Goal: Complete application form: Complete application form

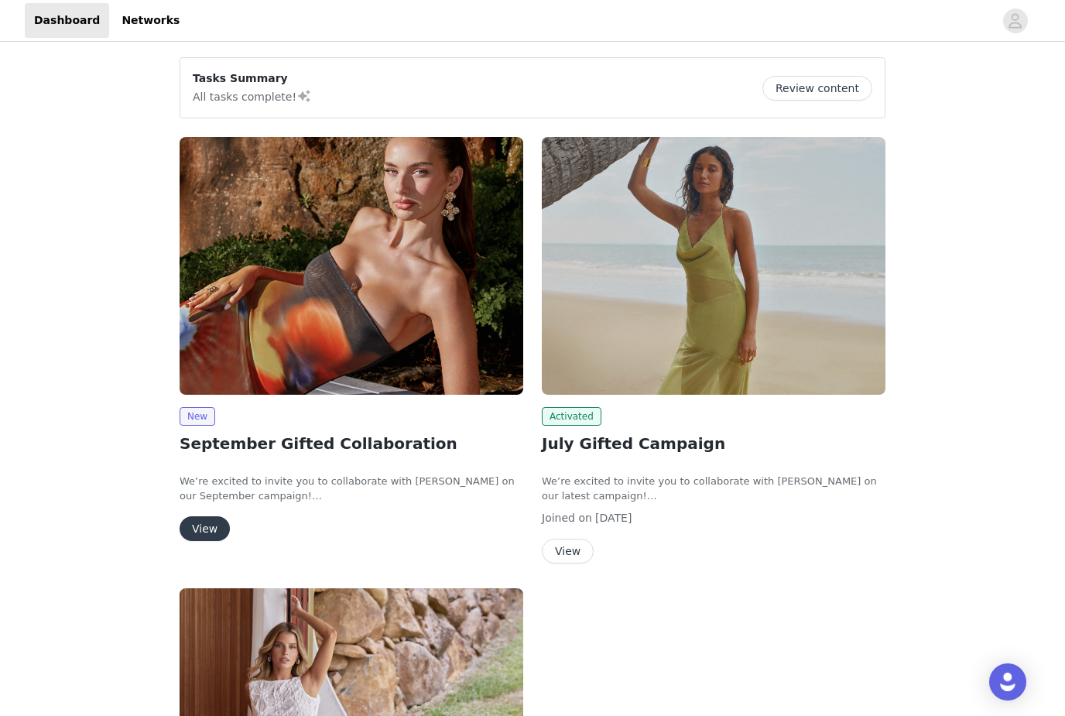
click at [216, 525] on button "View" at bounding box center [205, 528] width 50 height 25
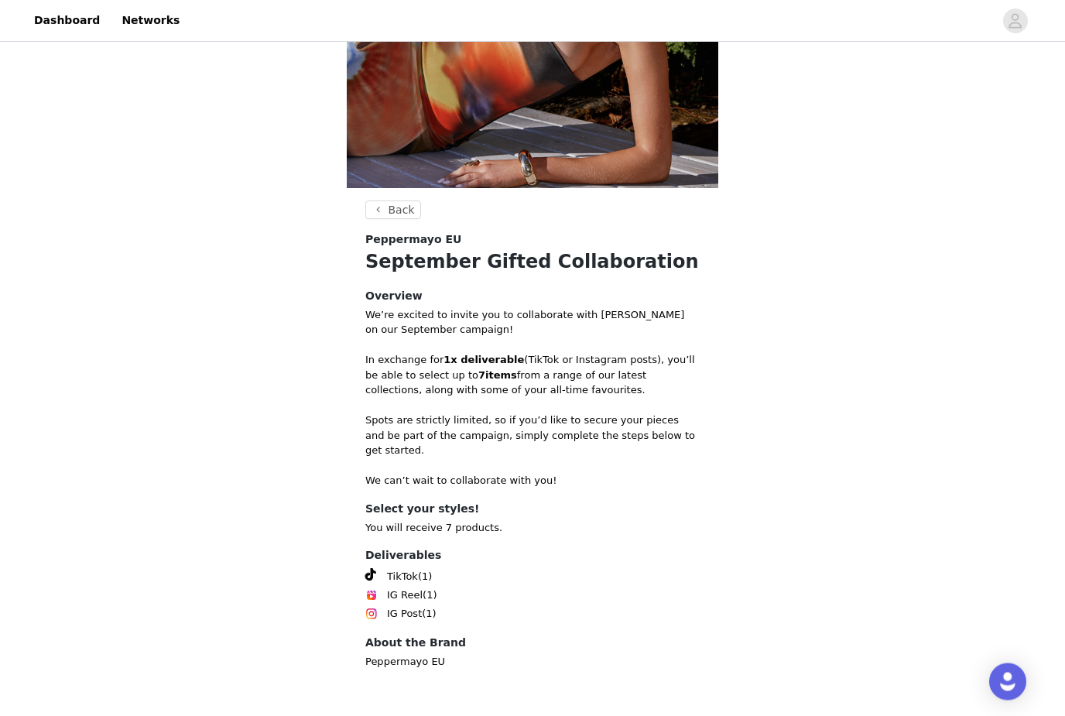
scroll to position [260, 0]
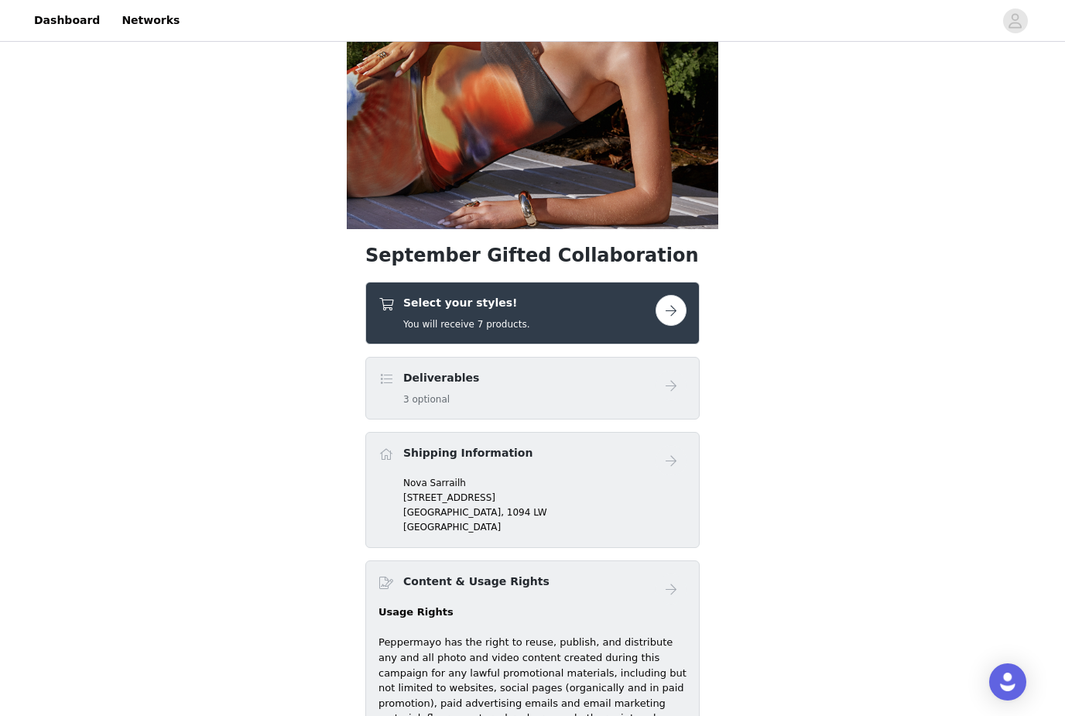
scroll to position [216, 0]
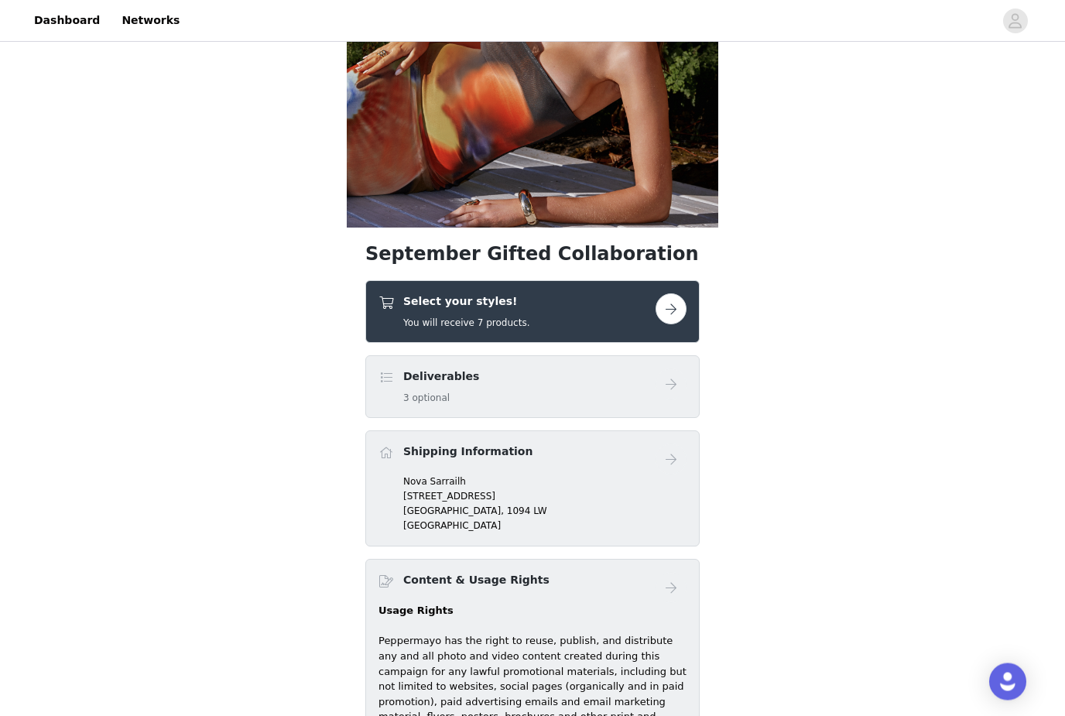
click at [667, 314] on button "button" at bounding box center [671, 309] width 31 height 31
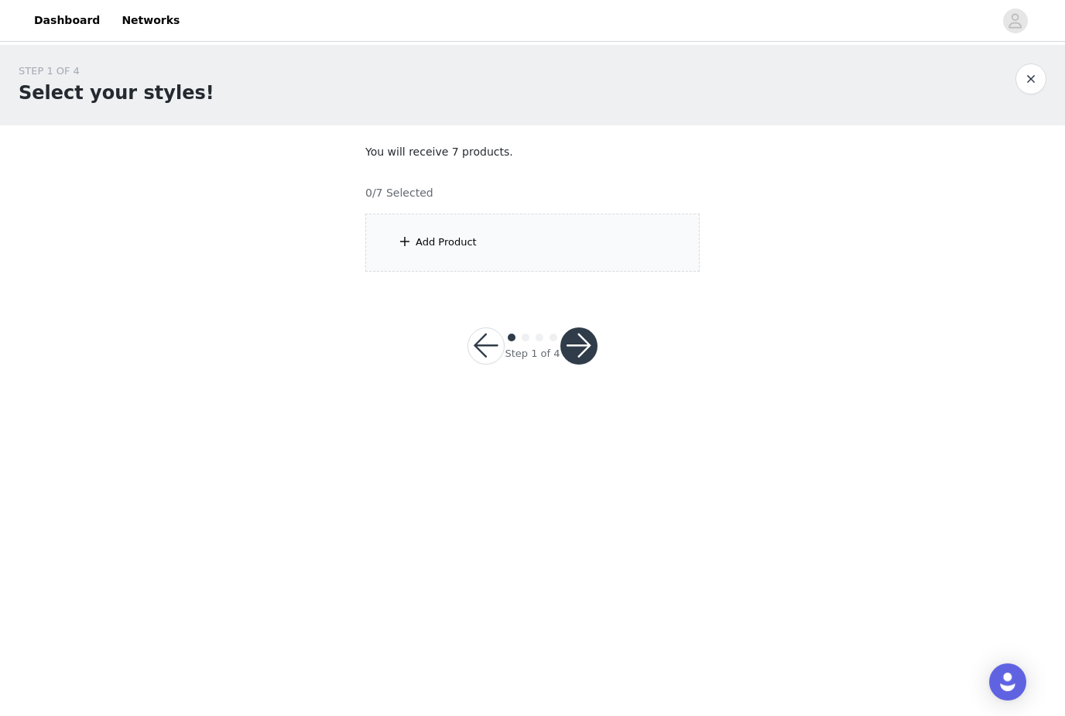
click at [418, 231] on div "Add Product" at bounding box center [532, 243] width 334 height 58
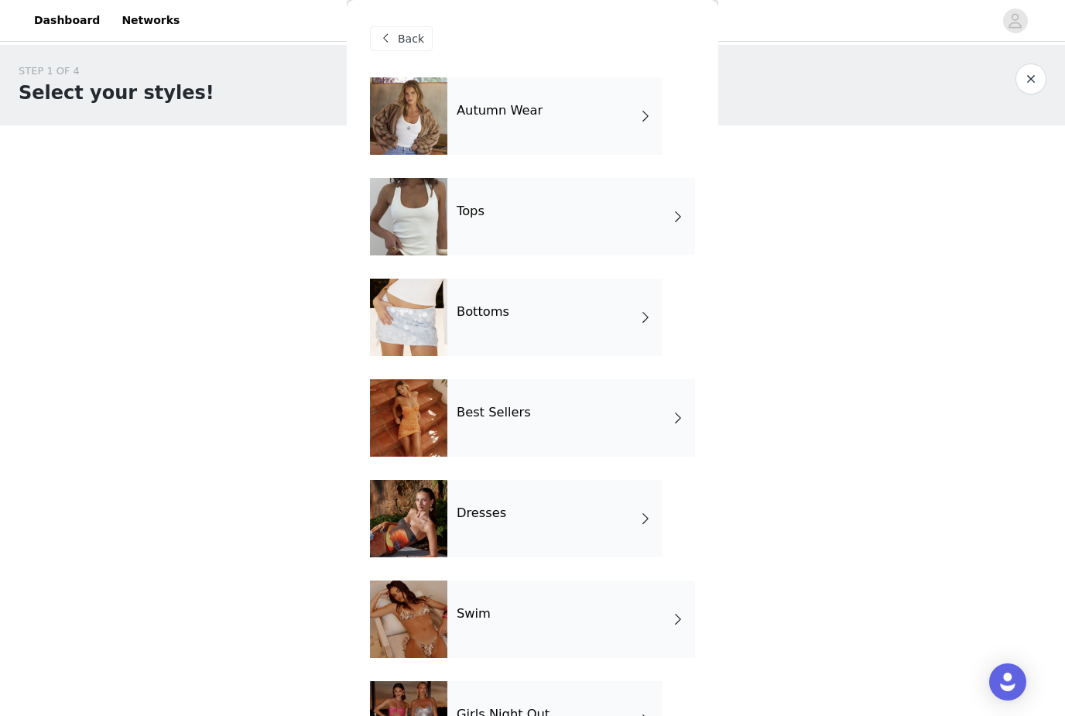
click at [562, 125] on div "Autumn Wear" at bounding box center [554, 115] width 215 height 77
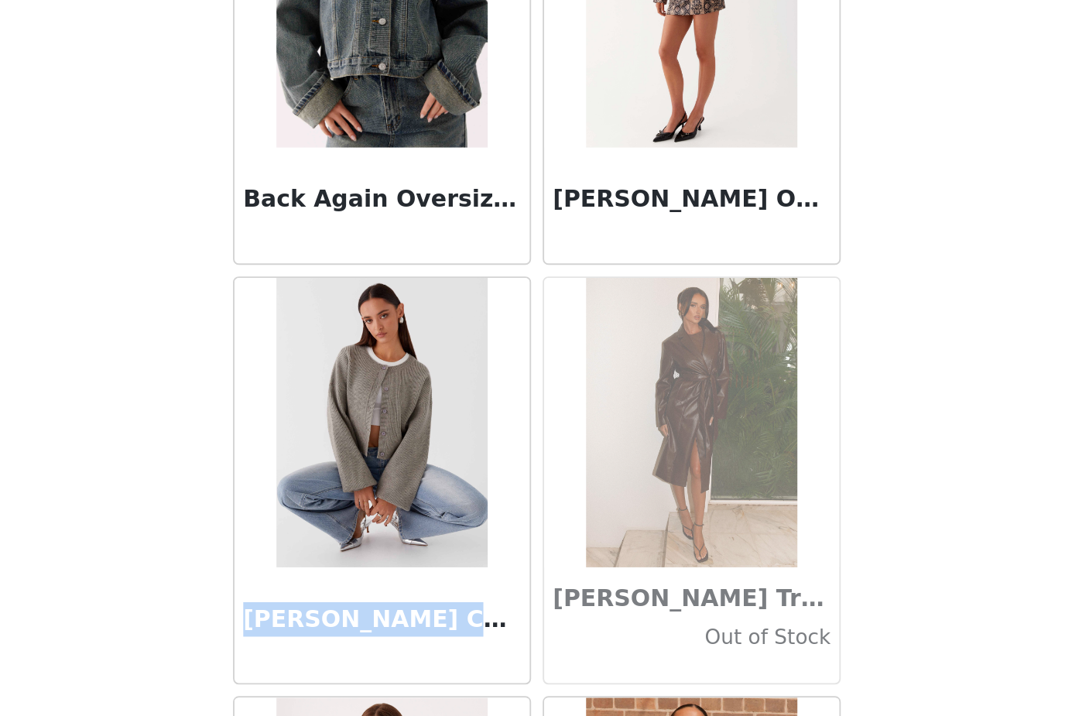
copy h3 "[PERSON_NAME]"
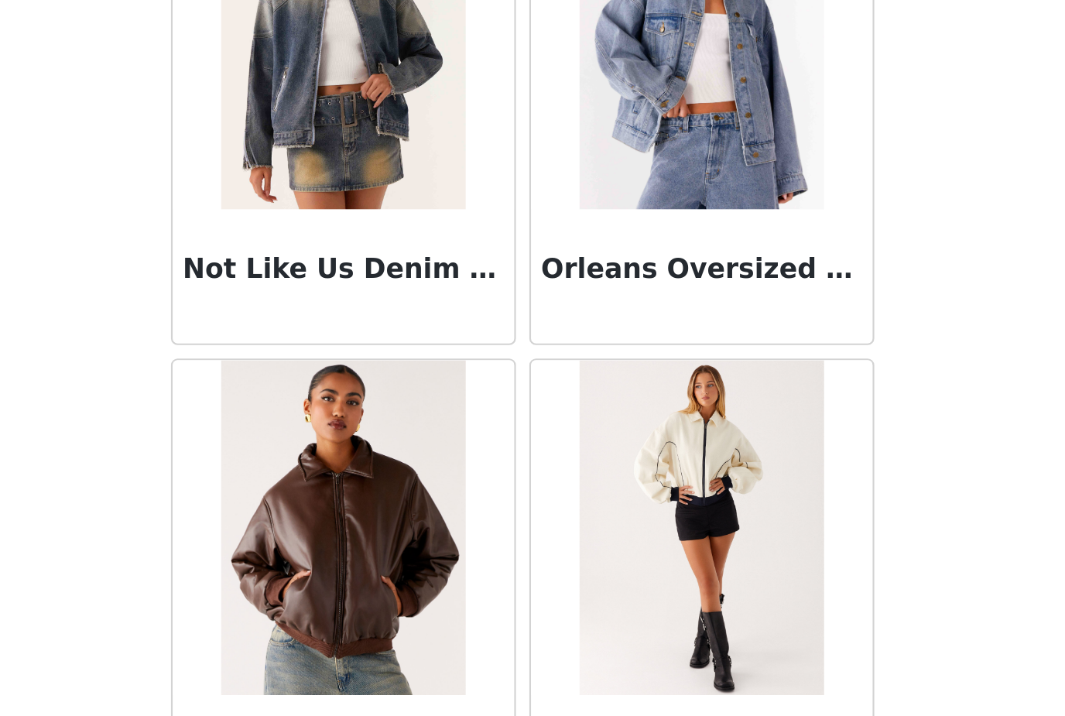
scroll to position [1653, 0]
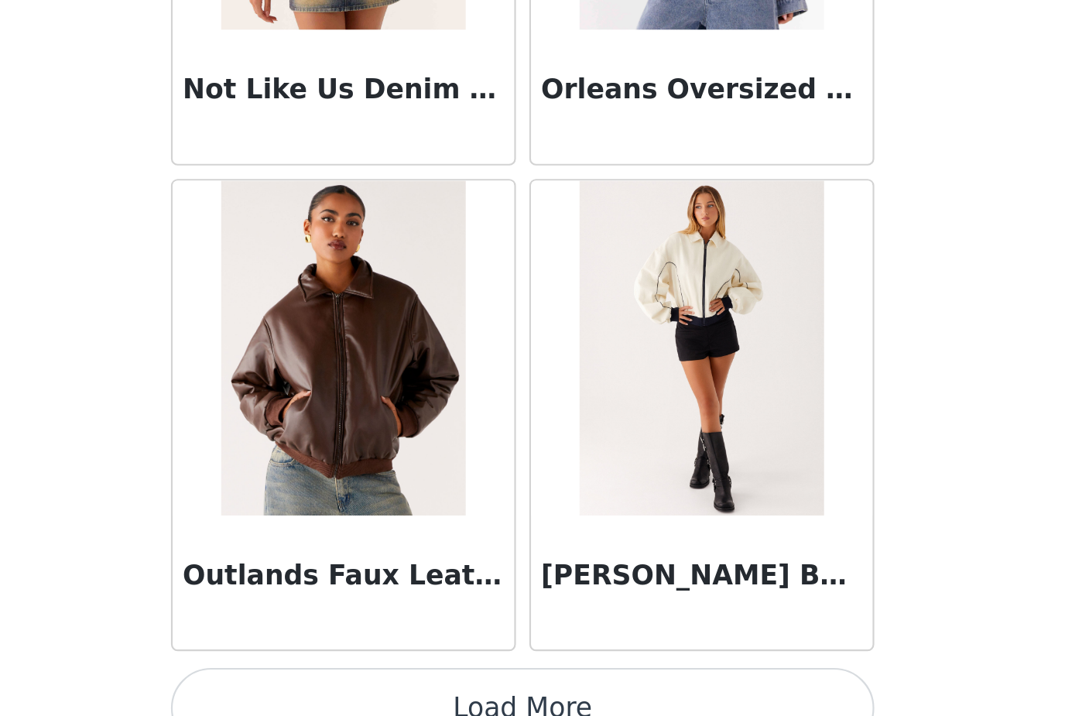
click at [376, 671] on button "Load More" at bounding box center [532, 689] width 325 height 37
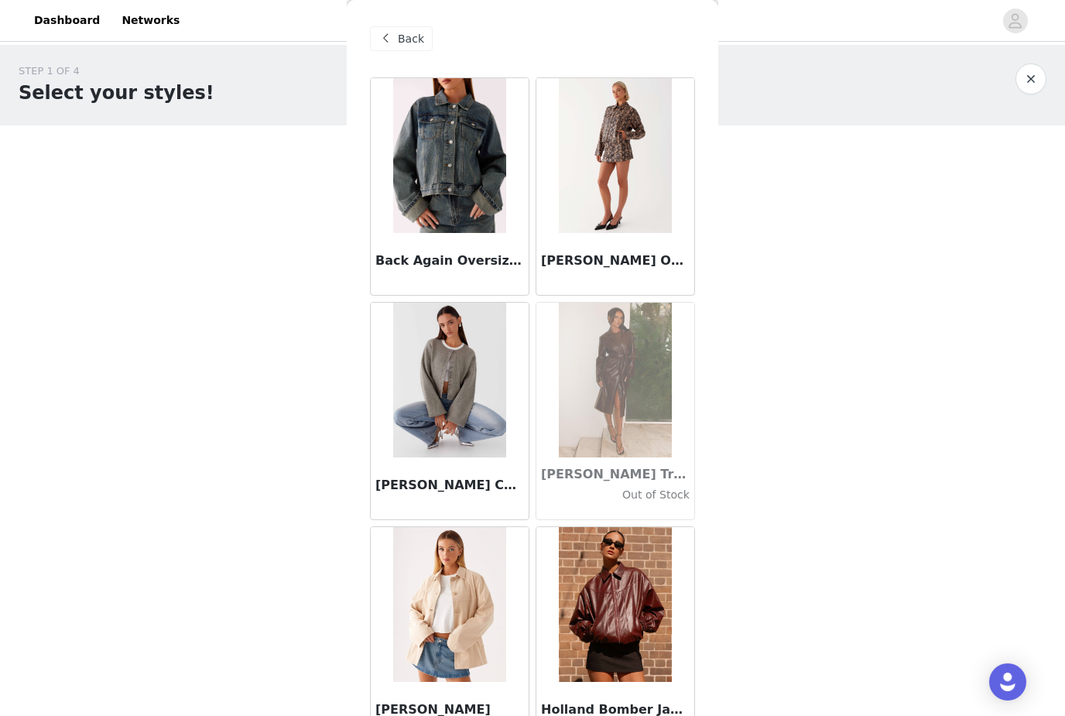
scroll to position [0, 0]
click at [394, 39] on span at bounding box center [385, 38] width 19 height 19
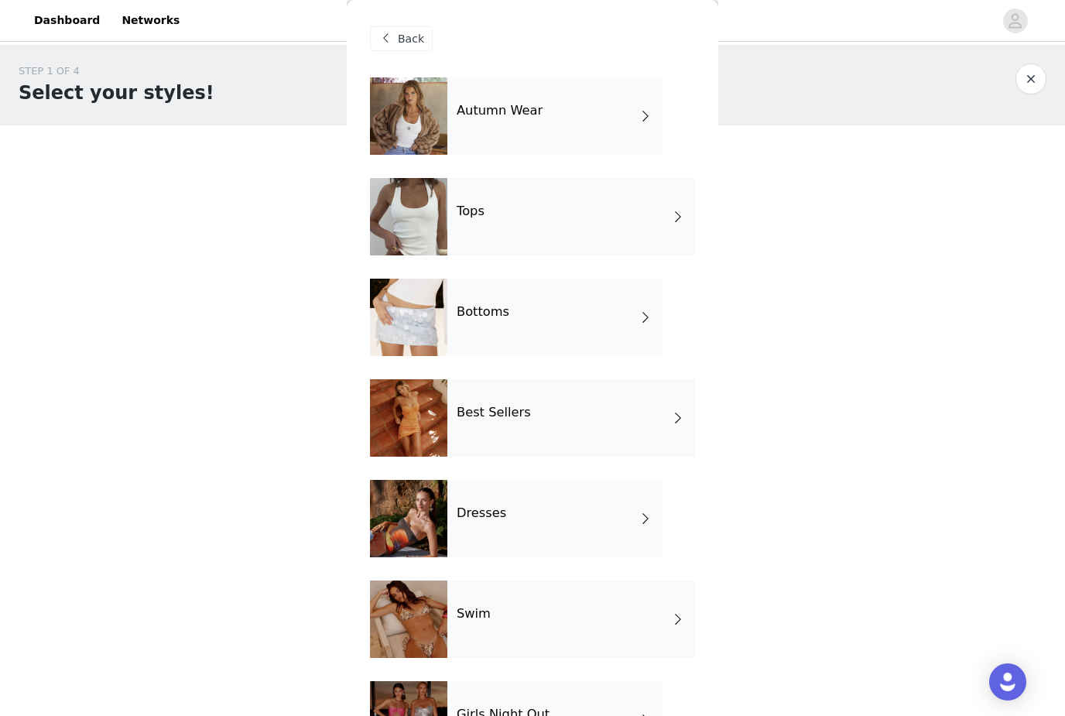
click at [485, 423] on div "Best Sellers" at bounding box center [571, 417] width 248 height 77
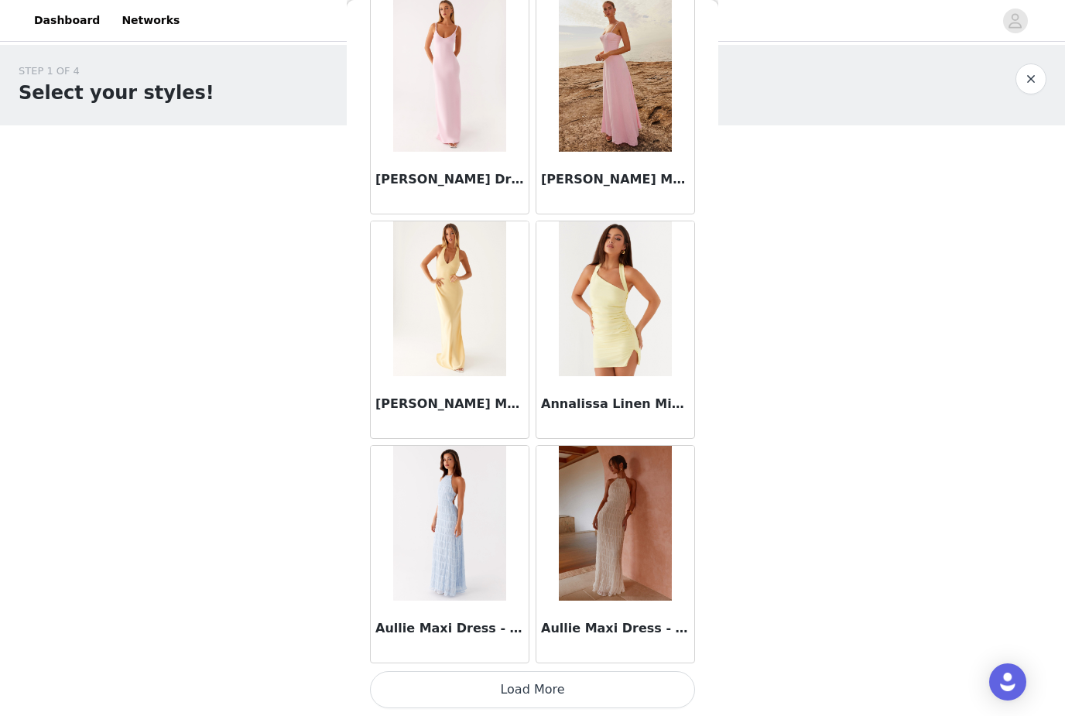
click at [564, 684] on button "Load More" at bounding box center [532, 689] width 325 height 37
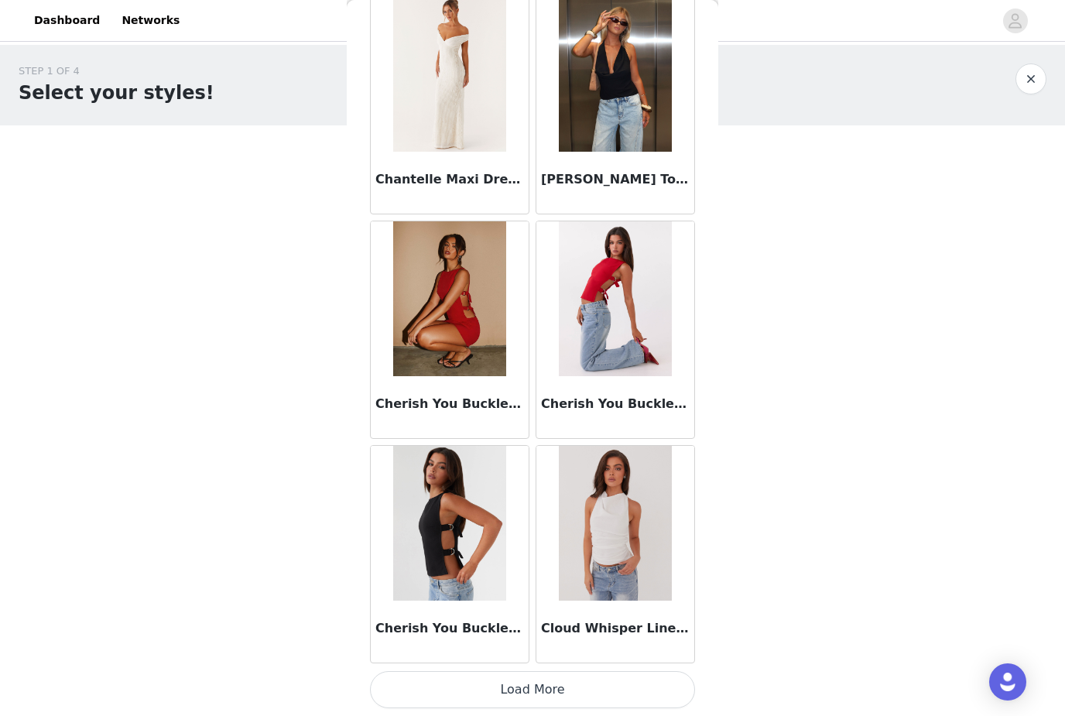
scroll to position [3898, 0]
click at [540, 692] on button "Load More" at bounding box center [532, 689] width 325 height 37
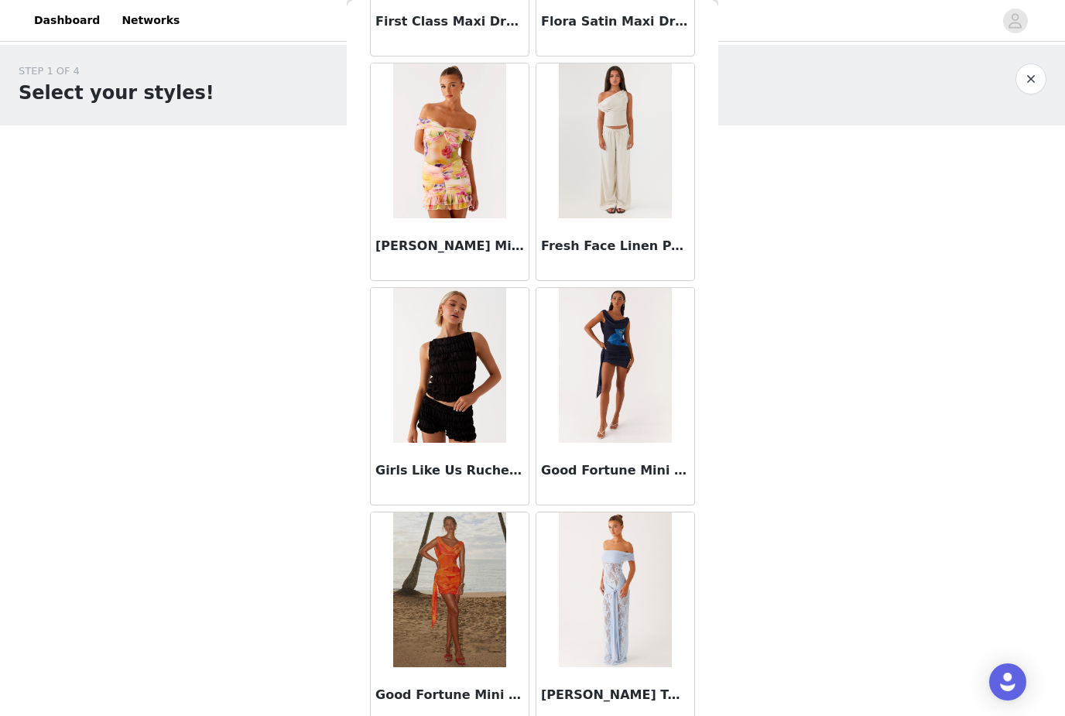
scroll to position [6087, 0]
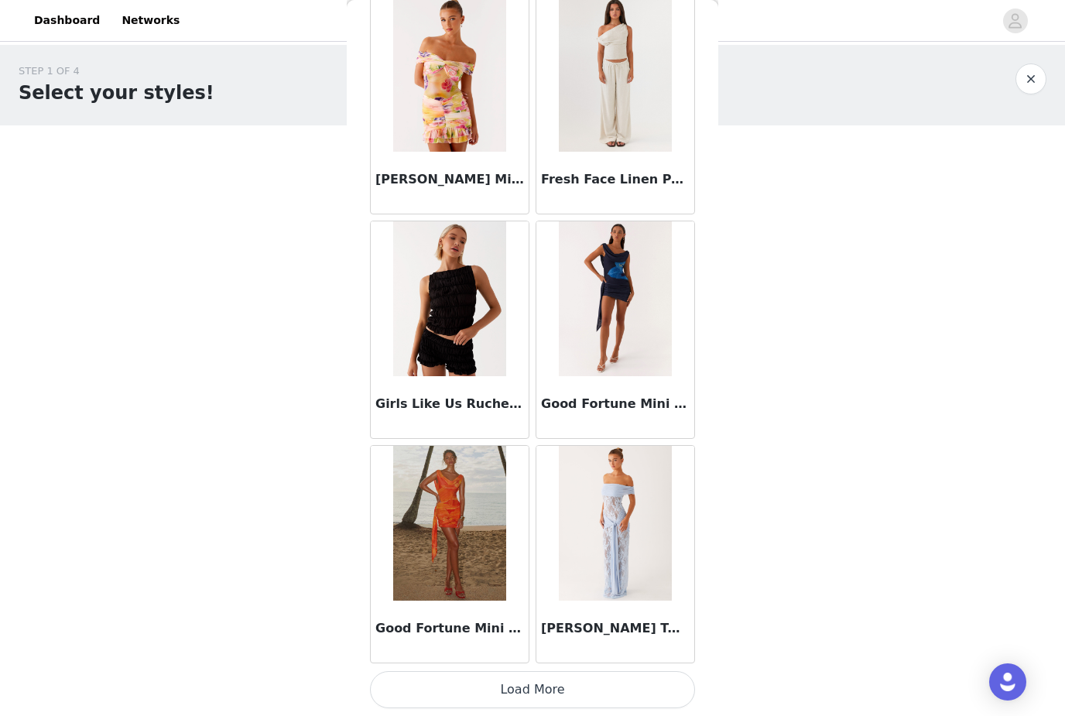
click at [557, 687] on button "Load More" at bounding box center [532, 689] width 325 height 37
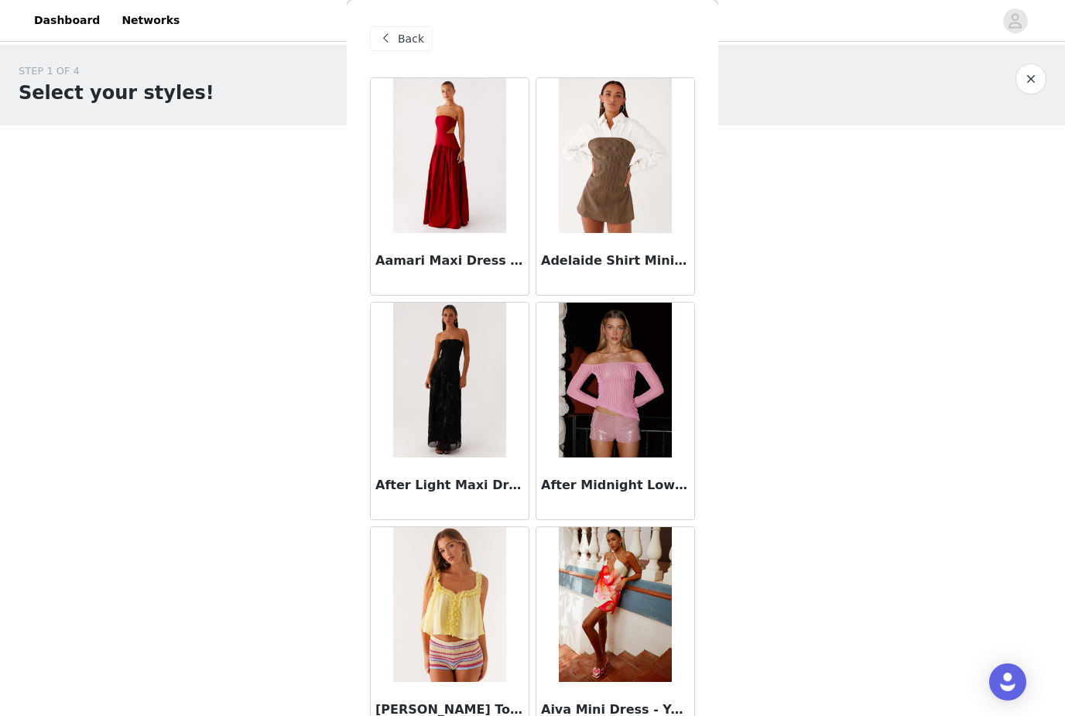
scroll to position [0, 0]
click at [381, 39] on span at bounding box center [385, 38] width 19 height 19
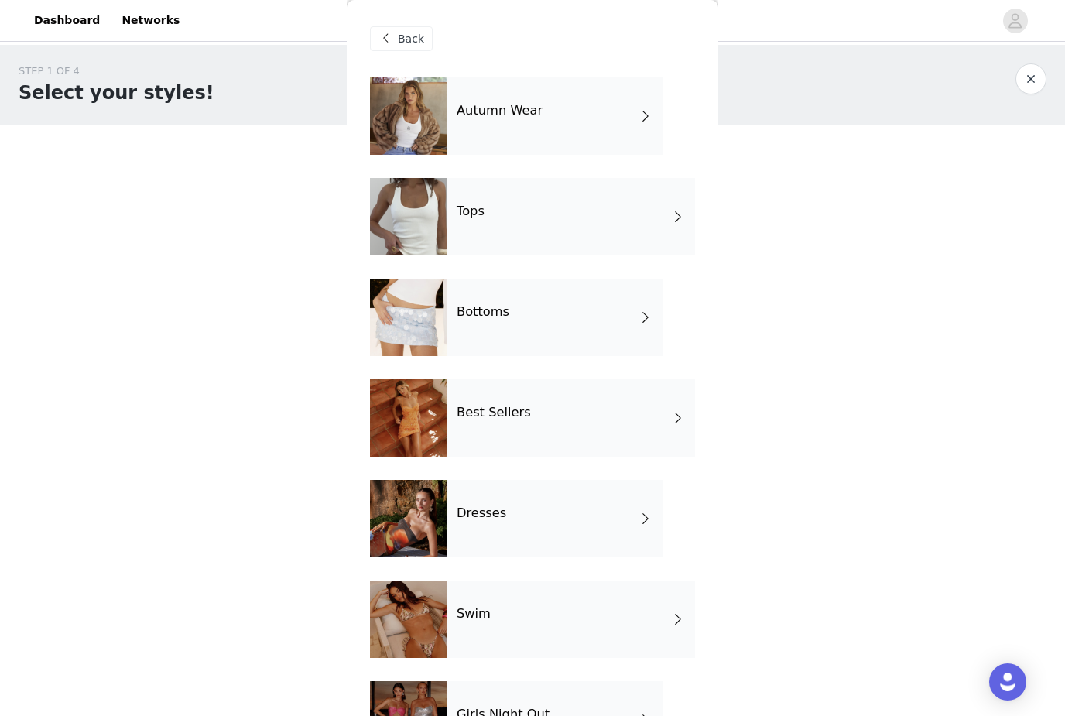
click at [664, 211] on div "Tops" at bounding box center [571, 216] width 248 height 77
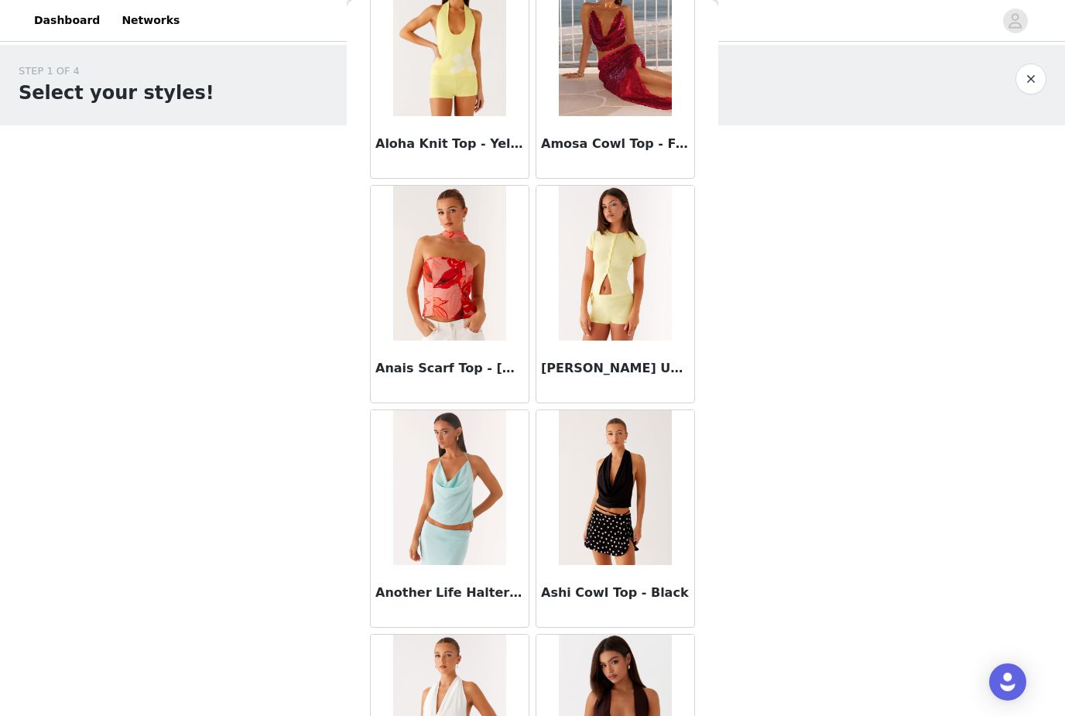
scroll to position [567, 0]
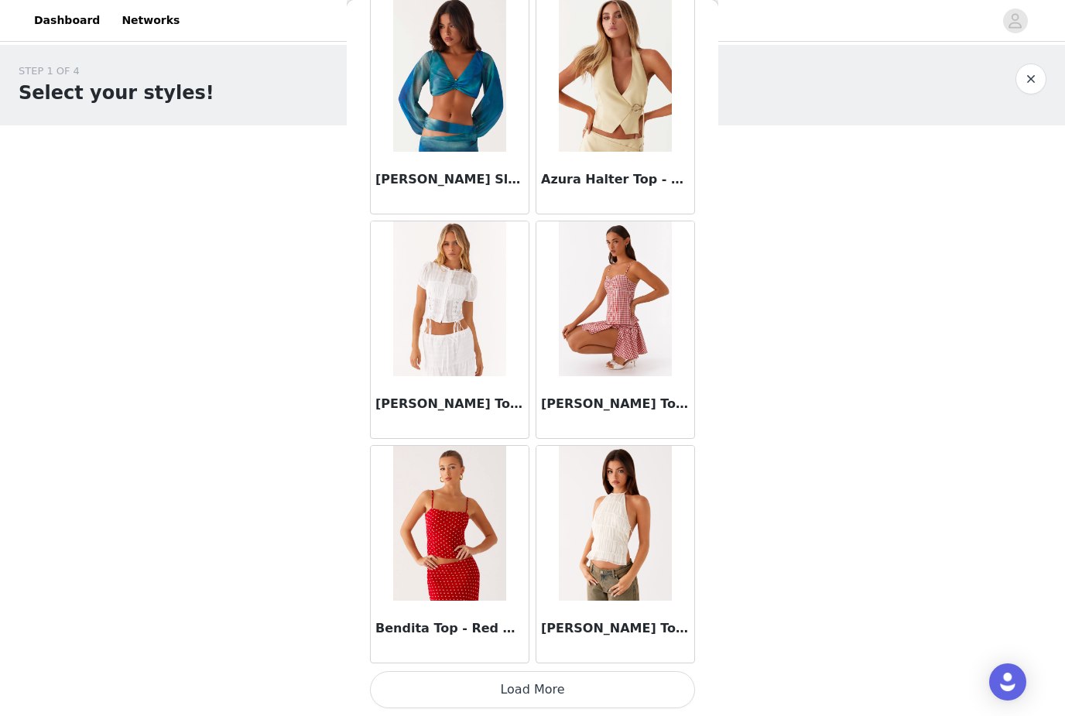
click at [557, 687] on button "Load More" at bounding box center [532, 689] width 325 height 37
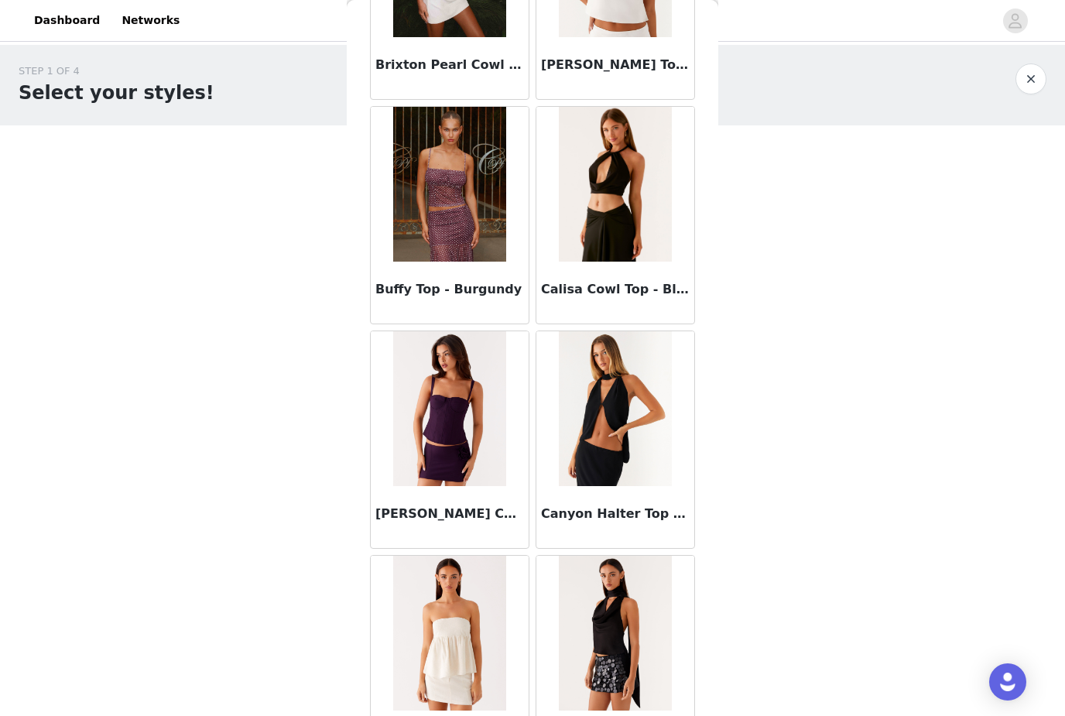
scroll to position [3564, 0]
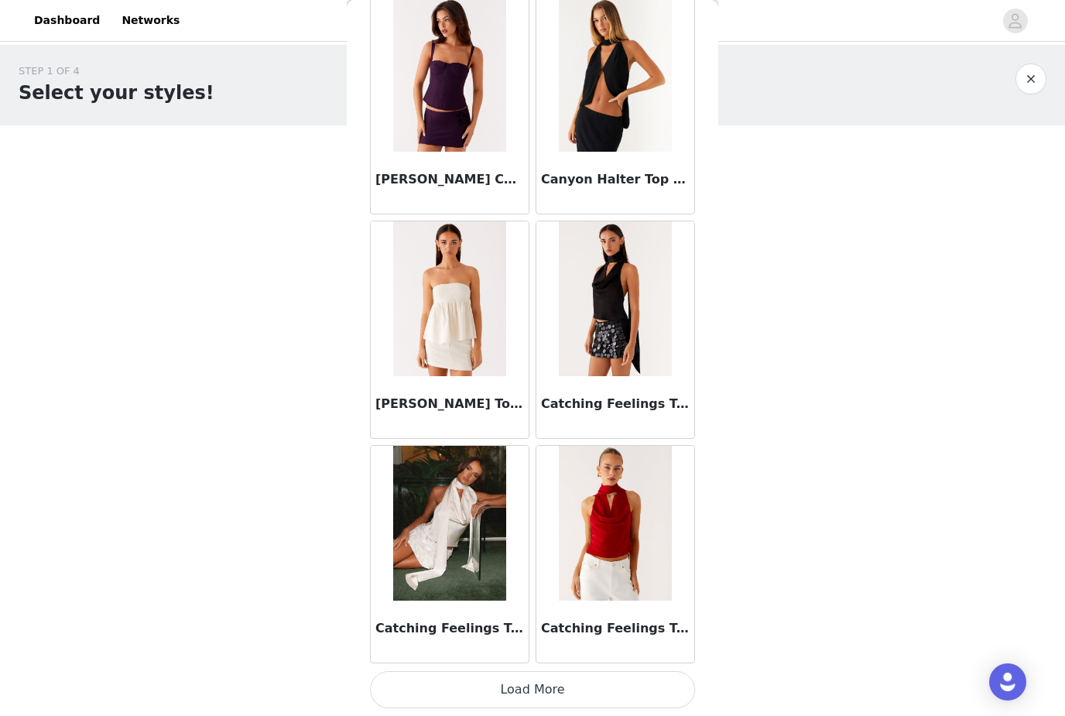
click at [547, 690] on button "Load More" at bounding box center [532, 689] width 325 height 37
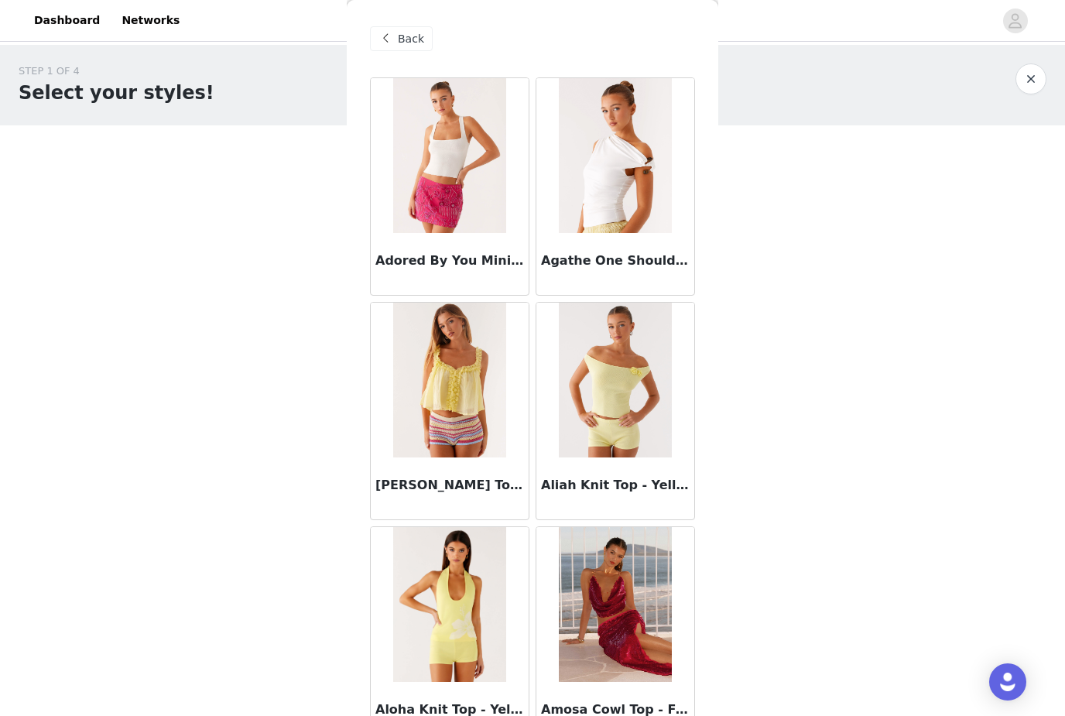
scroll to position [0, 0]
click at [413, 33] on span "Back" at bounding box center [411, 39] width 26 height 16
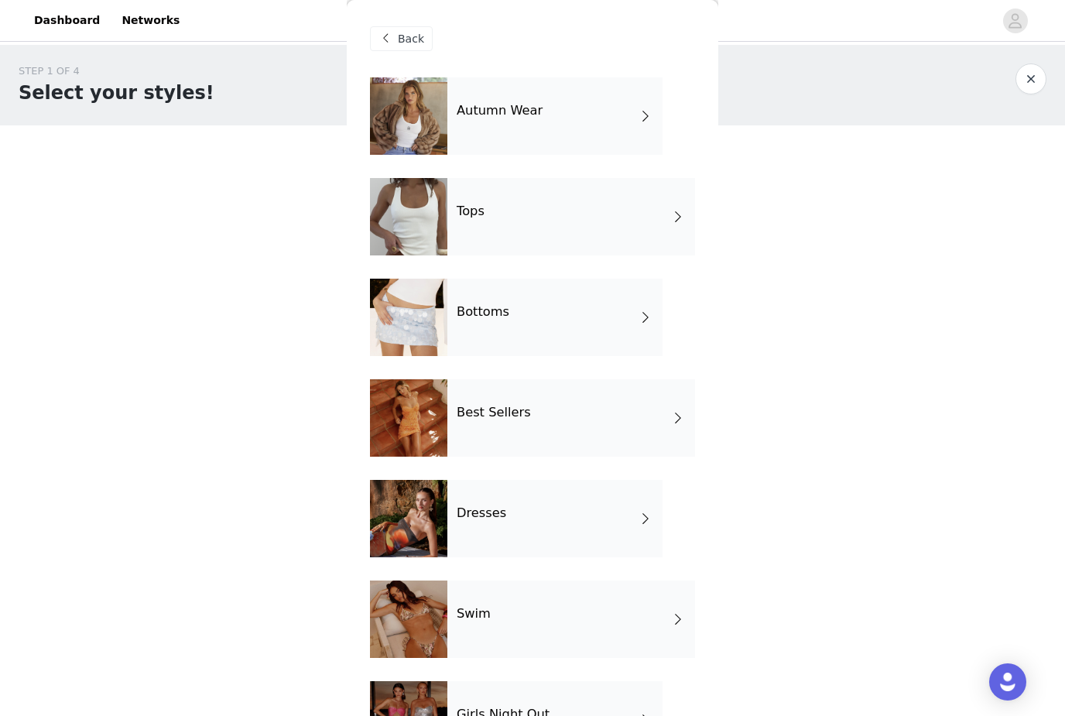
click at [578, 125] on div "Autumn Wear" at bounding box center [554, 115] width 215 height 77
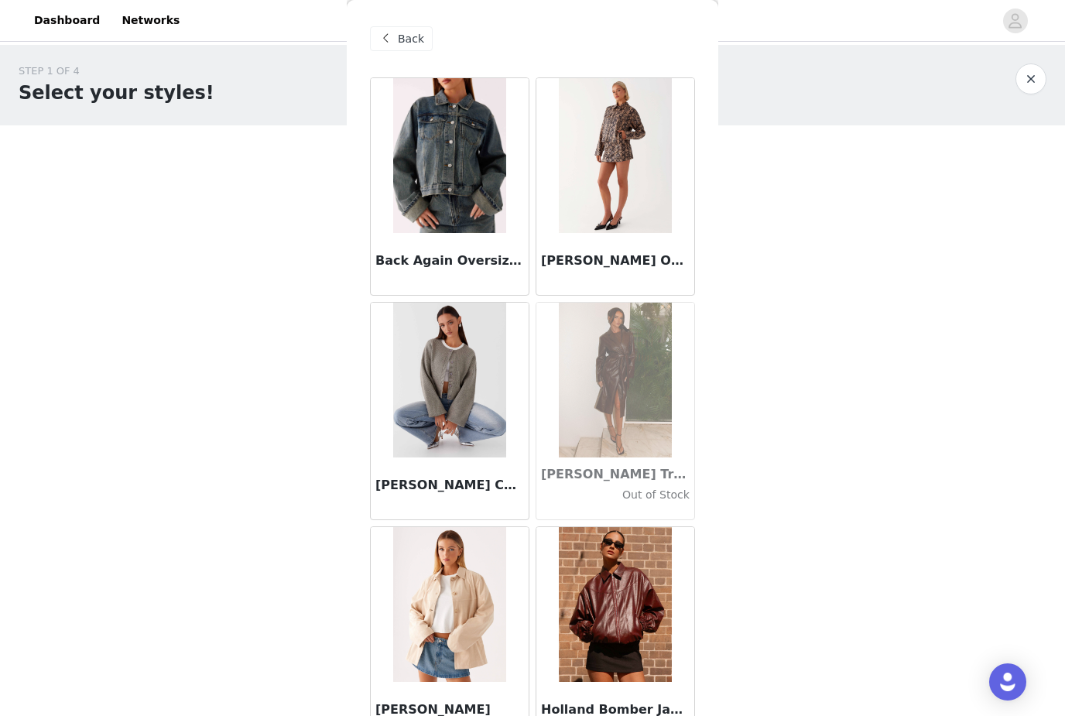
click at [464, 421] on img at bounding box center [449, 380] width 112 height 155
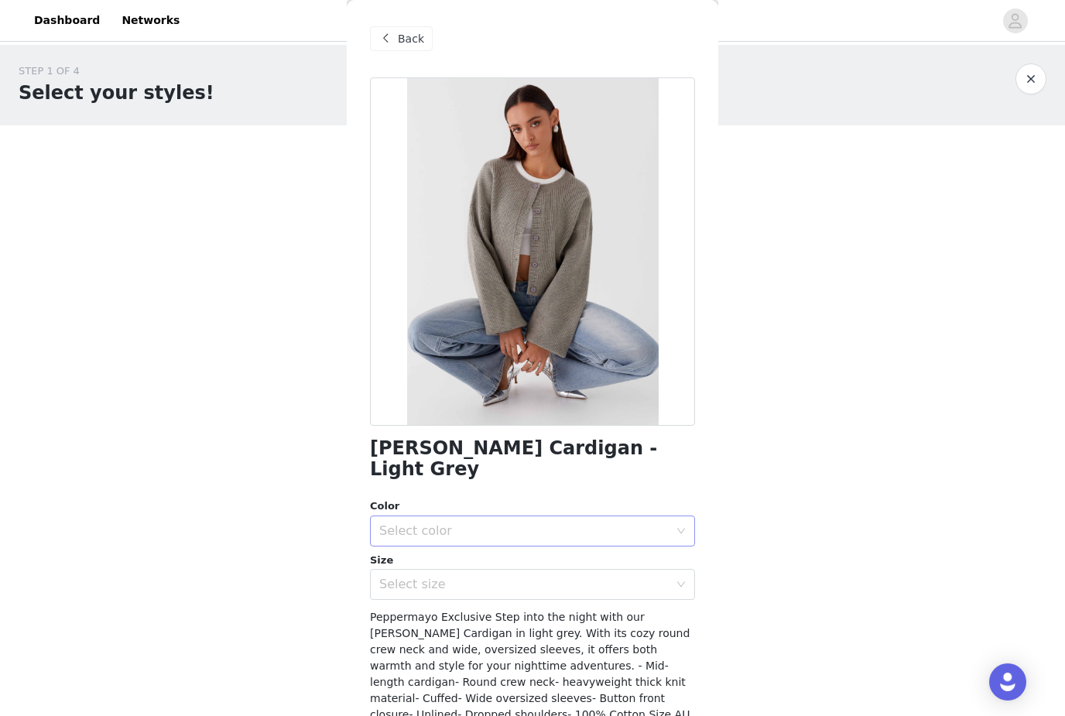
click at [541, 523] on div "Select color" at bounding box center [524, 530] width 290 height 15
click at [515, 547] on li "Light Grey" at bounding box center [532, 543] width 325 height 25
click at [493, 577] on div "Select size" at bounding box center [524, 584] width 290 height 15
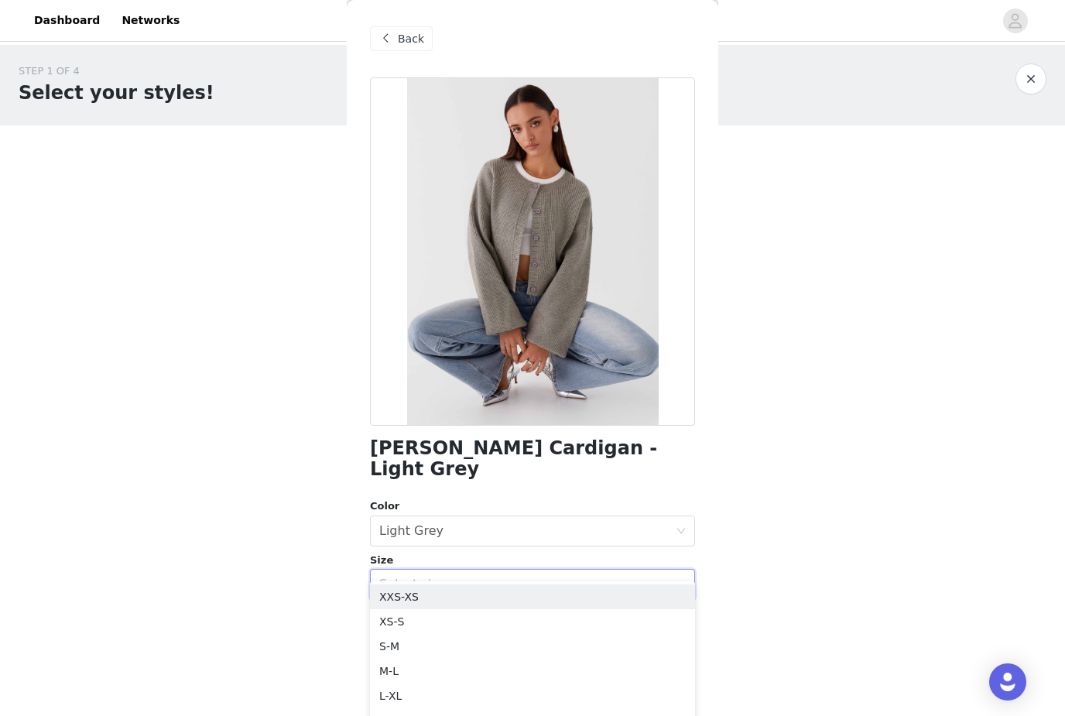
scroll to position [20, 0]
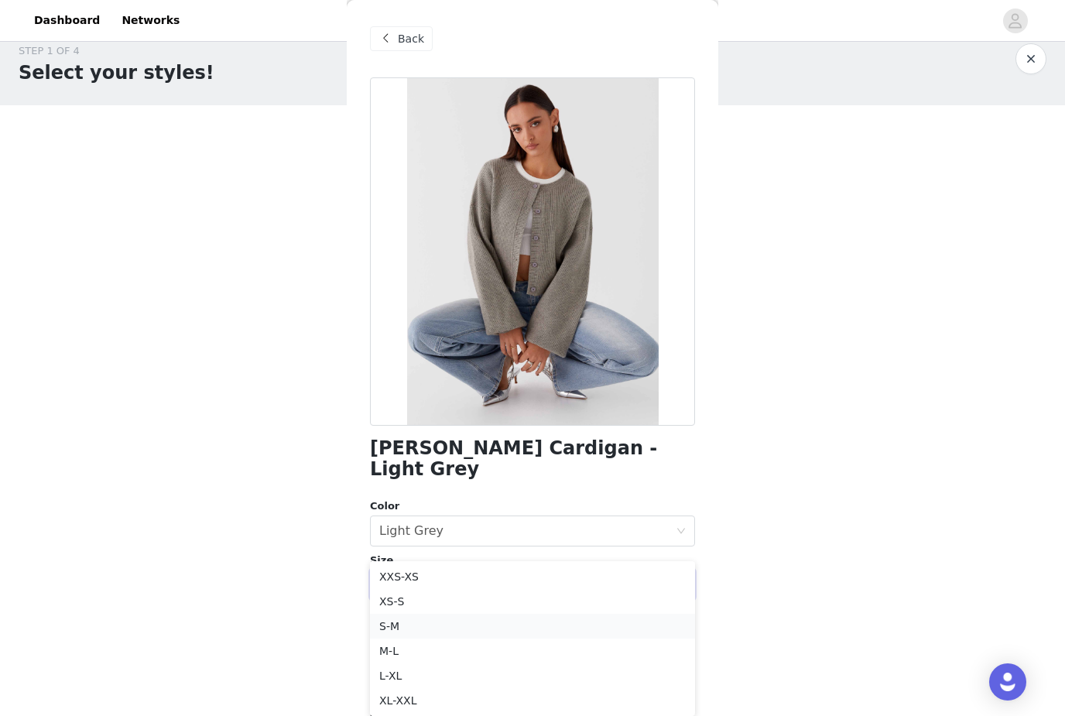
click at [392, 625] on li "S-M" at bounding box center [532, 626] width 325 height 25
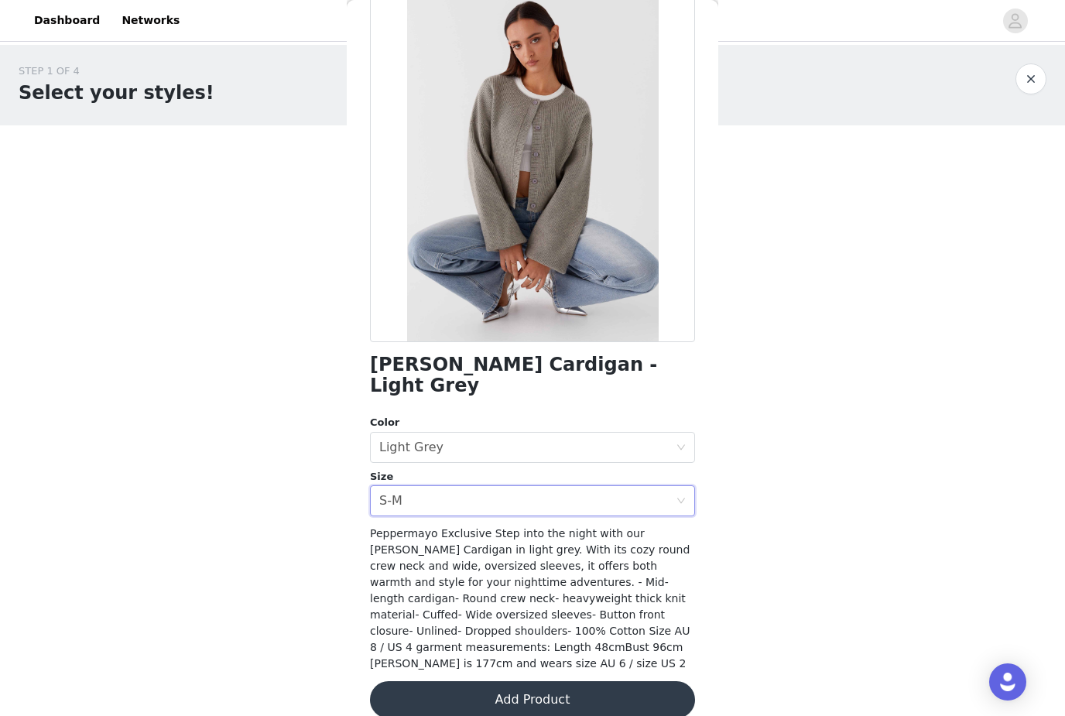
scroll to position [83, 0]
click at [539, 684] on button "Add Product" at bounding box center [532, 700] width 325 height 37
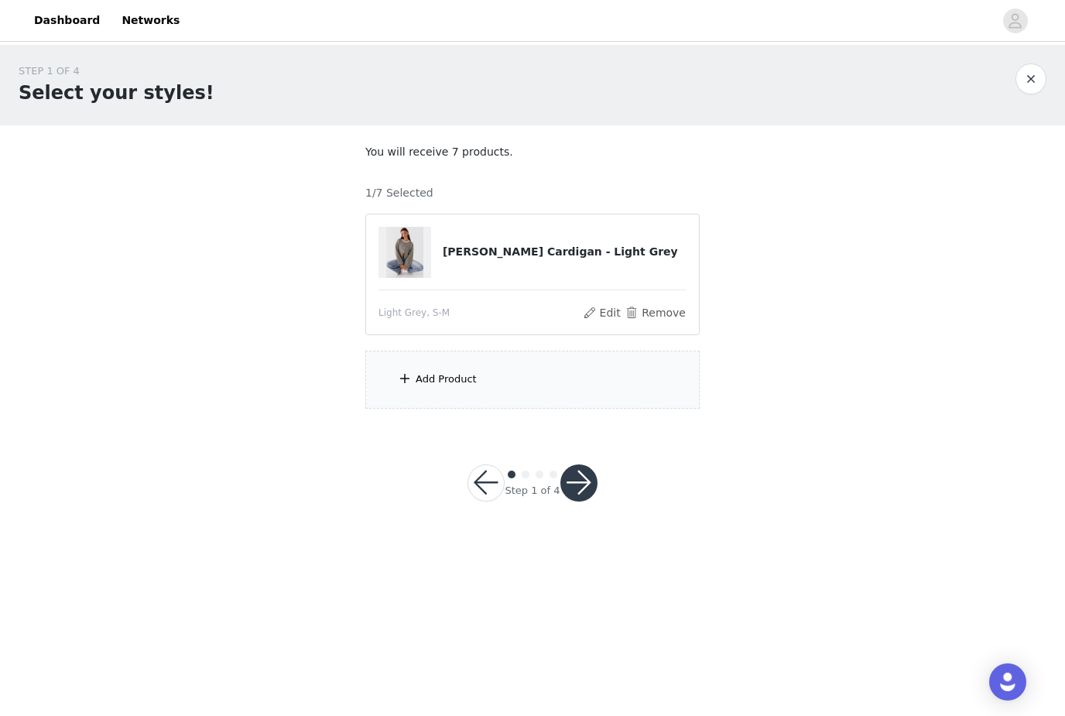
click at [525, 256] on h4 "[PERSON_NAME] Cardigan - Light Grey" at bounding box center [565, 252] width 244 height 16
click at [608, 317] on button "Edit" at bounding box center [601, 312] width 39 height 19
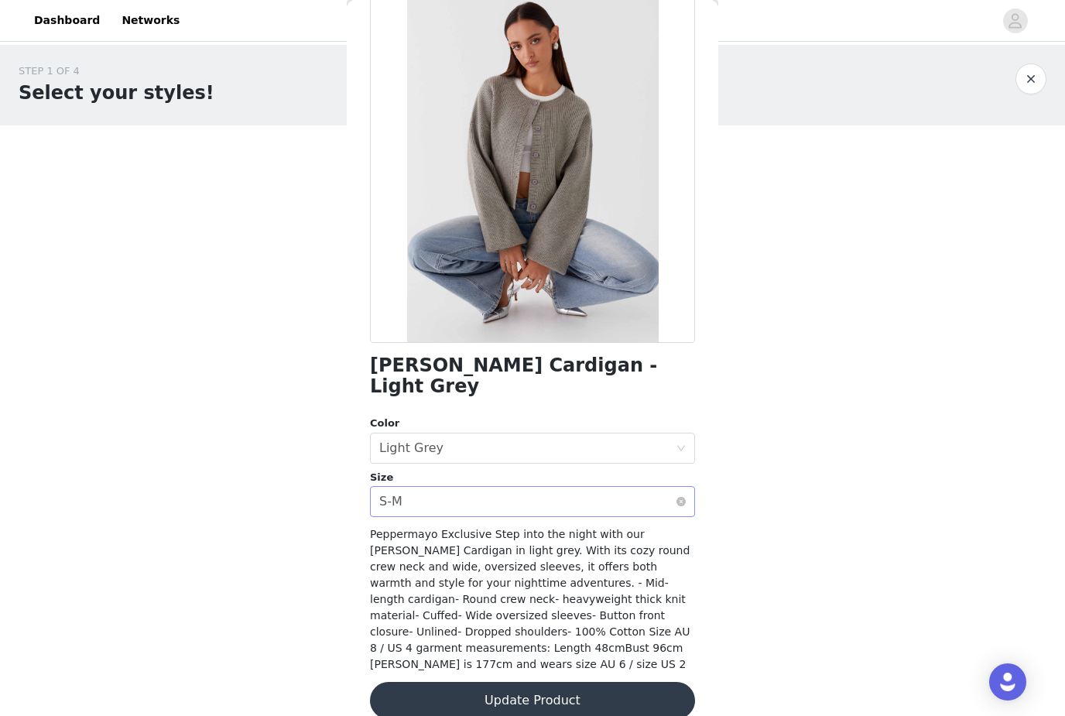
click at [593, 487] on div "Select size S-M" at bounding box center [527, 501] width 296 height 29
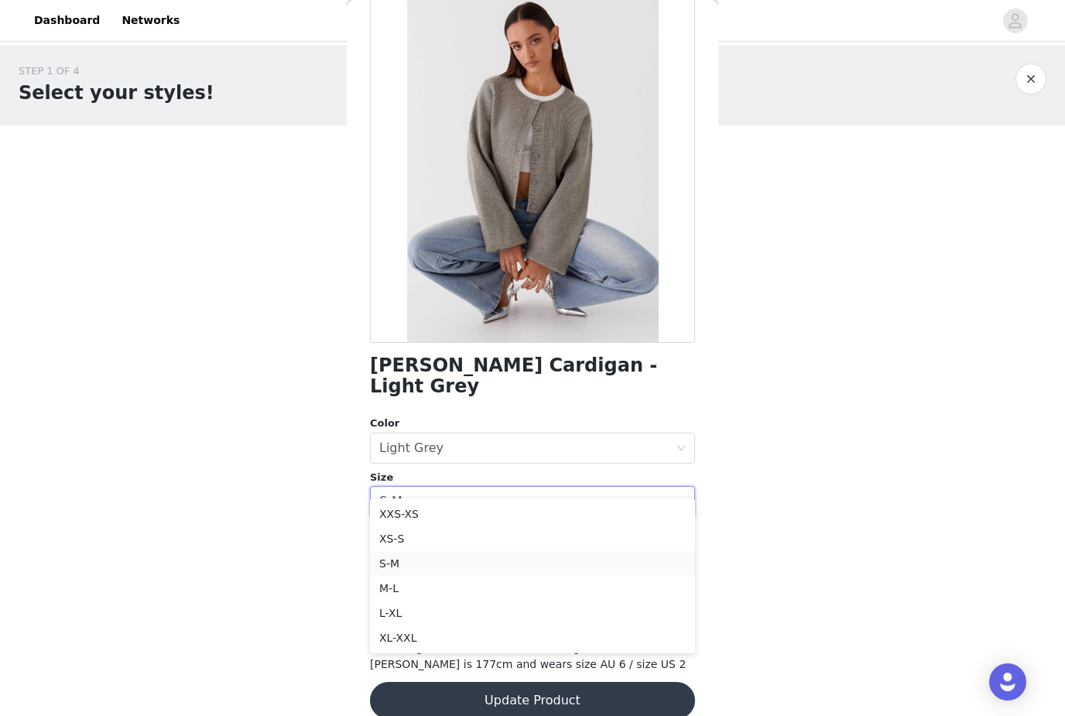
click at [491, 567] on li "S-M" at bounding box center [532, 563] width 325 height 25
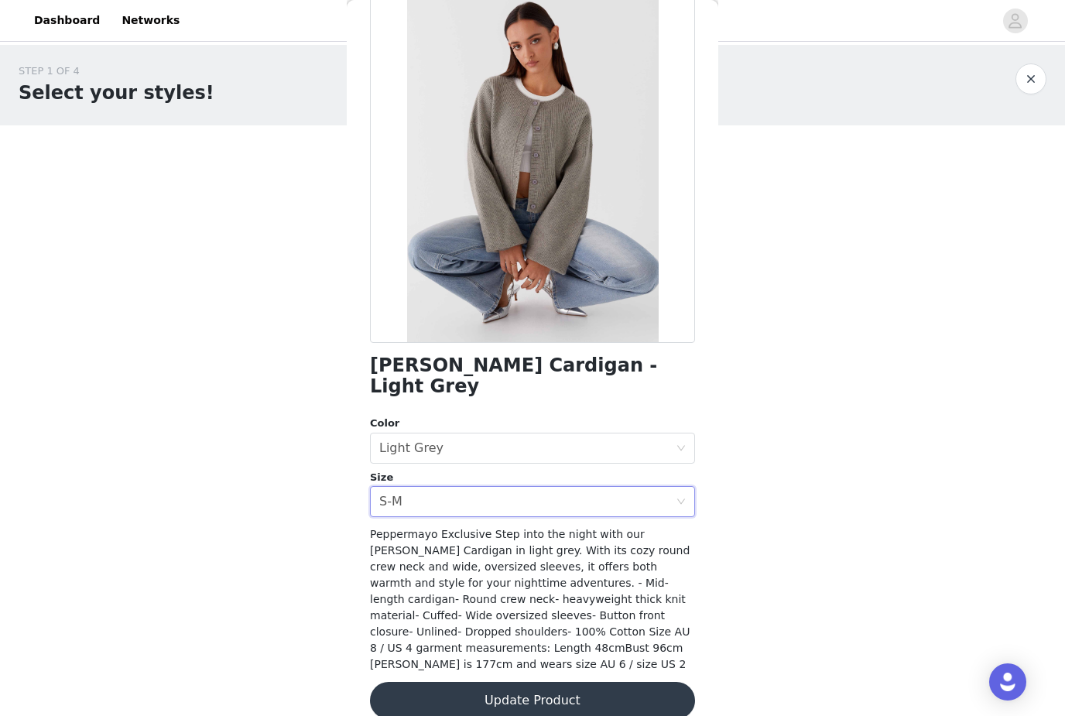
click at [517, 684] on button "Update Product" at bounding box center [532, 700] width 325 height 37
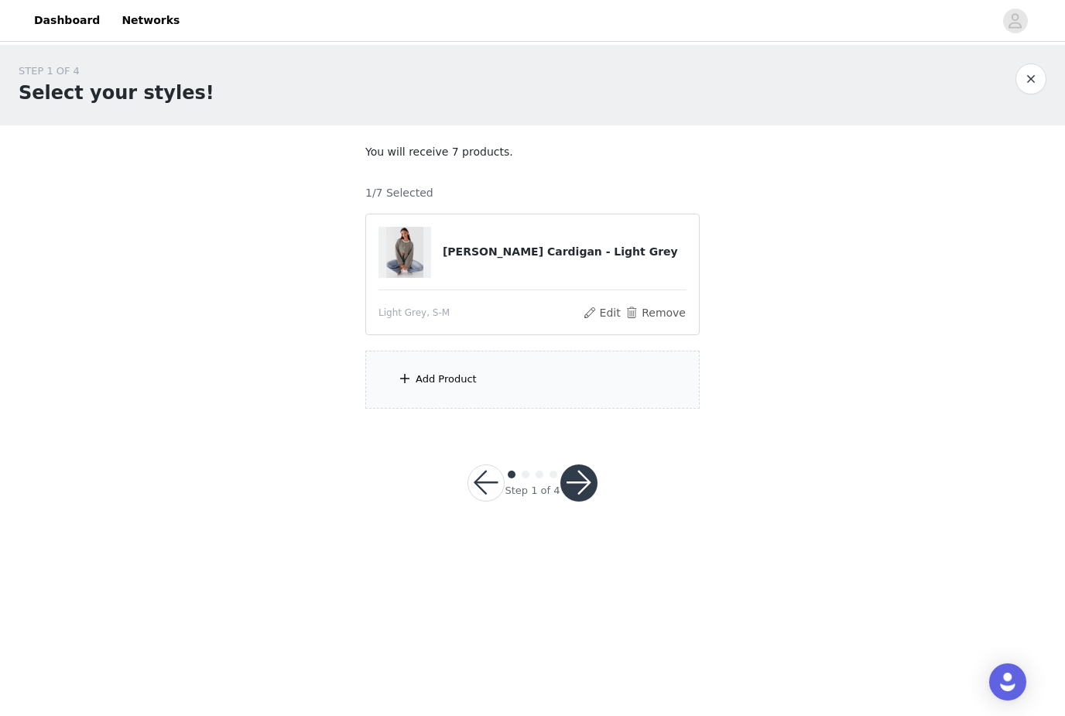
click at [564, 379] on div "Add Product" at bounding box center [532, 380] width 334 height 58
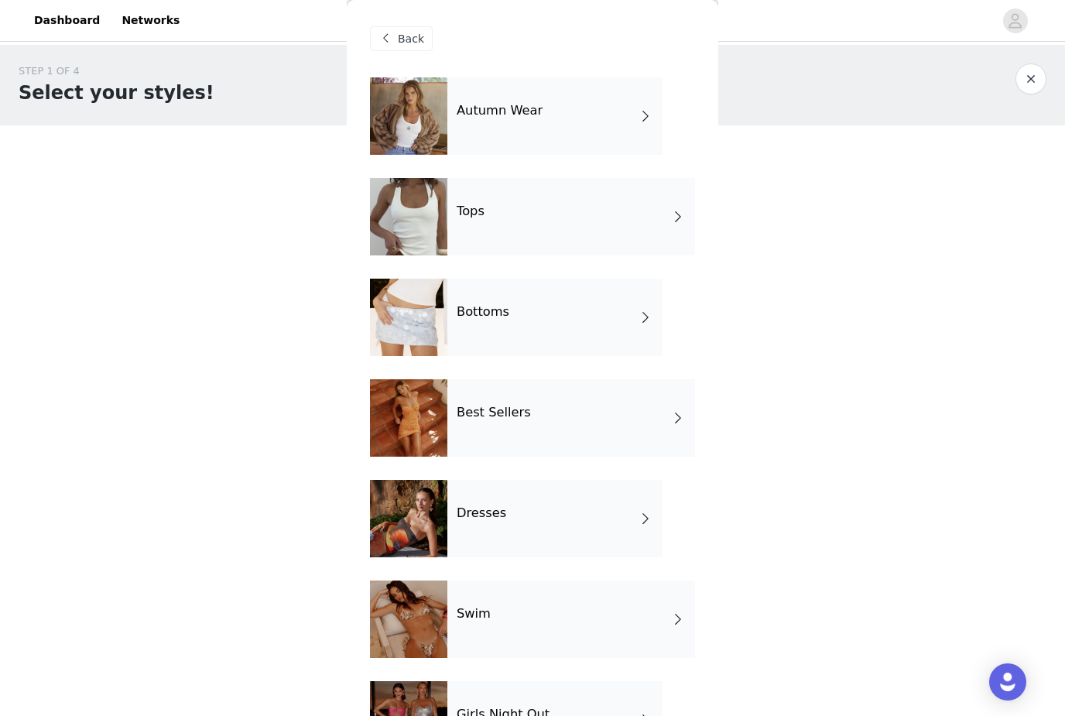
click at [629, 115] on div "Autumn Wear" at bounding box center [554, 115] width 215 height 77
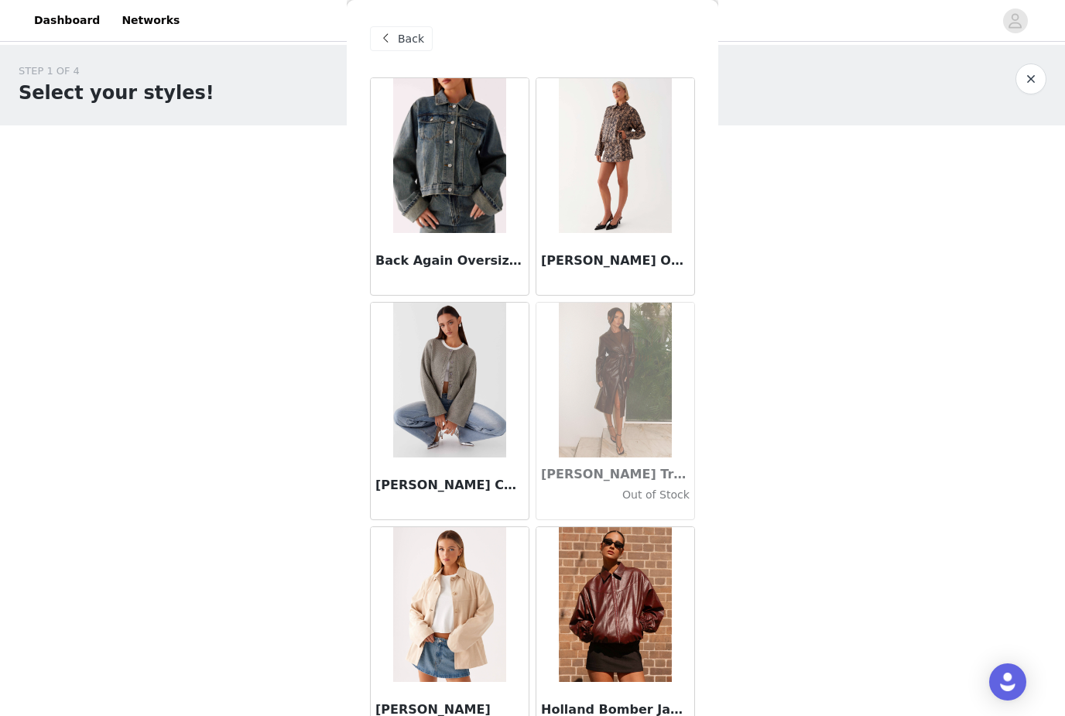
click at [475, 636] on img at bounding box center [449, 604] width 112 height 155
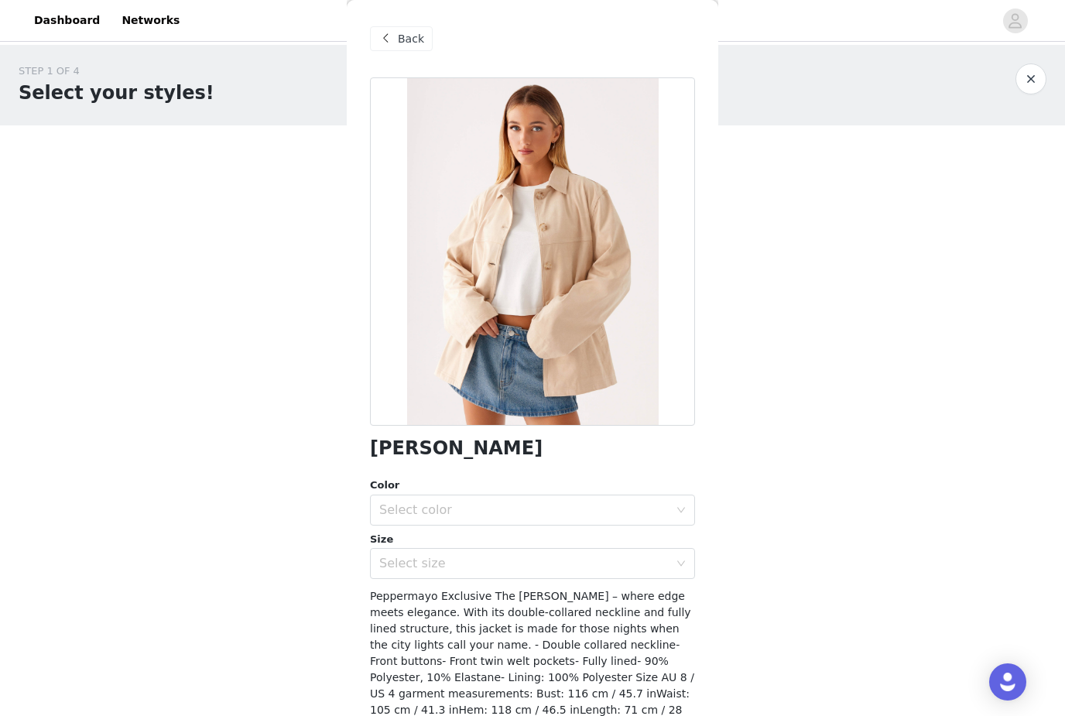
click at [383, 27] on div "Back" at bounding box center [401, 38] width 63 height 25
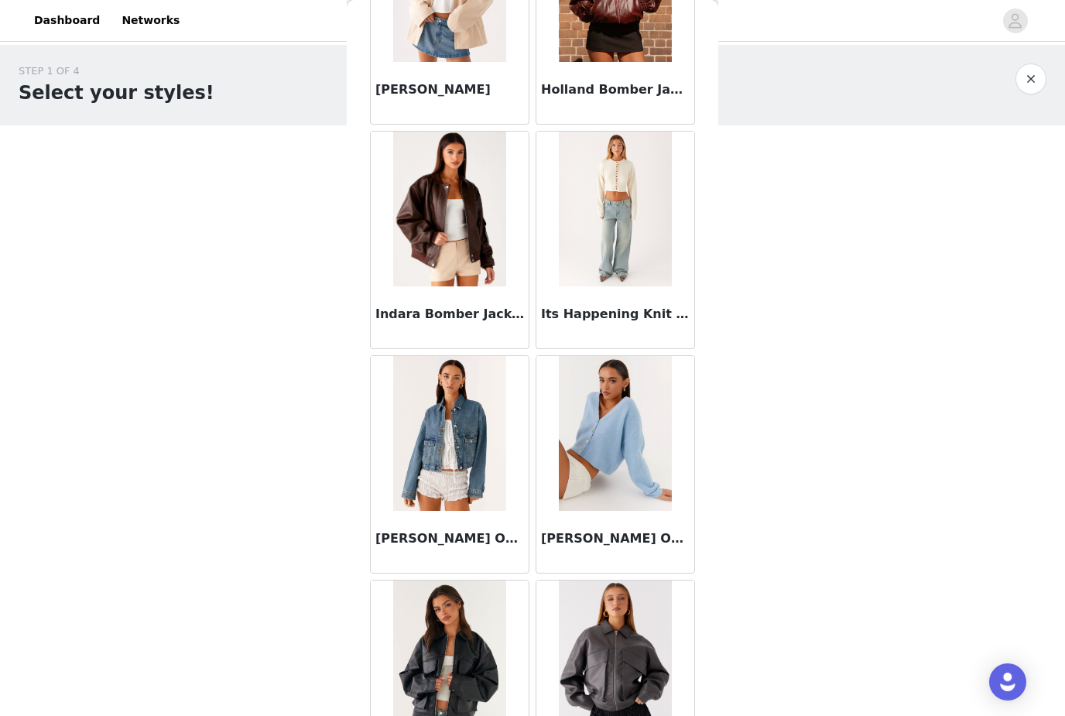
scroll to position [623, 0]
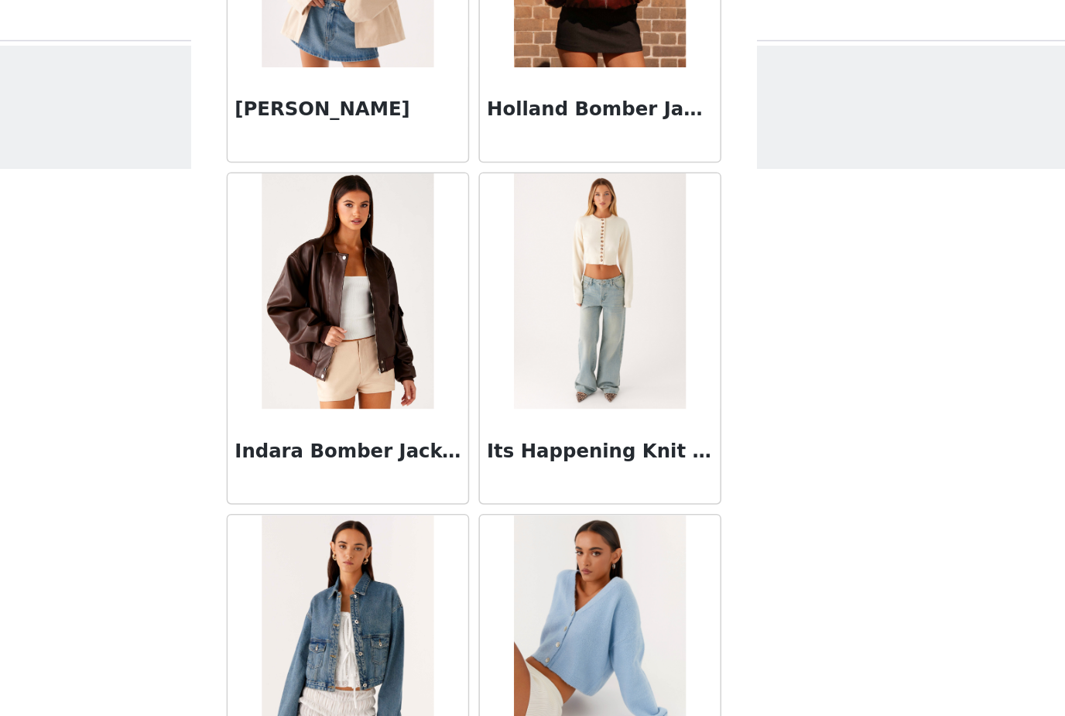
click at [559, 222] on img at bounding box center [615, 205] width 112 height 155
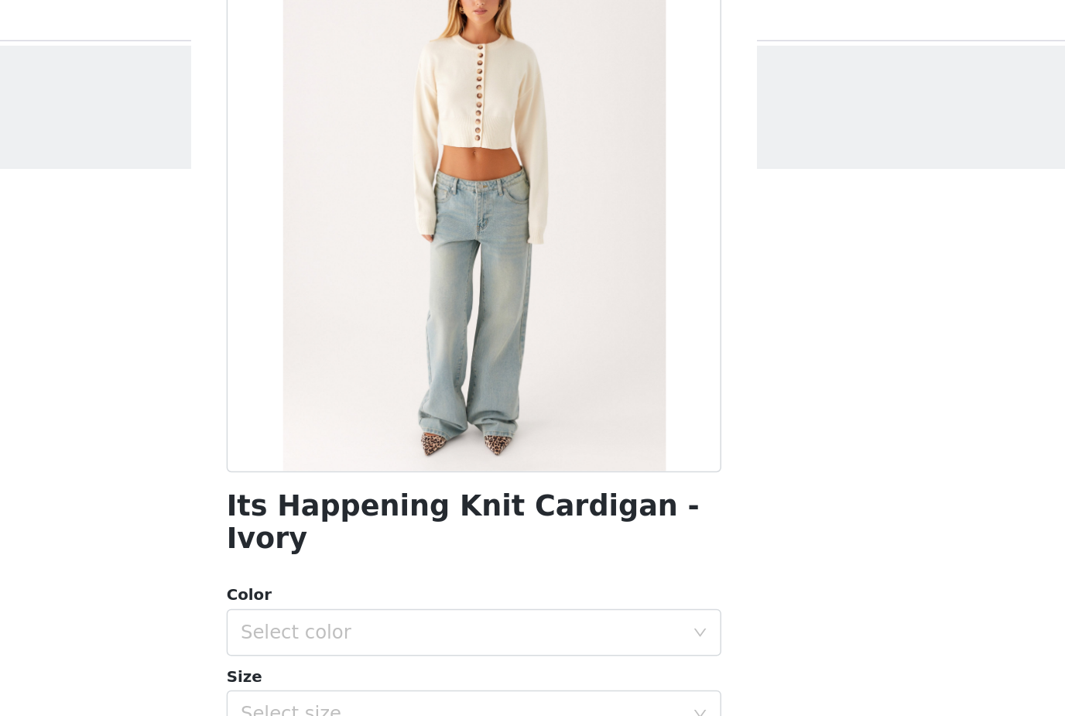
scroll to position [99, 0]
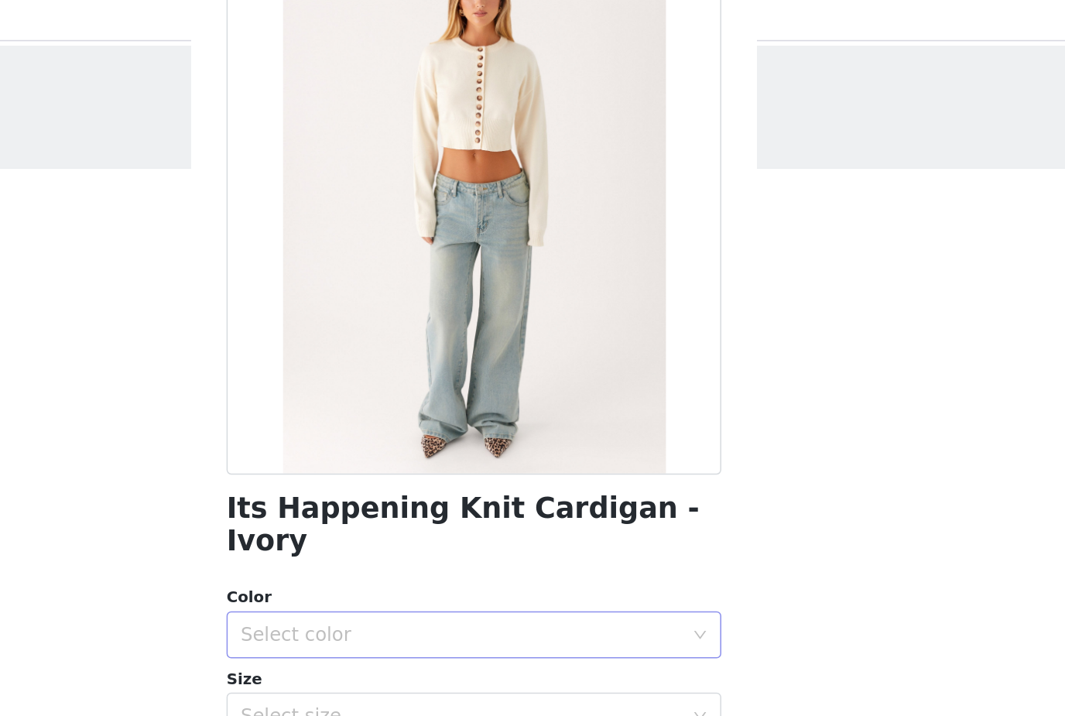
click at [379, 424] on div "Select color" at bounding box center [524, 431] width 290 height 15
click at [370, 432] on li "Ivory" at bounding box center [532, 444] width 325 height 25
click at [370, 454] on div "Size" at bounding box center [532, 461] width 325 height 15
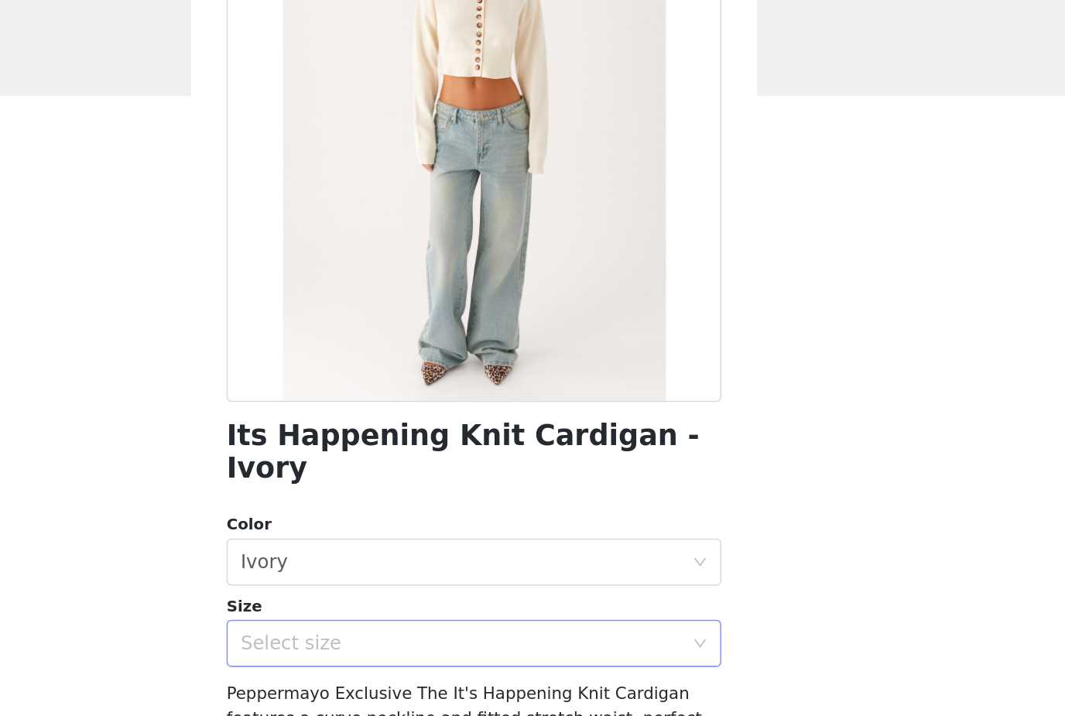
click at [379, 478] on div "Select size" at bounding box center [524, 485] width 290 height 15
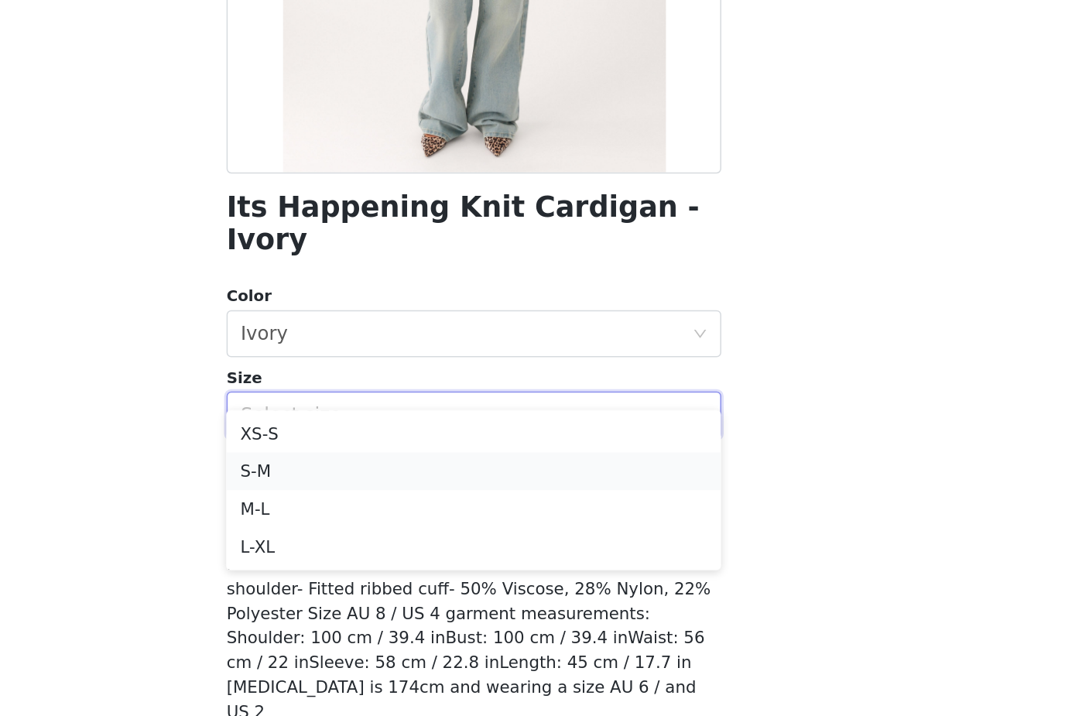
click at [388, 510] on li "S-M" at bounding box center [532, 522] width 325 height 25
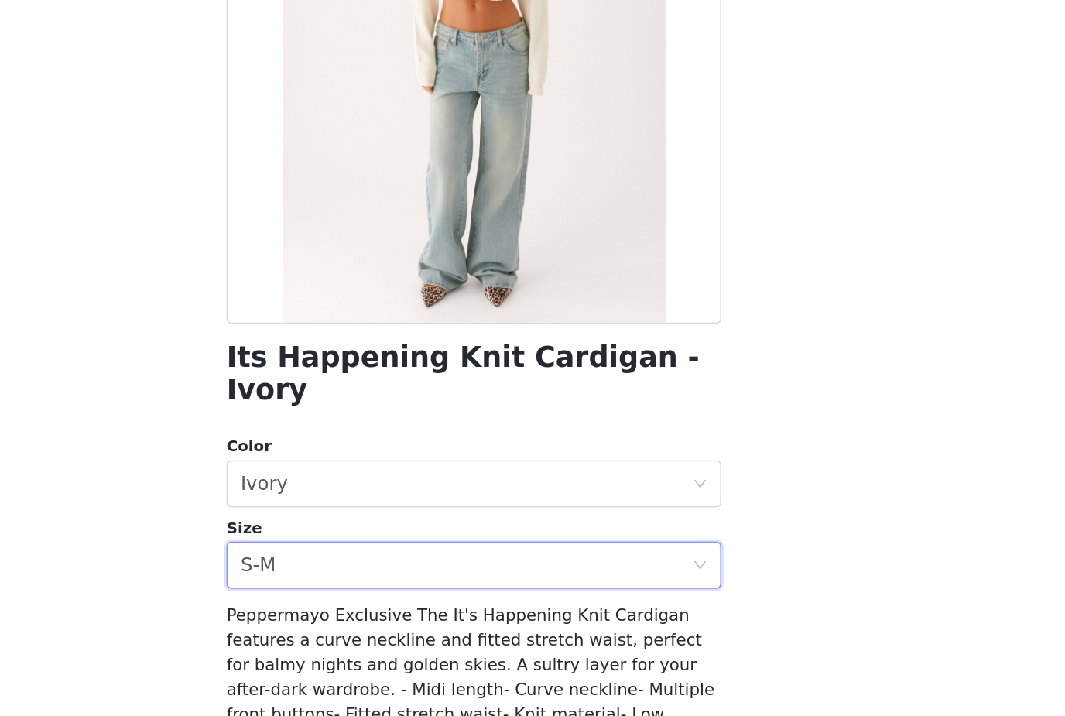
scroll to position [0, 0]
click at [379, 570] on div "Select size S-M" at bounding box center [527, 584] width 296 height 29
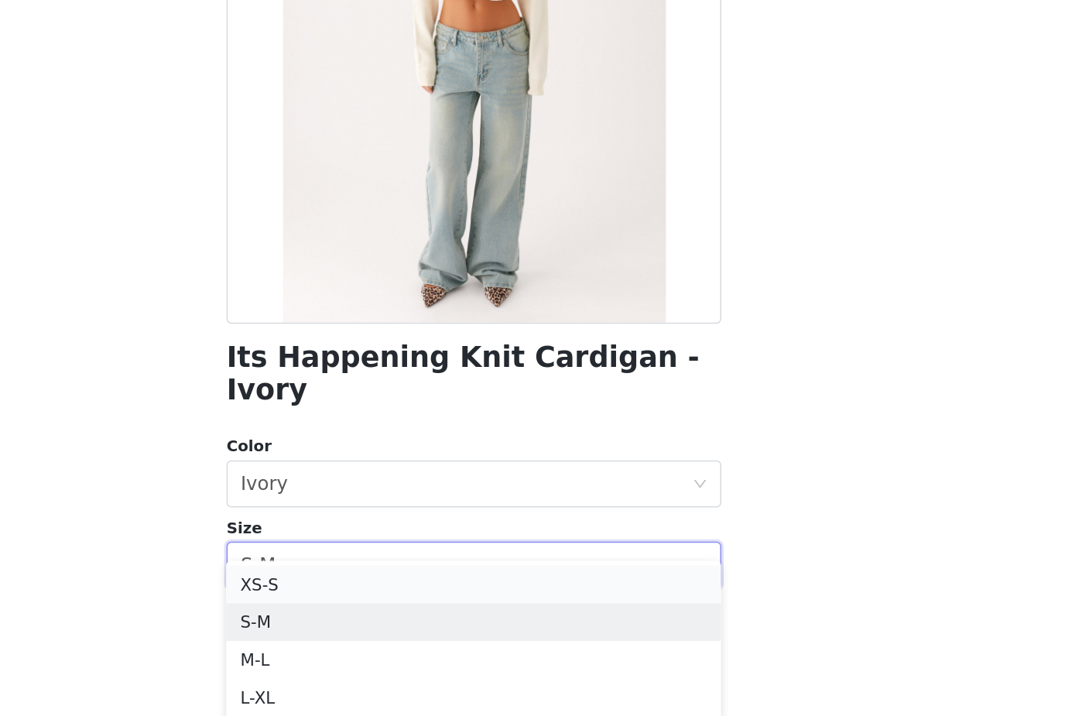
click at [370, 584] on li "XS-S" at bounding box center [532, 596] width 325 height 25
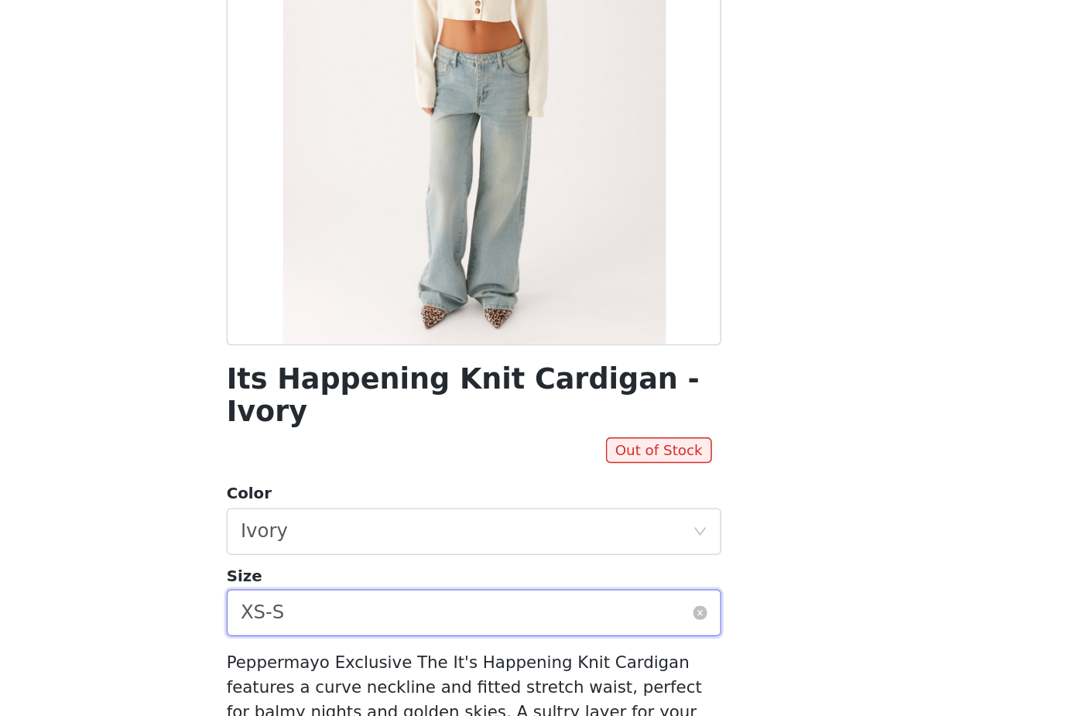
click at [379, 587] on div "Select size XS-S" at bounding box center [527, 601] width 296 height 29
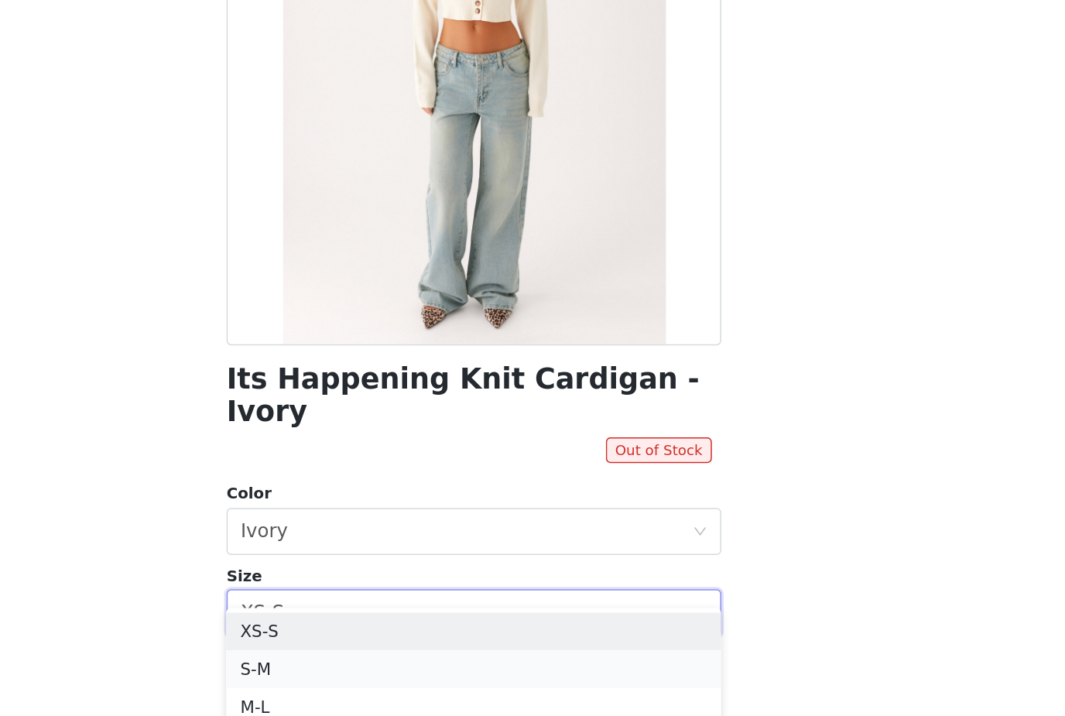
click at [370, 626] on li "S-M" at bounding box center [532, 638] width 325 height 25
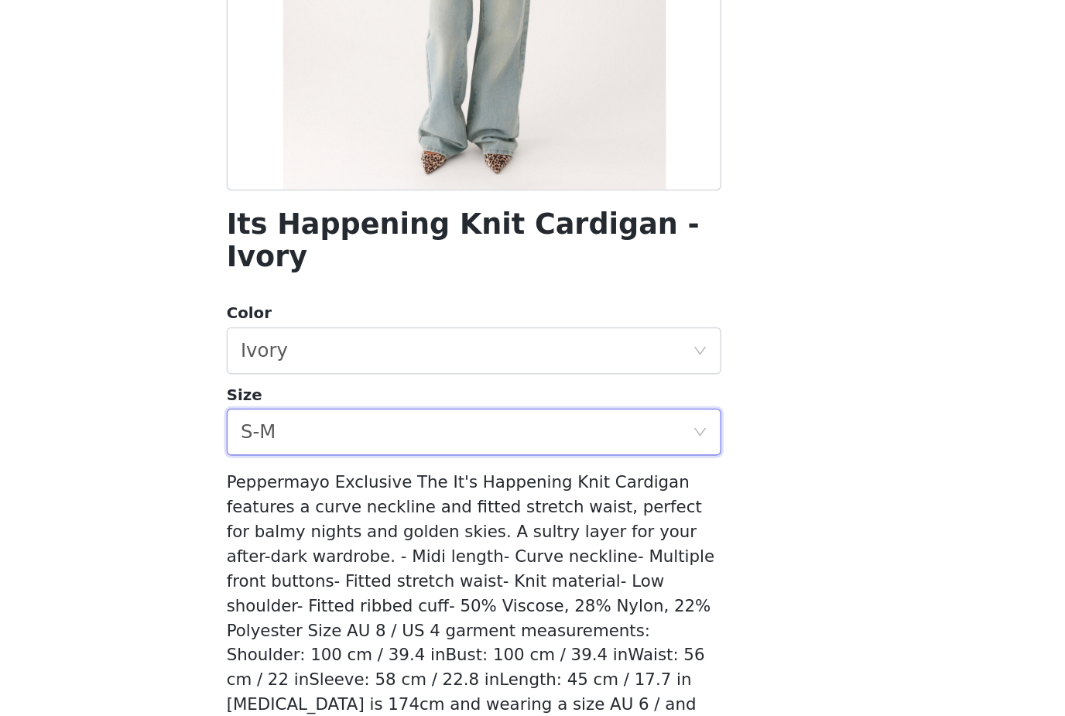
scroll to position [99, 0]
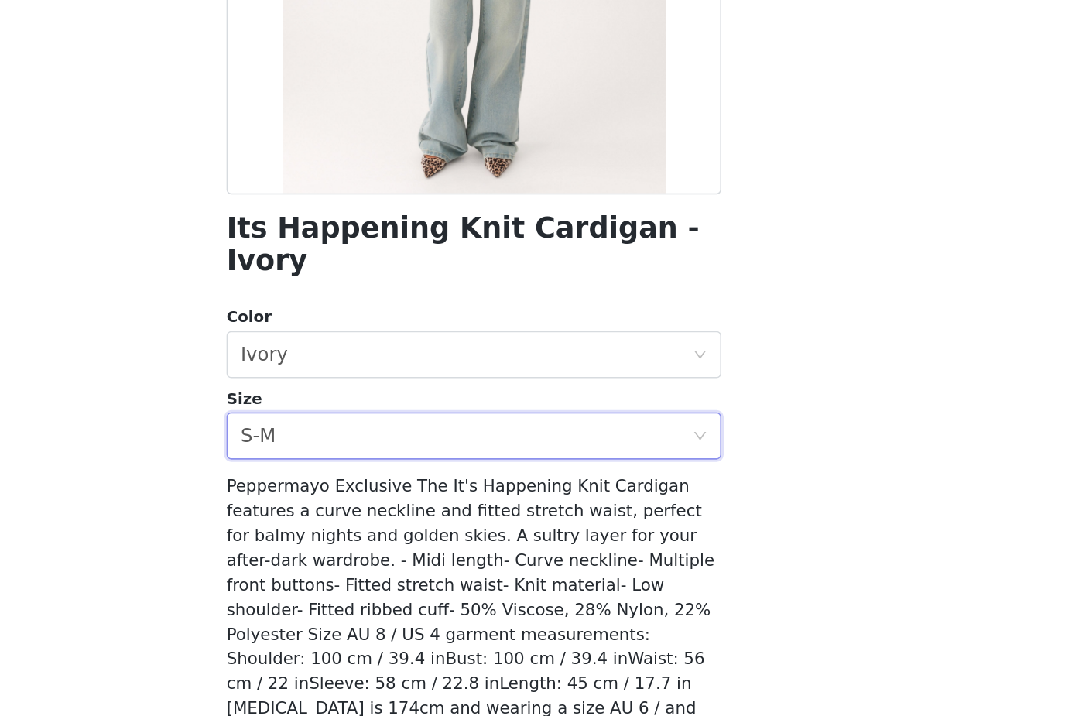
click at [370, 698] on button "Add Product" at bounding box center [532, 716] width 325 height 37
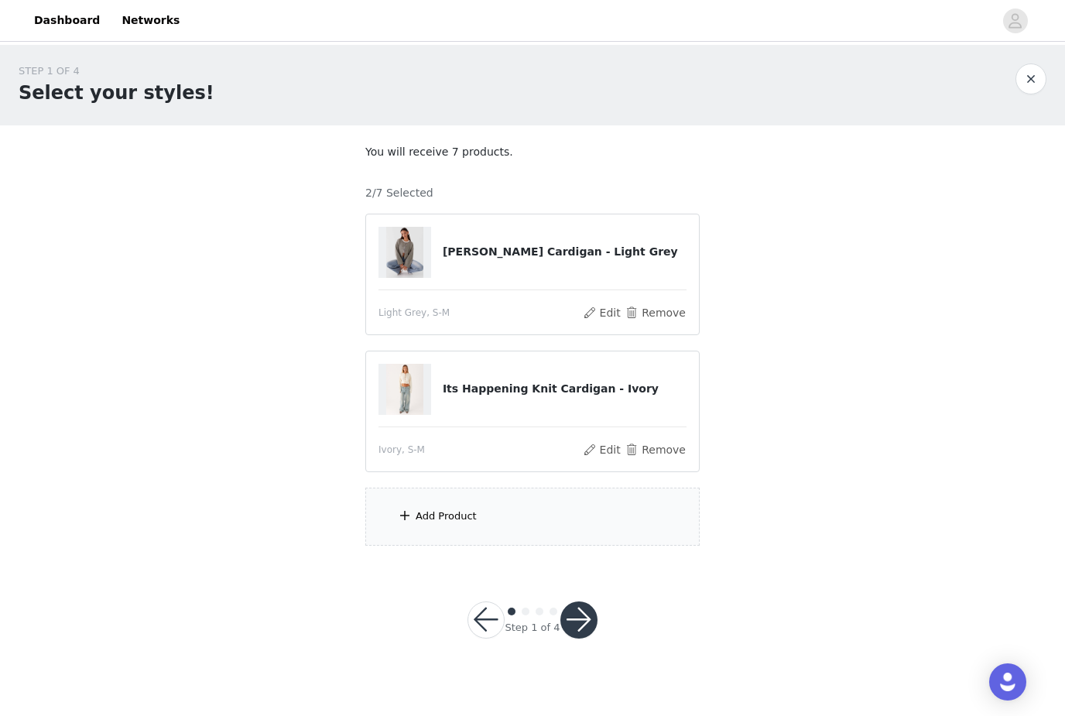
click at [491, 505] on div "Add Product" at bounding box center [532, 517] width 334 height 58
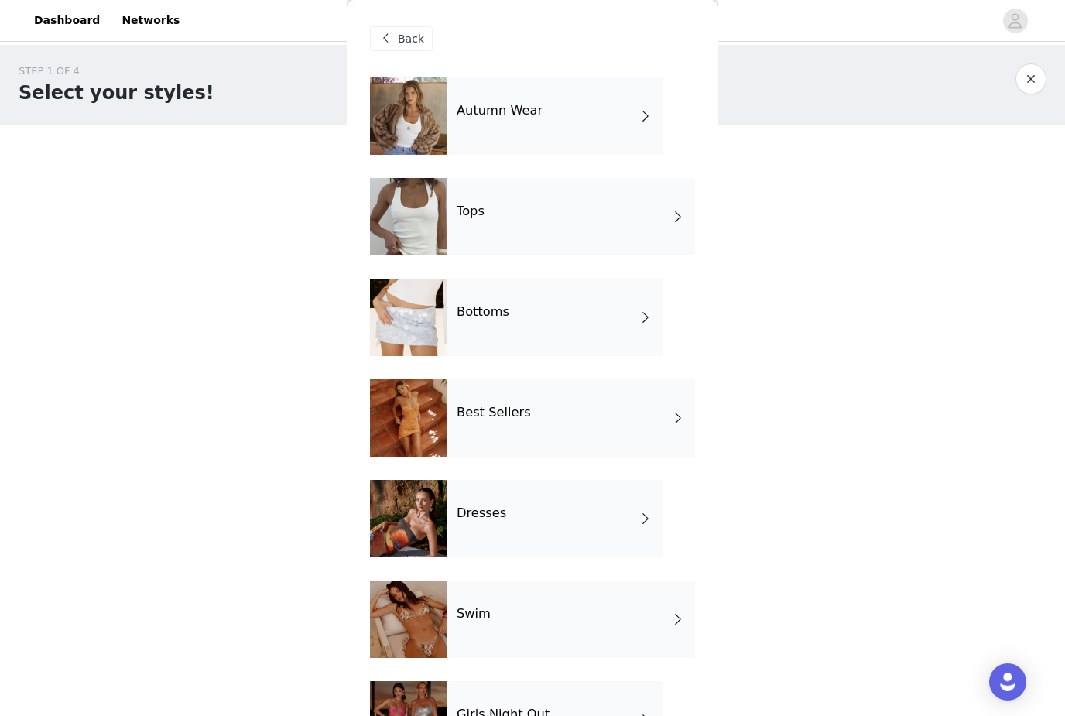
click at [608, 107] on div "Autumn Wear" at bounding box center [554, 115] width 215 height 77
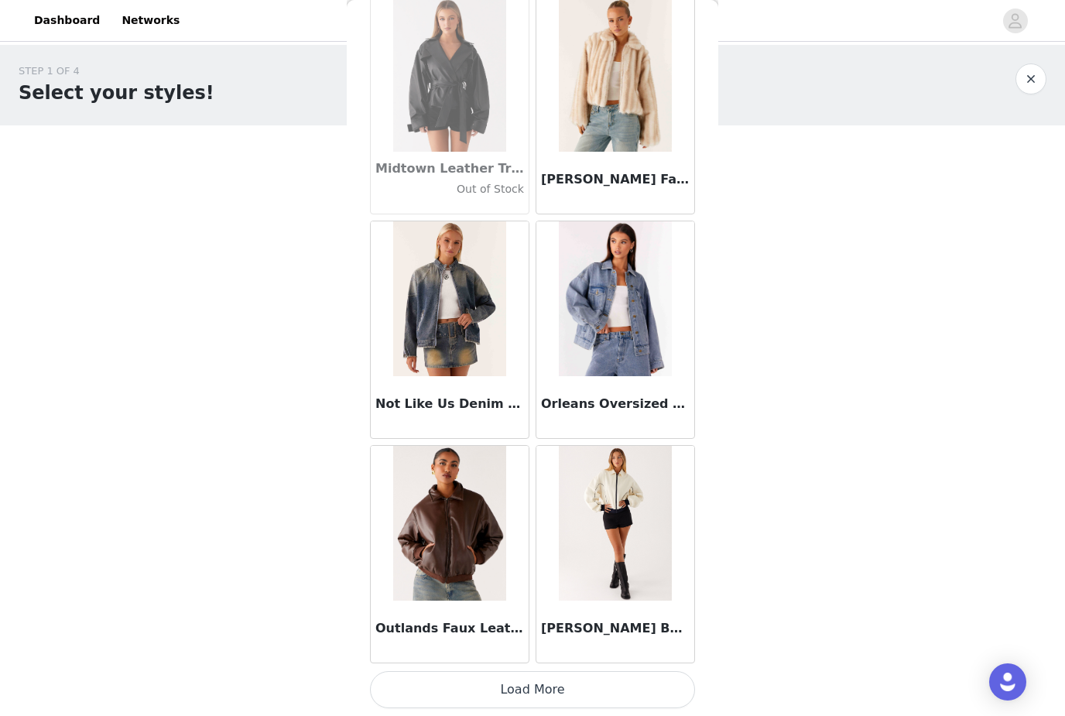
scroll to position [1653, 0]
click at [591, 684] on button "Load More" at bounding box center [532, 689] width 325 height 37
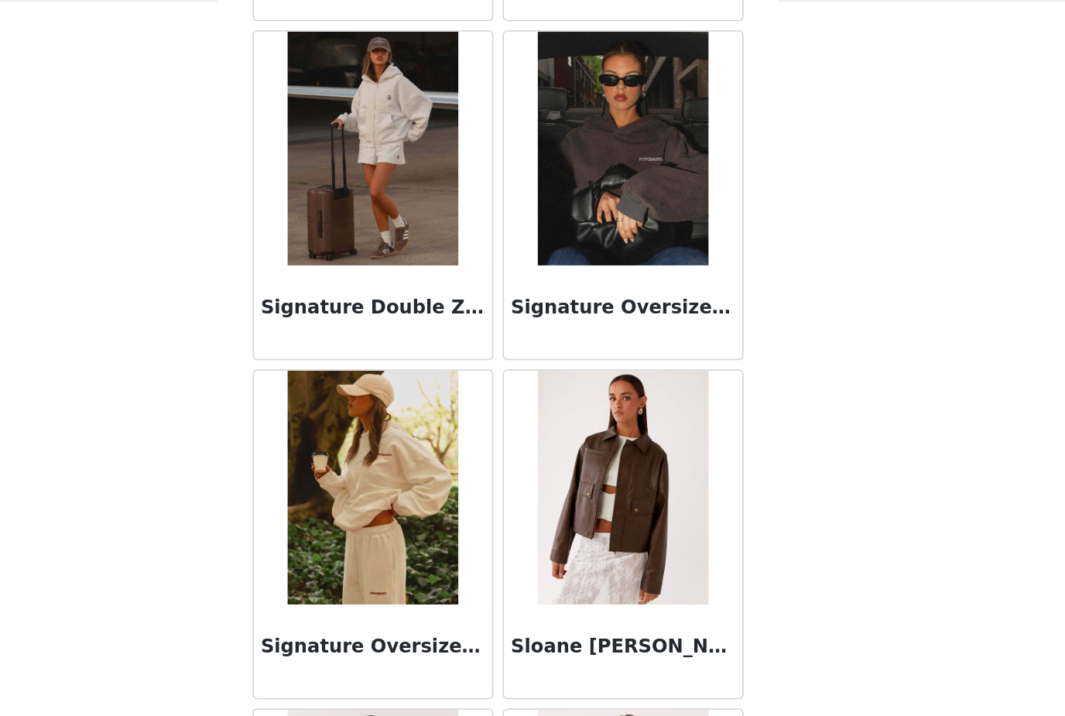
scroll to position [2166, 0]
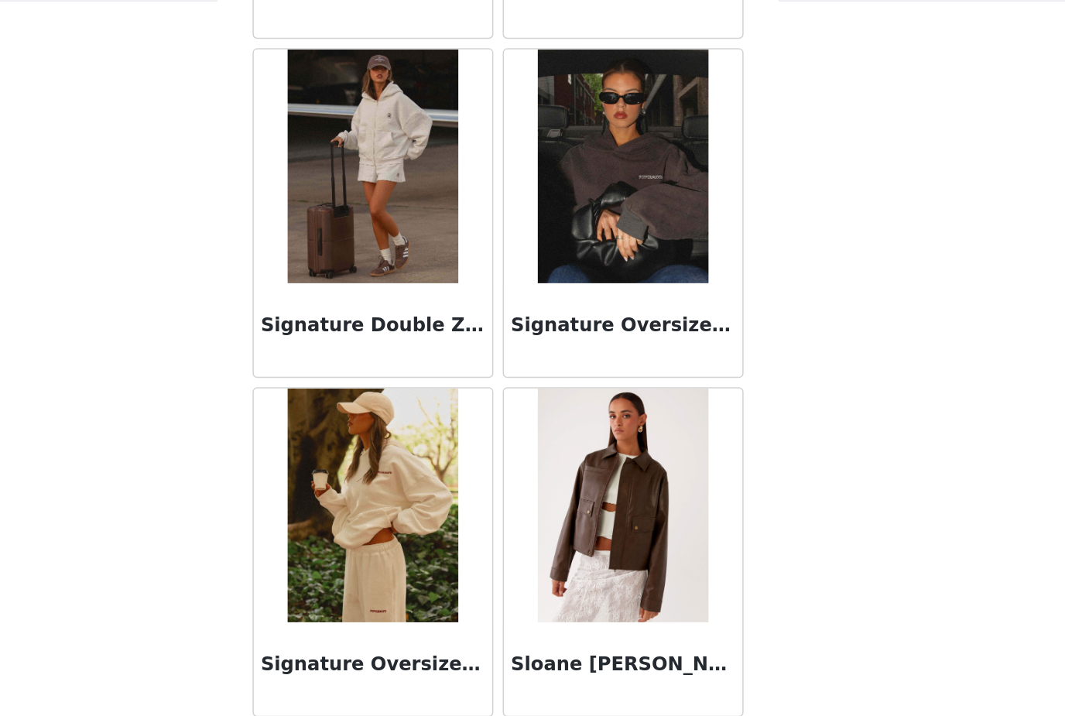
click at [559, 382] on img at bounding box center [615, 459] width 112 height 155
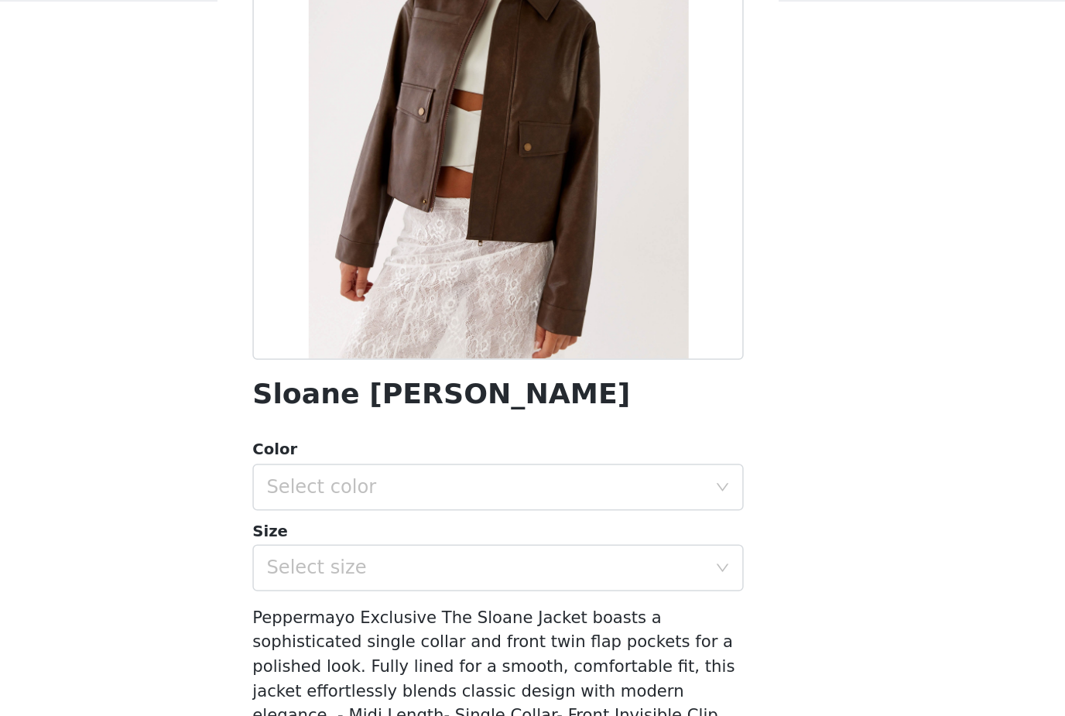
scroll to position [90, 0]
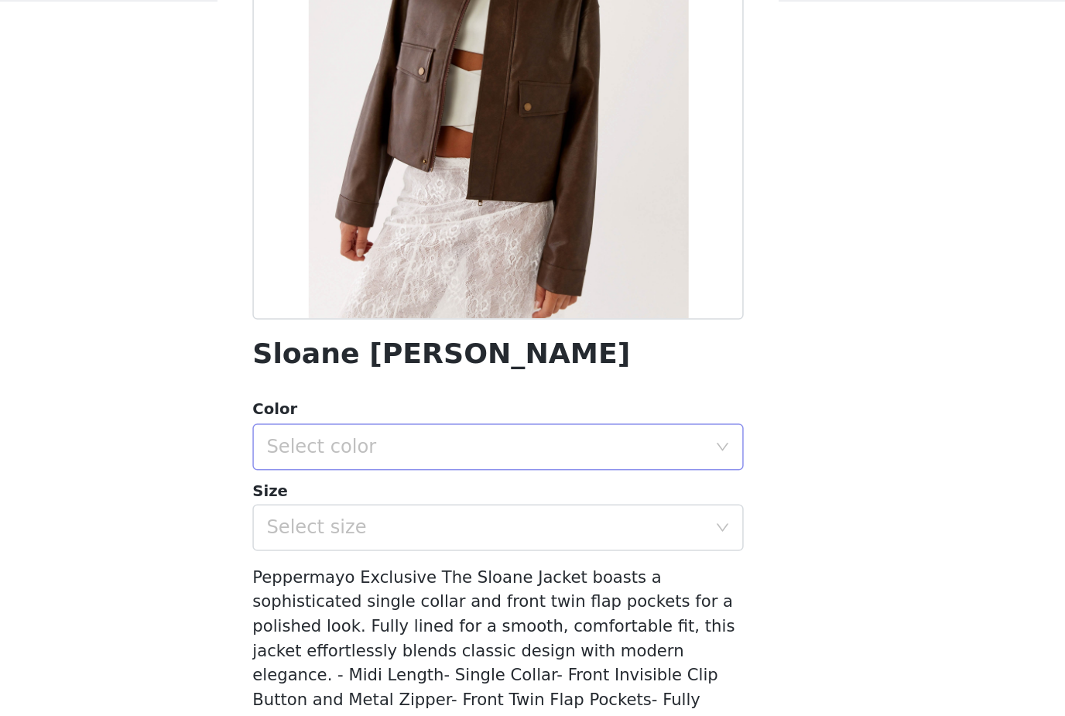
click at [428, 413] on div "Select color" at bounding box center [524, 420] width 290 height 15
click at [370, 441] on li "Brown" at bounding box center [532, 453] width 325 height 25
click at [379, 466] on div "Select size" at bounding box center [524, 473] width 290 height 15
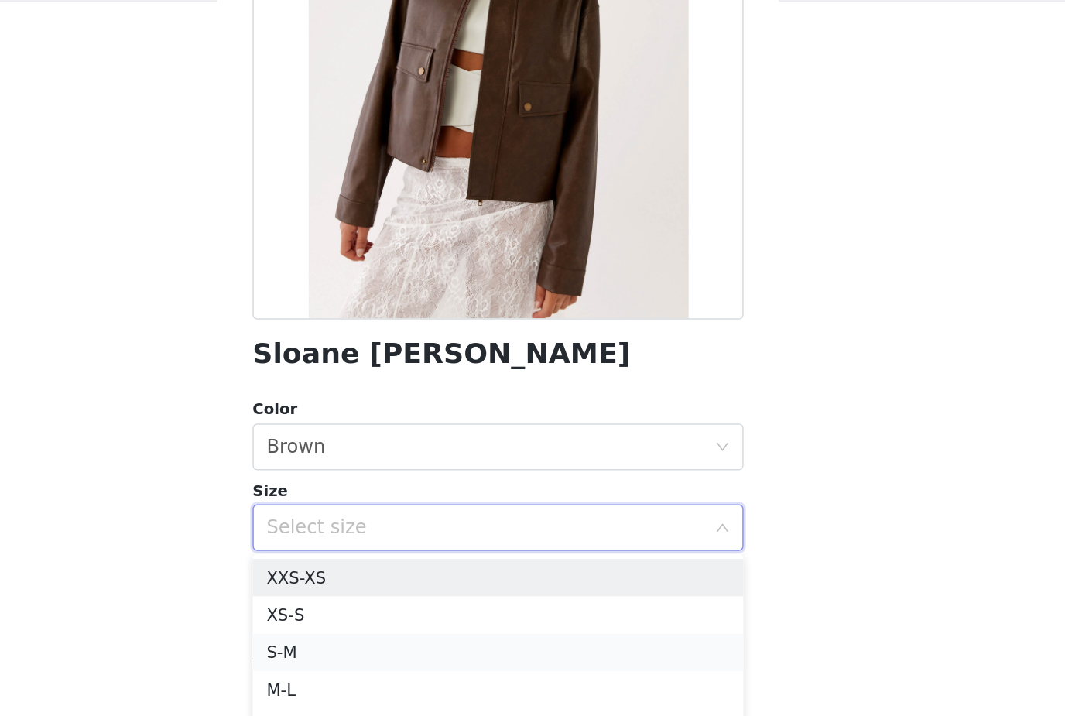
click at [370, 544] on li "S-M" at bounding box center [532, 556] width 325 height 25
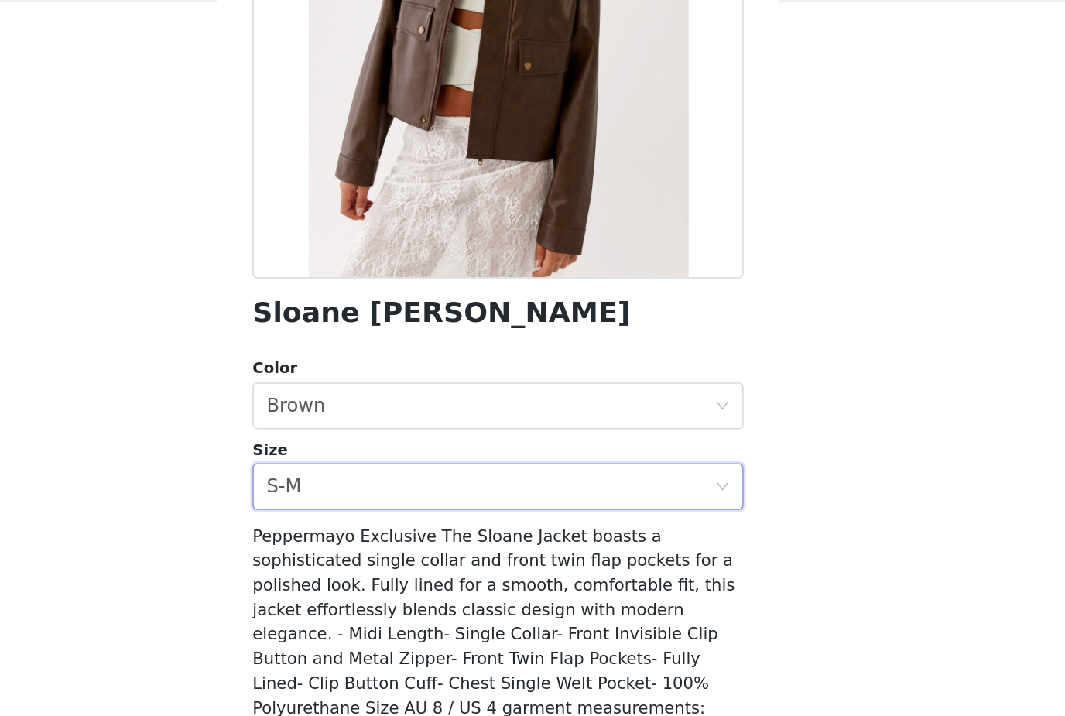
scroll to position [115, 0]
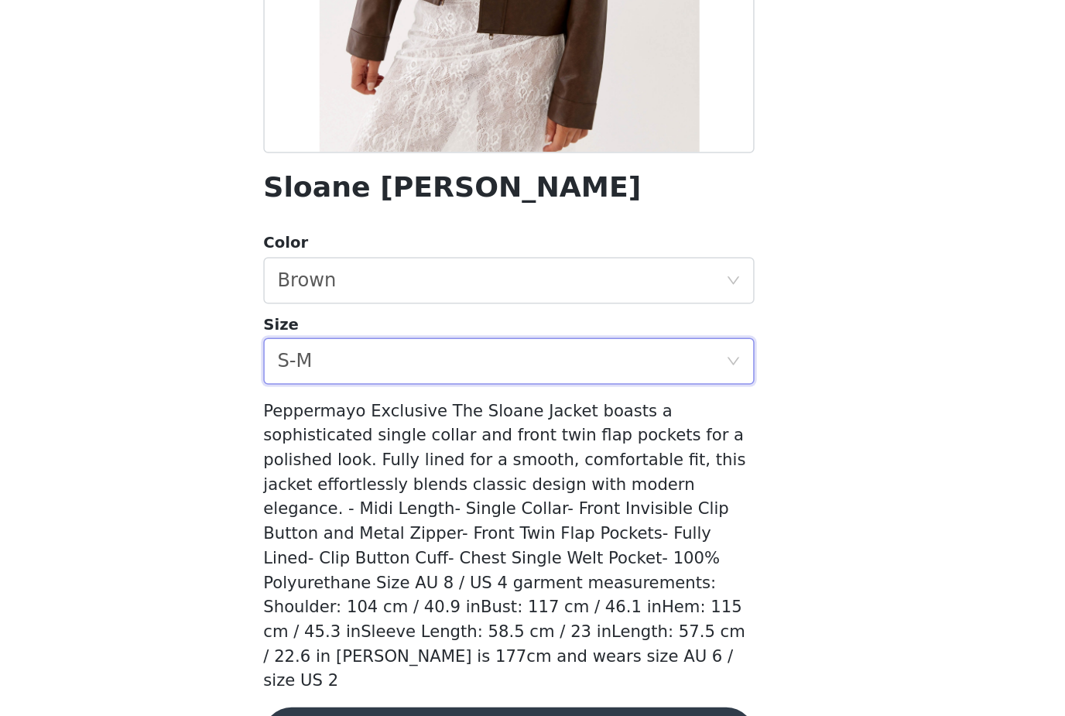
click at [403, 677] on button "Add Product" at bounding box center [532, 695] width 325 height 37
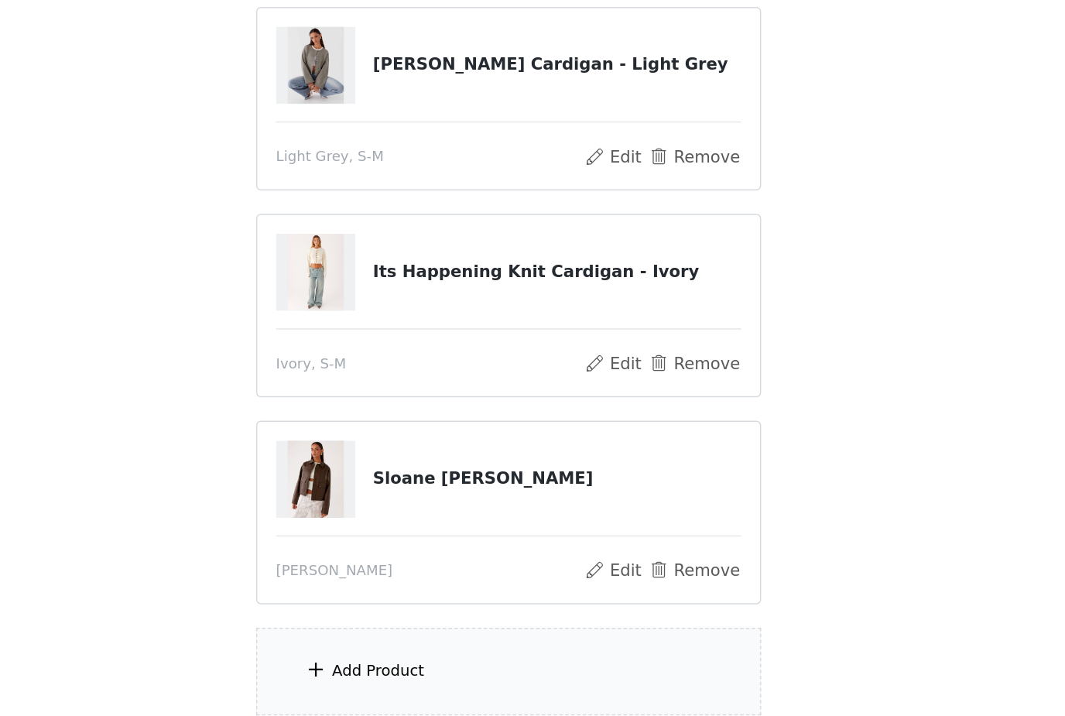
click at [399, 625] on div "Add Product" at bounding box center [532, 654] width 334 height 58
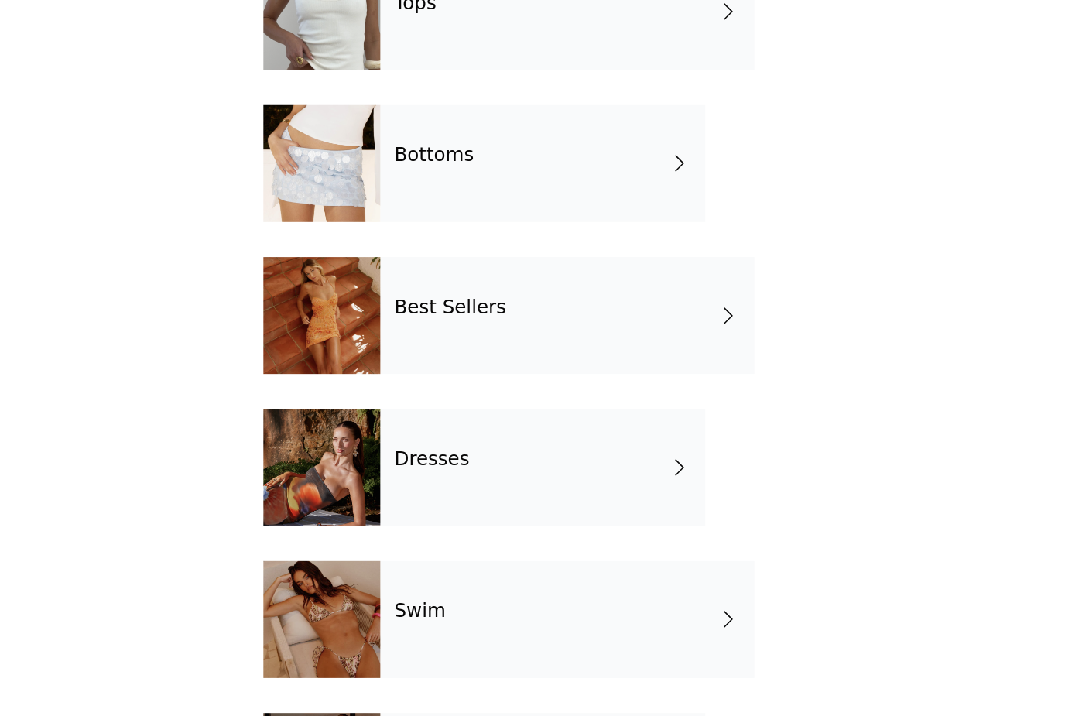
click at [447, 279] on div "Bottoms" at bounding box center [554, 317] width 215 height 77
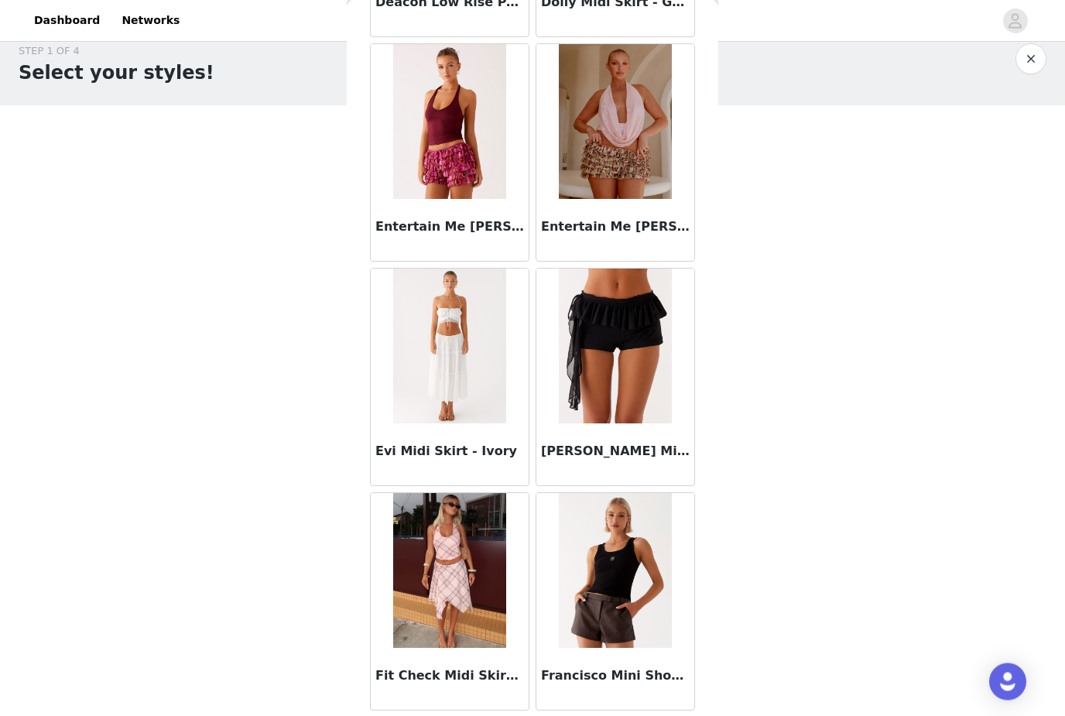
scroll to position [1603, 0]
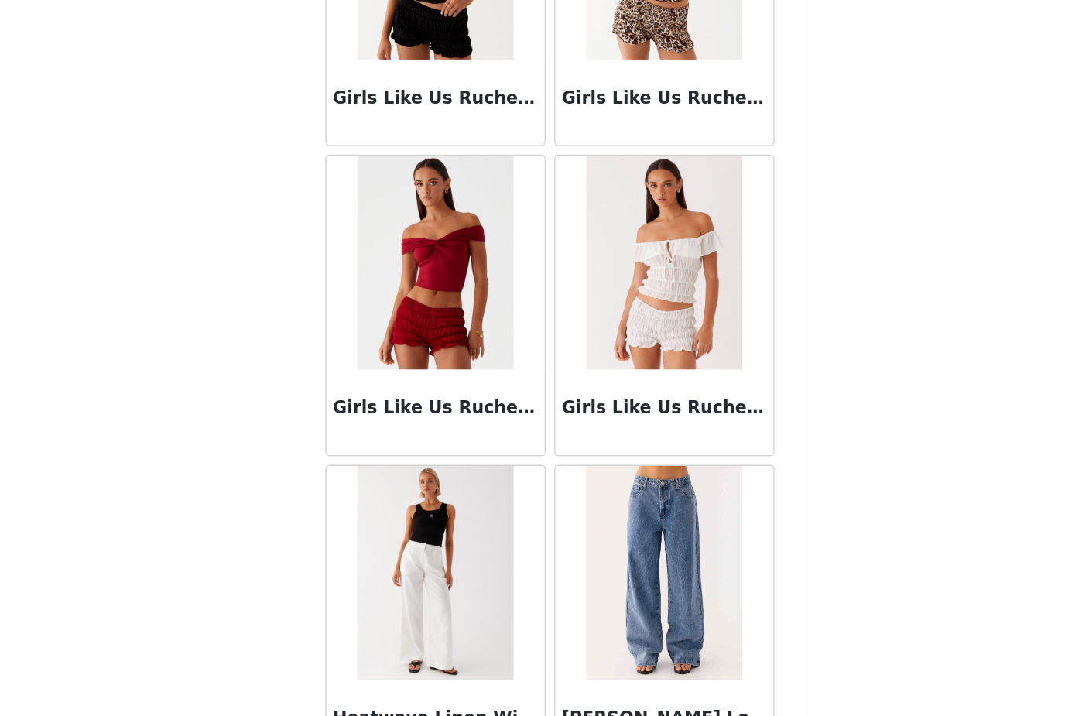
scroll to position [2498, 0]
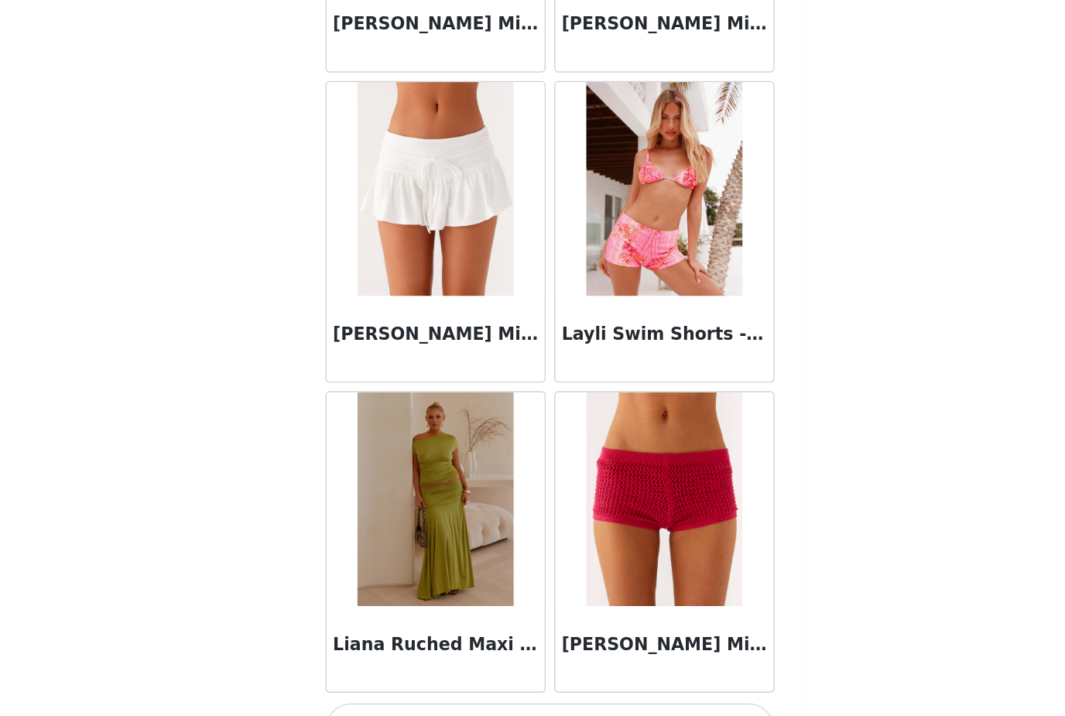
click at [517, 671] on button "Load More" at bounding box center [532, 689] width 325 height 37
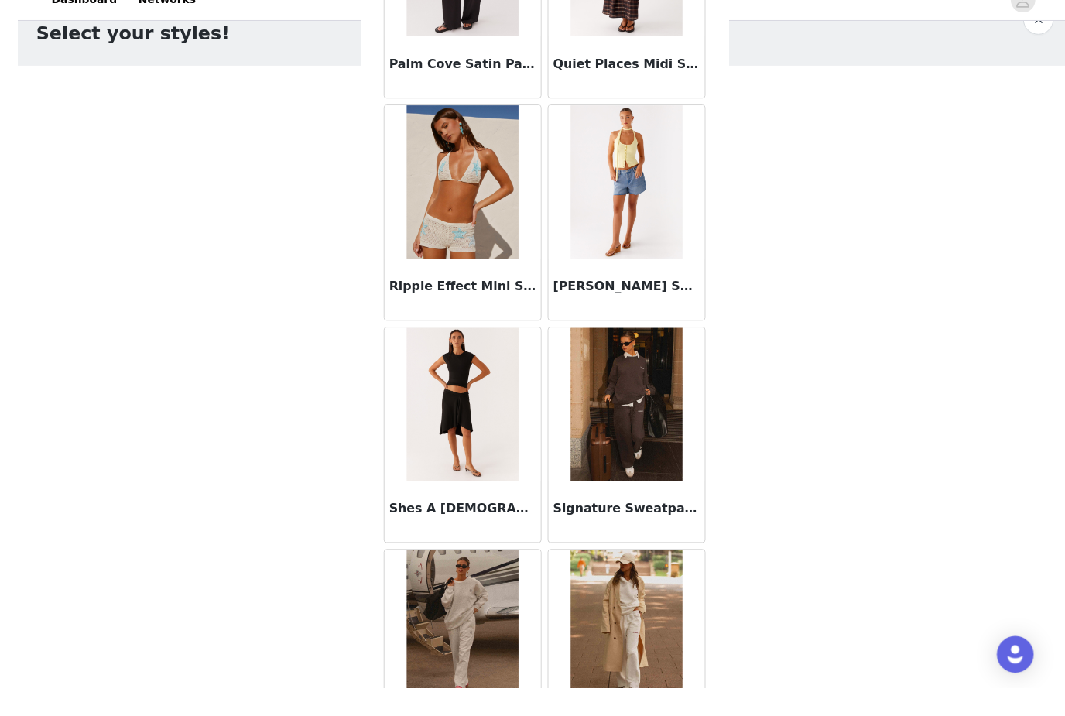
scroll to position [46, 0]
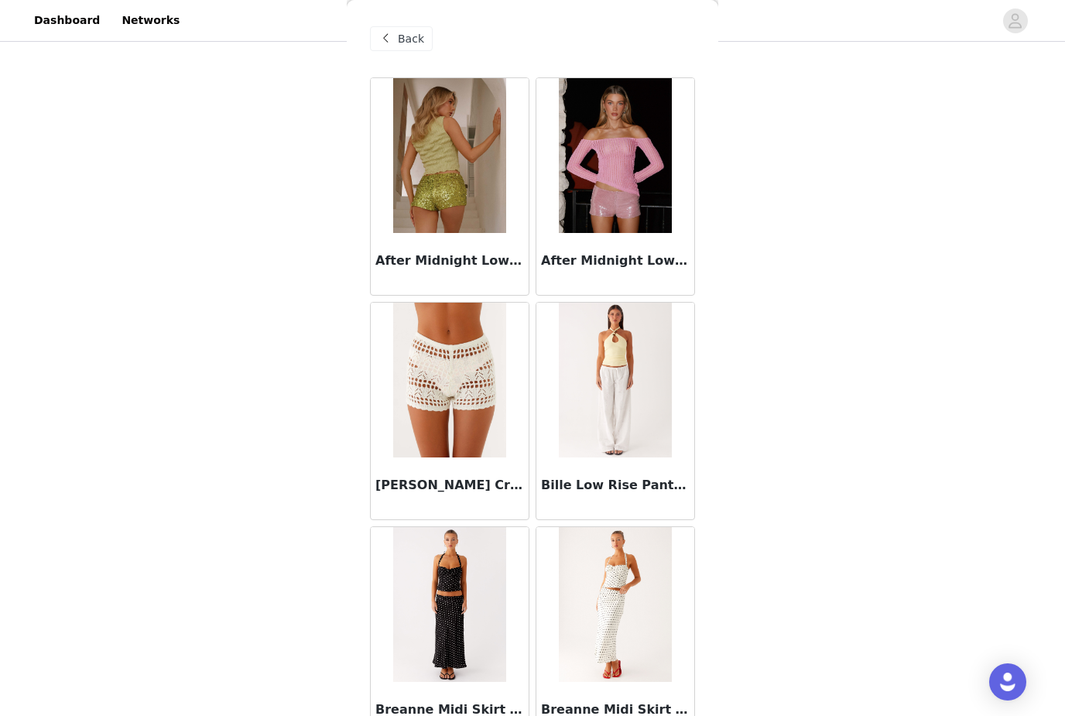
scroll to position [0, 0]
click at [406, 28] on div "Back" at bounding box center [401, 38] width 63 height 25
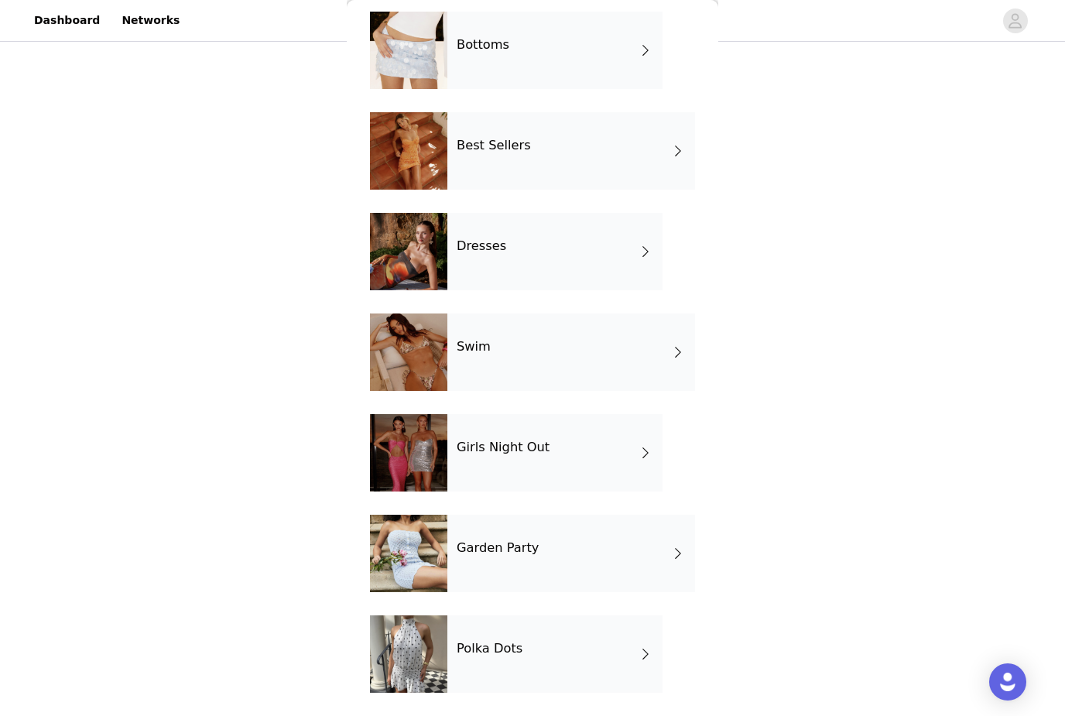
click at [632, 264] on div "Dresses" at bounding box center [554, 251] width 215 height 77
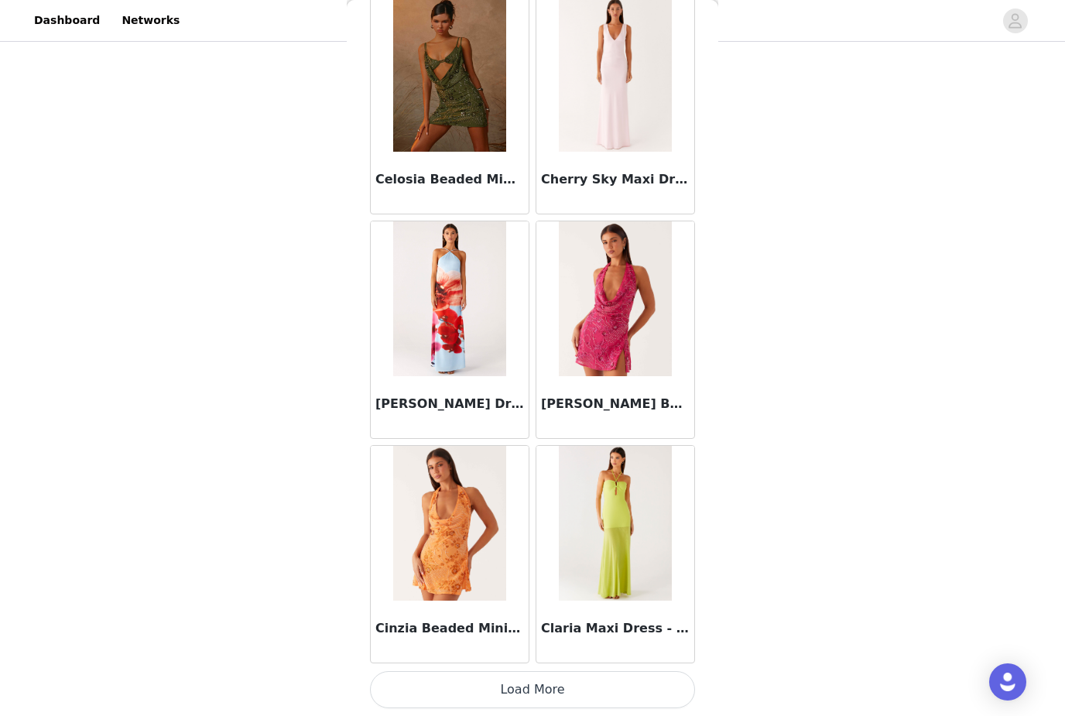
click at [645, 690] on button "Load More" at bounding box center [532, 689] width 325 height 37
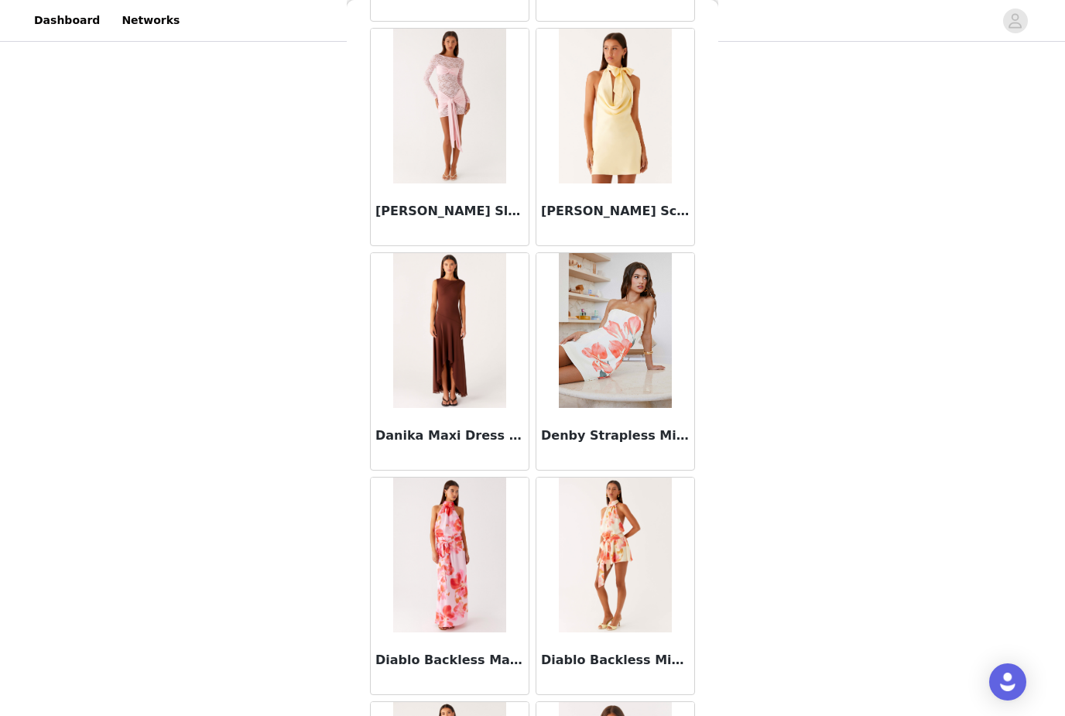
scroll to position [2297, 0]
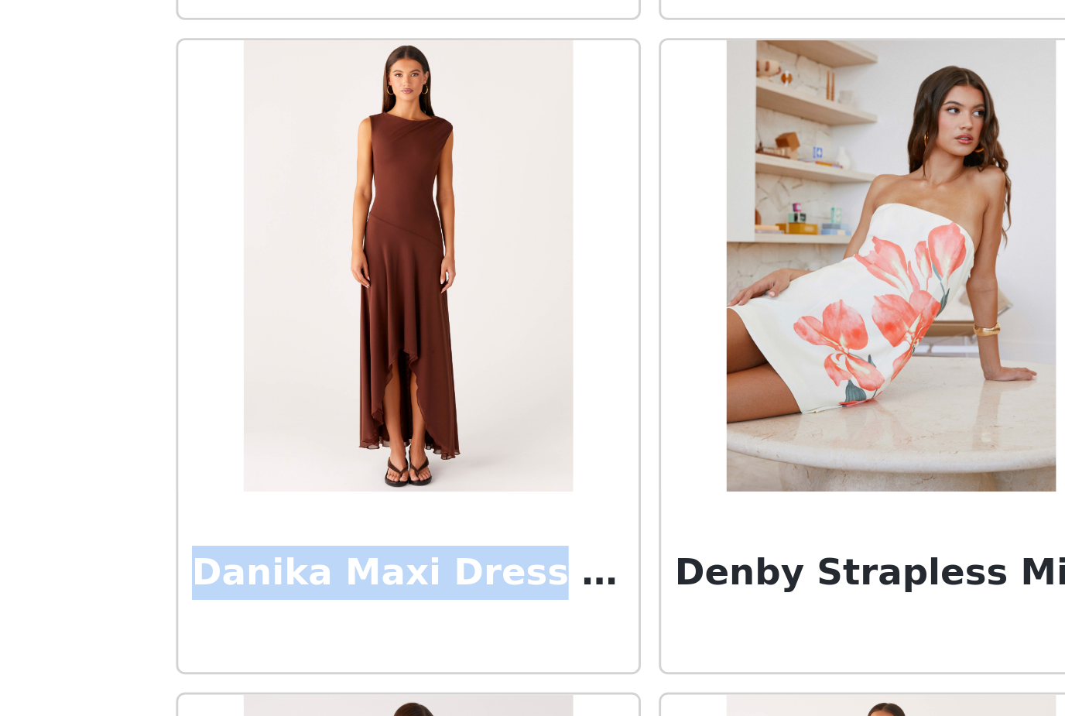
click at [347, 207] on div "Back Aletta Sequin Mini Dress - Pink [PERSON_NAME] Halter Maxi Dress - [PERSON_…" at bounding box center [533, 358] width 372 height 716
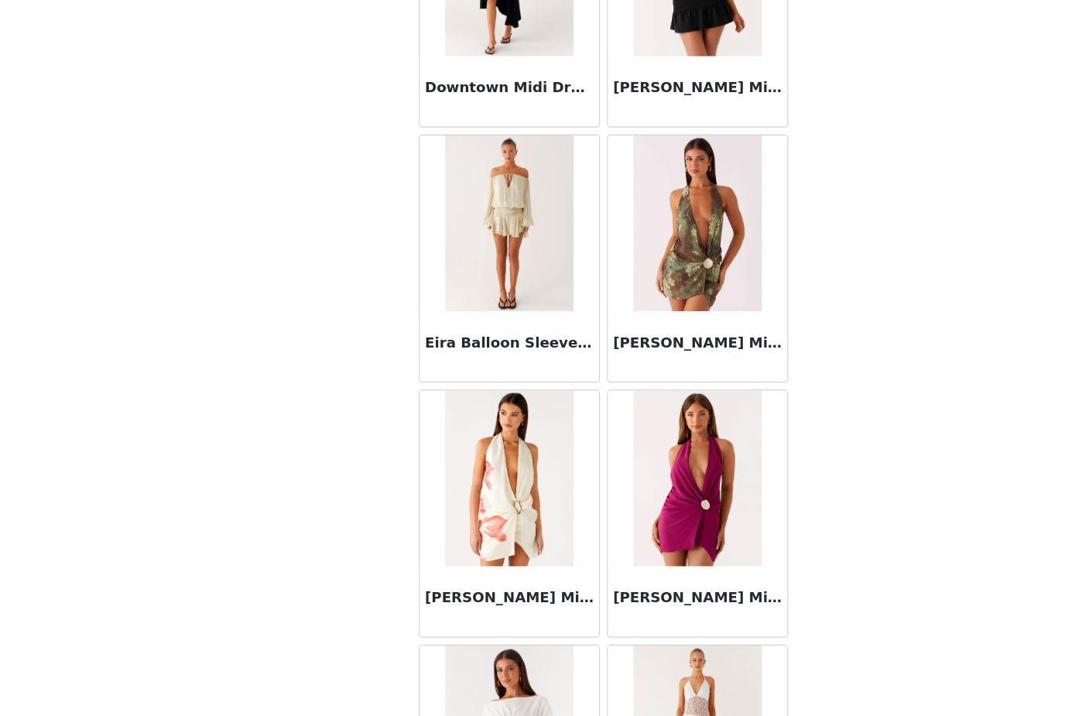
scroll to position [3079, 0]
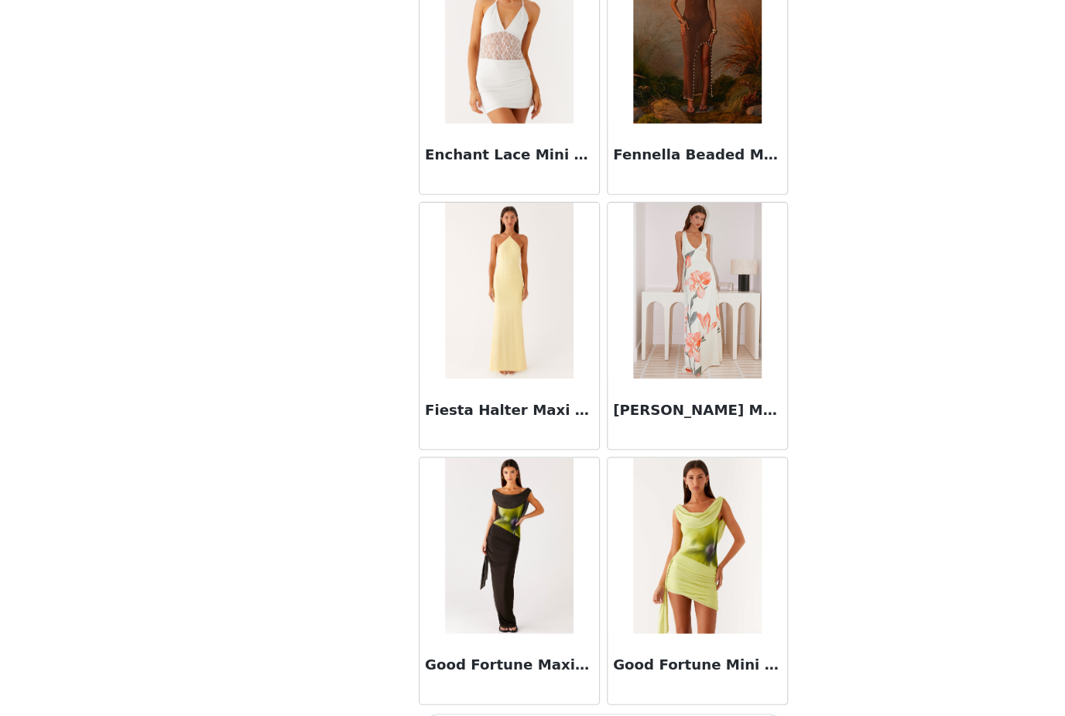
click at [524, 671] on button "Load More" at bounding box center [532, 689] width 325 height 37
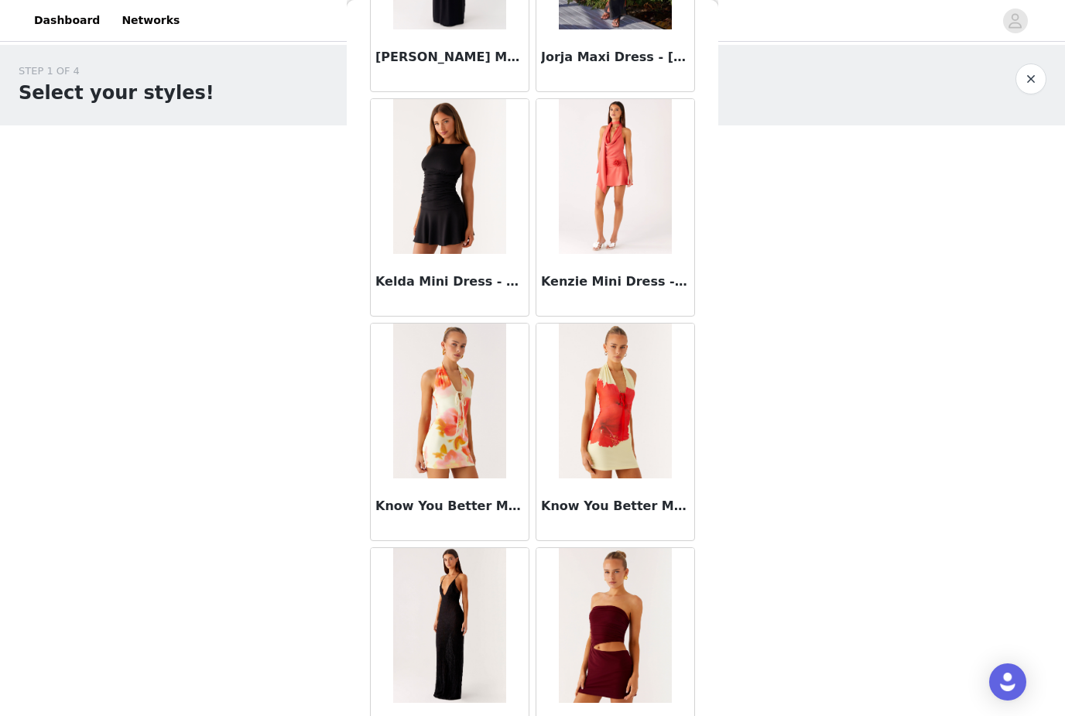
scroll to position [5592, 0]
click at [484, 223] on img at bounding box center [449, 175] width 112 height 155
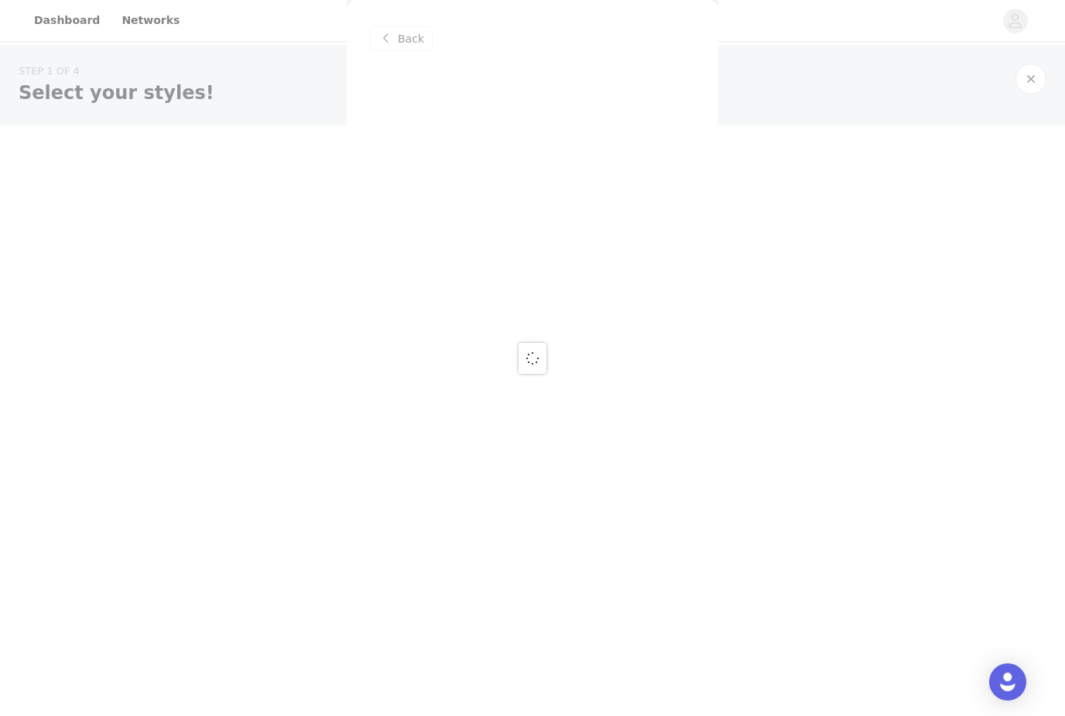
scroll to position [0, 0]
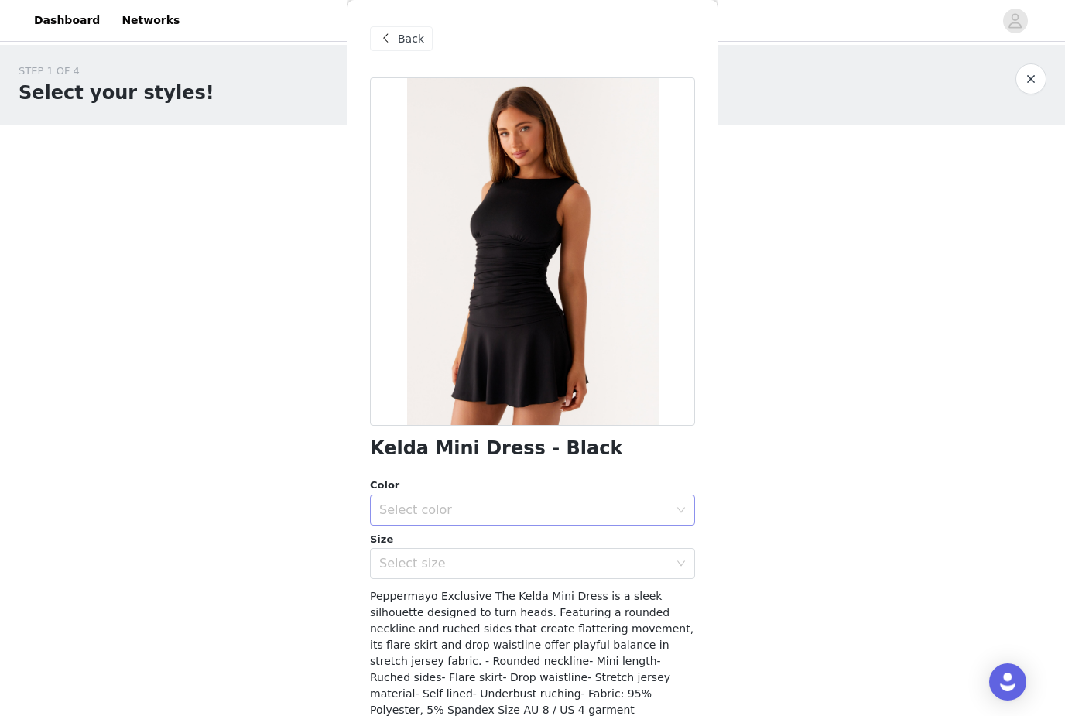
click at [557, 504] on div "Select color" at bounding box center [524, 509] width 290 height 15
click at [526, 545] on li "Black" at bounding box center [532, 543] width 325 height 25
click at [515, 568] on div "Select size" at bounding box center [524, 563] width 290 height 15
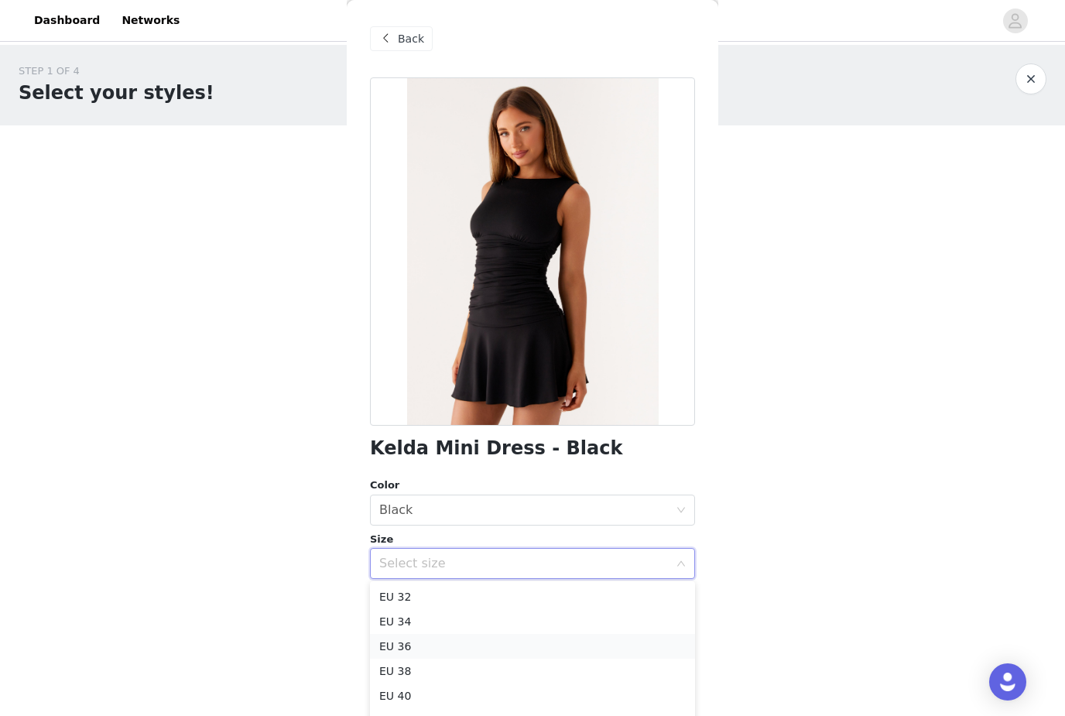
click at [469, 649] on li "EU 36" at bounding box center [532, 646] width 325 height 25
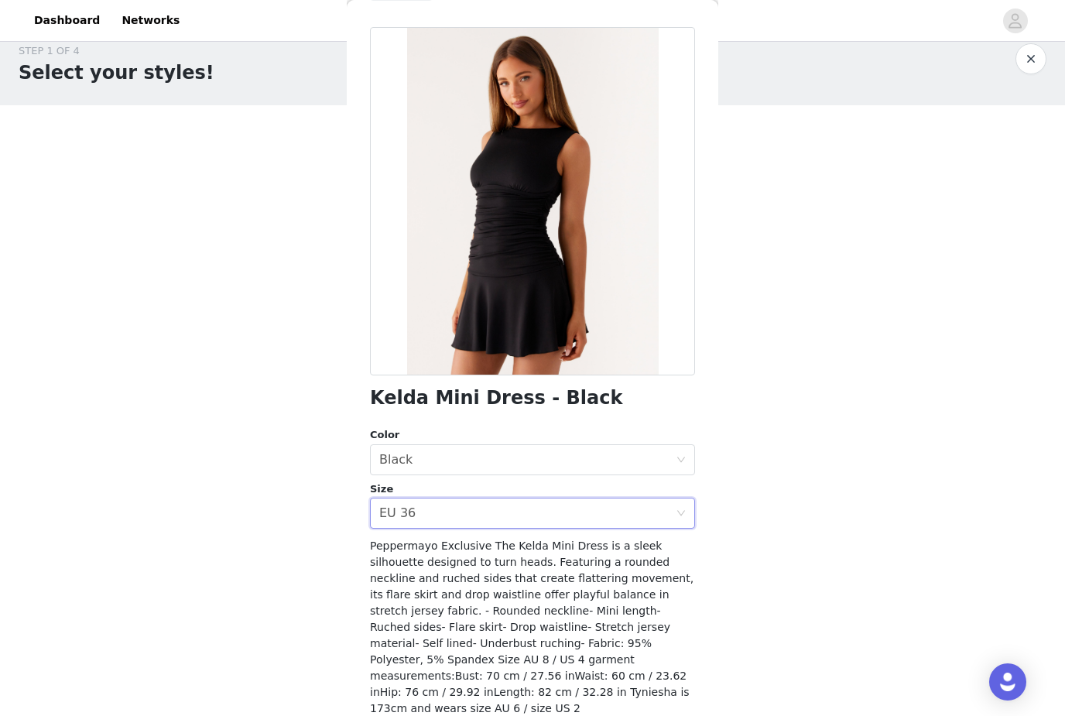
scroll to position [50, 0]
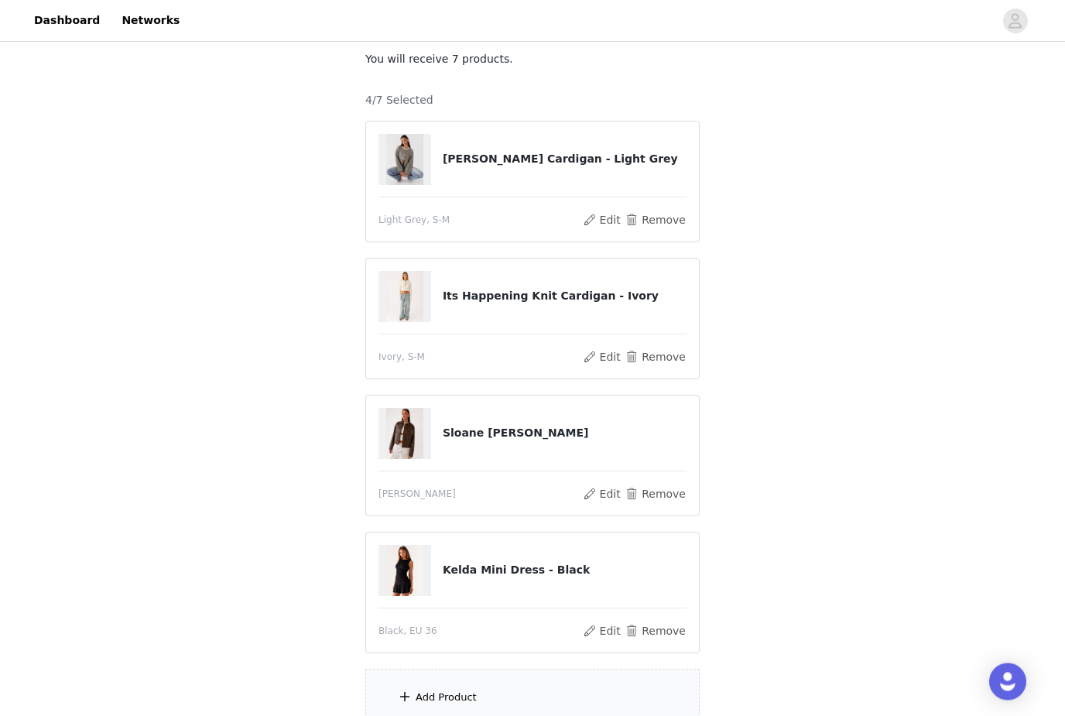
scroll to position [183, 0]
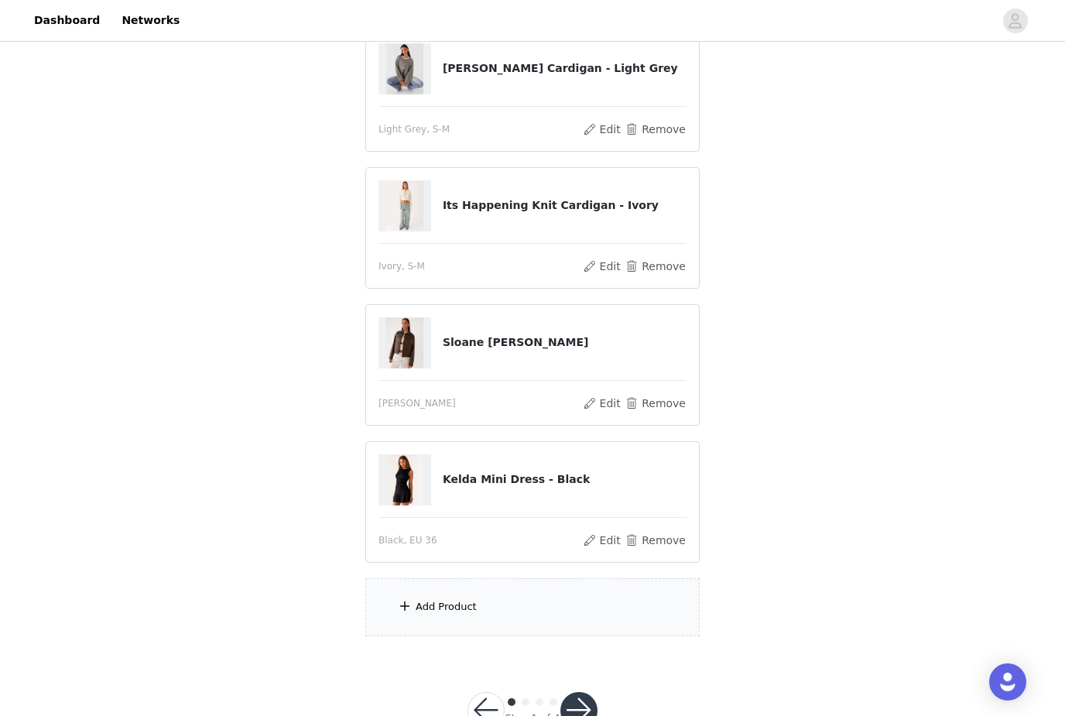
click at [577, 608] on div "Add Product" at bounding box center [532, 607] width 334 height 58
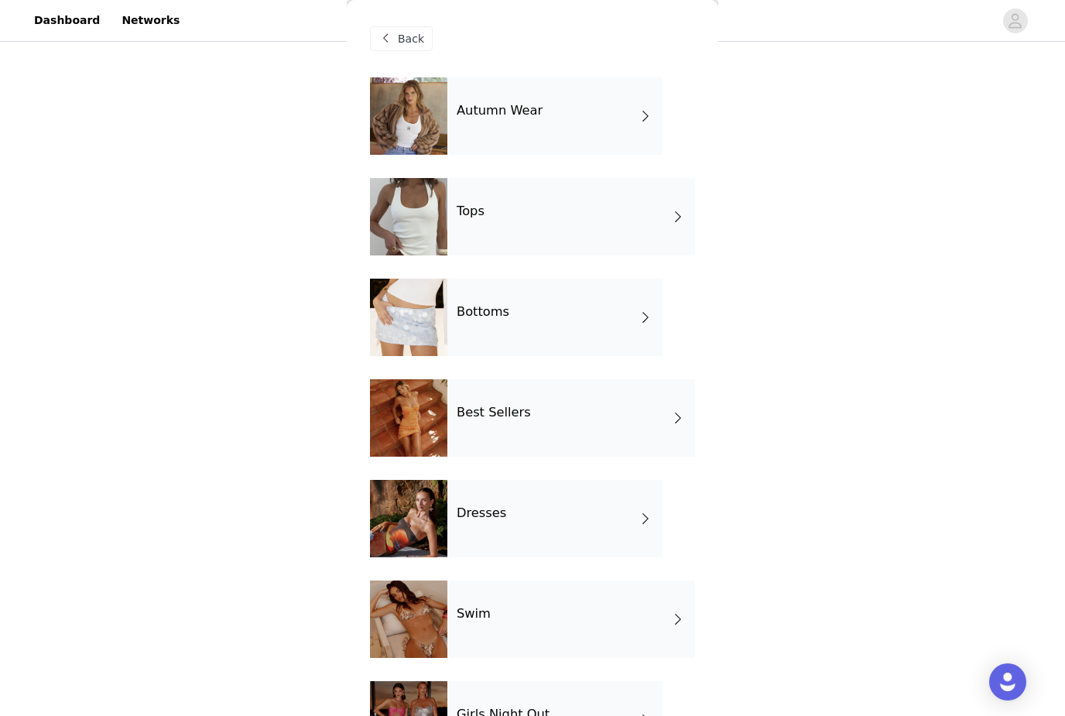
click at [638, 521] on span at bounding box center [645, 518] width 15 height 19
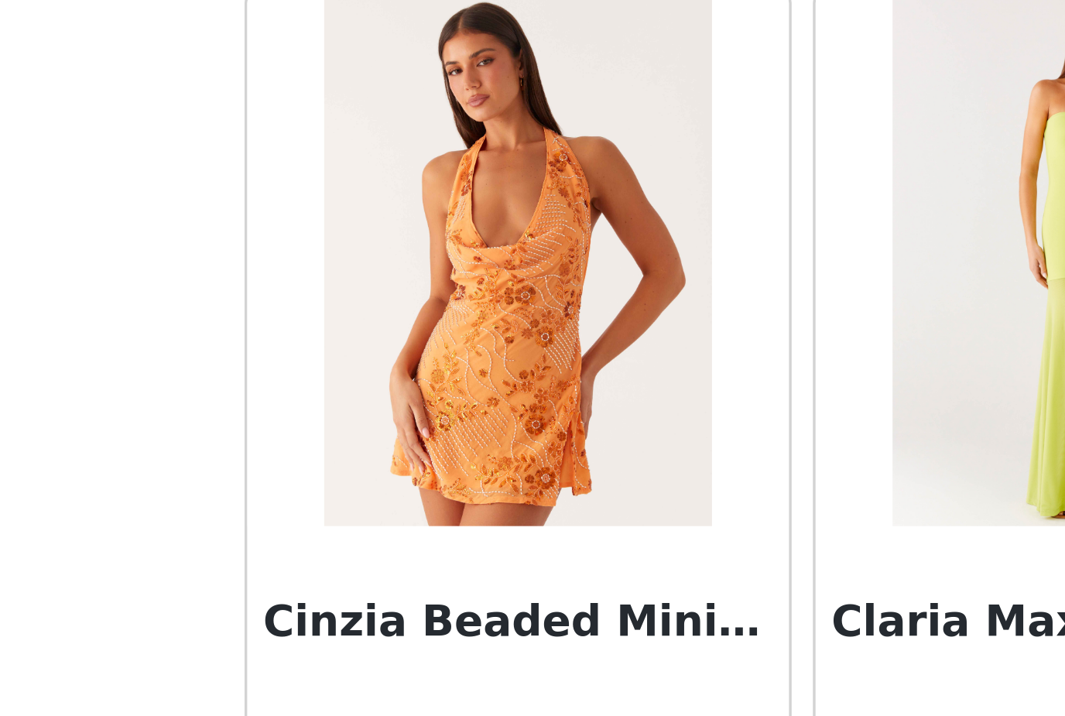
scroll to position [51, 0]
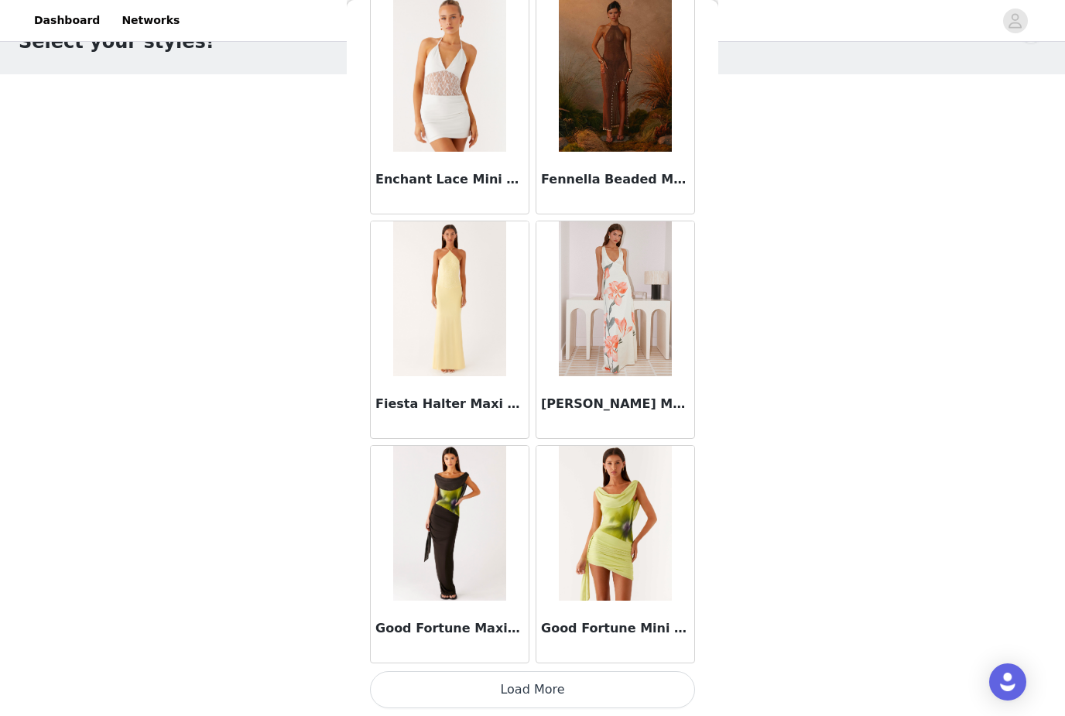
click at [530, 680] on button "Load More" at bounding box center [532, 689] width 325 height 37
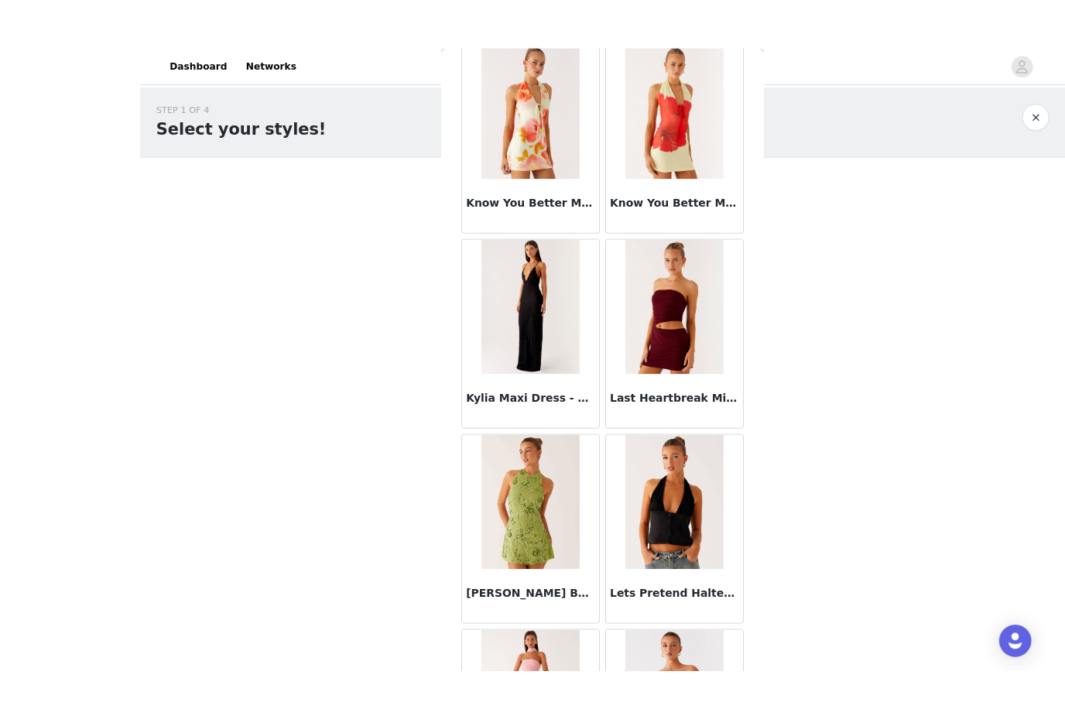
scroll to position [50, 0]
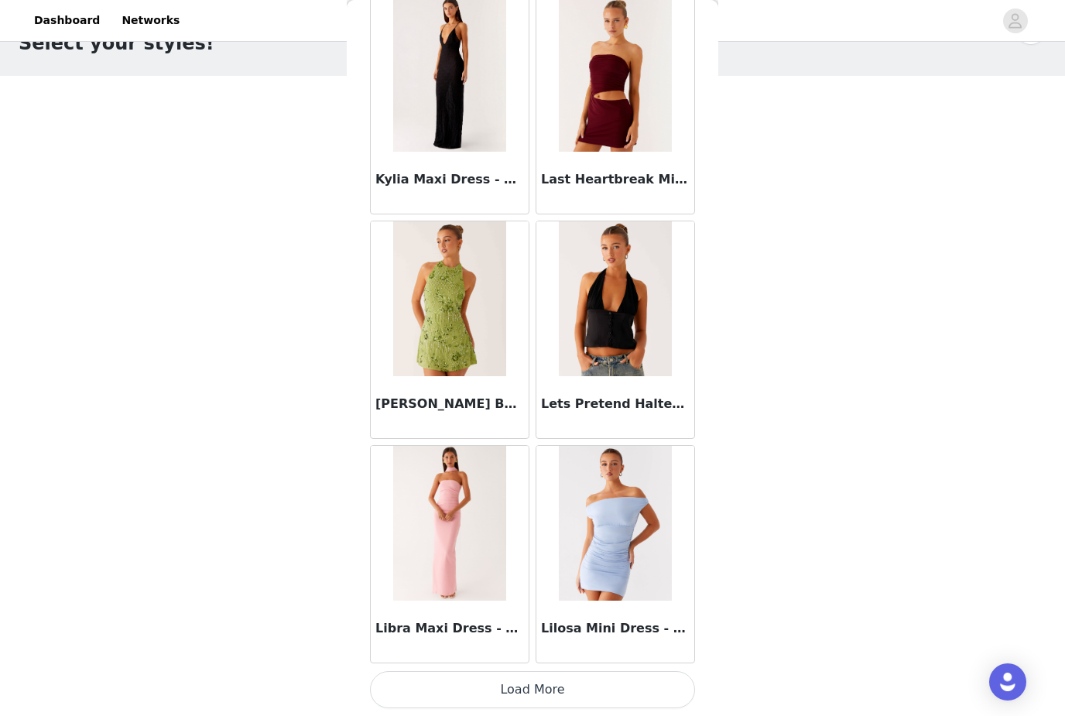
click at [564, 684] on button "Load More" at bounding box center [532, 689] width 325 height 37
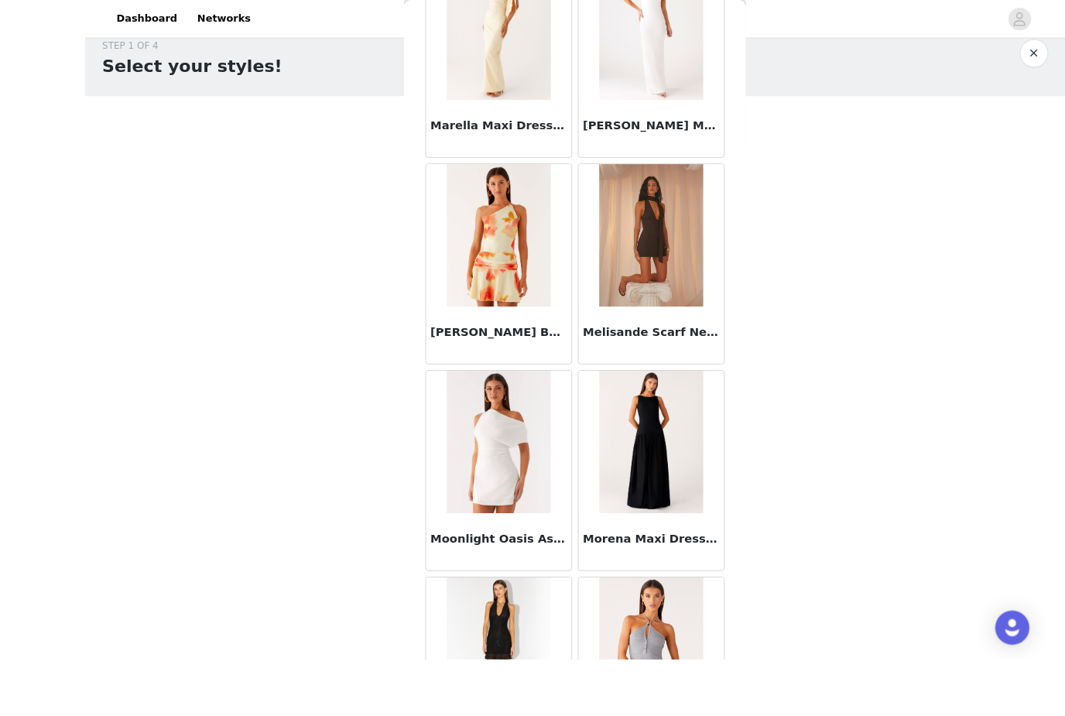
scroll to position [118, 0]
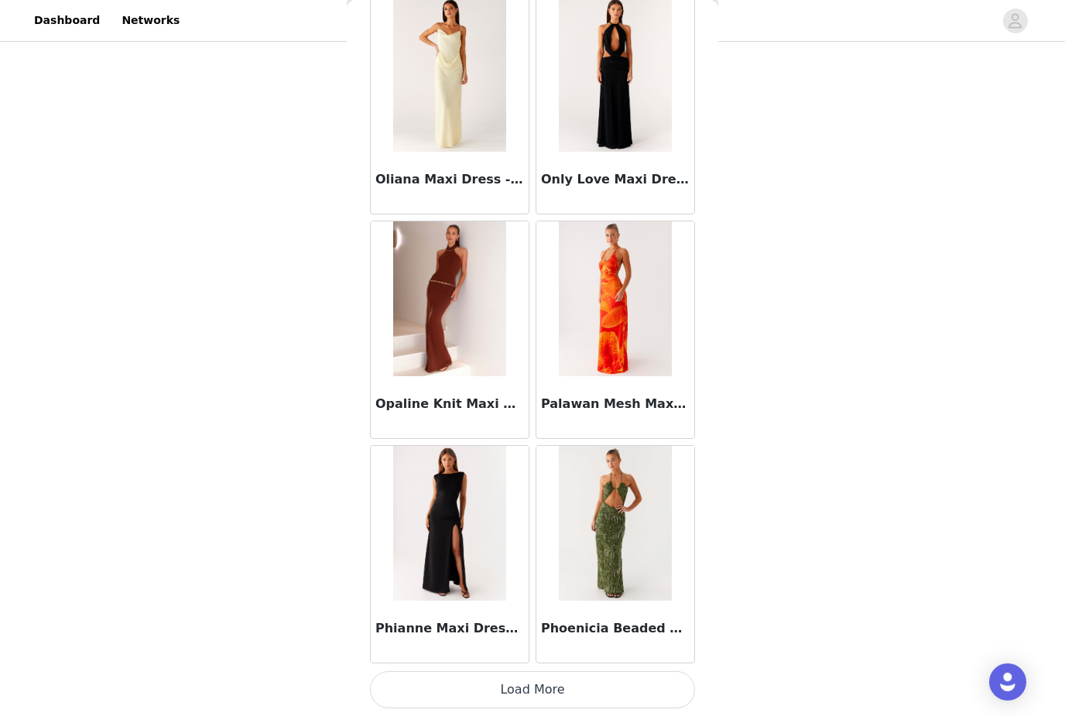
click at [563, 682] on button "Load More" at bounding box center [532, 689] width 325 height 37
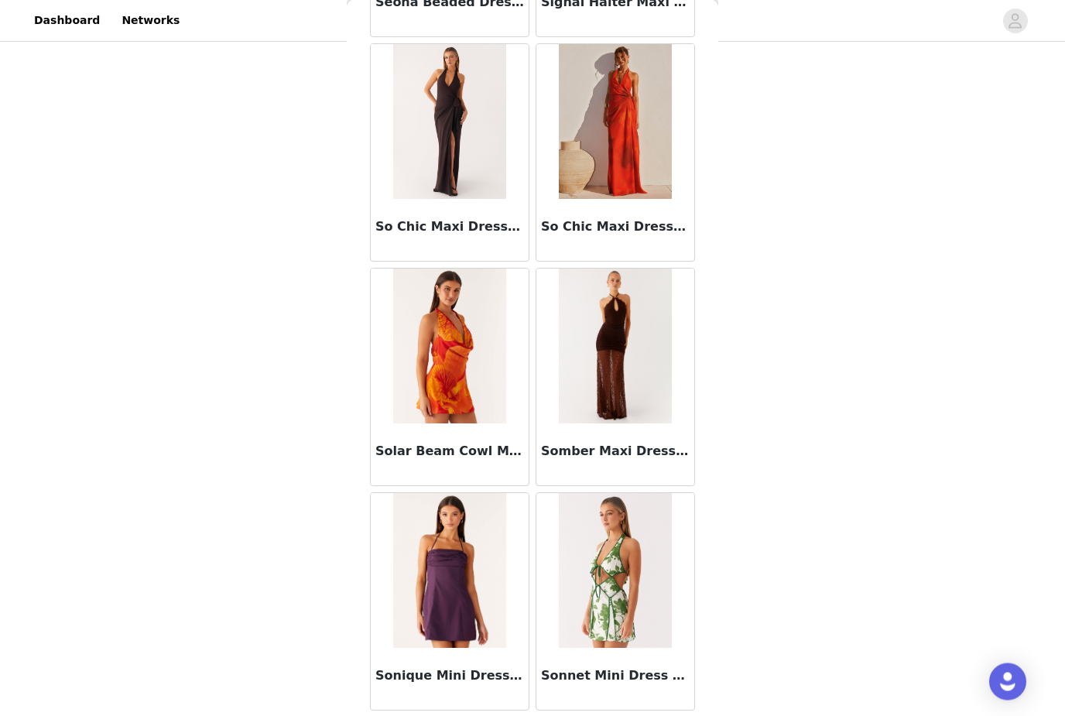
scroll to position [10583, 0]
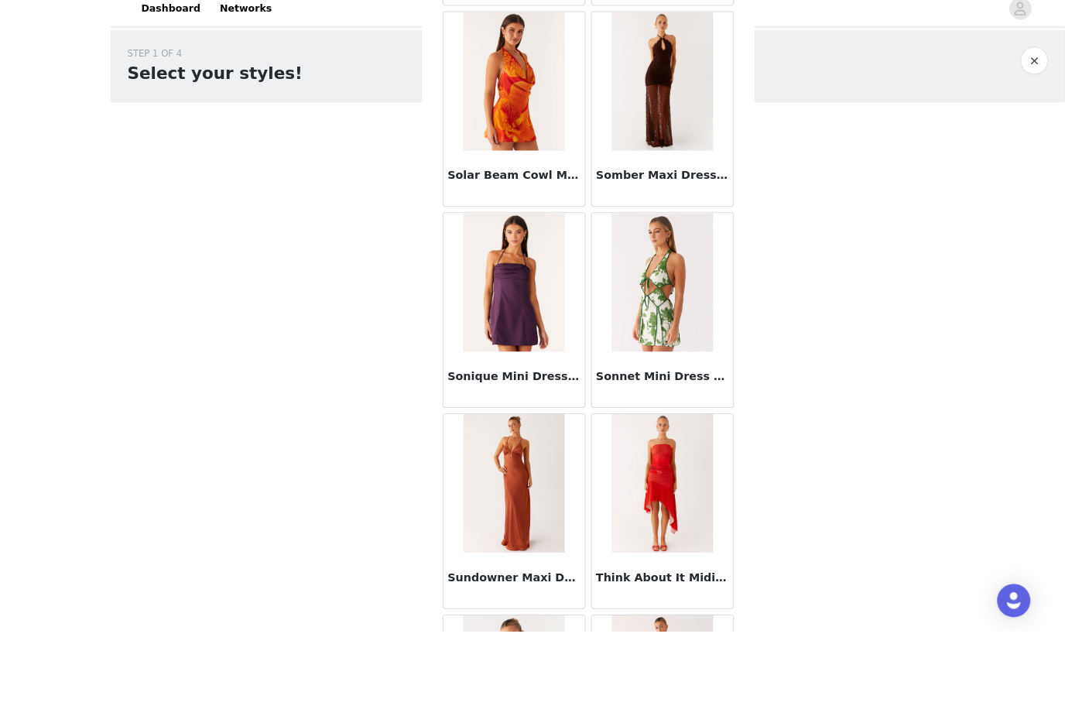
scroll to position [166, 0]
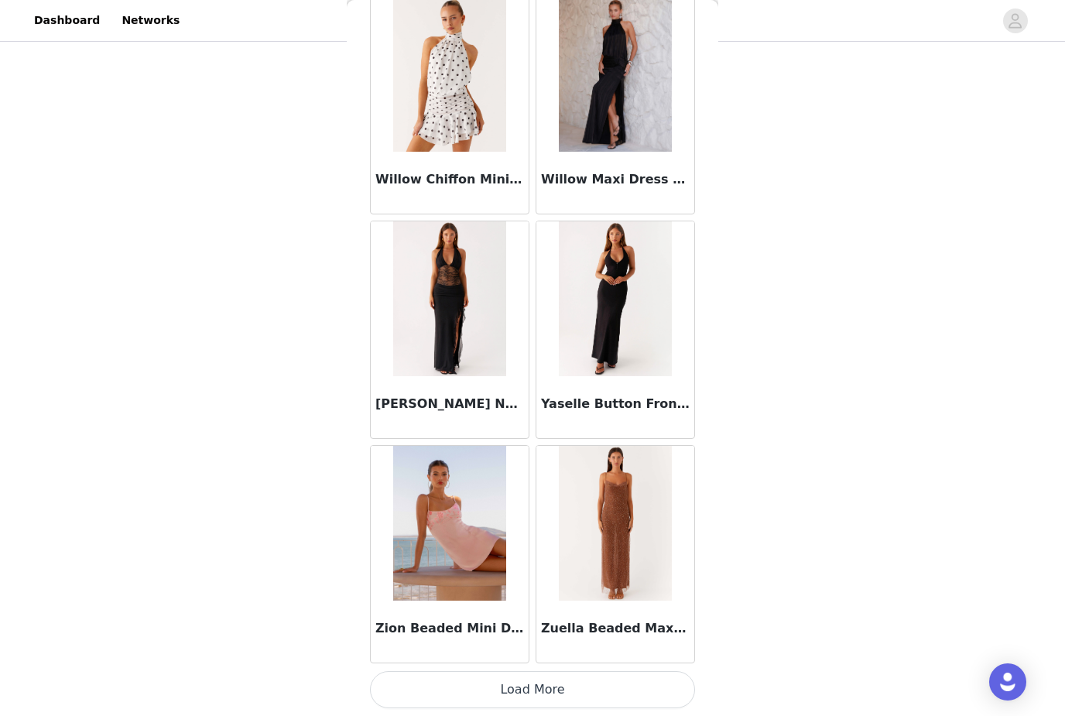
click at [573, 682] on button "Load More" at bounding box center [532, 689] width 325 height 37
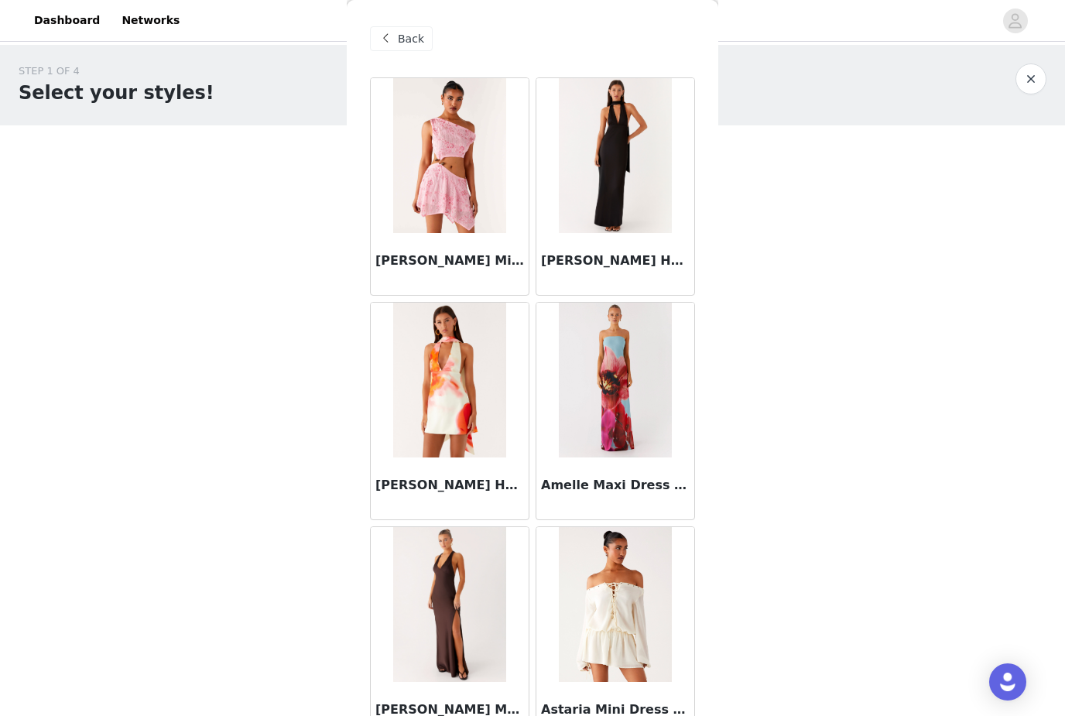
click at [406, 43] on span "Back" at bounding box center [411, 39] width 26 height 16
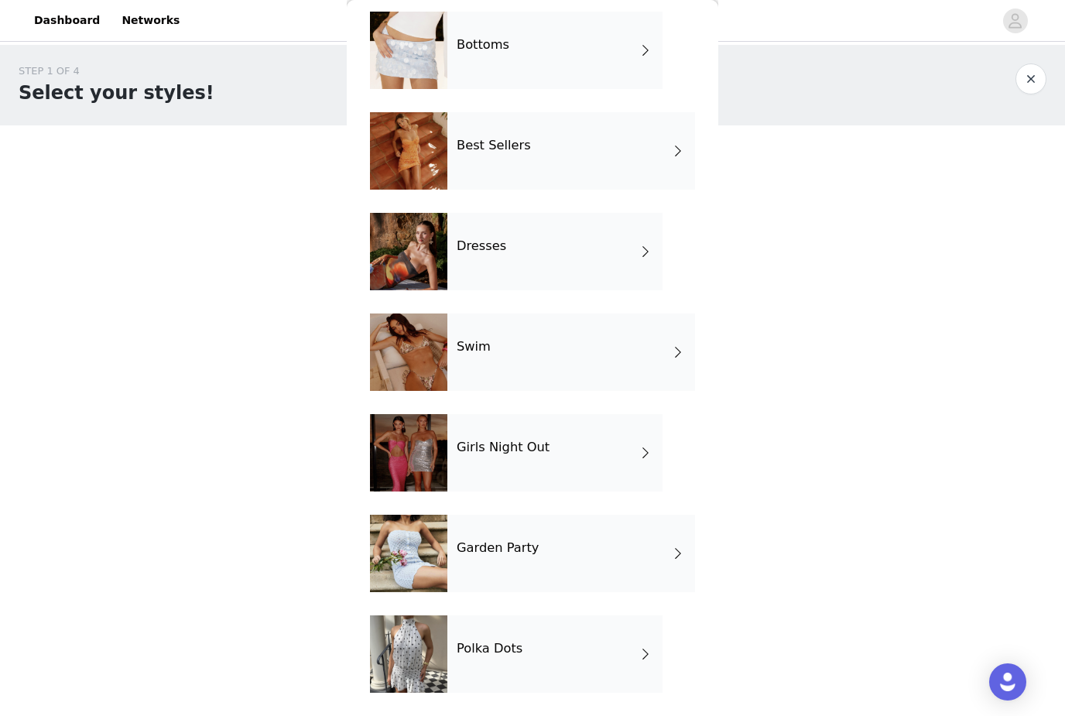
click at [517, 557] on div "Garden Party" at bounding box center [571, 553] width 248 height 77
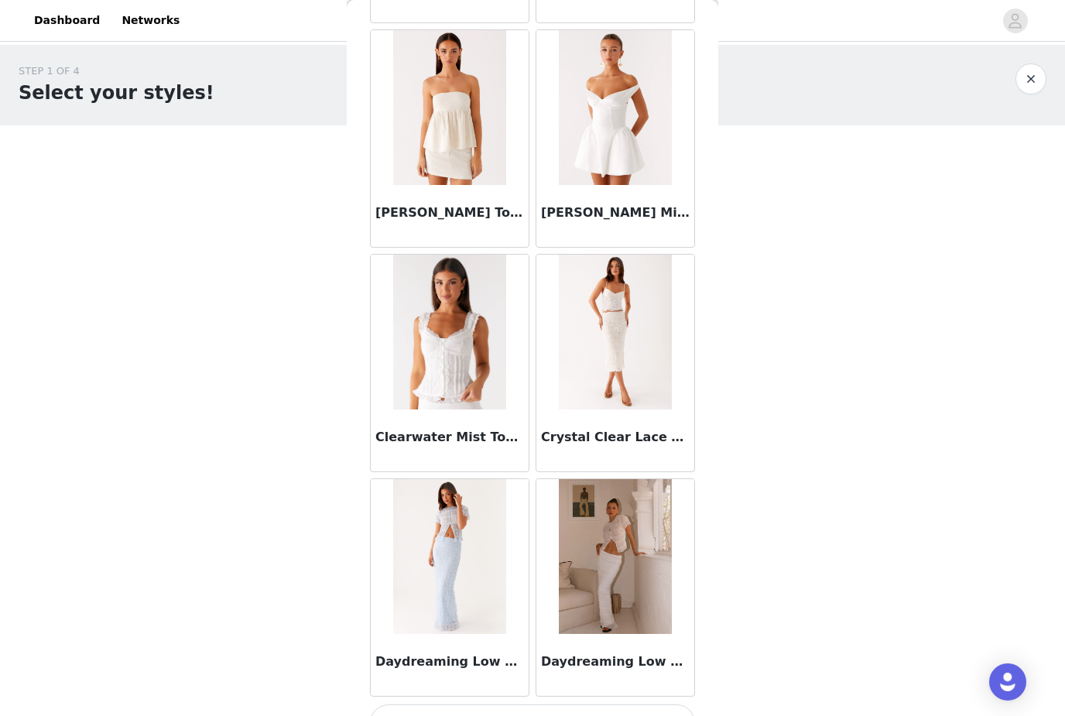
scroll to position [1636, 0]
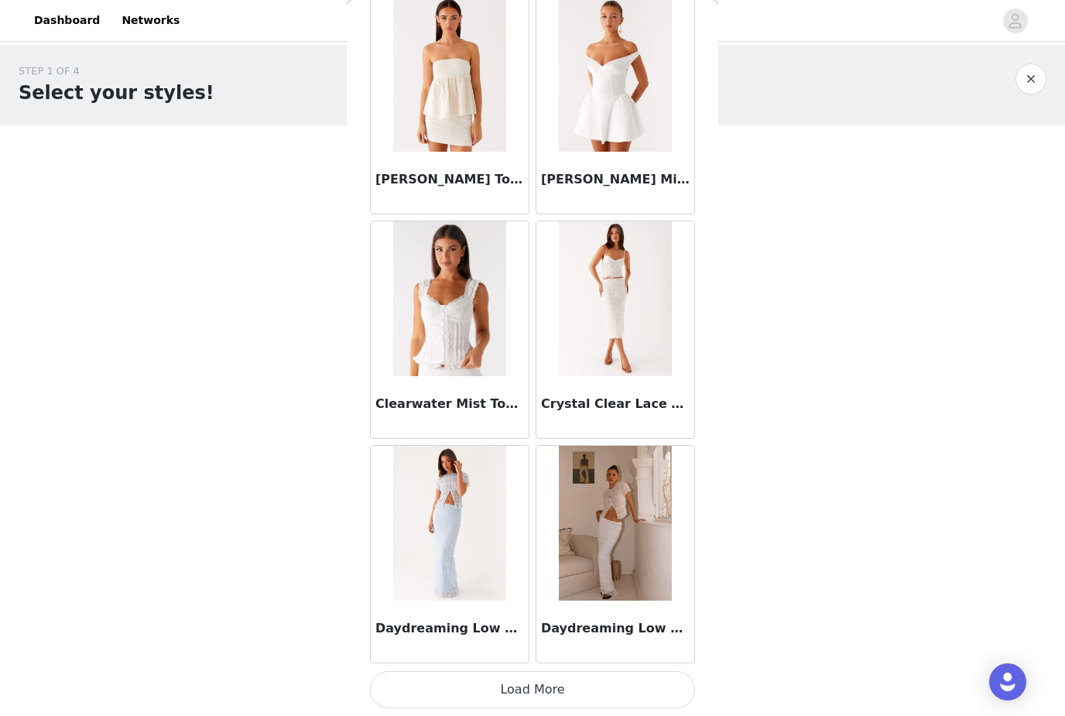
click at [516, 689] on button "Load More" at bounding box center [532, 689] width 325 height 37
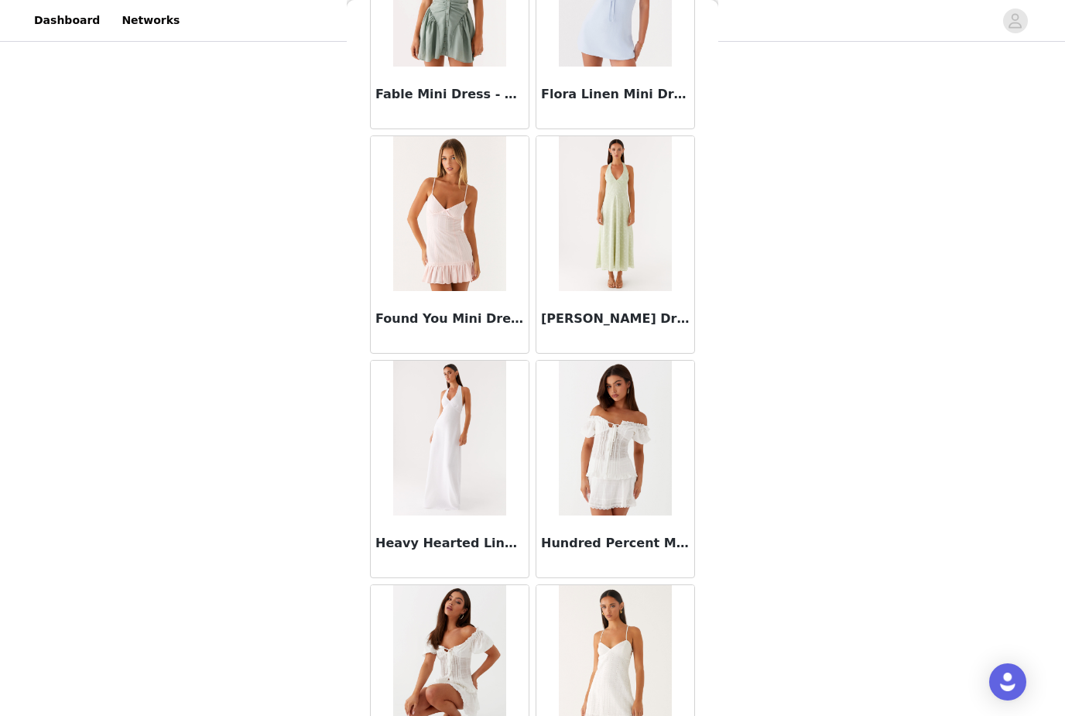
scroll to position [3762, 0]
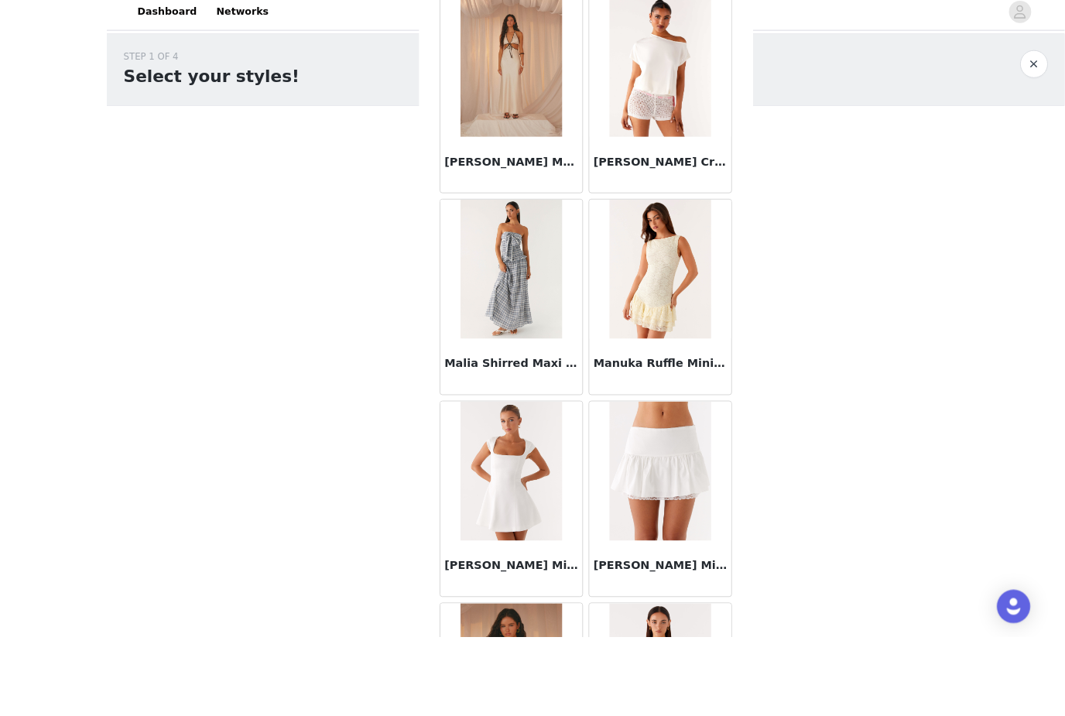
scroll to position [113, 0]
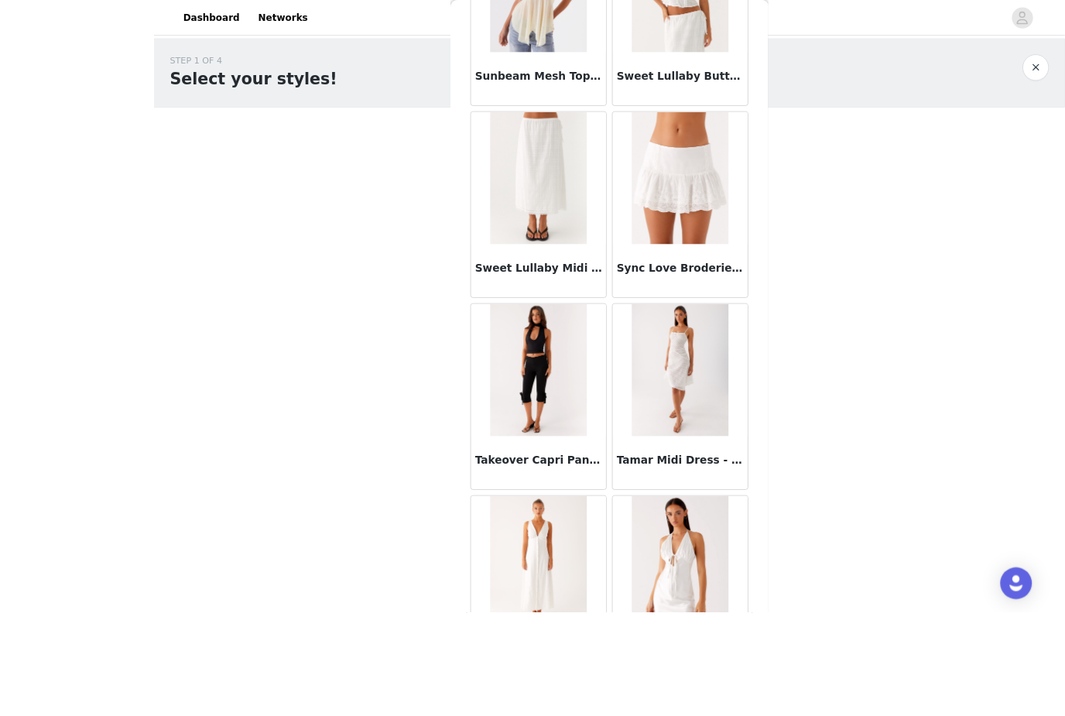
scroll to position [130, 0]
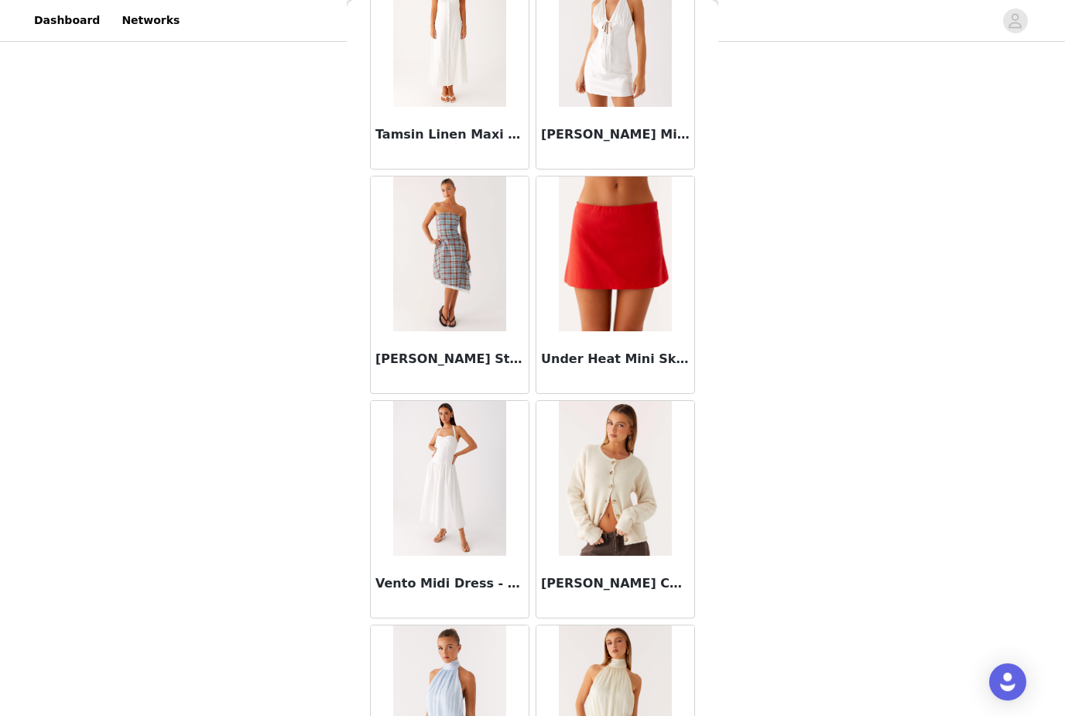
scroll to position [8198, 0]
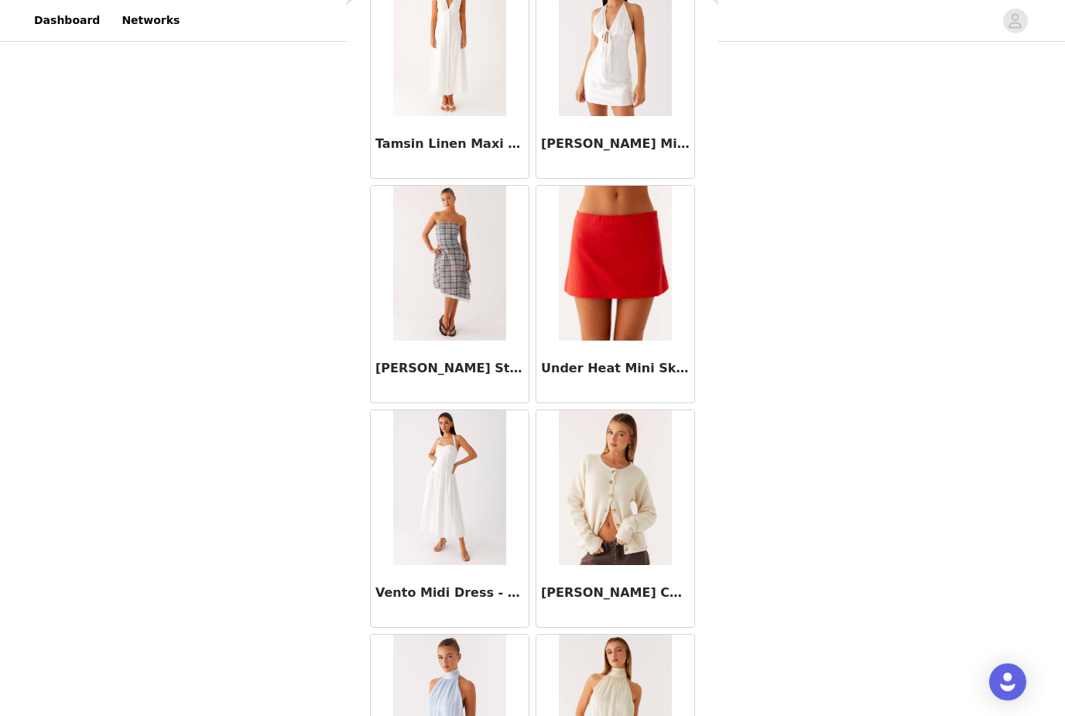
click at [634, 511] on img at bounding box center [615, 487] width 112 height 155
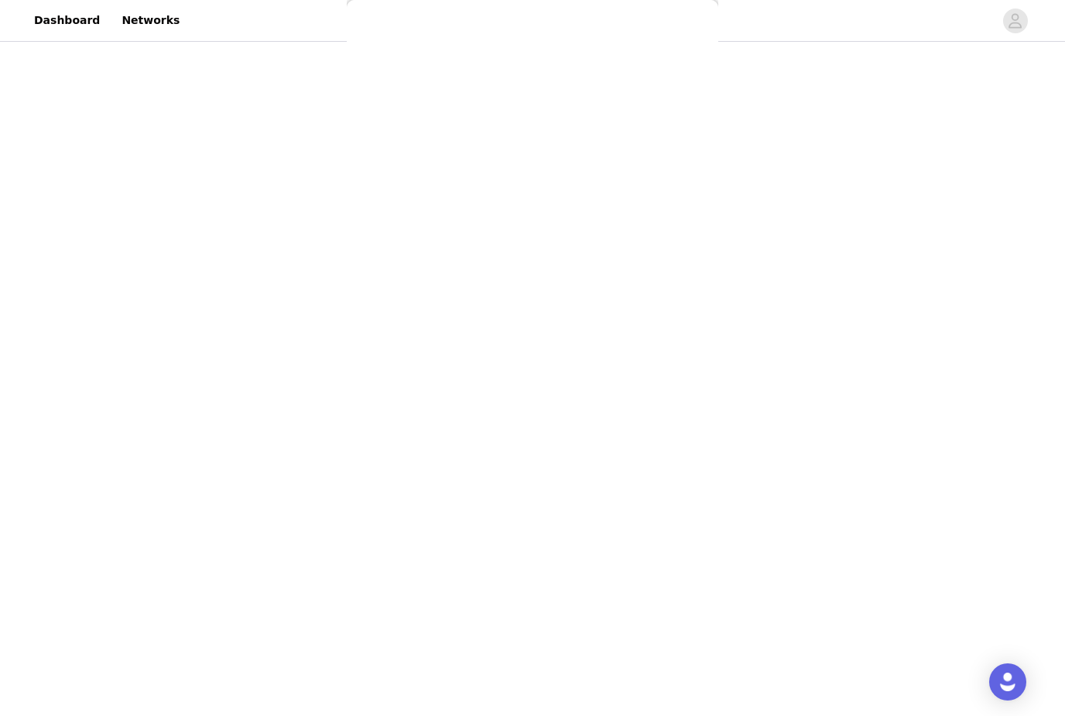
scroll to position [0, 0]
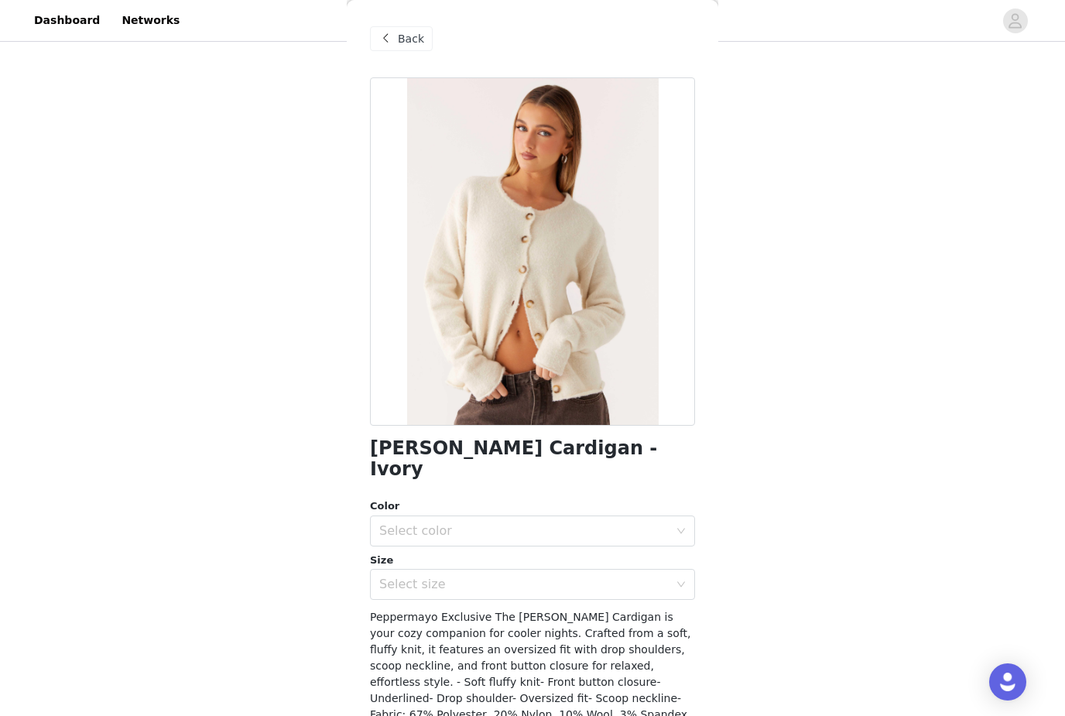
click at [399, 27] on div "Back" at bounding box center [401, 38] width 63 height 25
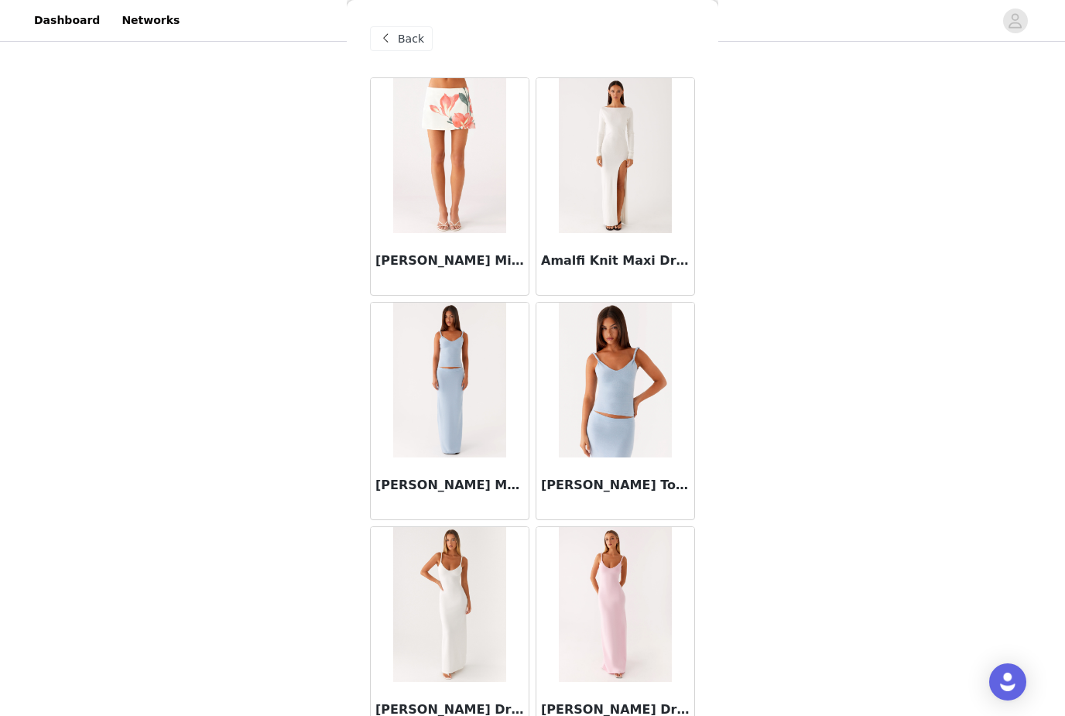
click at [372, 50] on div "Back" at bounding box center [401, 38] width 63 height 25
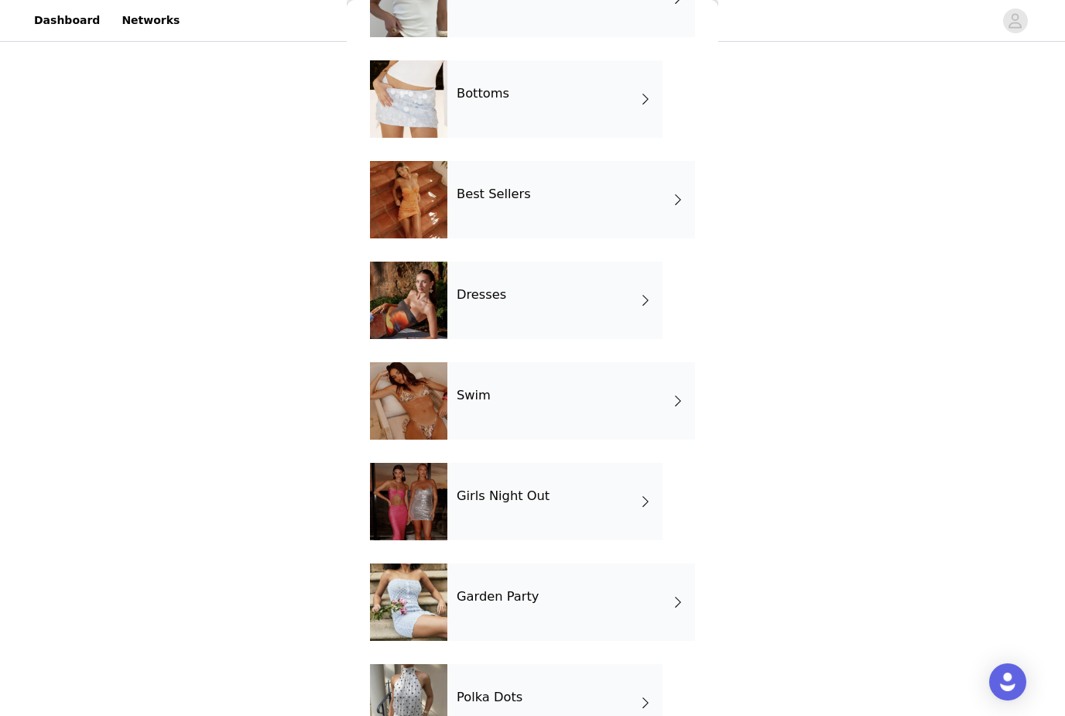
scroll to position [218, 0]
click at [482, 694] on h4 "Polka Dots" at bounding box center [490, 698] width 66 height 14
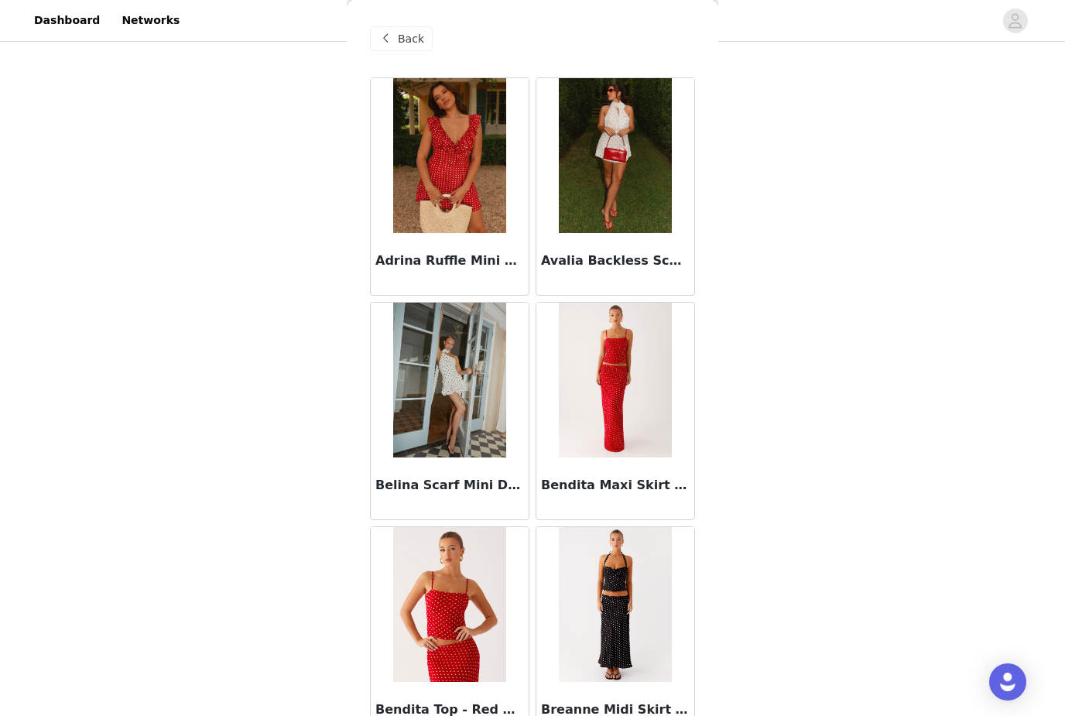
scroll to position [0, 0]
click at [401, 38] on span "Back" at bounding box center [411, 39] width 26 height 16
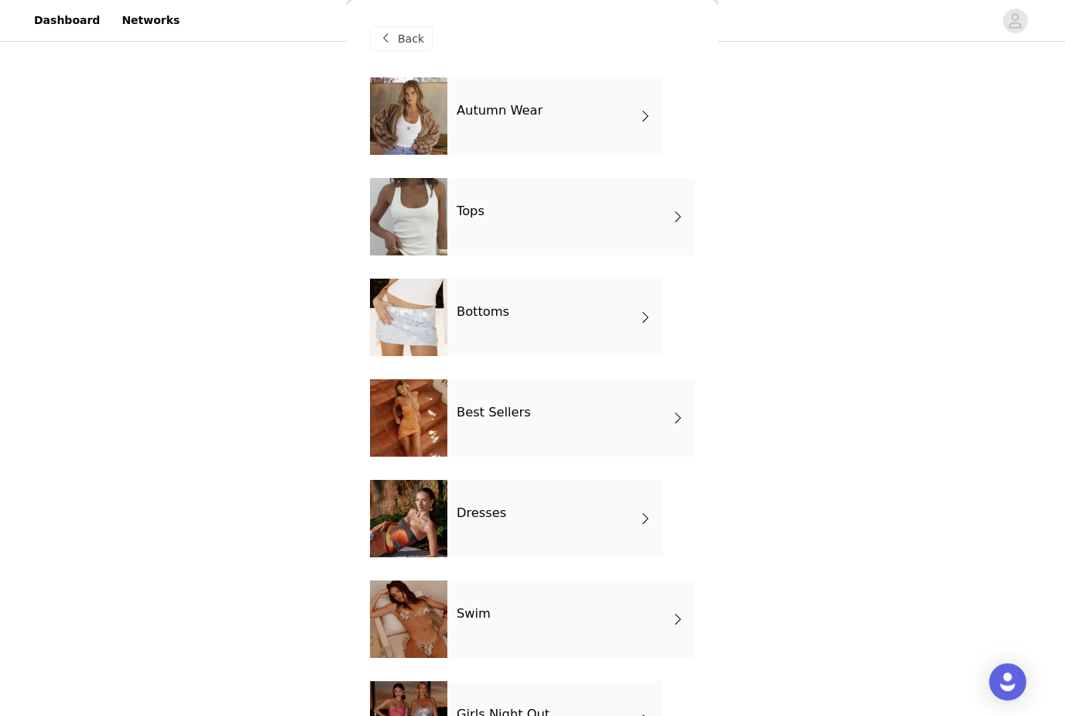
click at [597, 411] on div "Best Sellers" at bounding box center [571, 417] width 248 height 77
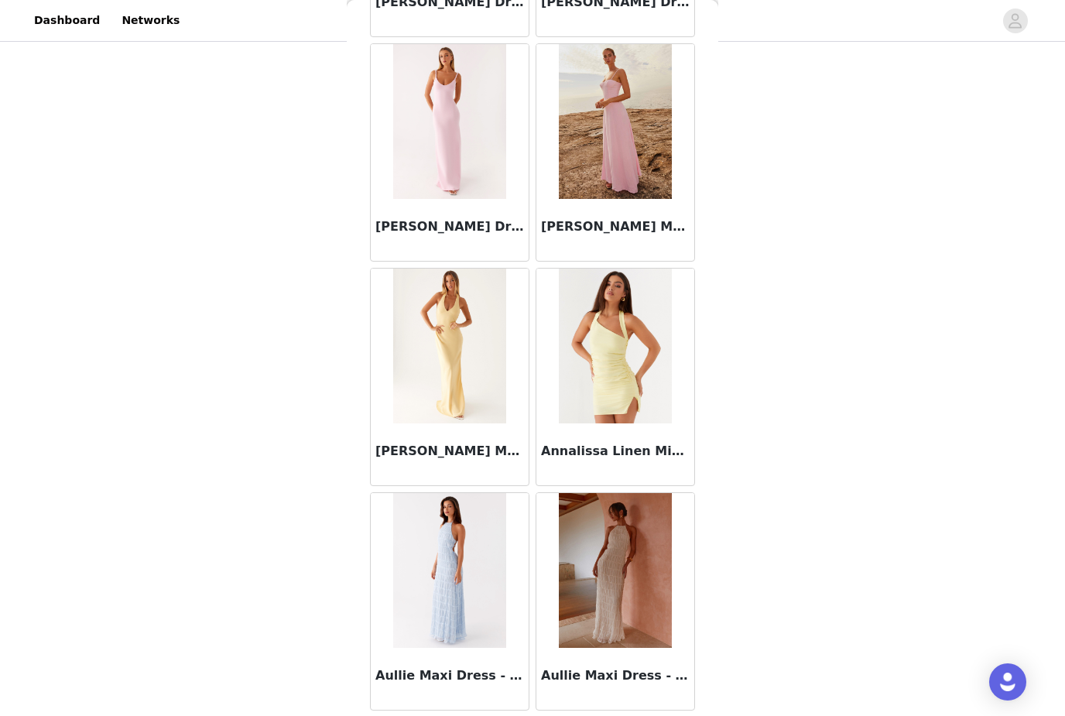
scroll to position [1603, 0]
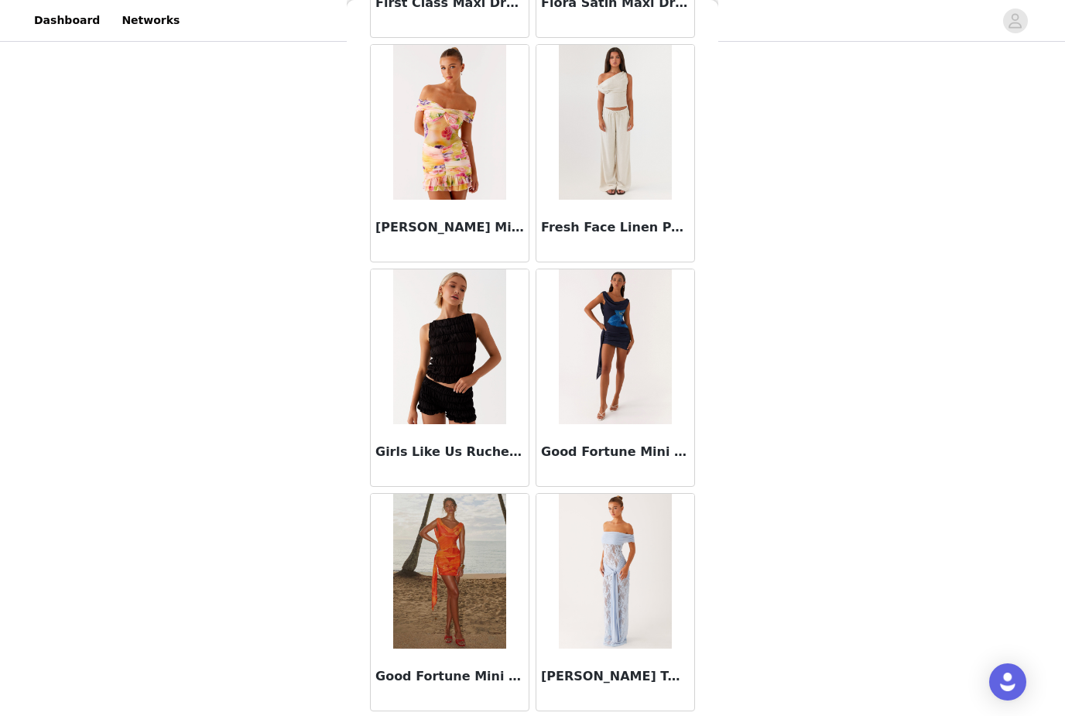
scroll to position [6093, 0]
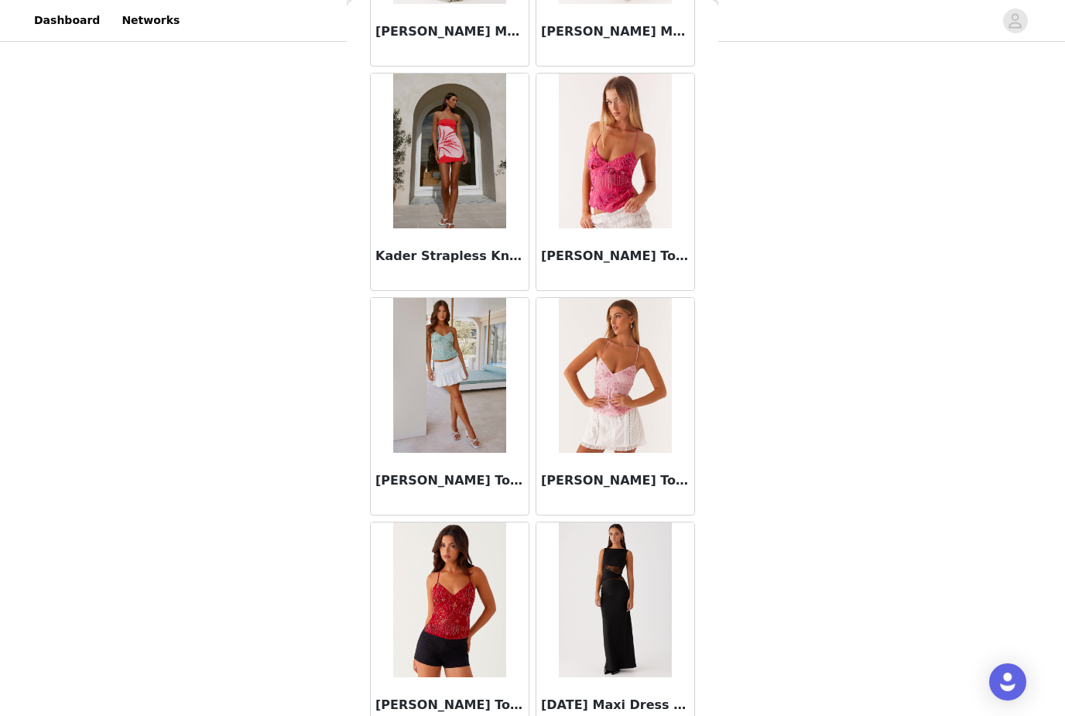
scroll to position [7870, 0]
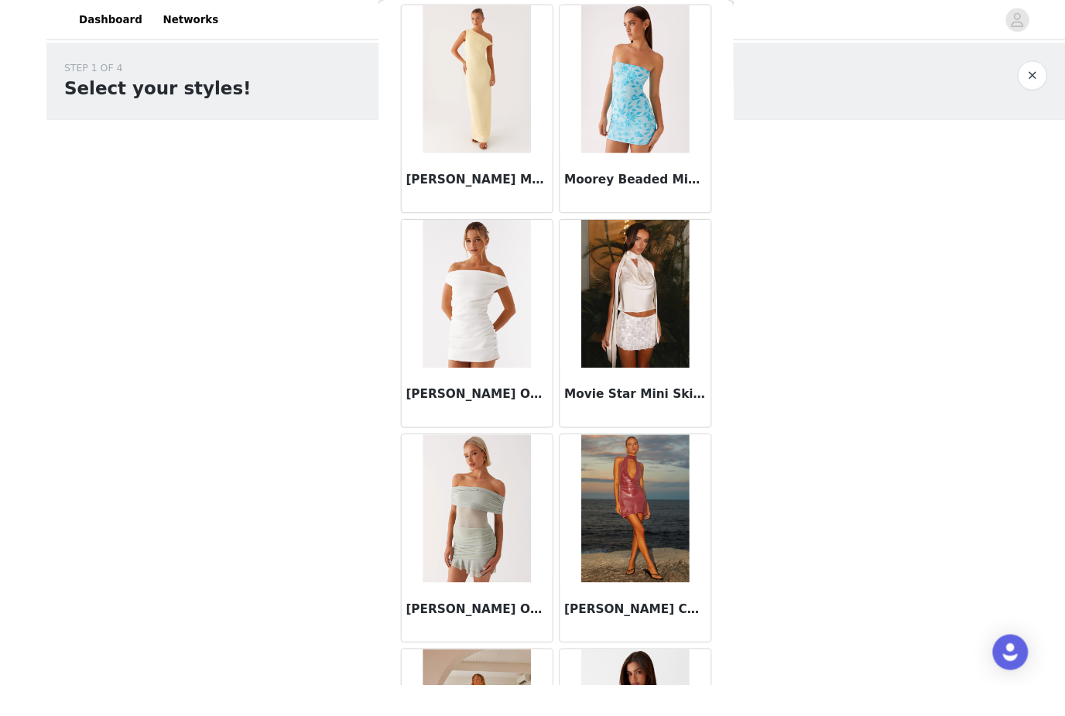
scroll to position [93, 0]
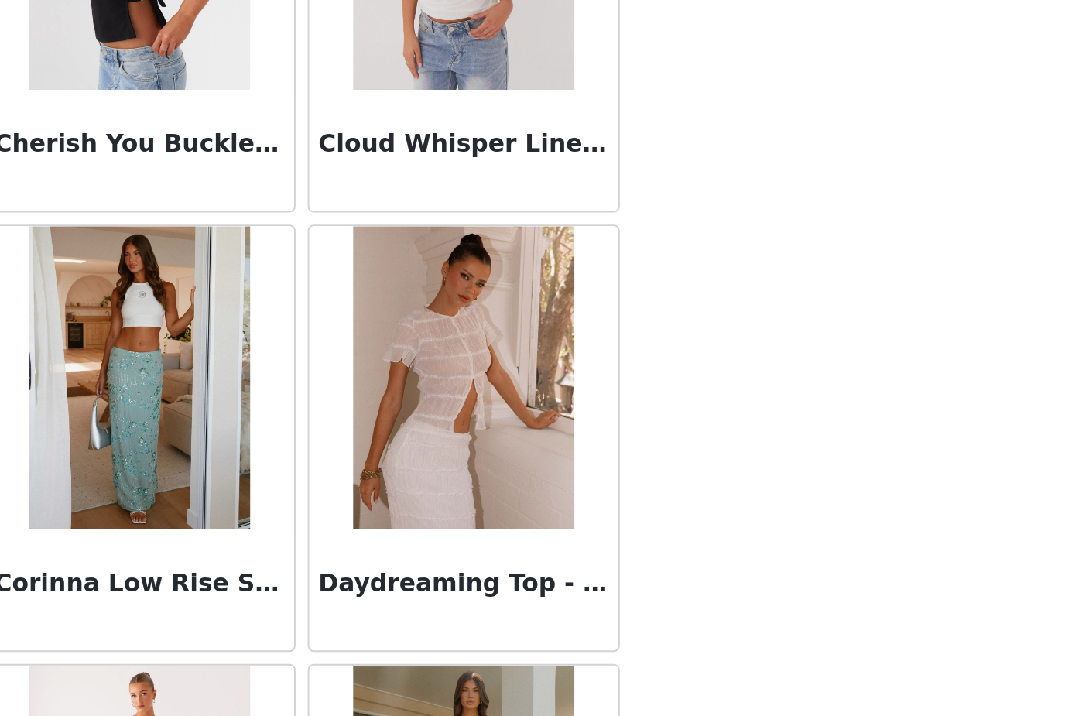
scroll to position [4103, 0]
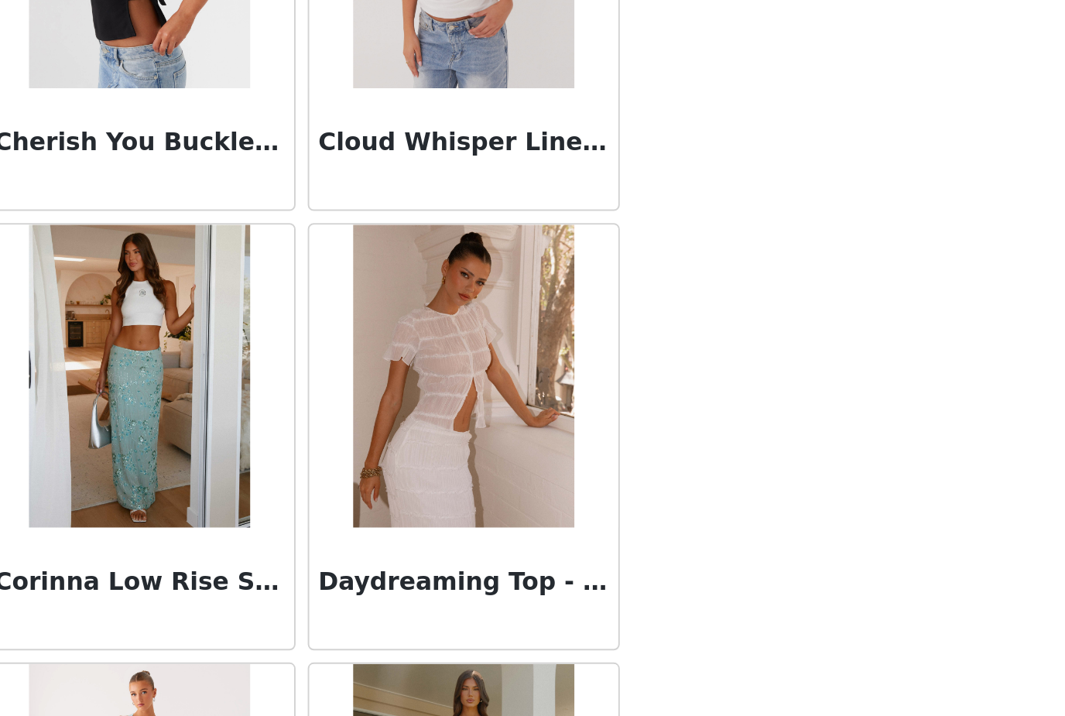
click at [559, 464] on img at bounding box center [615, 541] width 112 height 155
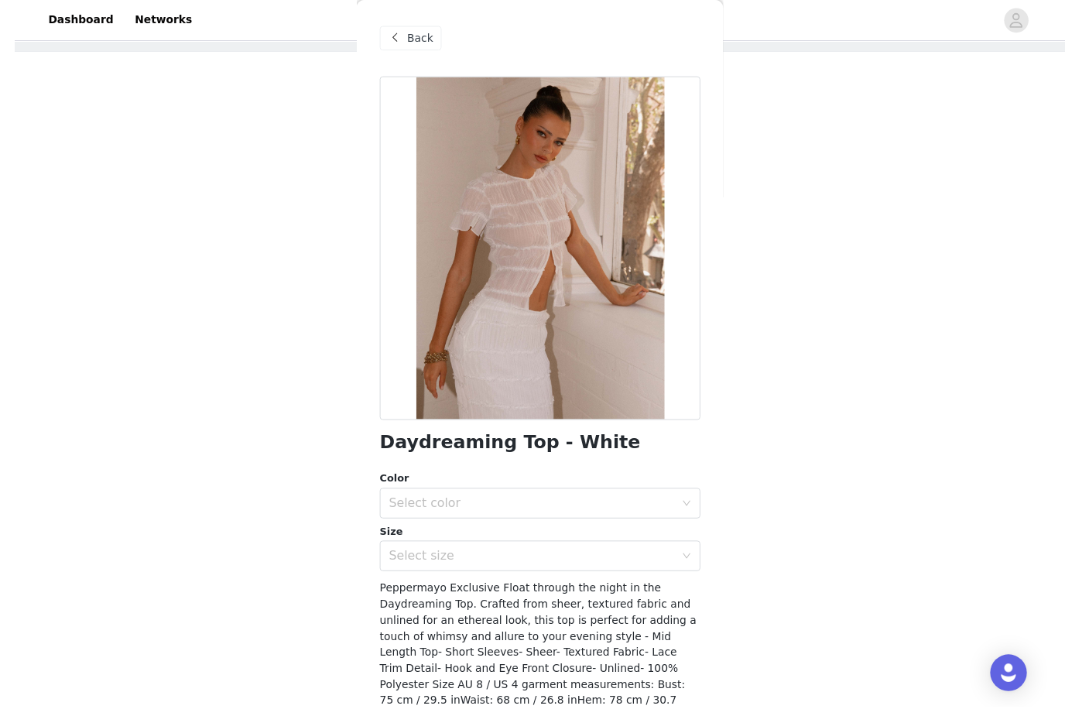
scroll to position [125, 0]
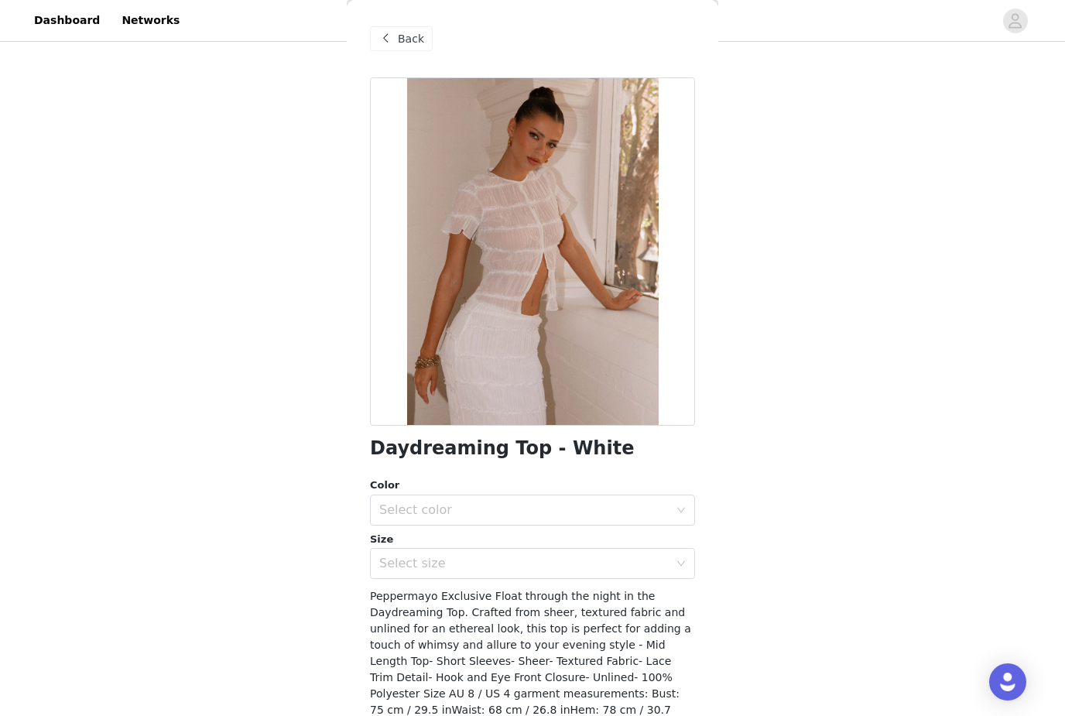
click at [392, 46] on span at bounding box center [385, 38] width 19 height 19
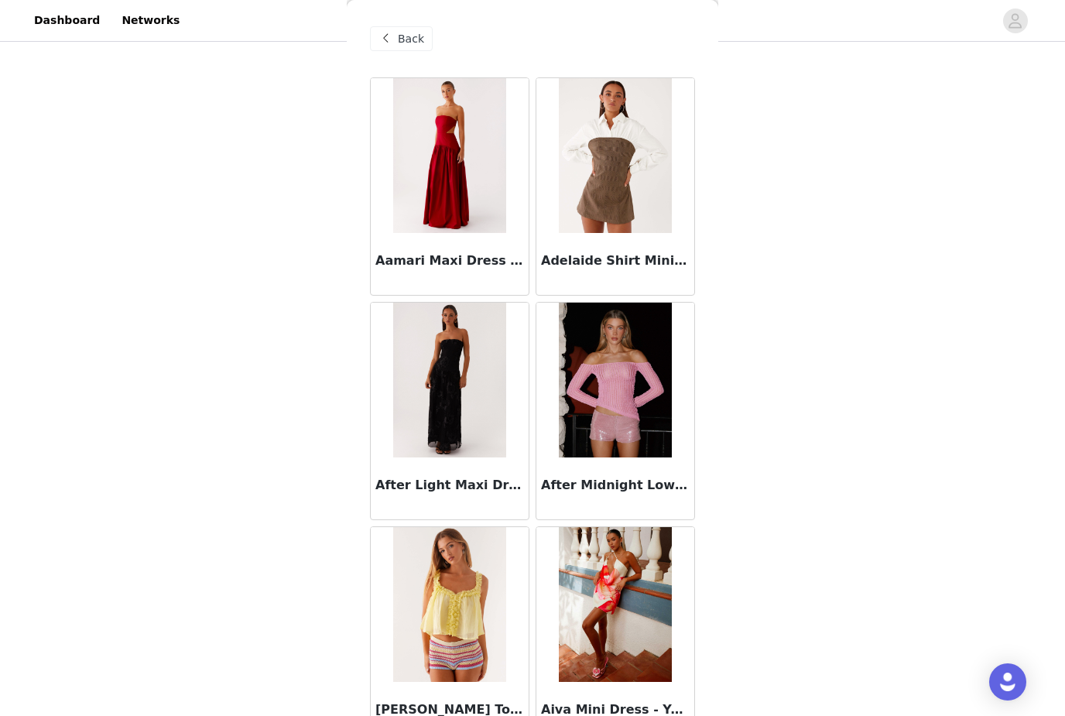
click at [397, 48] on div "Back" at bounding box center [401, 38] width 63 height 25
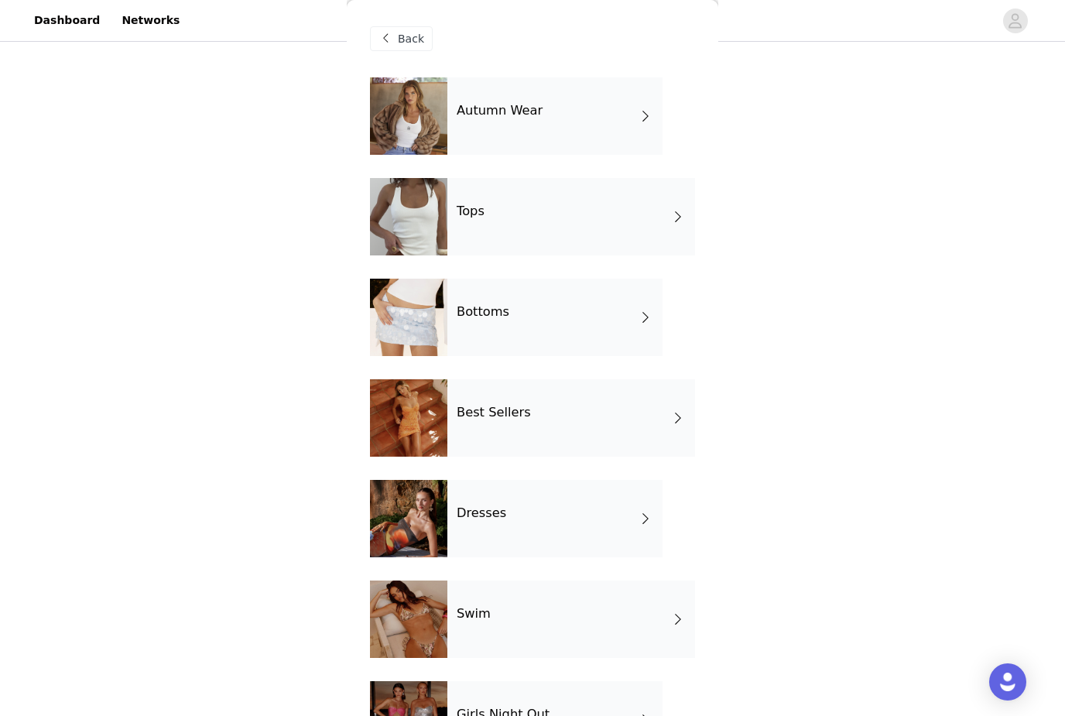
click at [405, 116] on div at bounding box center [408, 115] width 77 height 77
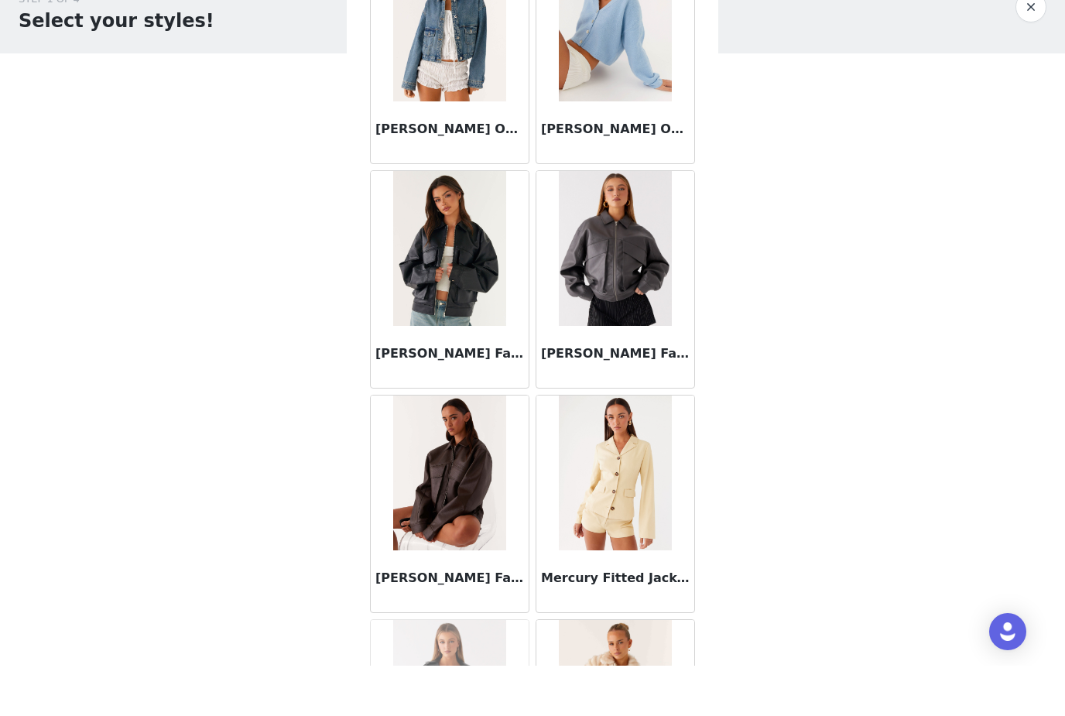
scroll to position [72, 0]
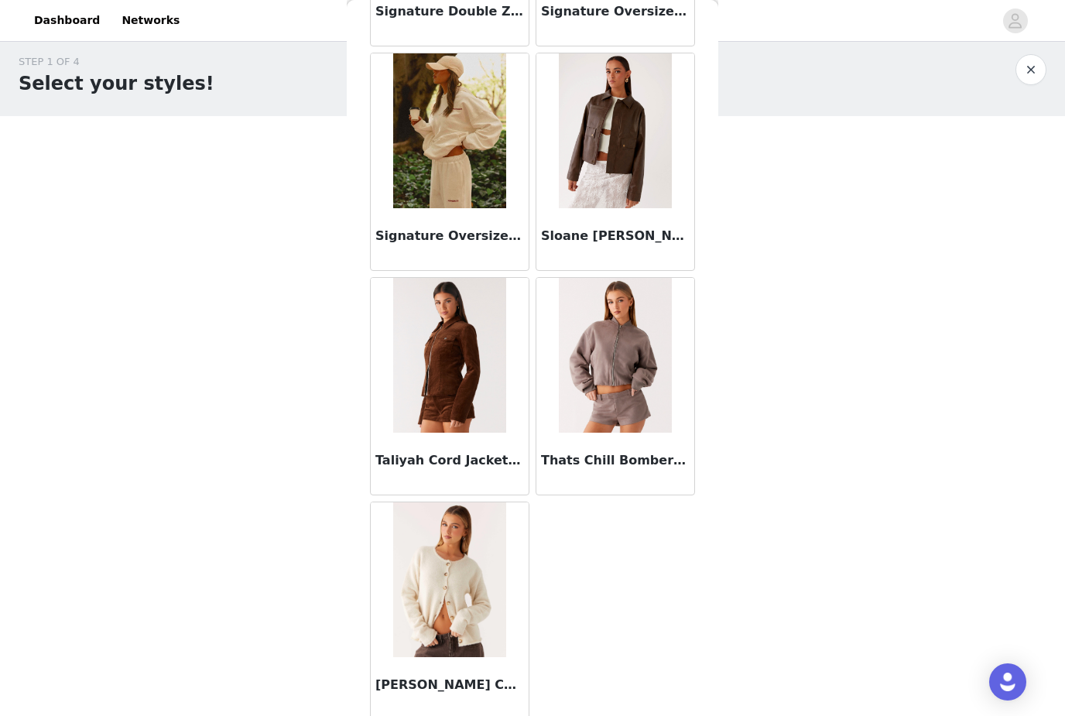
scroll to position [2478, 0]
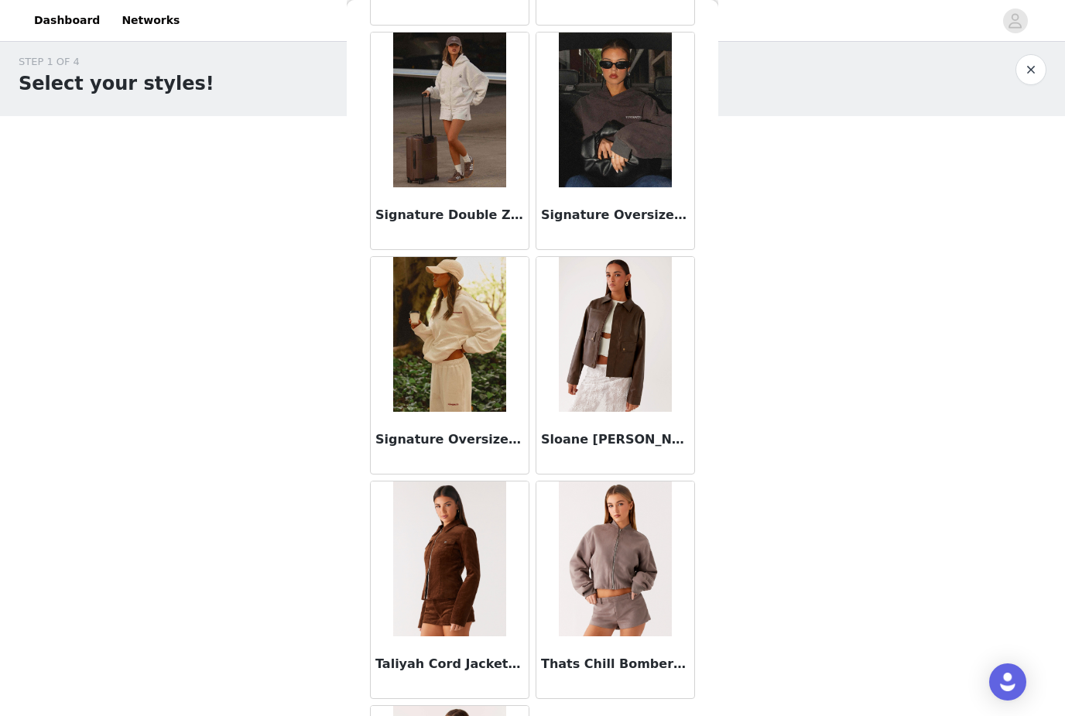
click at [1003, 95] on div "STEP 1 OF 4 Select your styles!" at bounding box center [517, 75] width 997 height 43
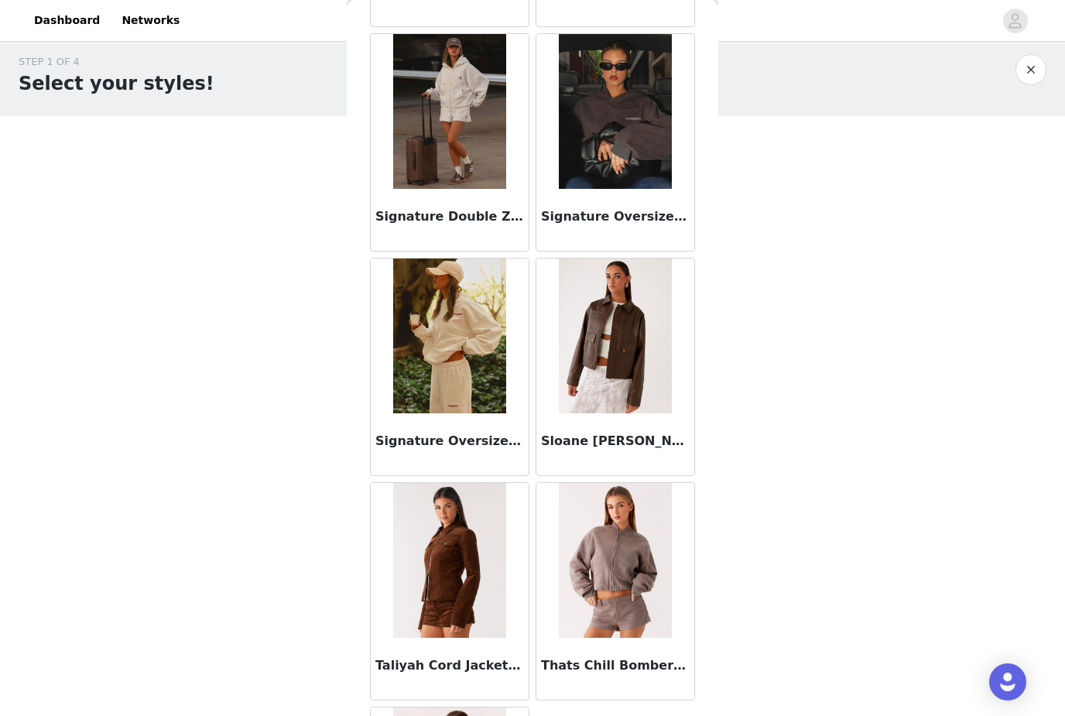
click at [1039, 75] on button "button" at bounding box center [1031, 69] width 31 height 31
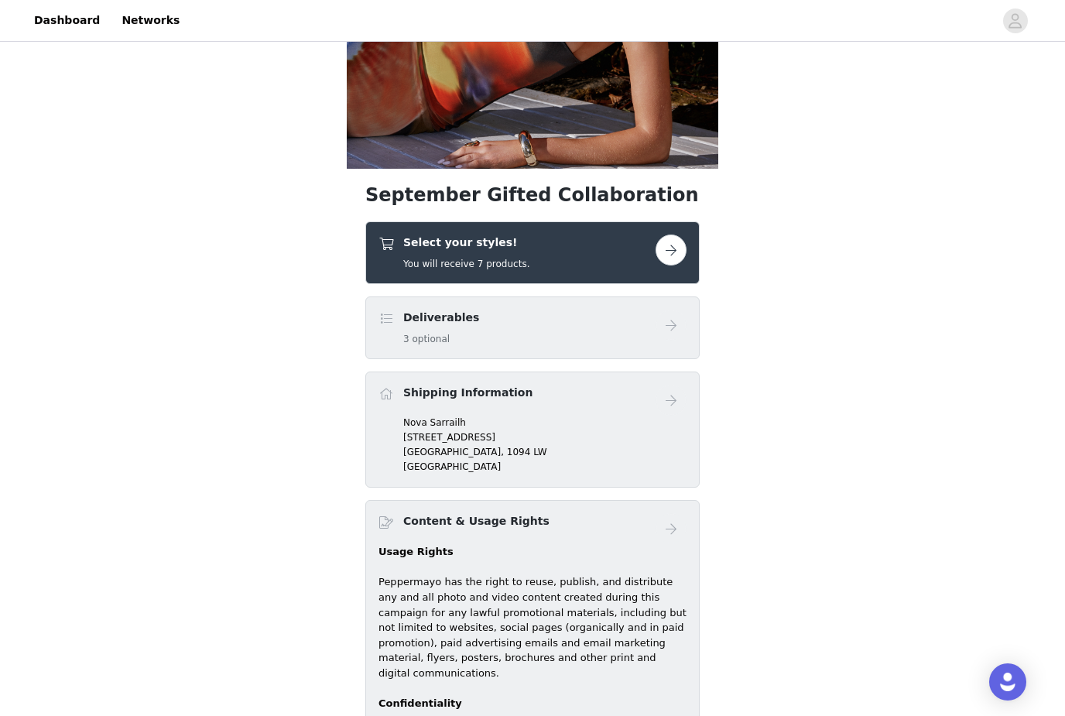
scroll to position [279, 0]
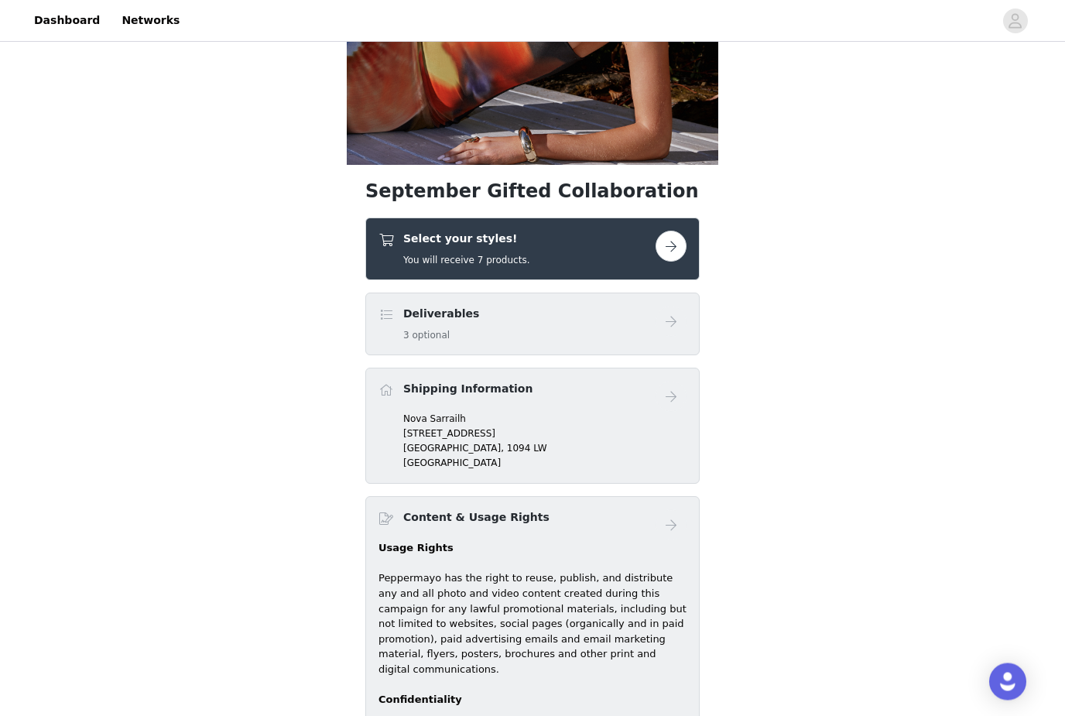
click at [445, 262] on h5 "You will receive 7 products." at bounding box center [466, 261] width 126 height 14
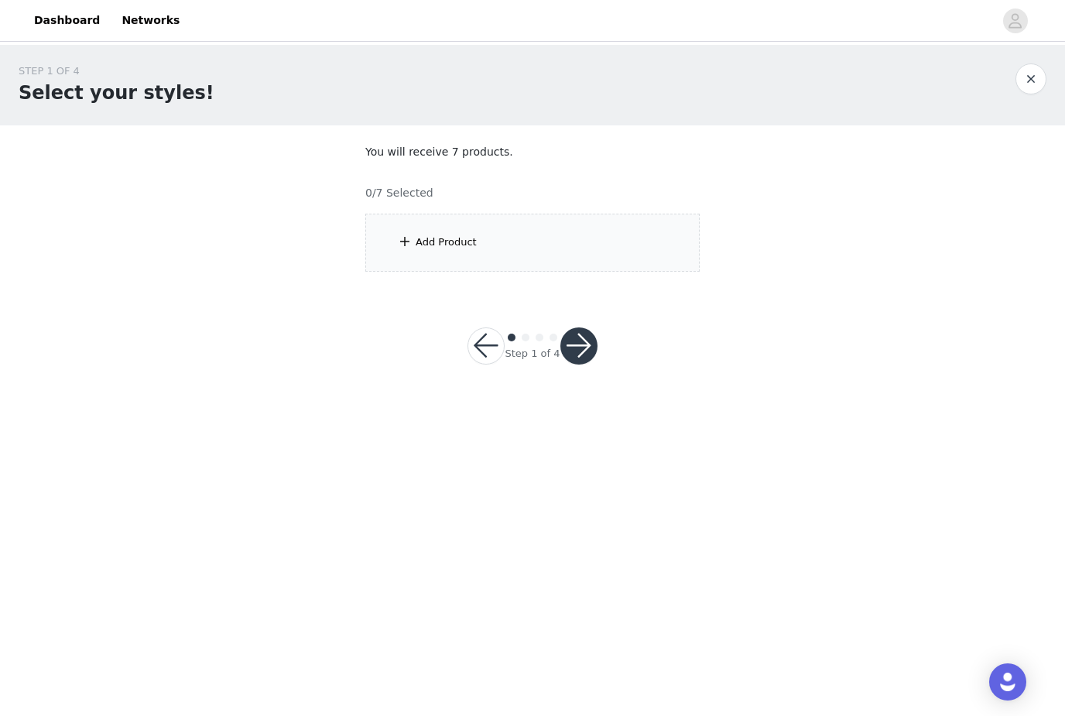
click at [413, 250] on div "Add Product" at bounding box center [532, 243] width 334 height 58
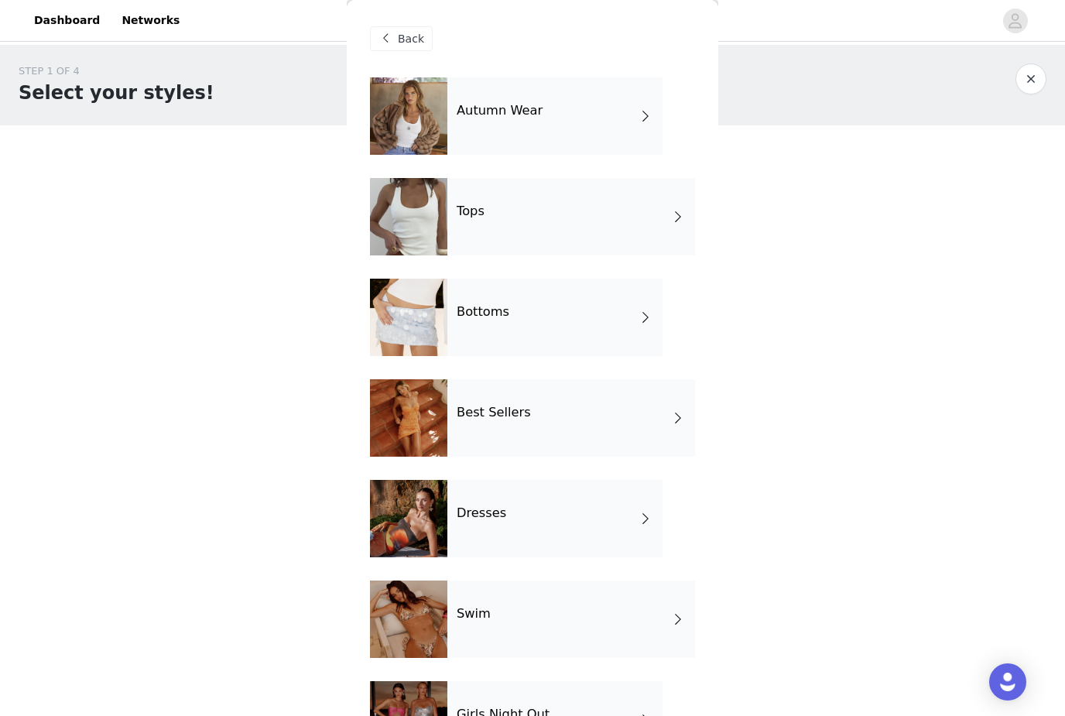
click at [478, 132] on div "Autumn Wear" at bounding box center [554, 115] width 215 height 77
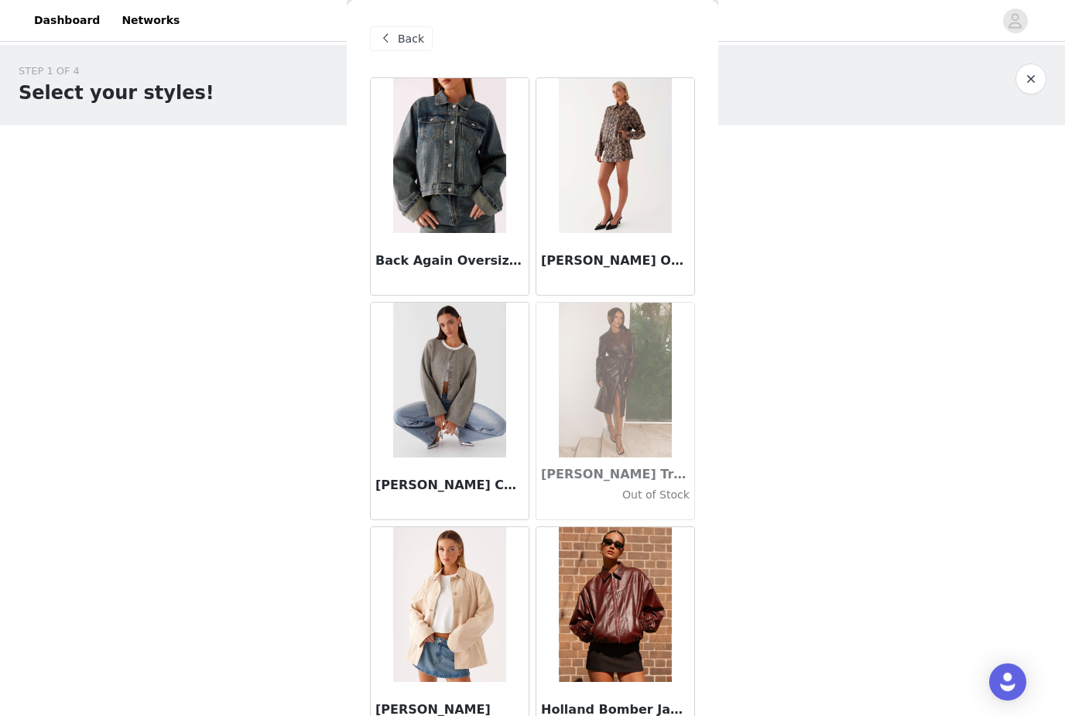
click at [427, 384] on img at bounding box center [449, 380] width 112 height 155
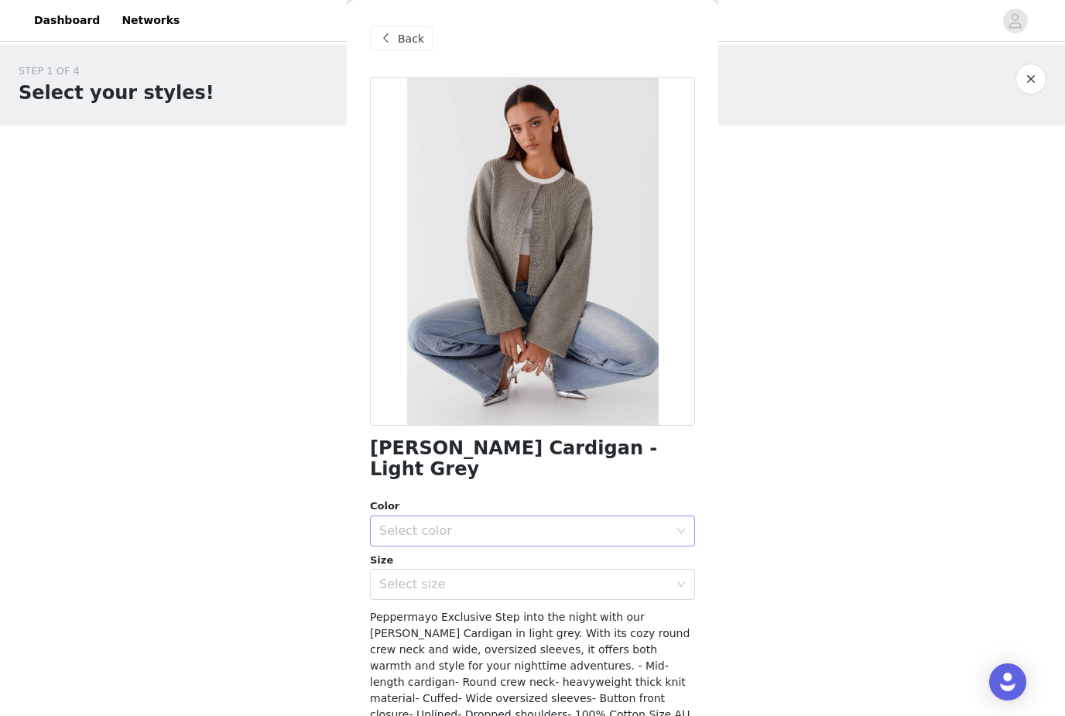
click at [454, 516] on div "Select color" at bounding box center [527, 530] width 296 height 29
click at [421, 536] on li "Light Grey" at bounding box center [532, 543] width 325 height 25
click at [422, 577] on div "Select size" at bounding box center [524, 584] width 290 height 15
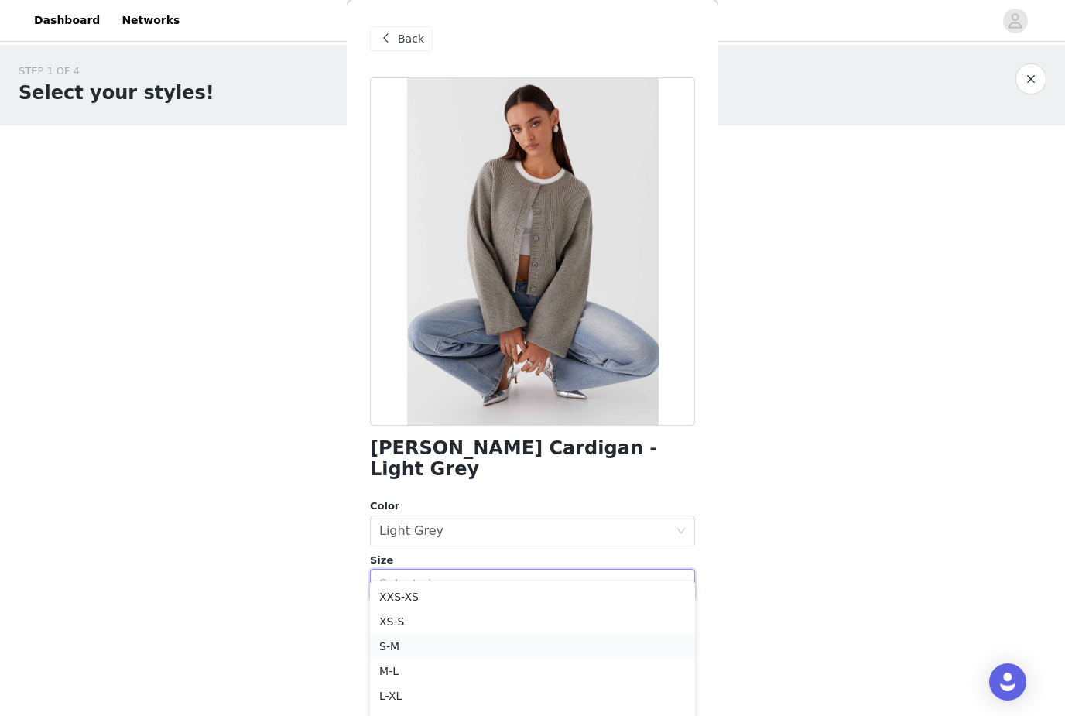
click at [393, 639] on li "S-M" at bounding box center [532, 646] width 325 height 25
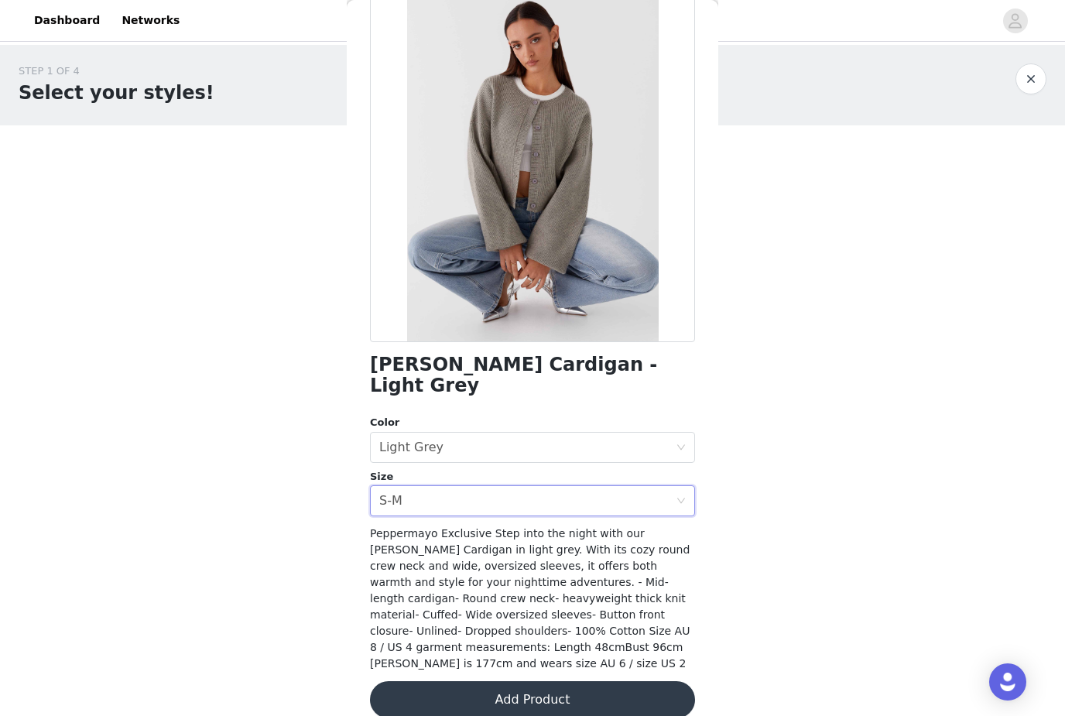
scroll to position [83, 0]
click at [436, 682] on button "Add Product" at bounding box center [532, 700] width 325 height 37
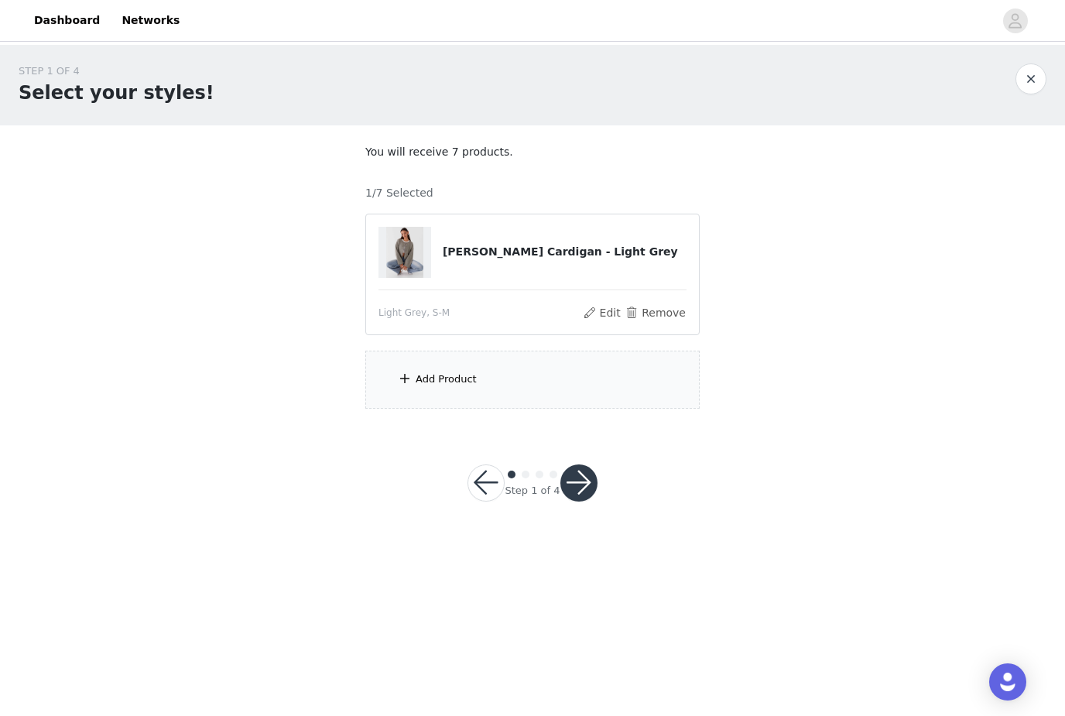
click at [420, 379] on div "Add Product" at bounding box center [446, 379] width 61 height 15
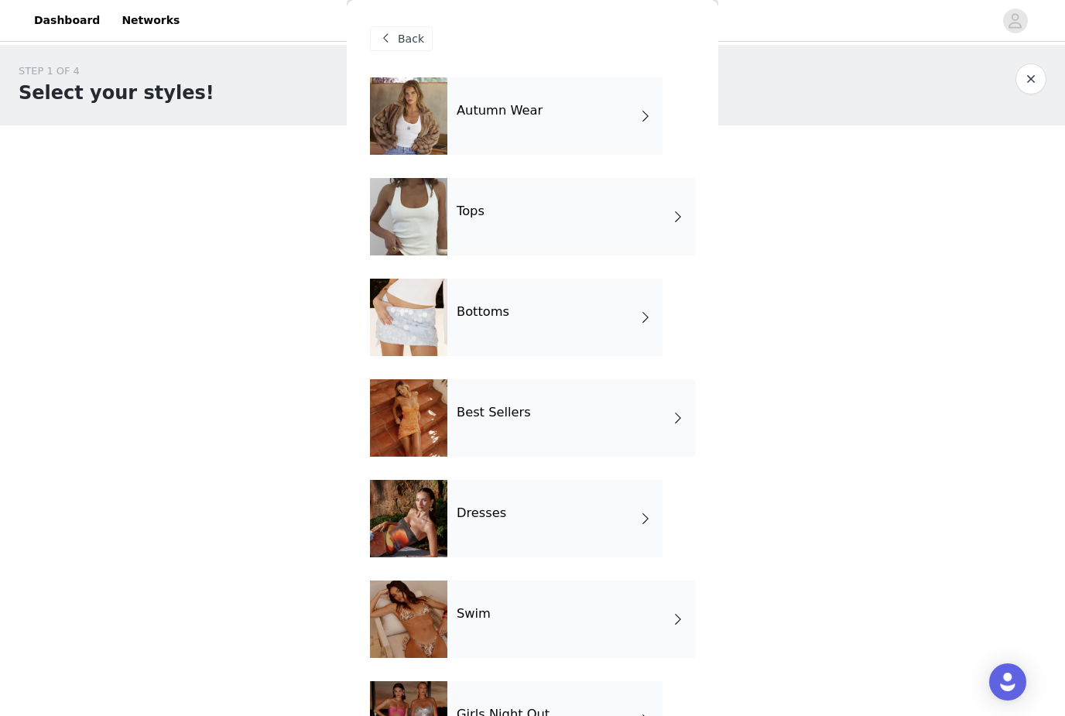
click at [416, 135] on div at bounding box center [408, 115] width 77 height 77
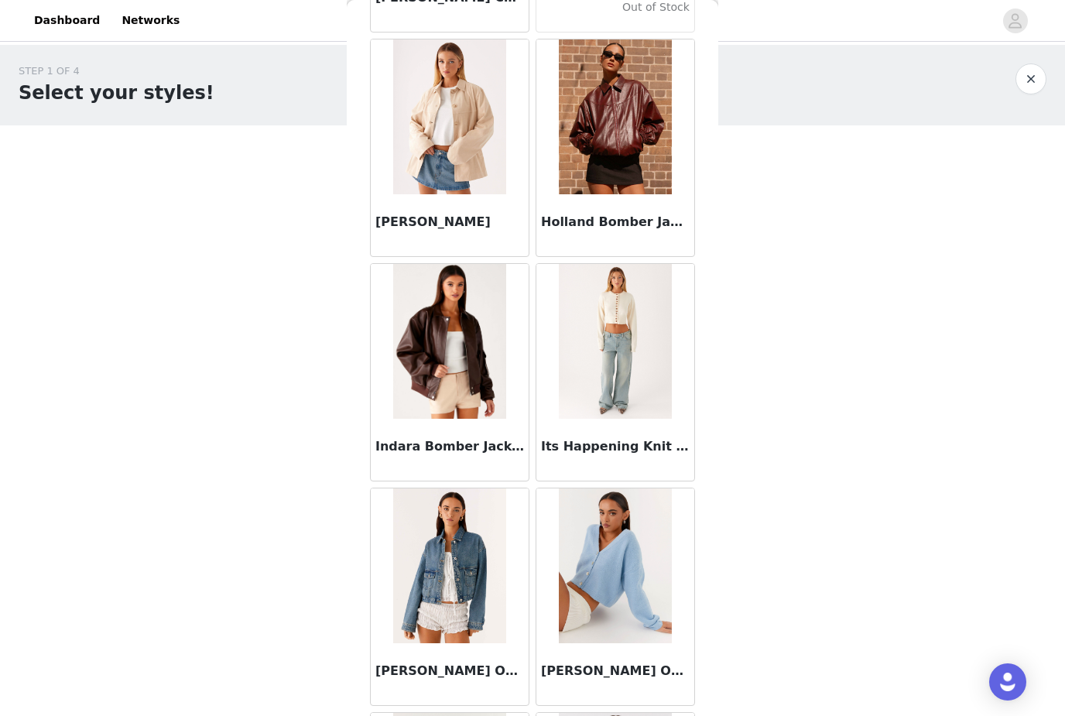
scroll to position [492, 0]
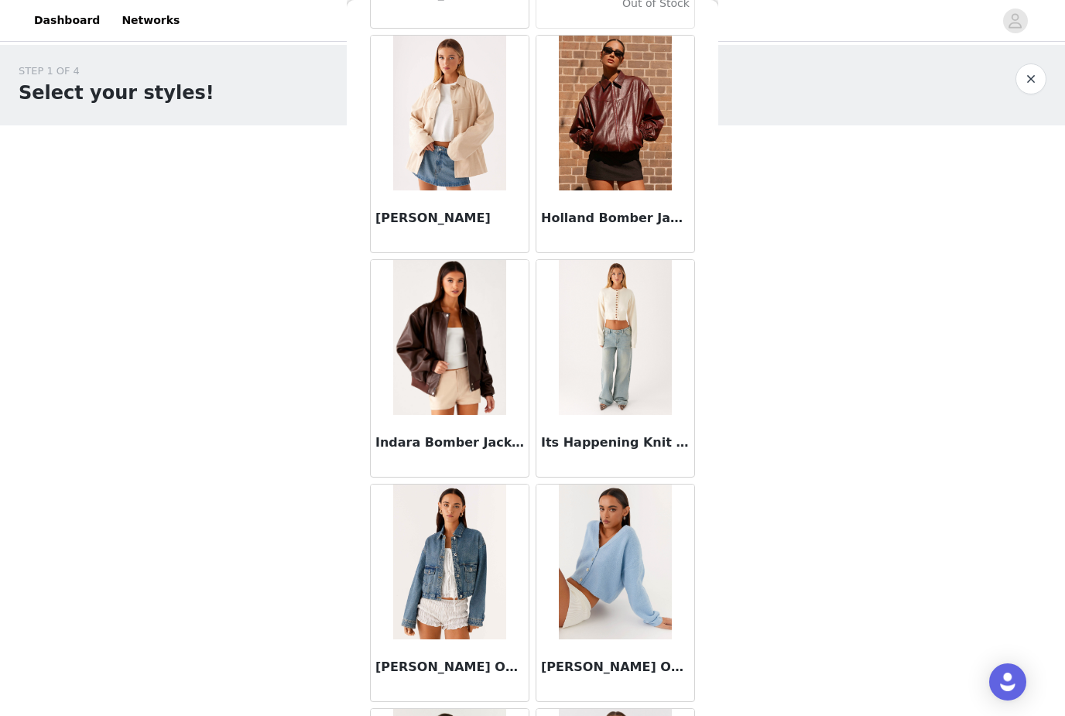
click at [594, 338] on img at bounding box center [615, 337] width 112 height 155
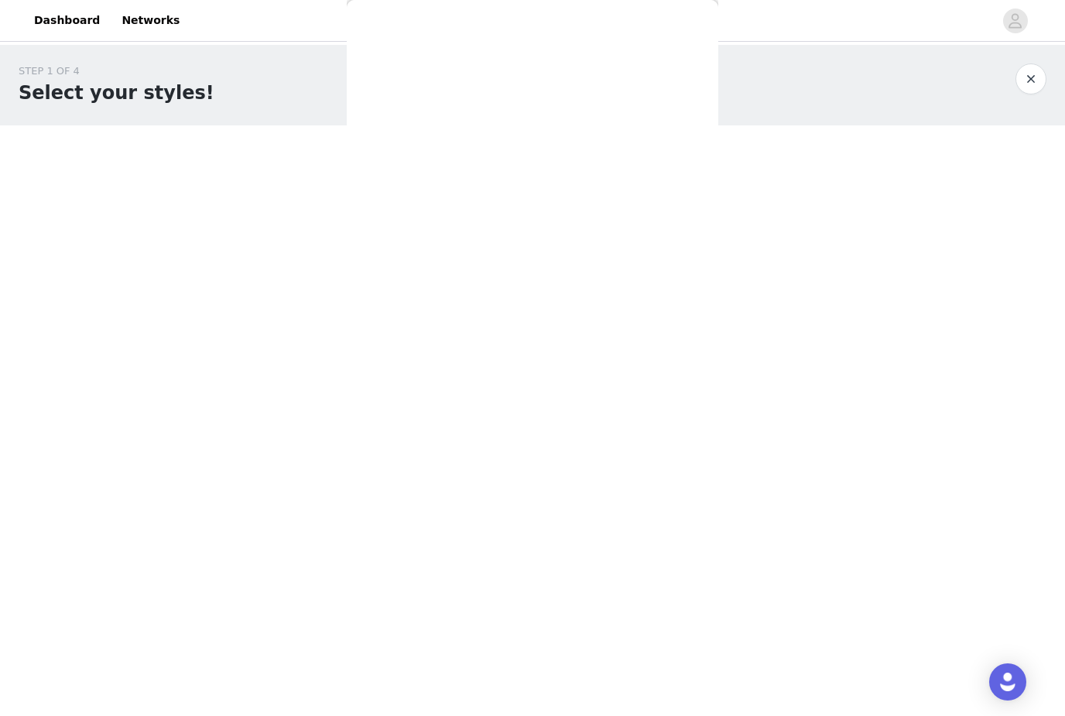
scroll to position [99, 0]
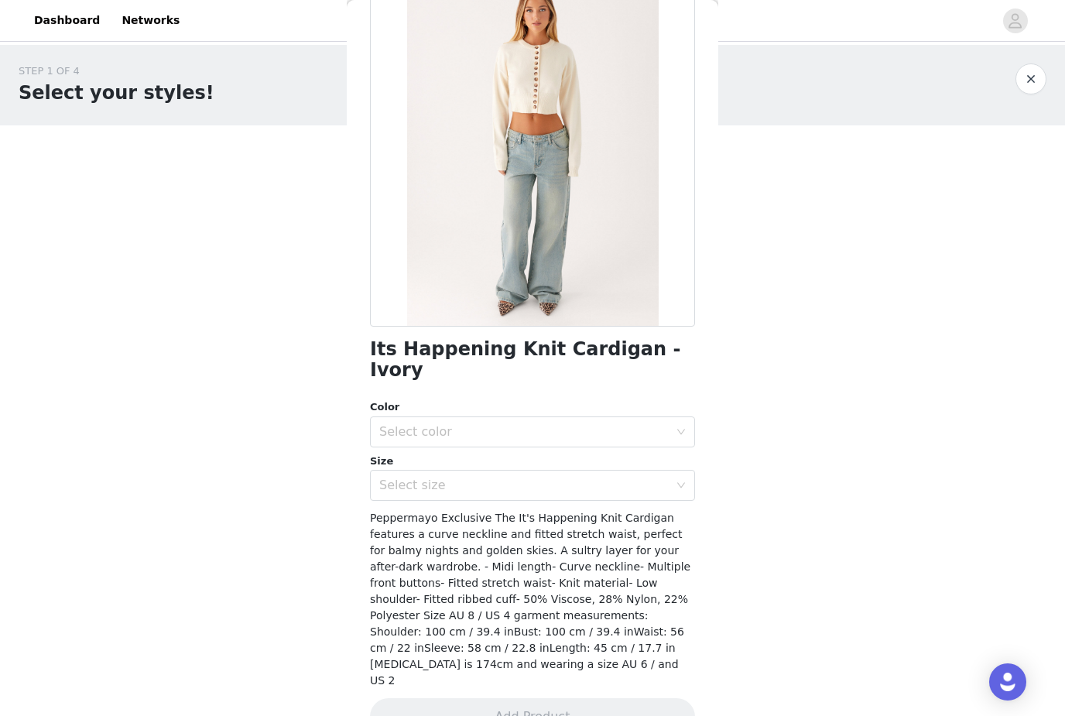
click at [391, 399] on div "Color" at bounding box center [532, 406] width 325 height 15
click at [399, 424] on div "Select color" at bounding box center [524, 431] width 290 height 15
click at [400, 450] on li "Ivory" at bounding box center [532, 444] width 325 height 25
click at [408, 478] on div "Select size" at bounding box center [524, 485] width 290 height 15
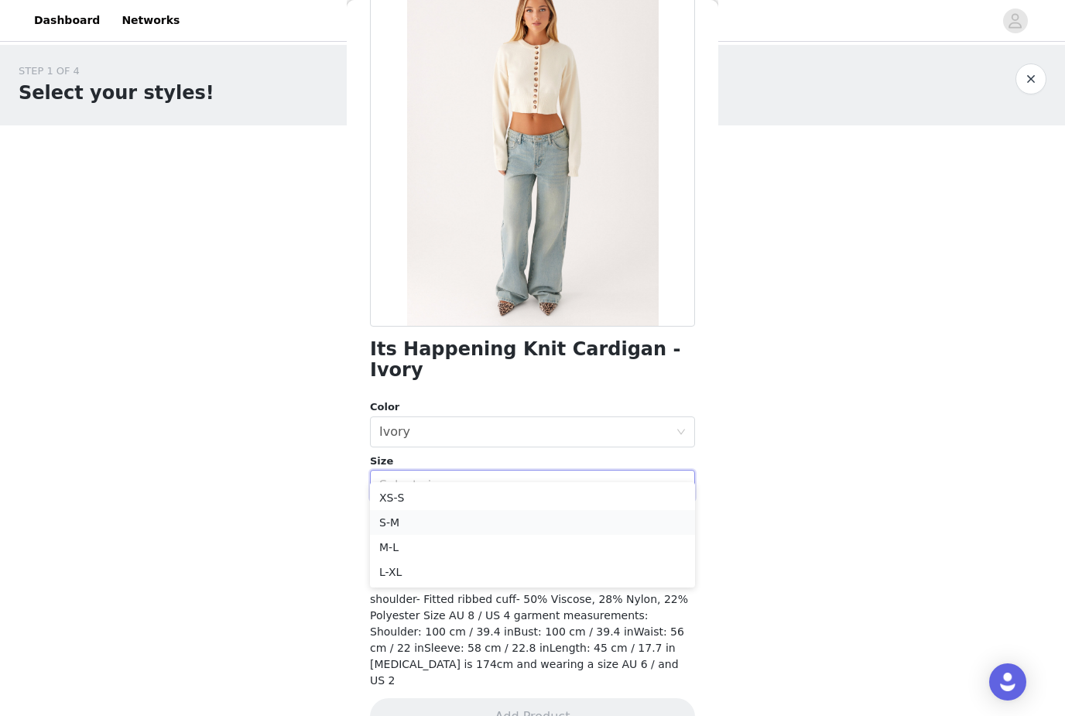
click at [407, 518] on li "S-M" at bounding box center [532, 522] width 325 height 25
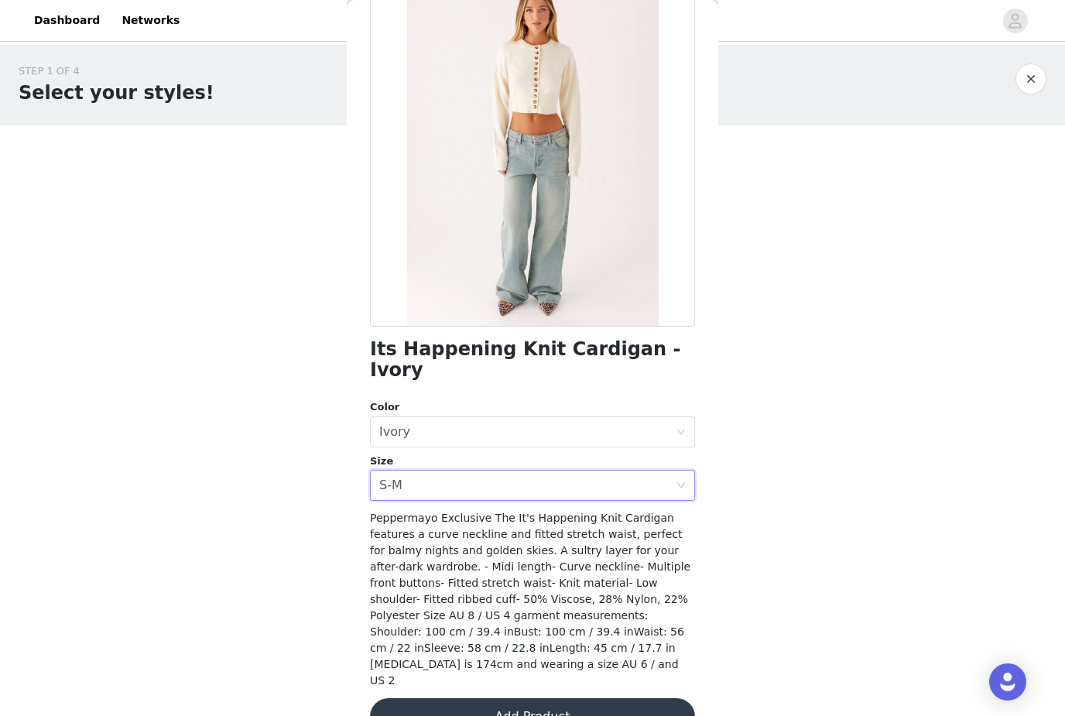
click at [428, 698] on button "Add Product" at bounding box center [532, 716] width 325 height 37
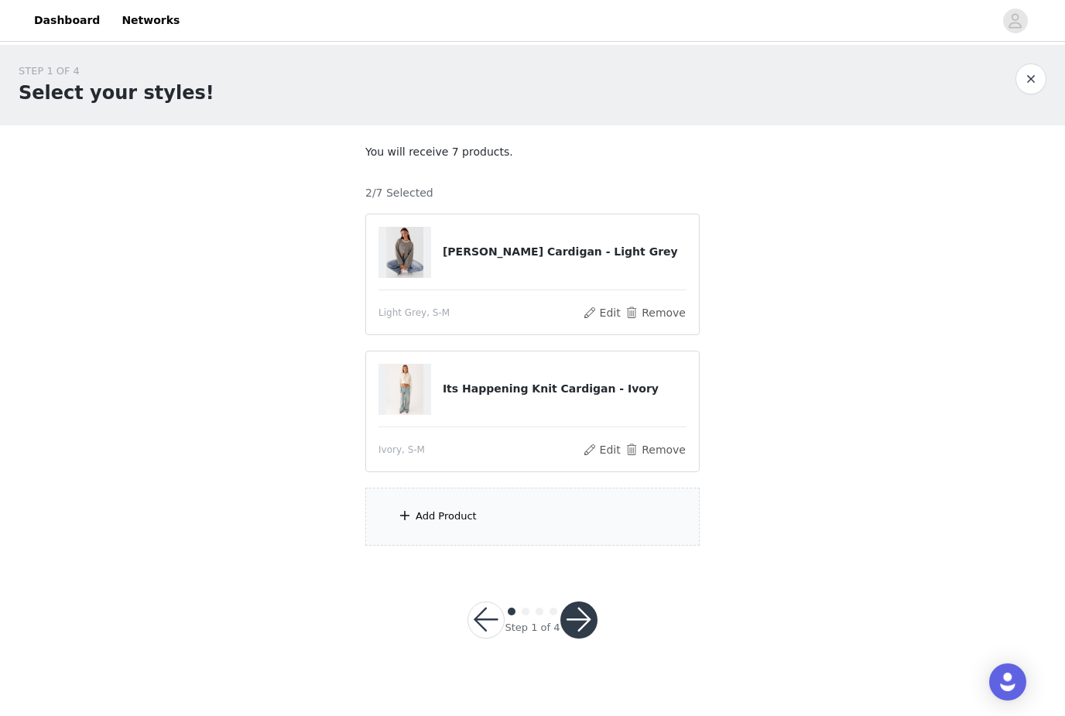
click at [416, 498] on div "Add Product" at bounding box center [532, 517] width 334 height 58
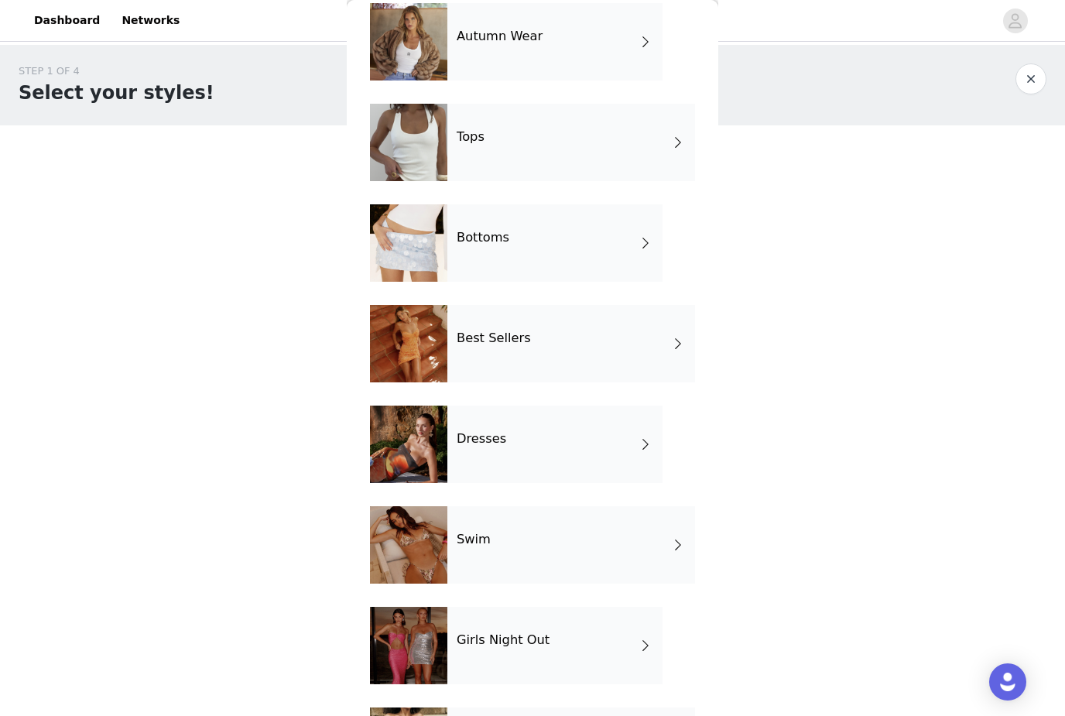
scroll to position [74, 0]
click at [420, 51] on div at bounding box center [408, 41] width 77 height 77
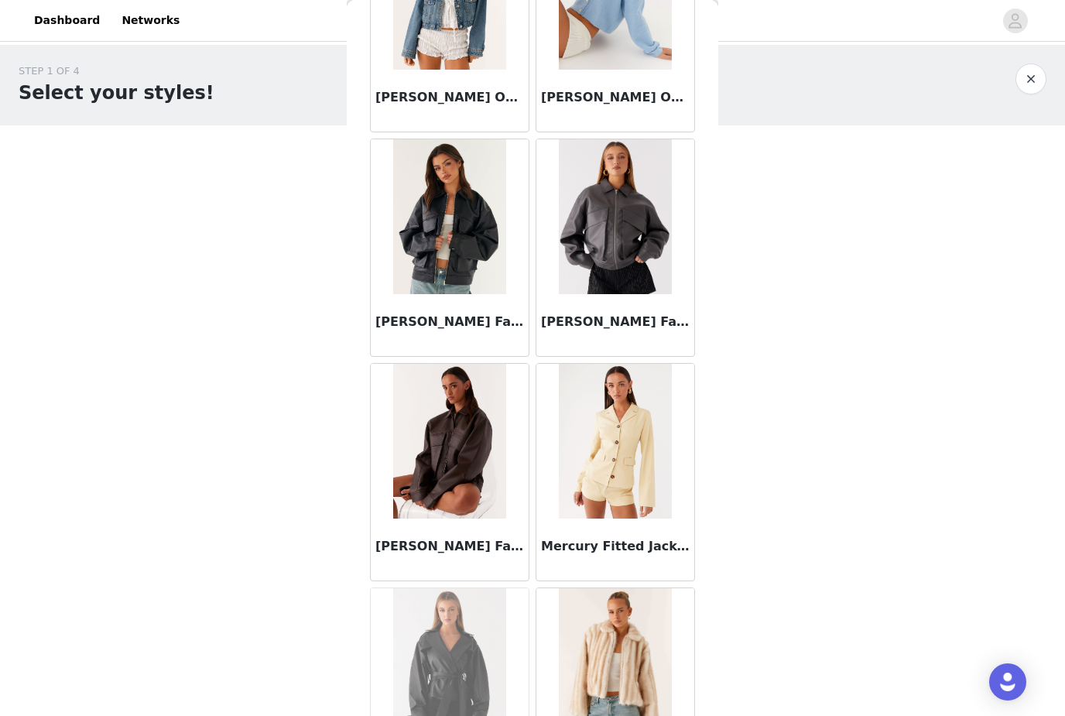
scroll to position [1121, 0]
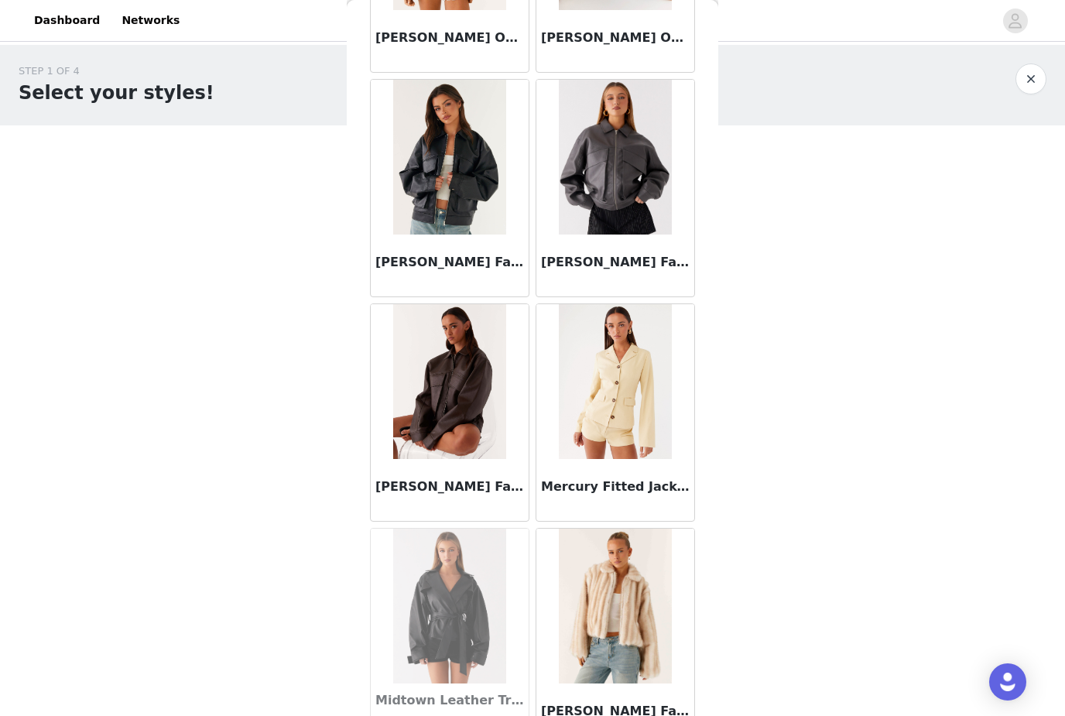
click at [420, 392] on img at bounding box center [449, 381] width 112 height 155
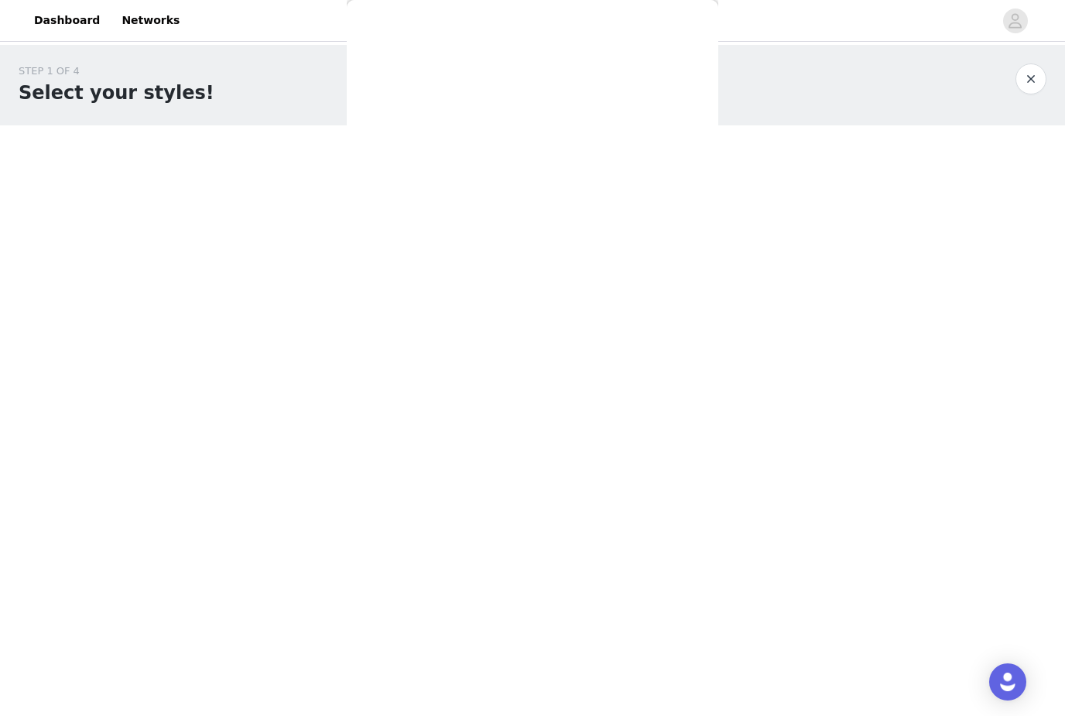
scroll to position [0, 0]
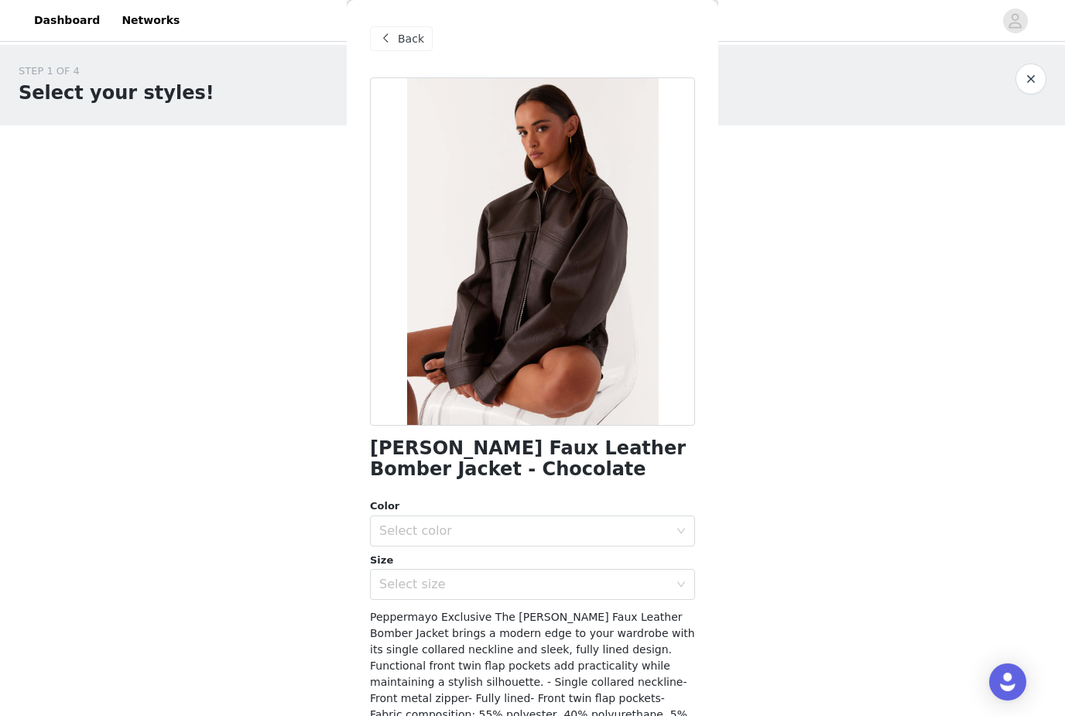
click at [393, 46] on span at bounding box center [385, 38] width 19 height 19
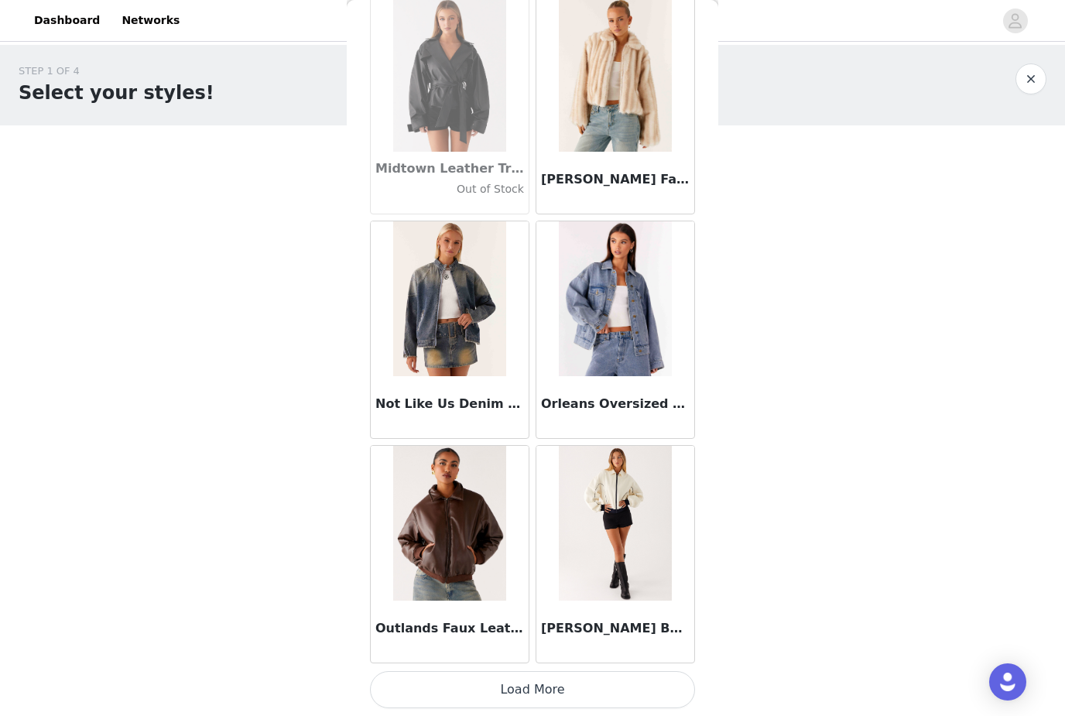
click at [443, 678] on button "Load More" at bounding box center [532, 689] width 325 height 37
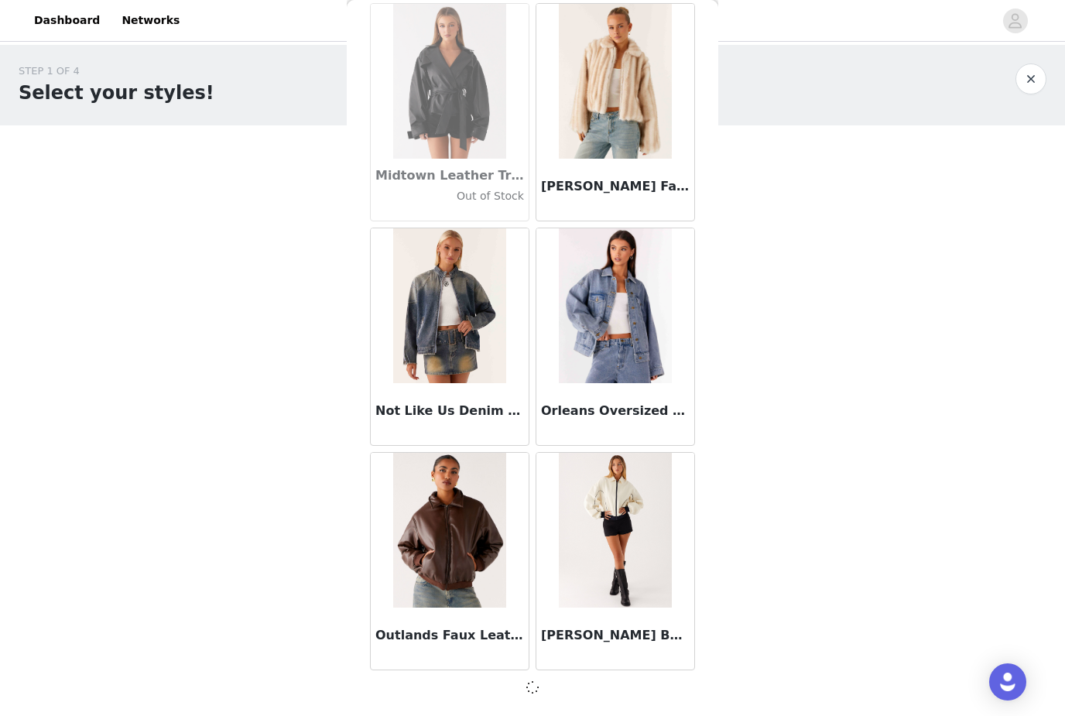
scroll to position [1646, 0]
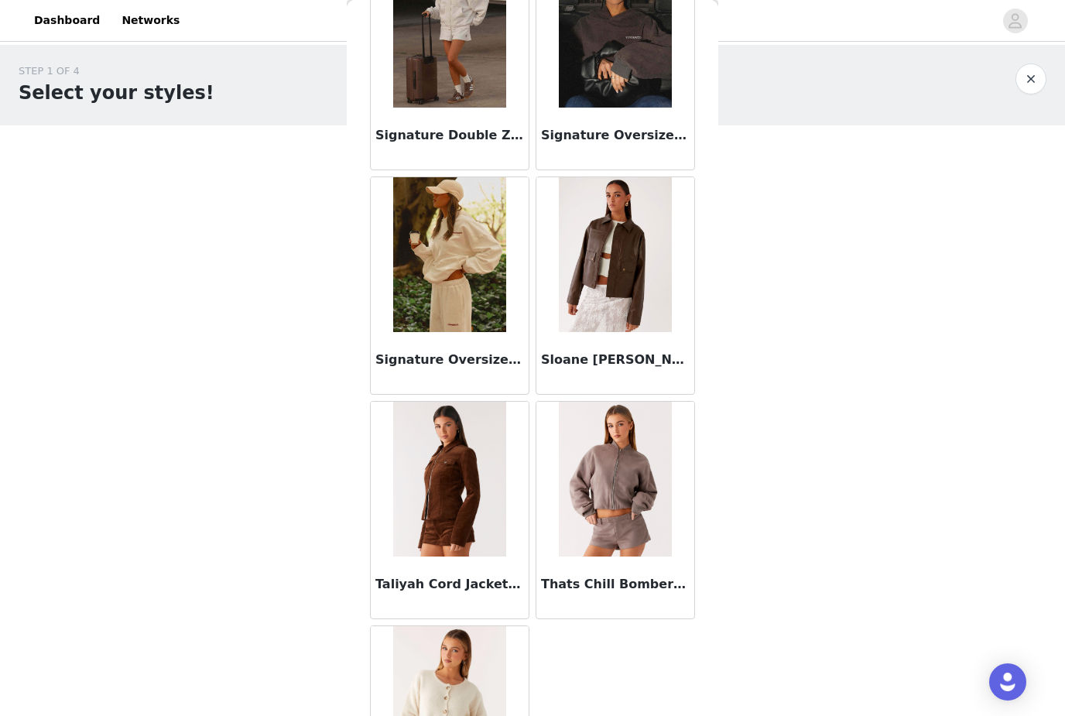
click at [595, 300] on img at bounding box center [615, 254] width 112 height 155
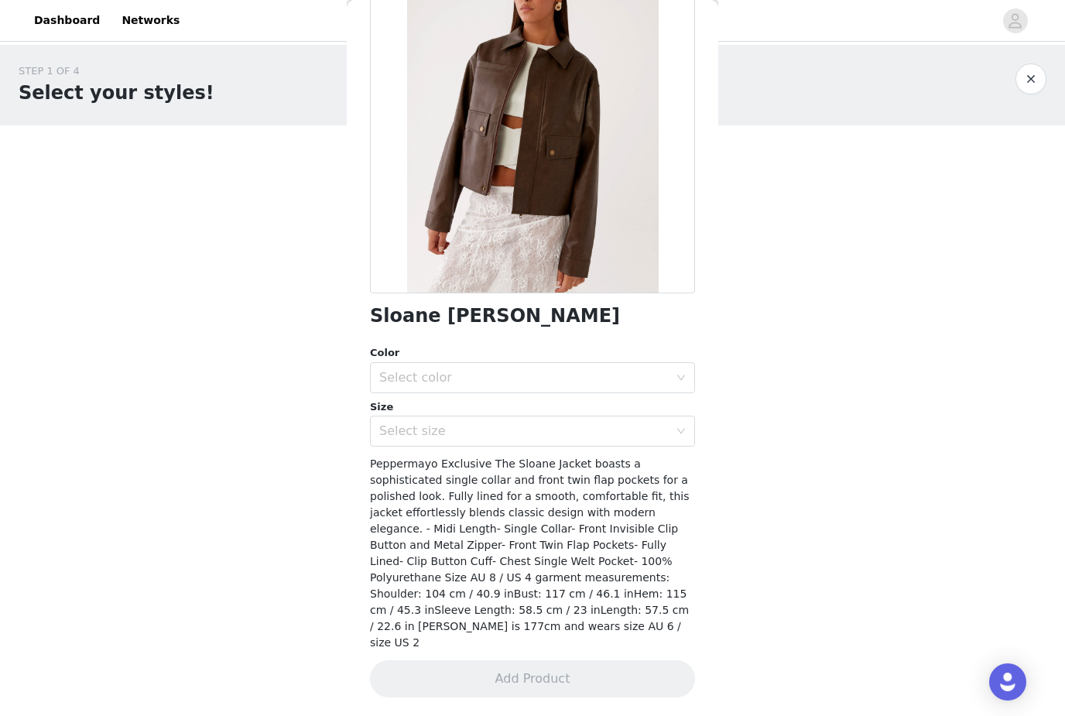
scroll to position [115, 0]
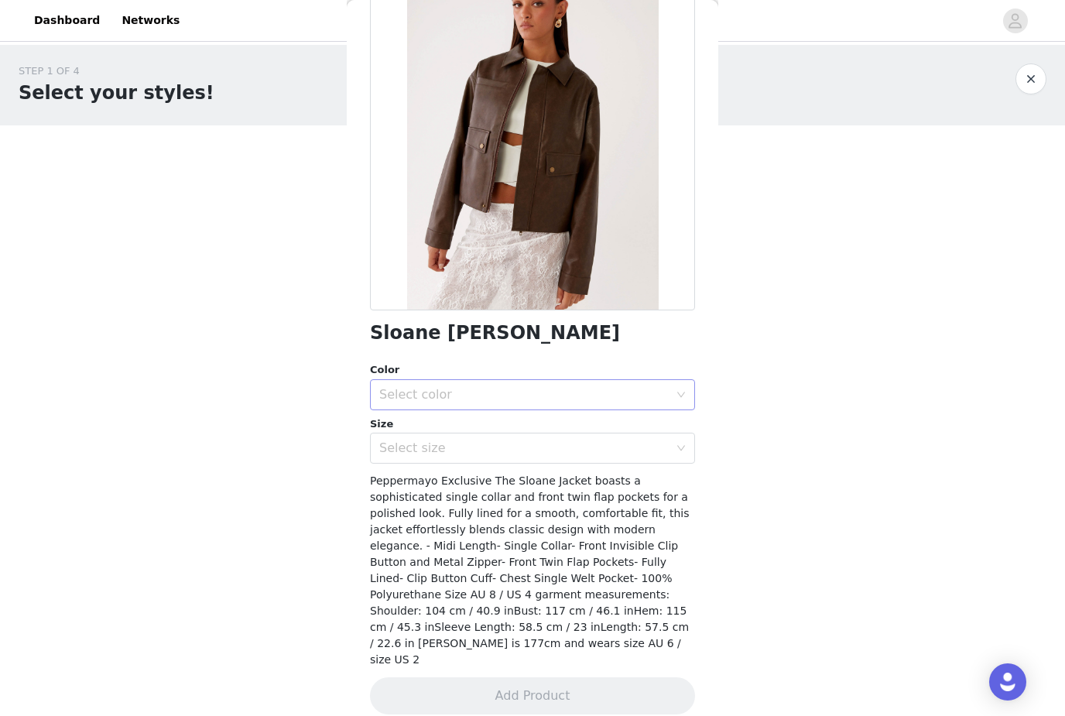
click at [415, 388] on div "Select color" at bounding box center [524, 394] width 290 height 15
click at [403, 430] on li "Brown" at bounding box center [532, 428] width 325 height 25
click at [417, 454] on div "Select size" at bounding box center [524, 447] width 290 height 15
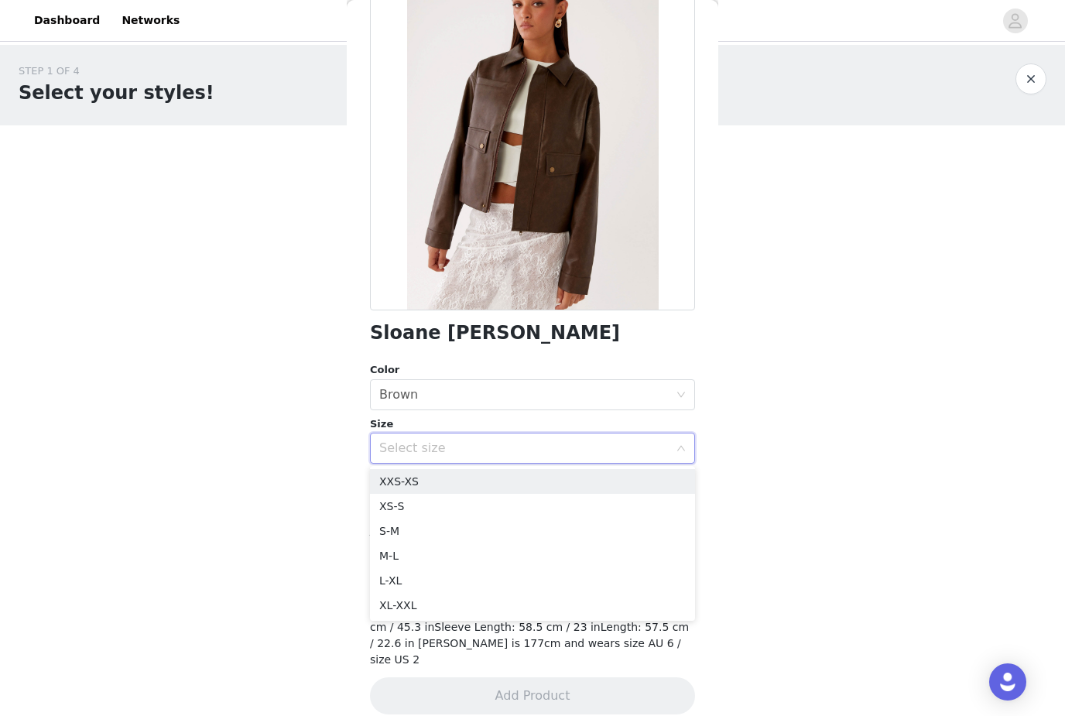
click at [420, 440] on div "Select size" at bounding box center [524, 447] width 290 height 15
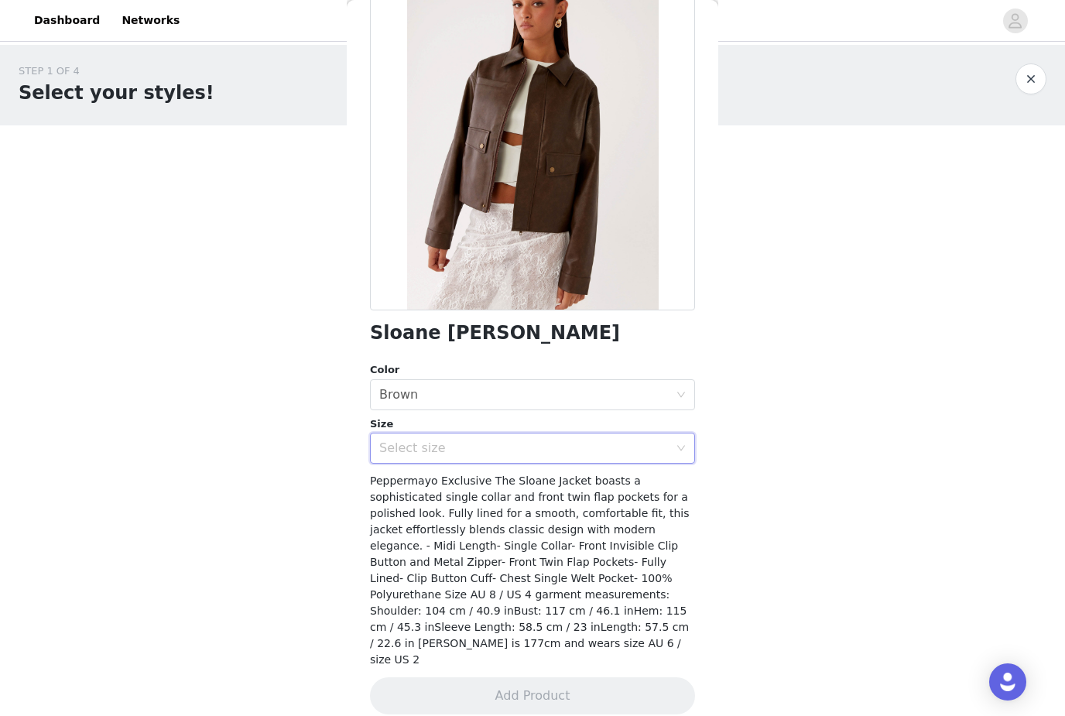
click at [415, 444] on div "Select size" at bounding box center [524, 447] width 290 height 15
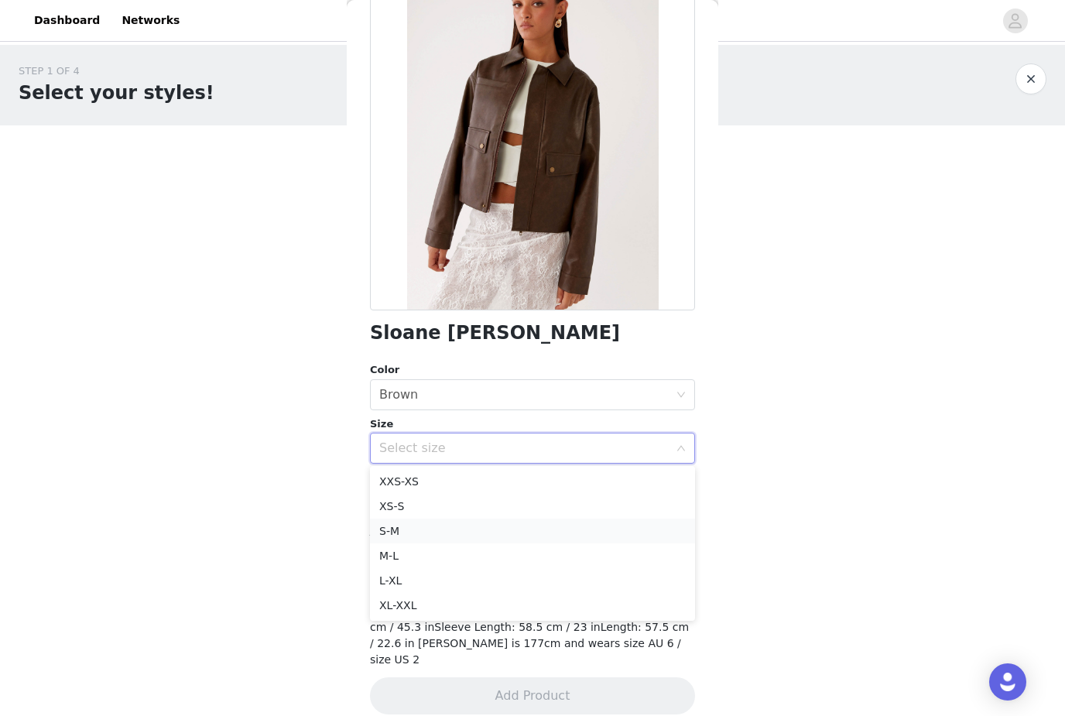
click at [386, 521] on li "S-M" at bounding box center [532, 531] width 325 height 25
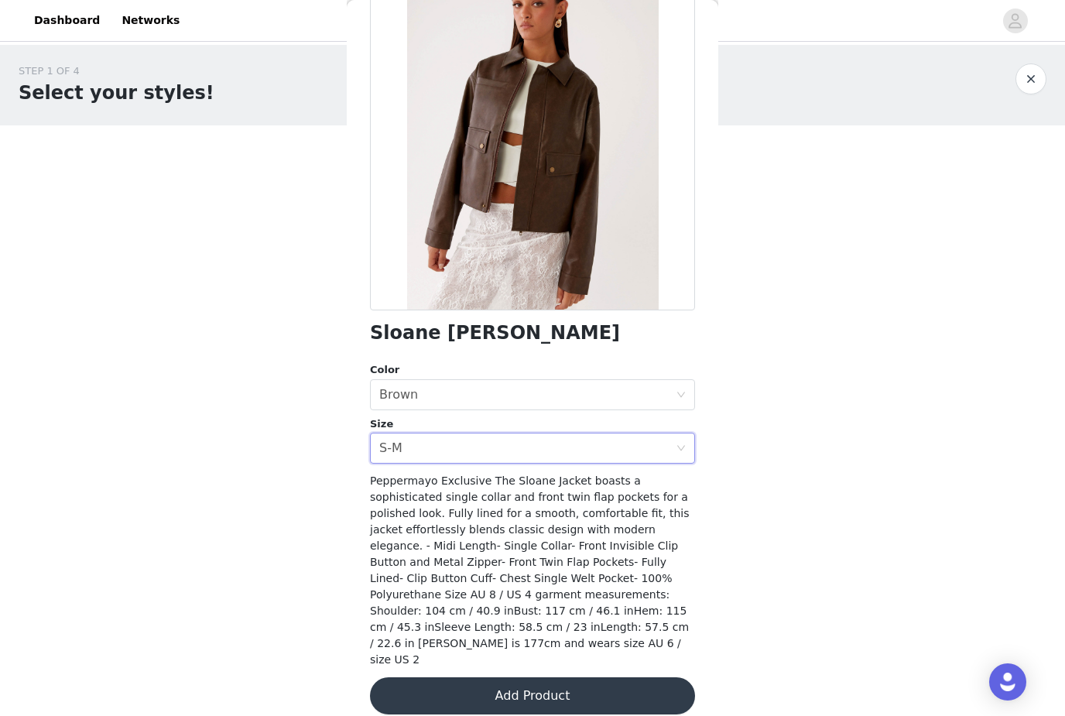
click at [446, 680] on button "Add Product" at bounding box center [532, 695] width 325 height 37
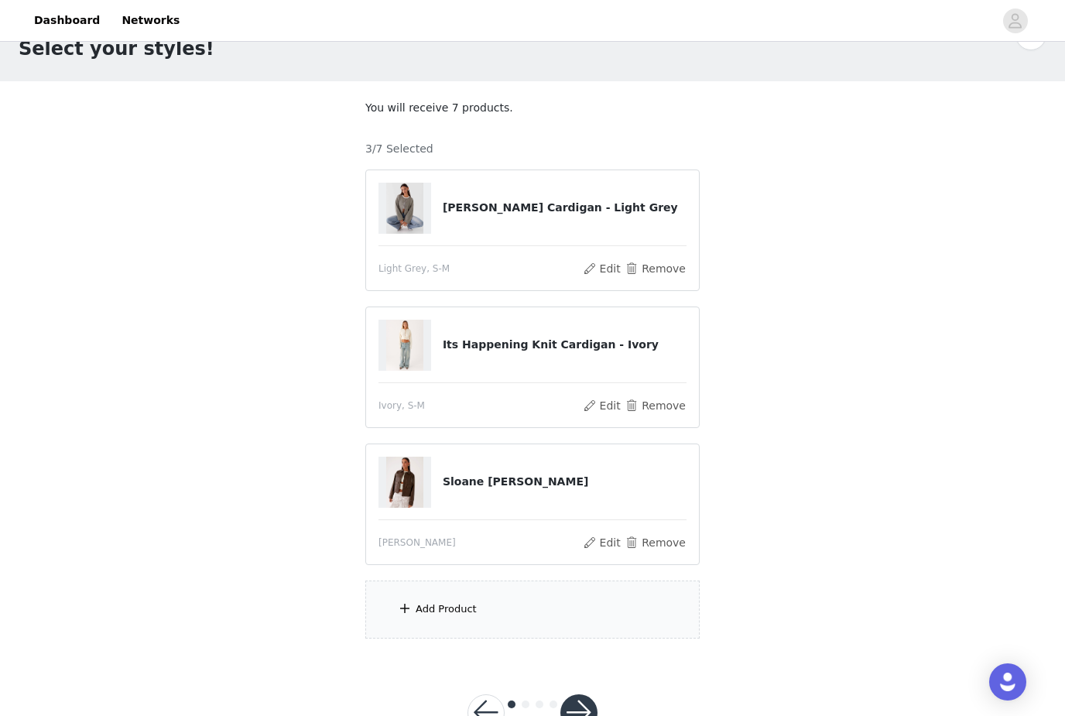
scroll to position [46, 0]
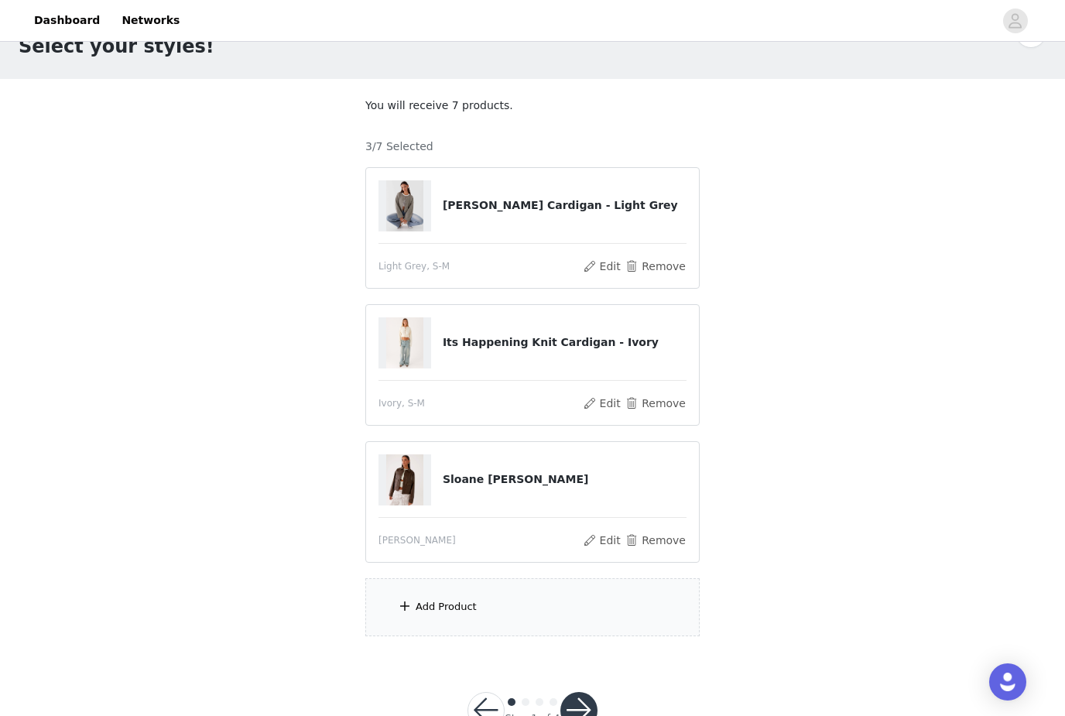
click at [420, 610] on div "Add Product" at bounding box center [446, 606] width 61 height 15
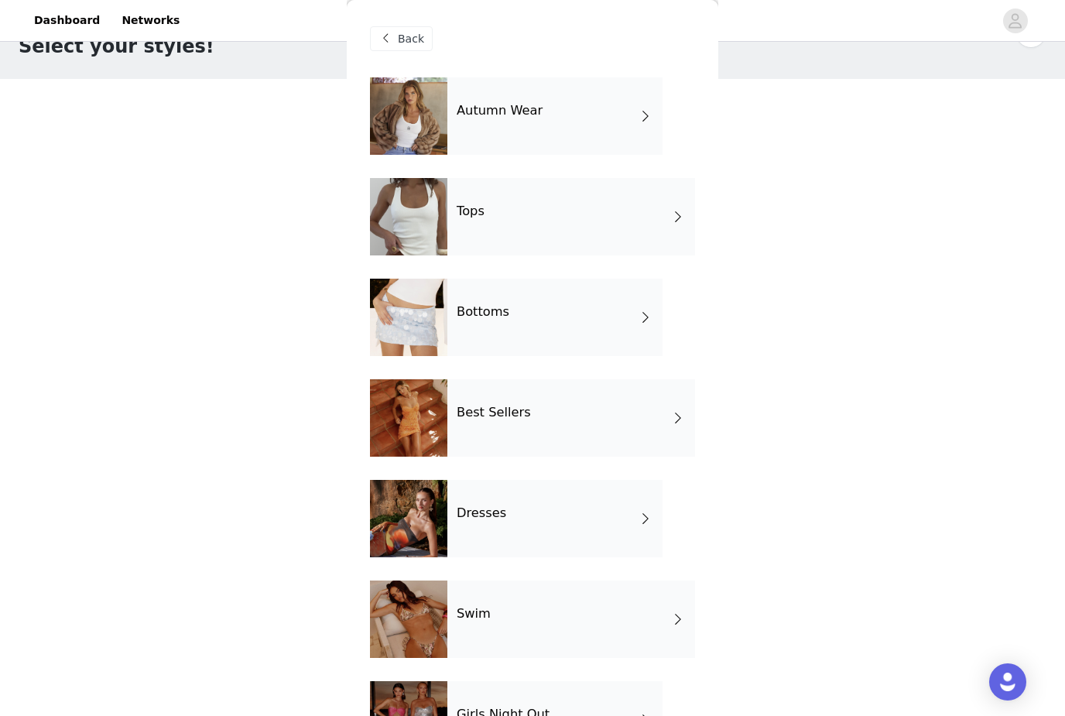
click at [509, 512] on div "Dresses" at bounding box center [554, 518] width 215 height 77
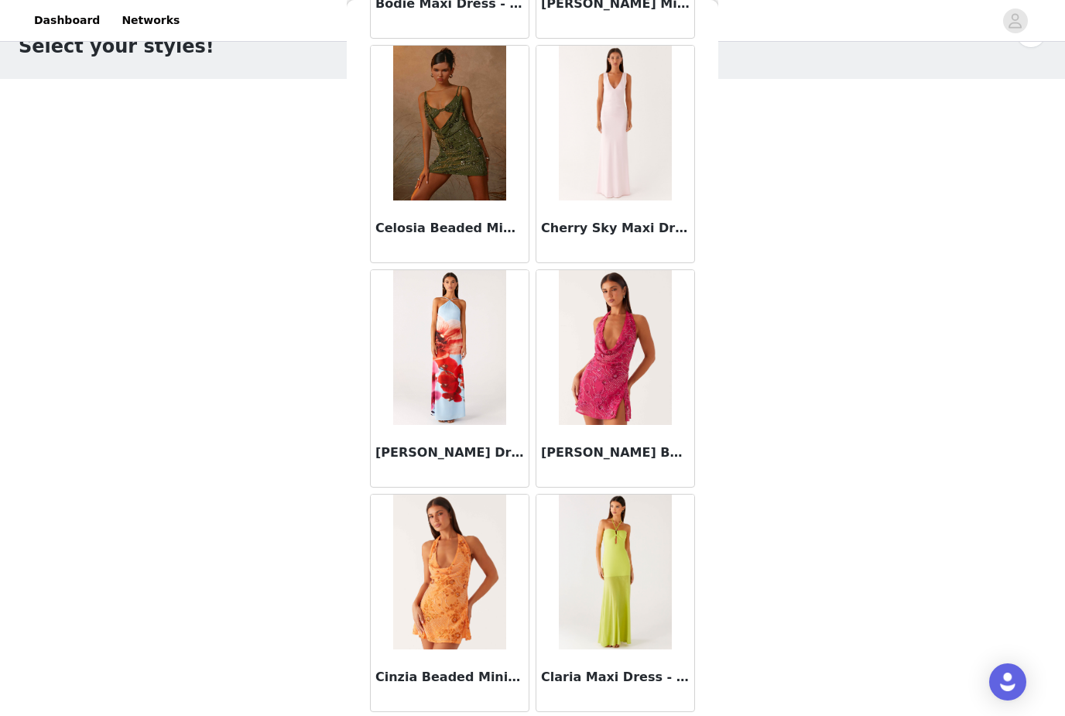
scroll to position [1603, 0]
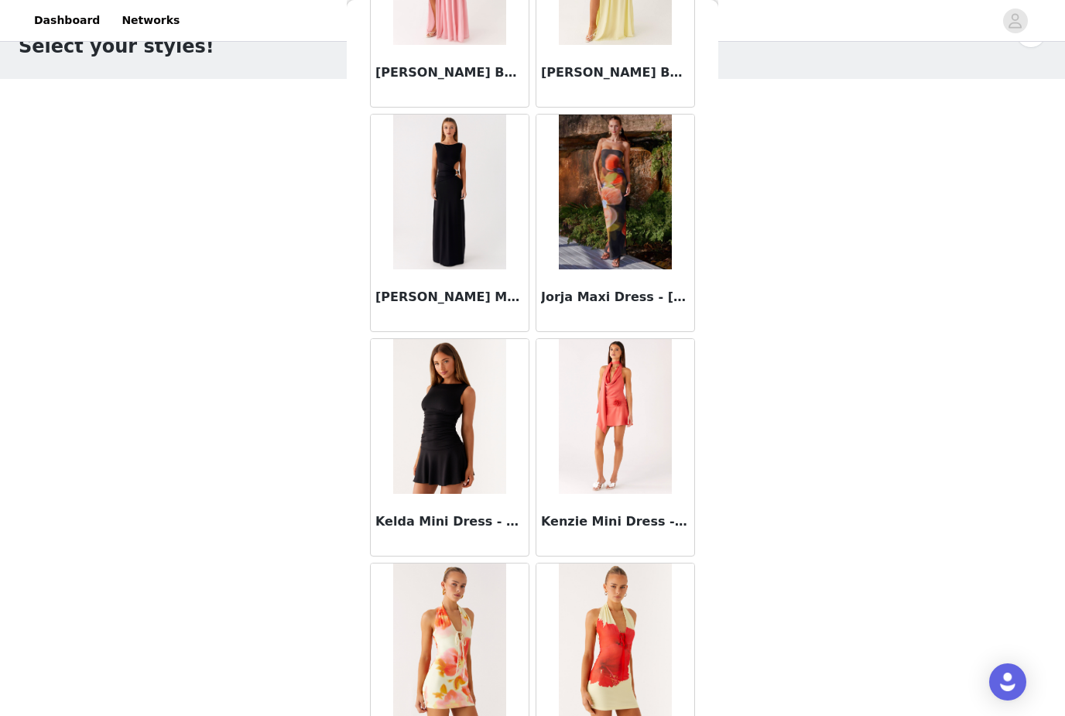
click at [426, 464] on img at bounding box center [449, 416] width 112 height 155
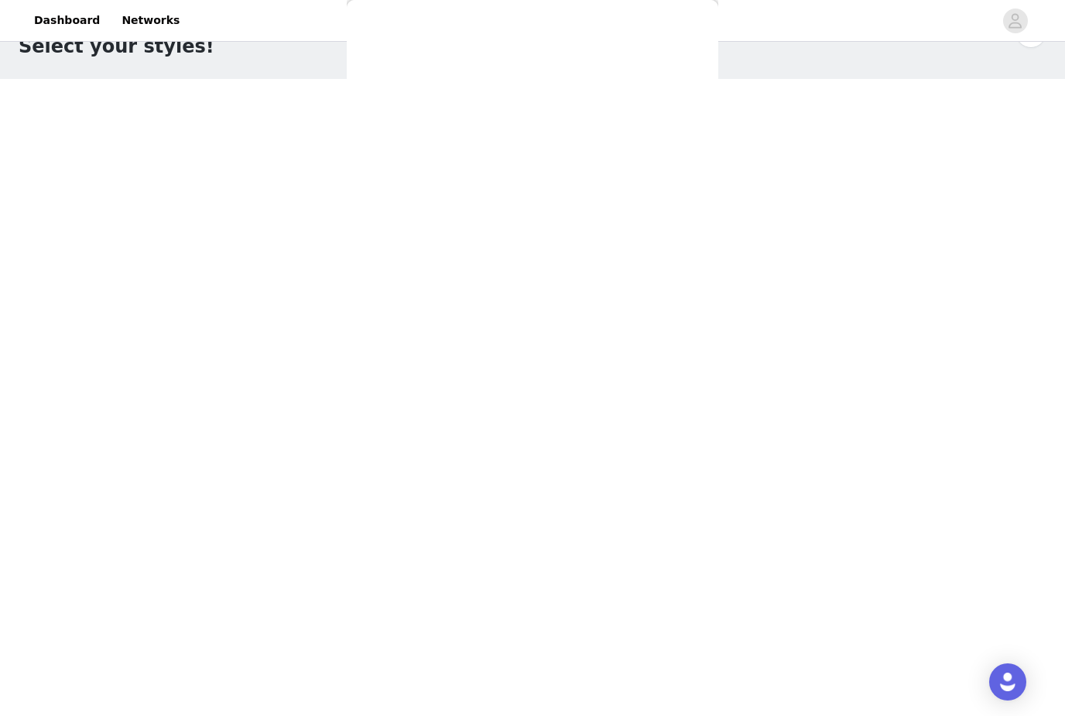
scroll to position [50, 0]
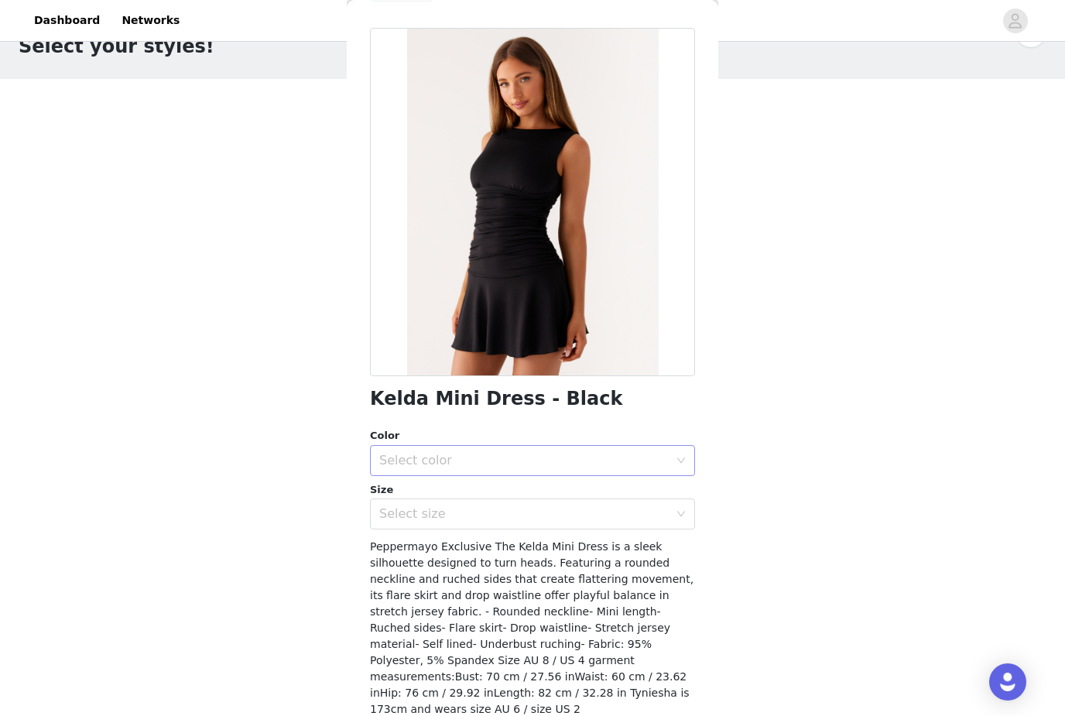
click at [400, 462] on div "Select color" at bounding box center [524, 460] width 290 height 15
click at [403, 499] on li "Black" at bounding box center [532, 493] width 325 height 25
click at [410, 520] on div "Select size" at bounding box center [524, 513] width 290 height 15
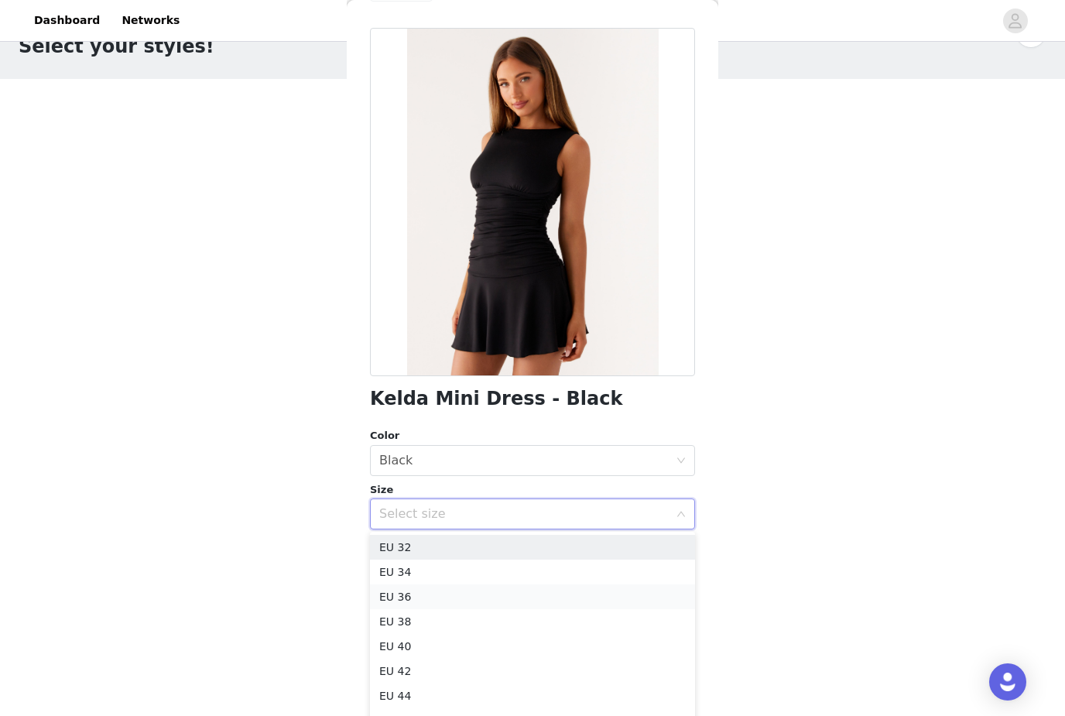
click at [396, 595] on li "EU 36" at bounding box center [532, 596] width 325 height 25
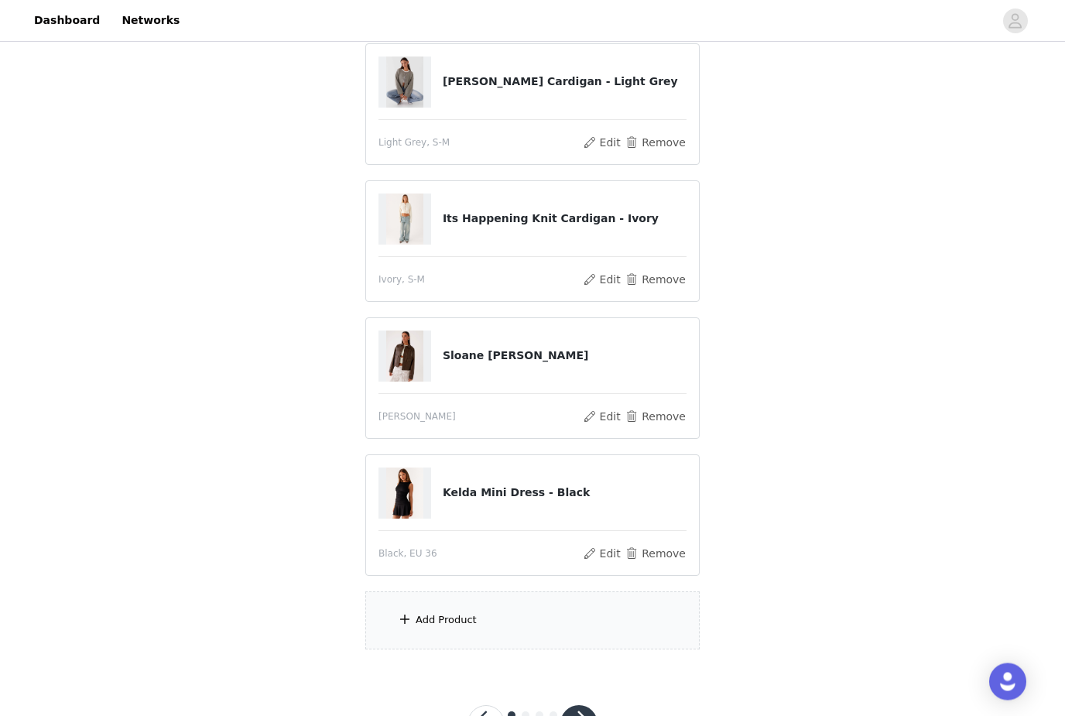
scroll to position [183, 0]
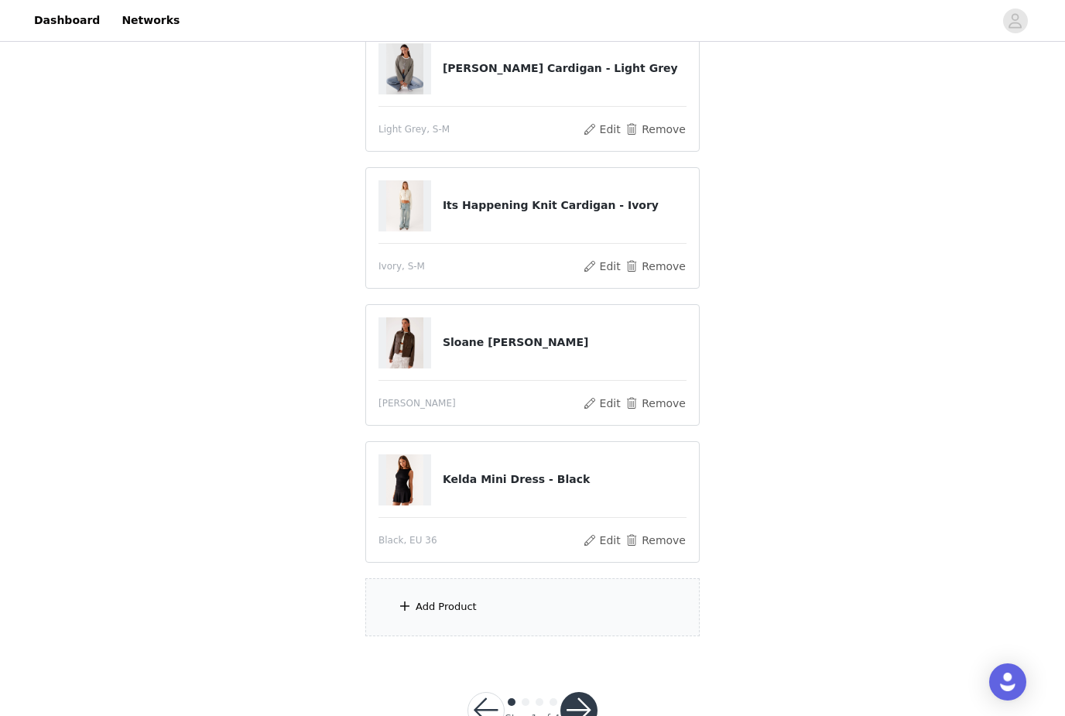
click at [409, 605] on span at bounding box center [404, 606] width 15 height 19
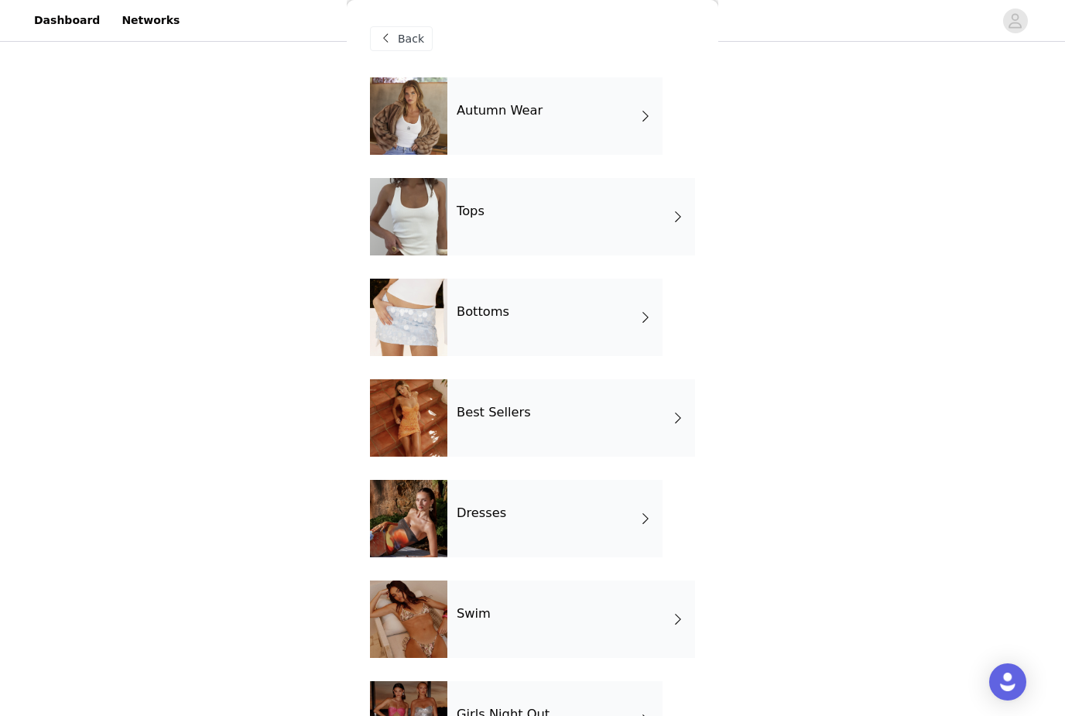
click at [468, 336] on div "Bottoms" at bounding box center [554, 317] width 215 height 77
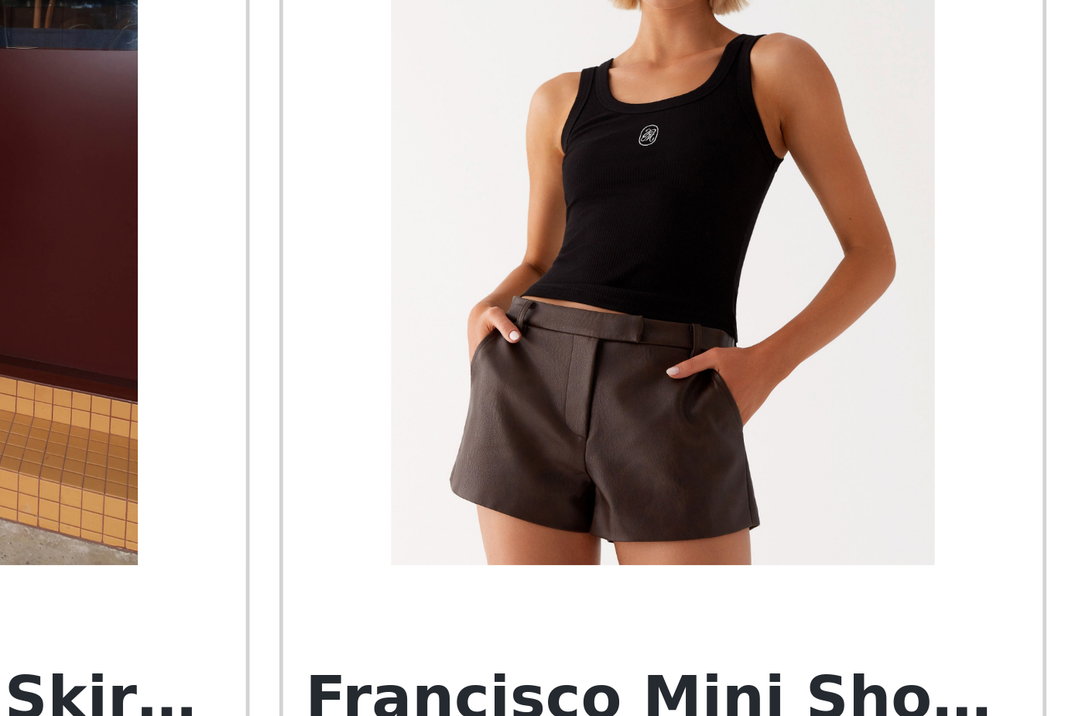
scroll to position [1642, 0]
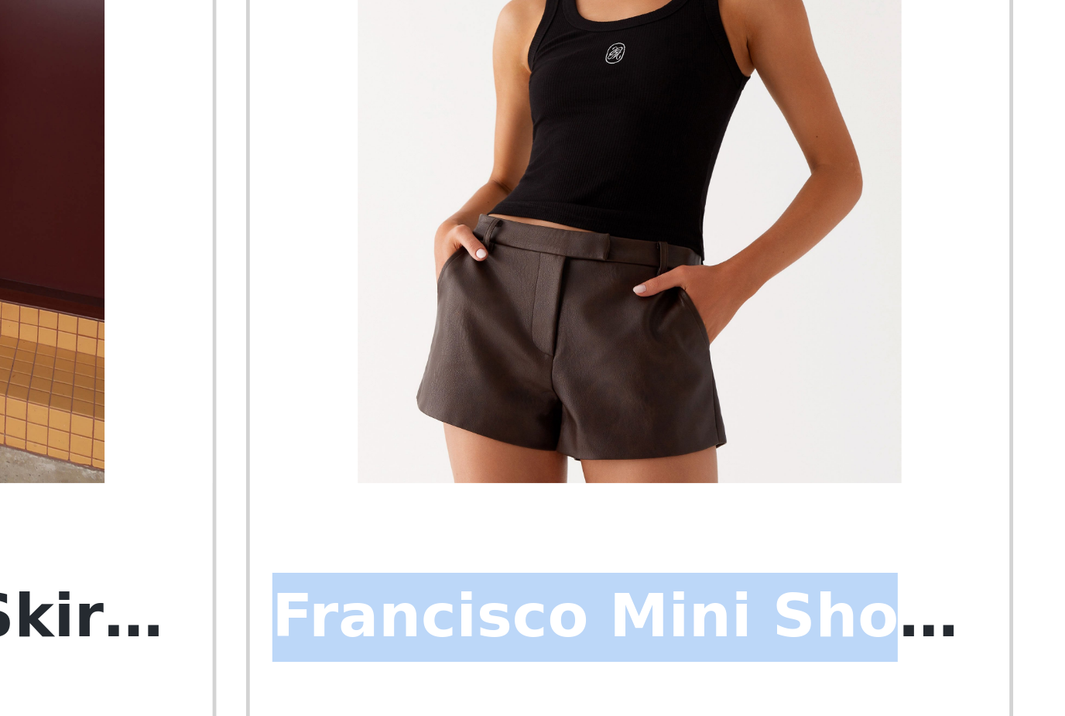
copy h3 "Francisco Mini Shorts"
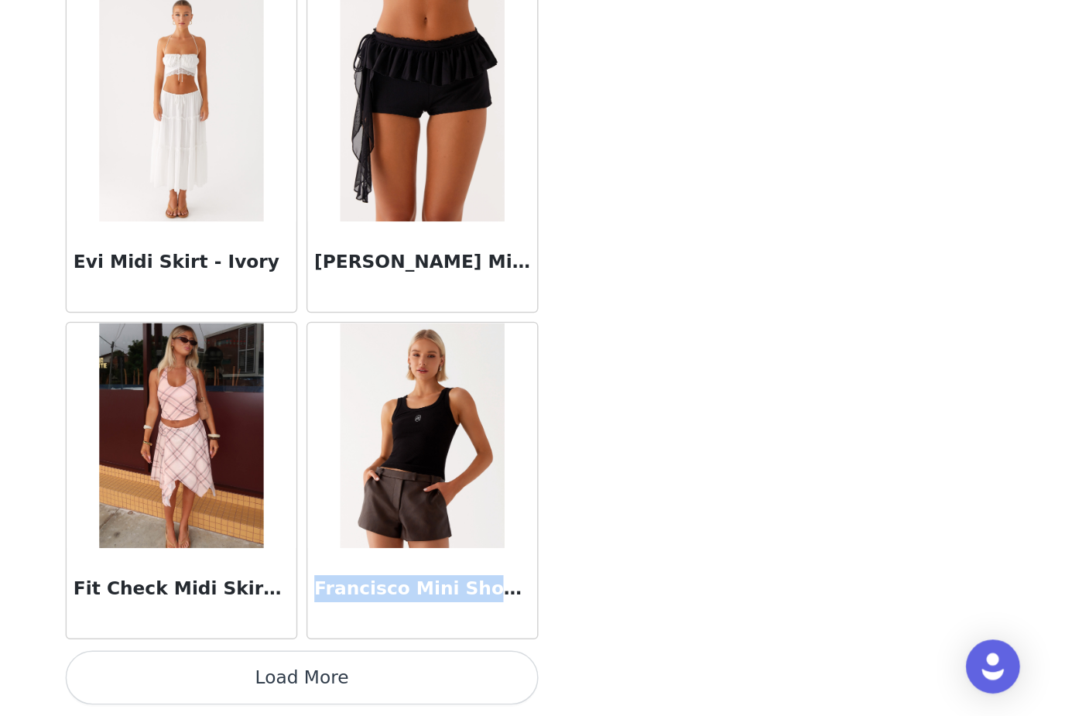
scroll to position [1653, 0]
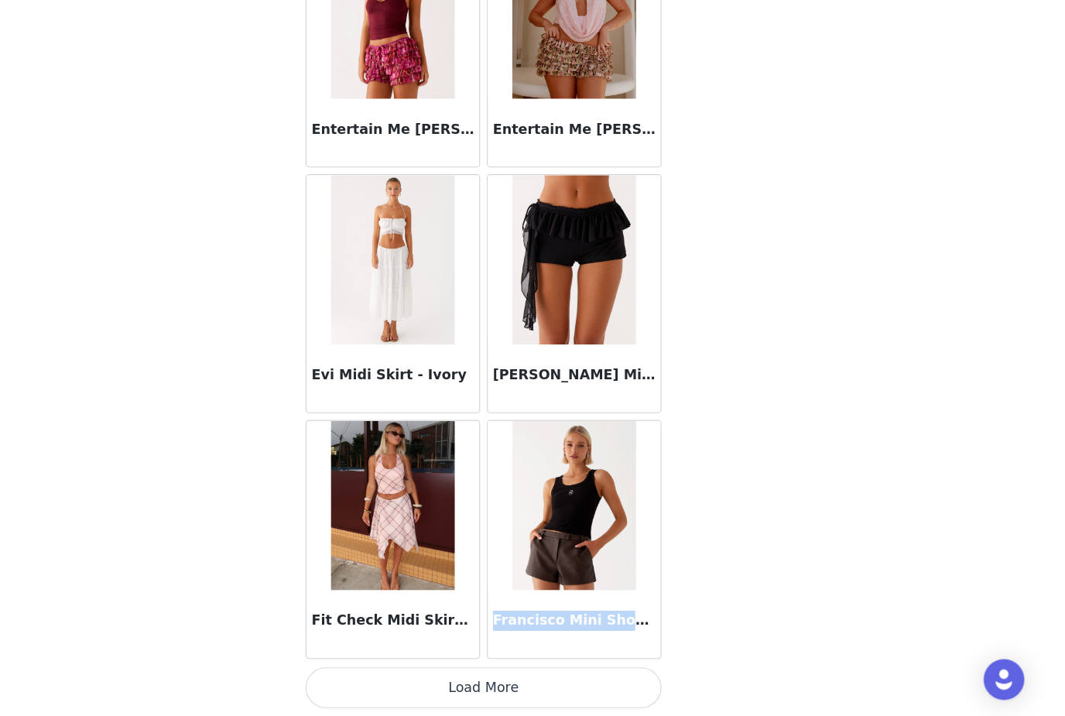
click at [370, 671] on button "Load More" at bounding box center [532, 689] width 325 height 37
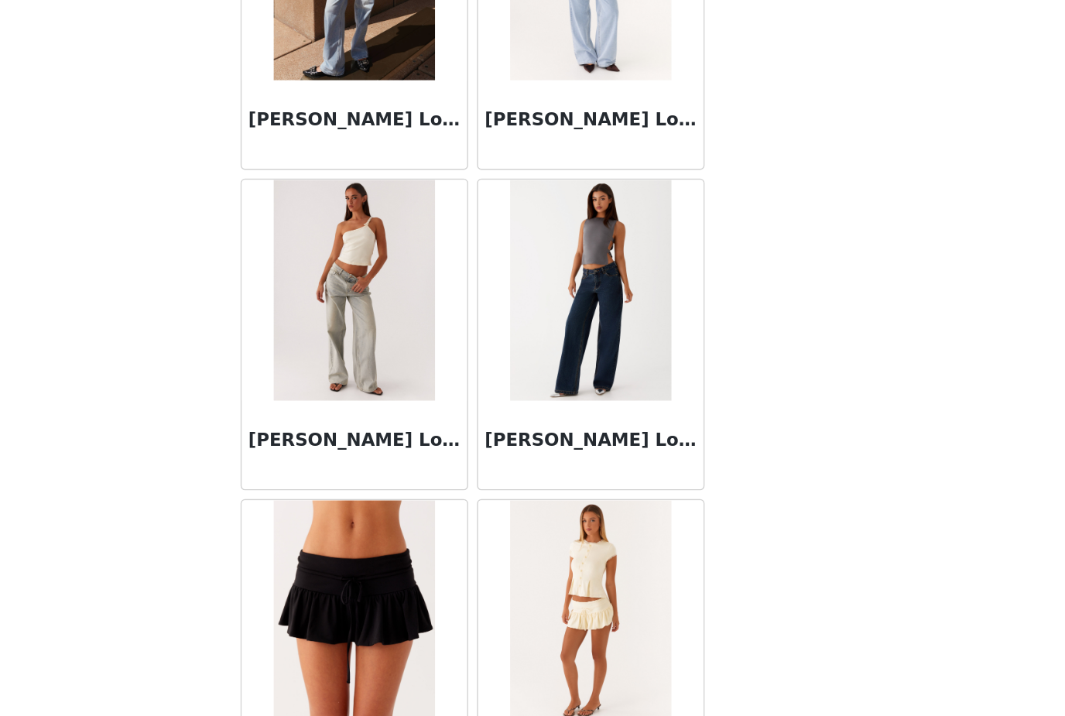
scroll to position [208, 0]
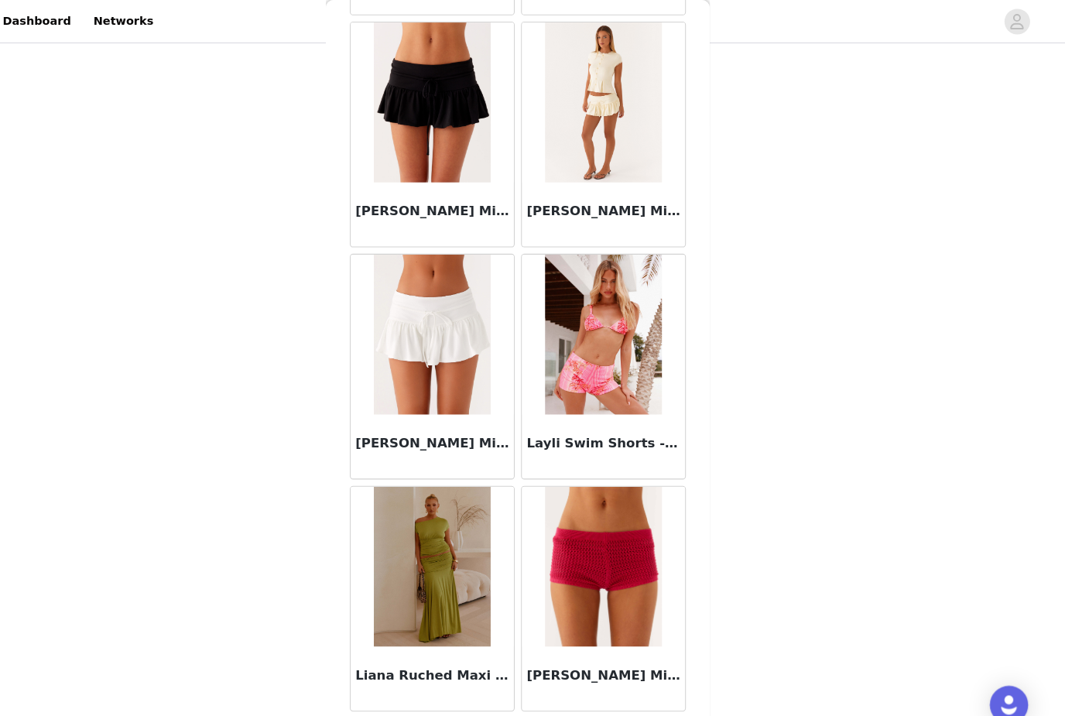
click at [440, 708] on button "Load More" at bounding box center [532, 714] width 325 height 37
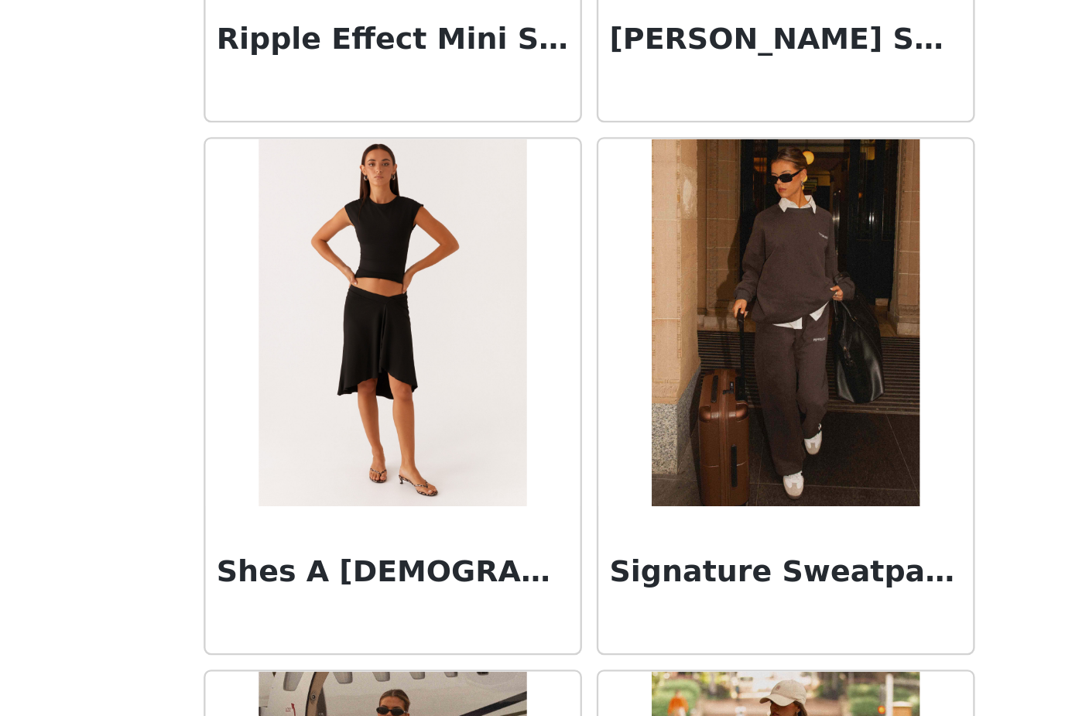
scroll to position [233, 0]
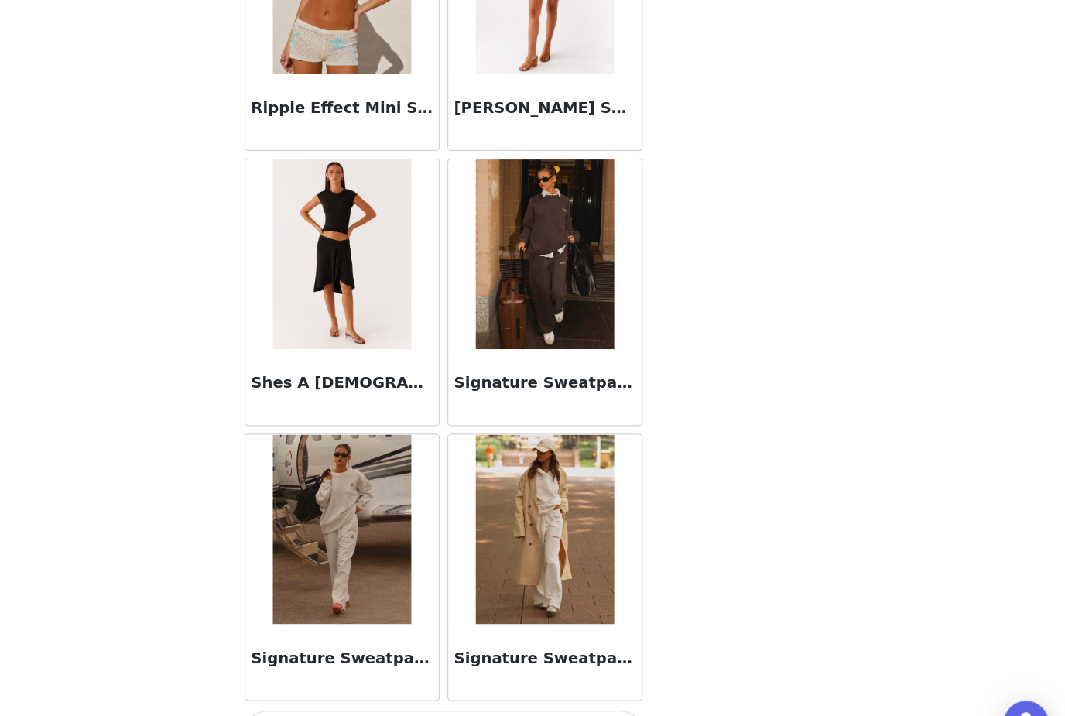
click at [370, 671] on button "Load More" at bounding box center [532, 689] width 325 height 37
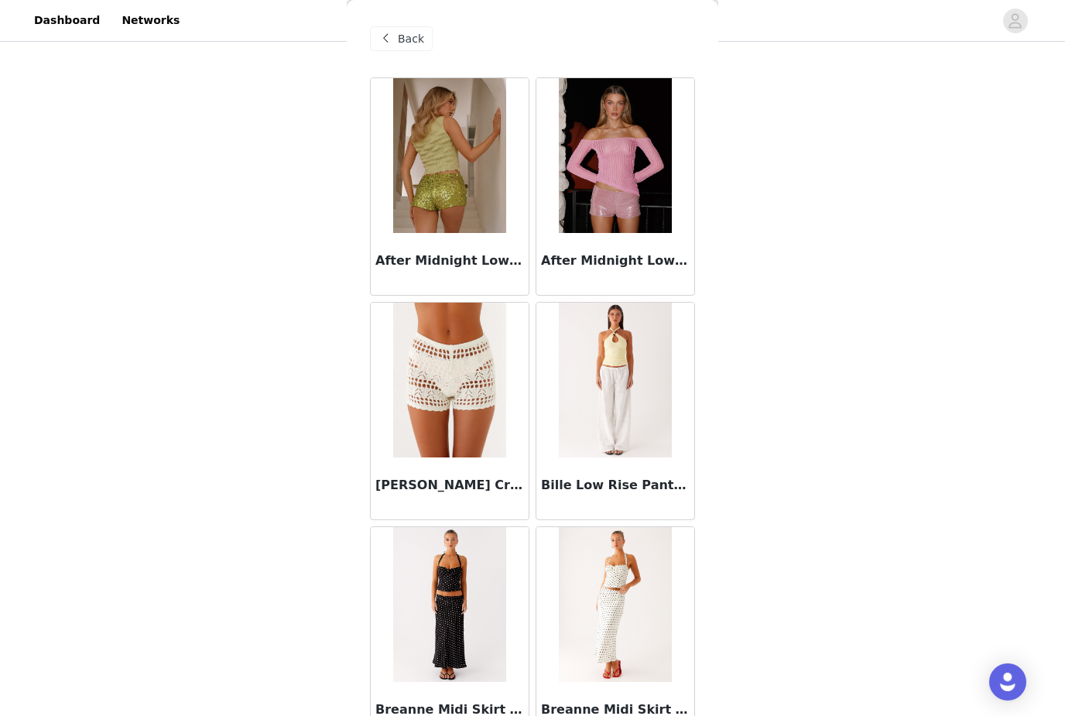
scroll to position [0, 0]
click at [383, 40] on span at bounding box center [385, 38] width 19 height 19
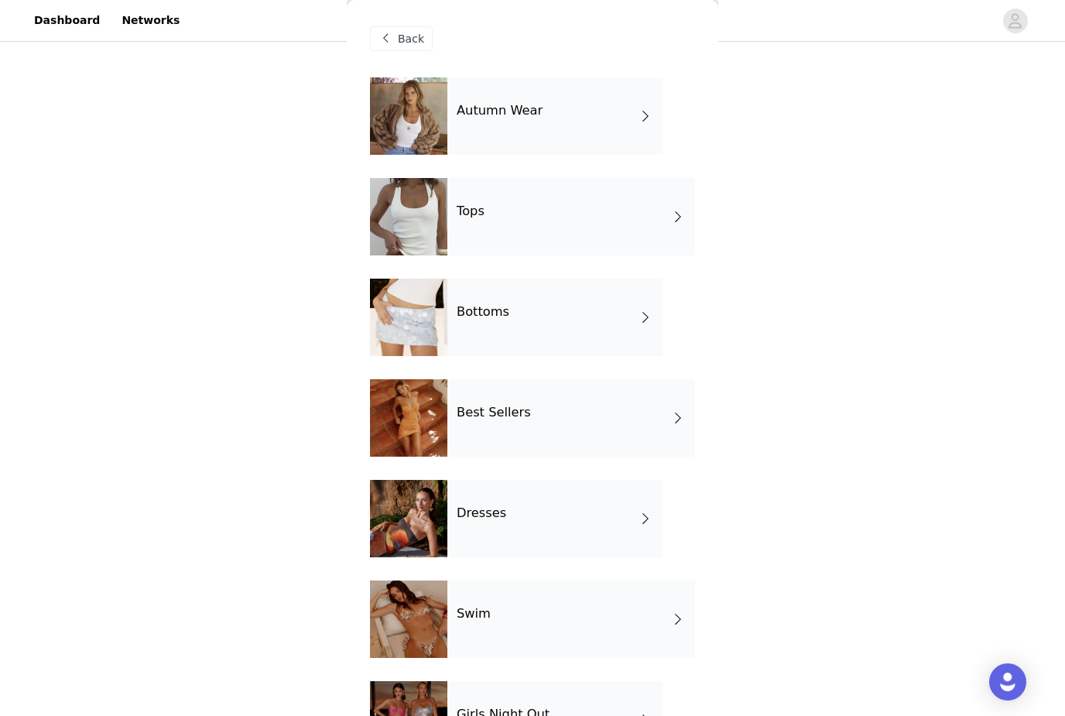
click at [454, 146] on div "Autumn Wear" at bounding box center [554, 115] width 215 height 77
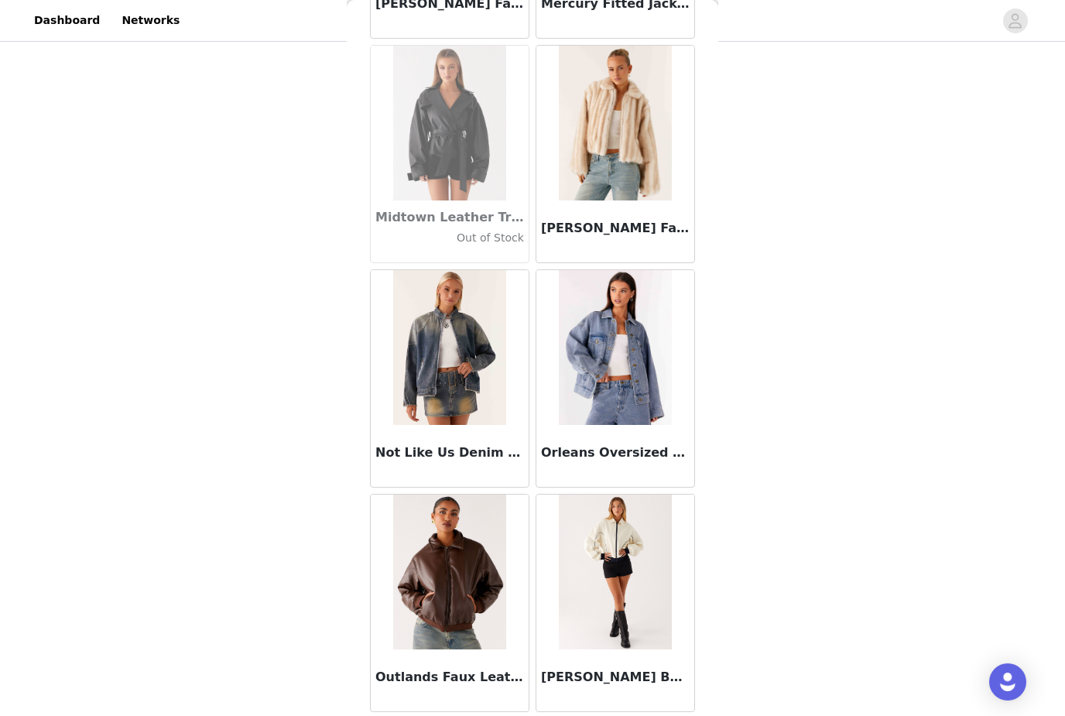
scroll to position [1603, 0]
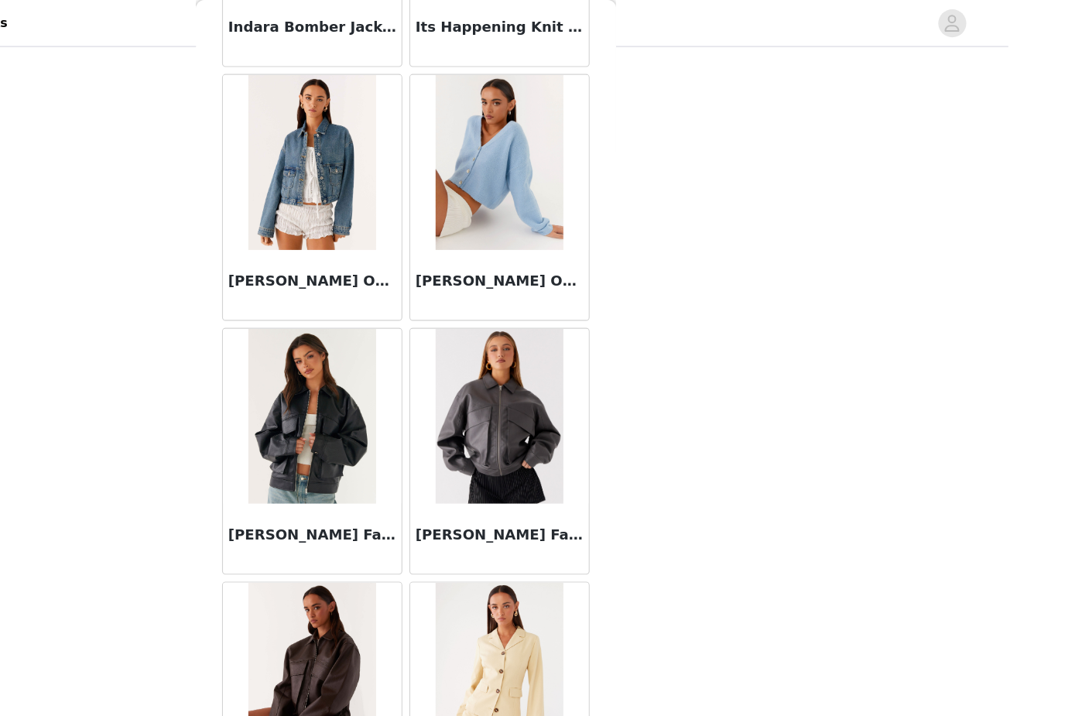
scroll to position [166, 0]
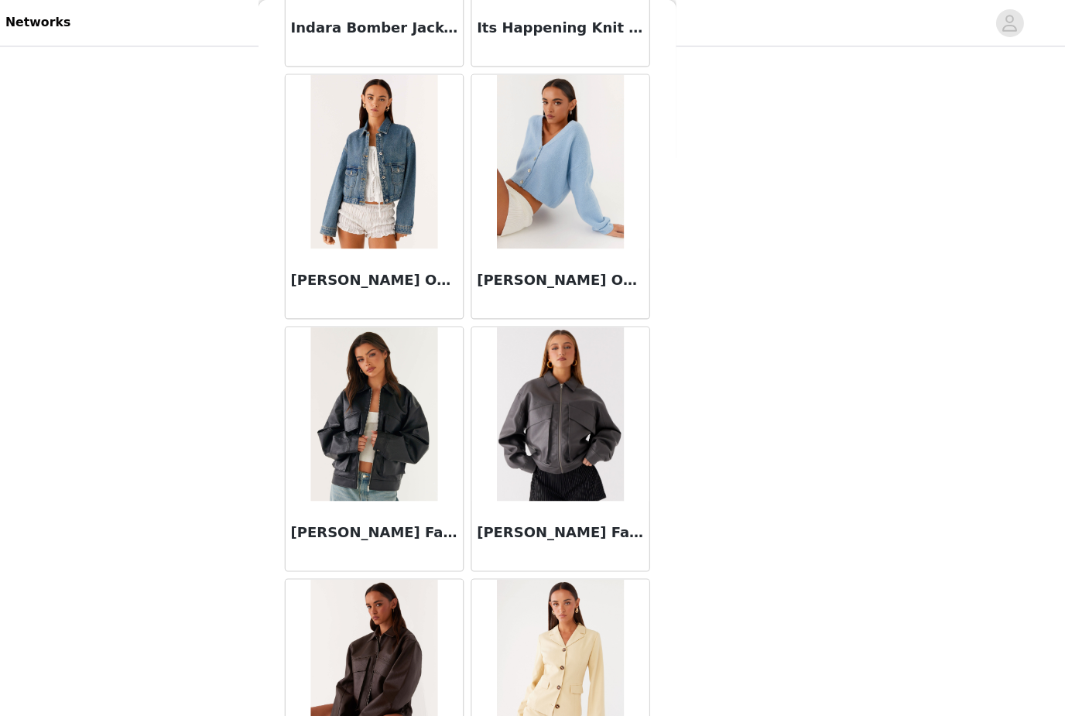
click at [393, 378] on img at bounding box center [449, 368] width 112 height 155
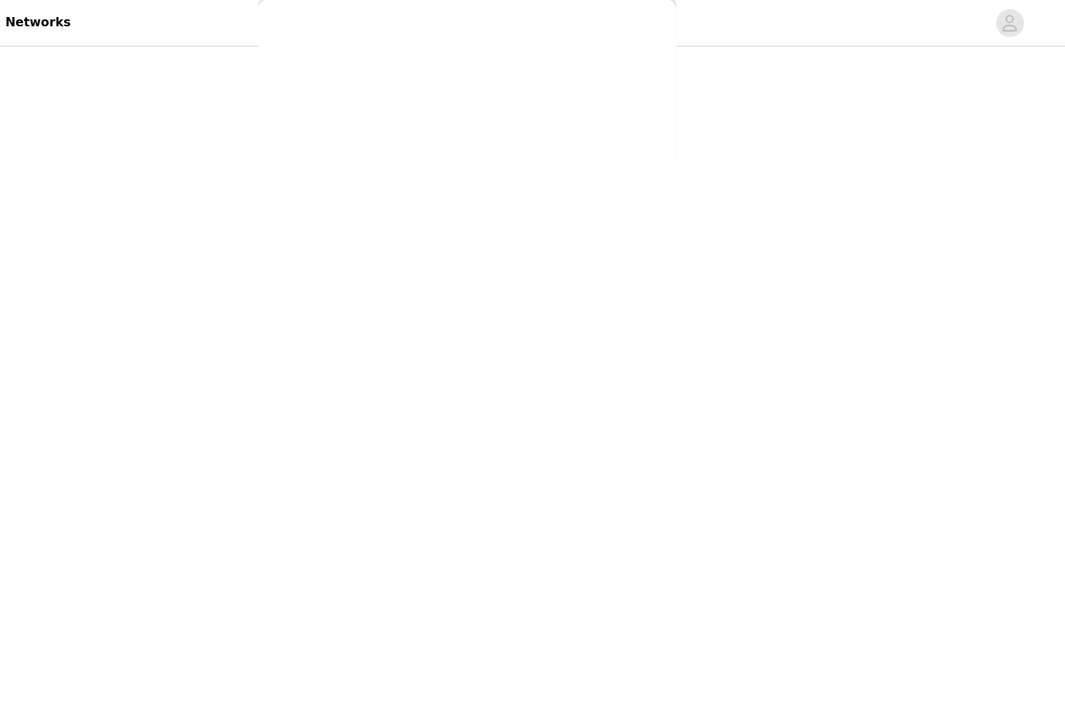
scroll to position [0, 0]
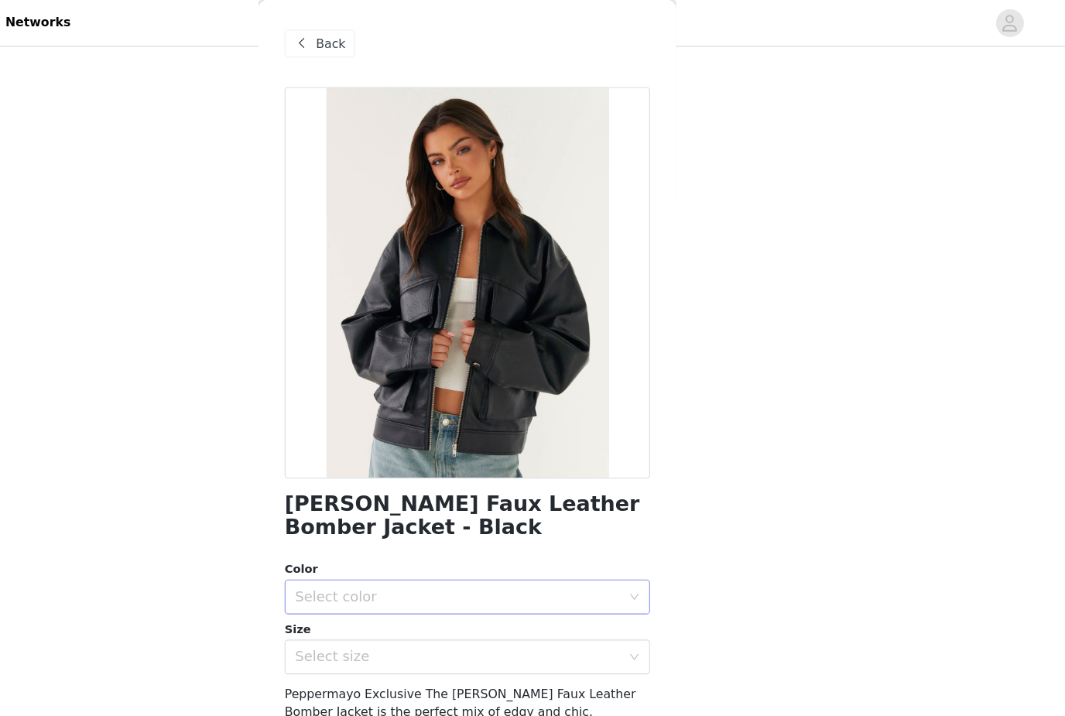
click at [379, 536] on div "Select color" at bounding box center [524, 530] width 290 height 15
click at [370, 564] on li "Black" at bounding box center [532, 565] width 325 height 25
click at [379, 584] on div "Select size" at bounding box center [524, 584] width 290 height 15
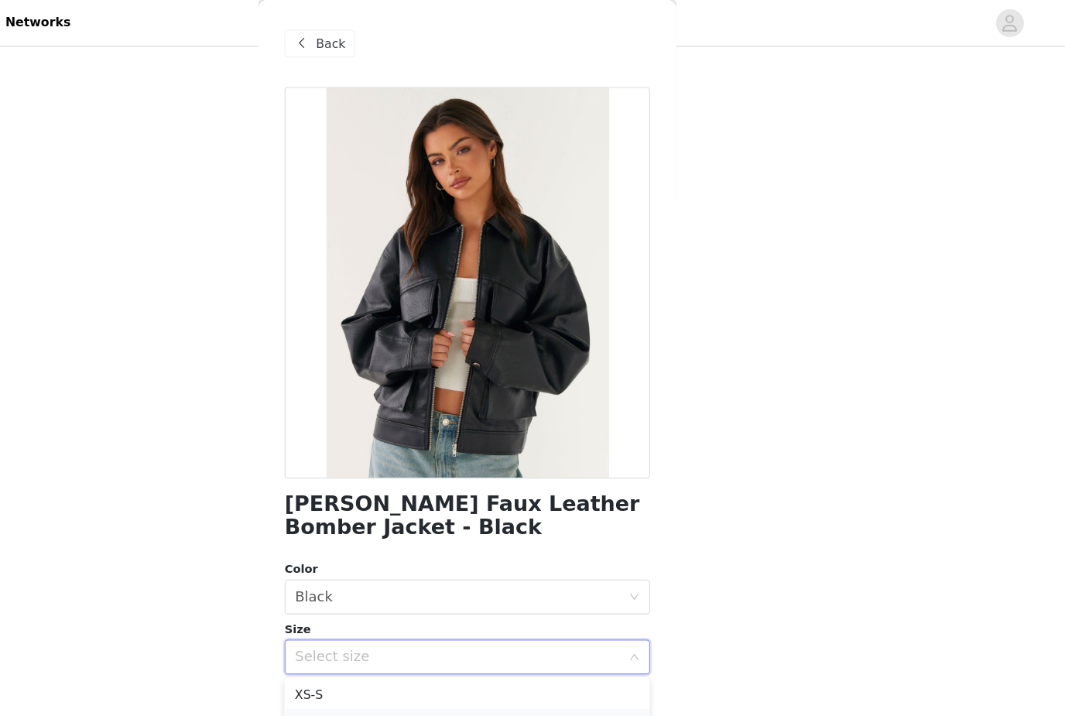
click at [370, 640] on li "S-M" at bounding box center [532, 643] width 325 height 25
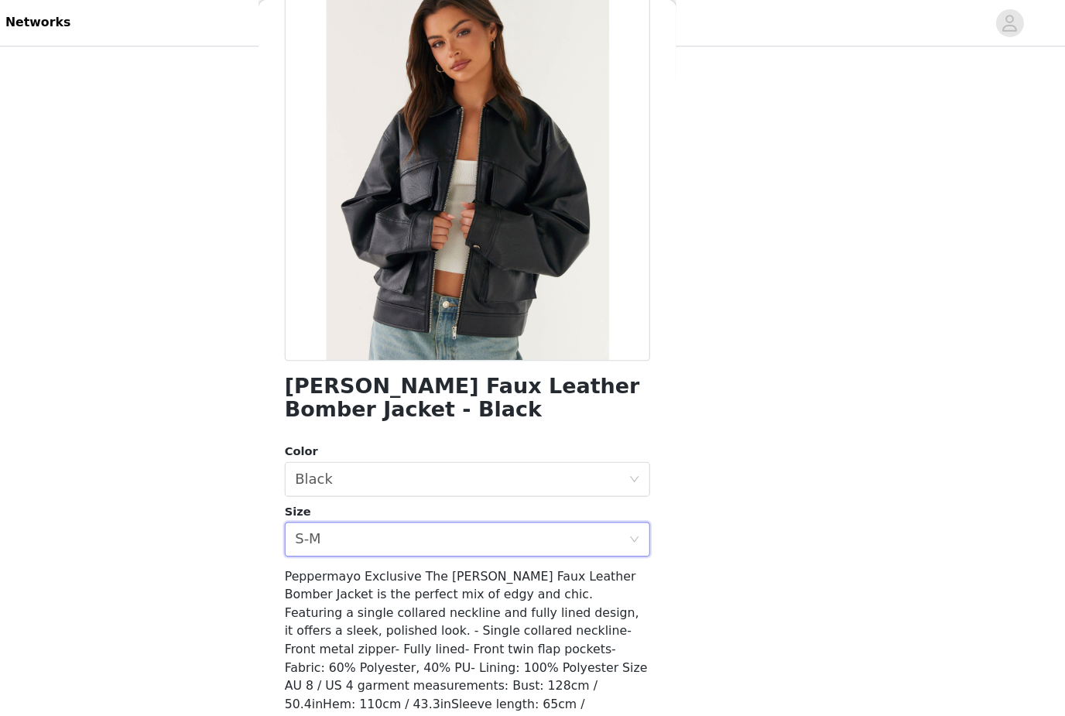
scroll to position [104, 0]
click at [370, 677] on button "Add Product" at bounding box center [532, 695] width 325 height 37
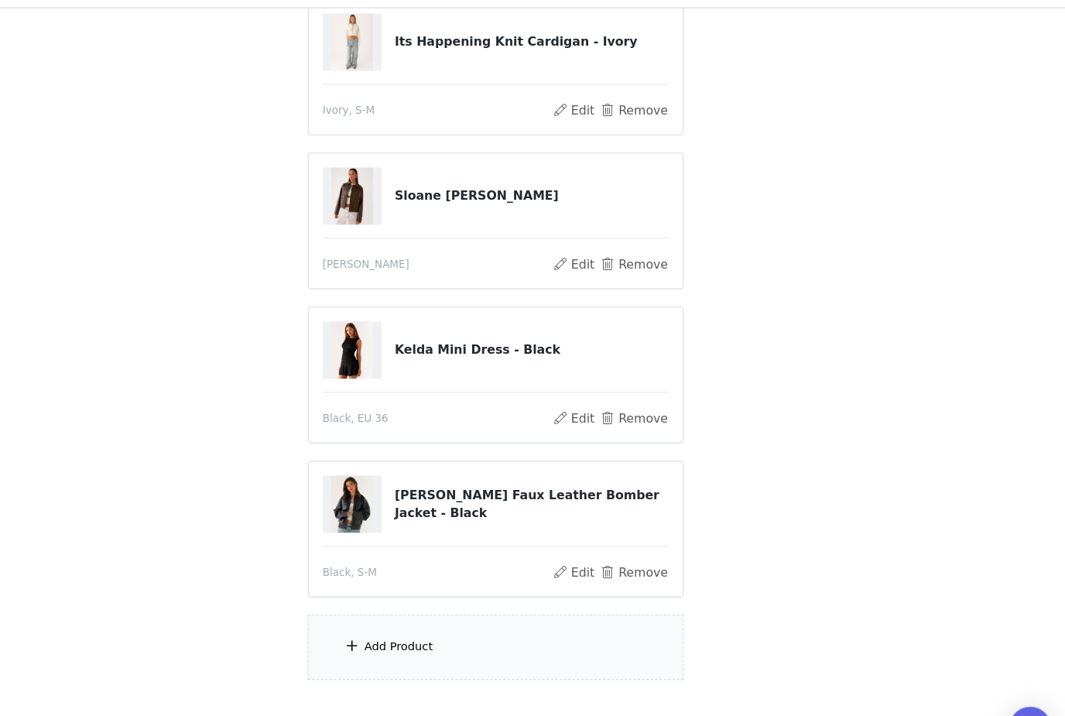
scroll to position [370, 0]
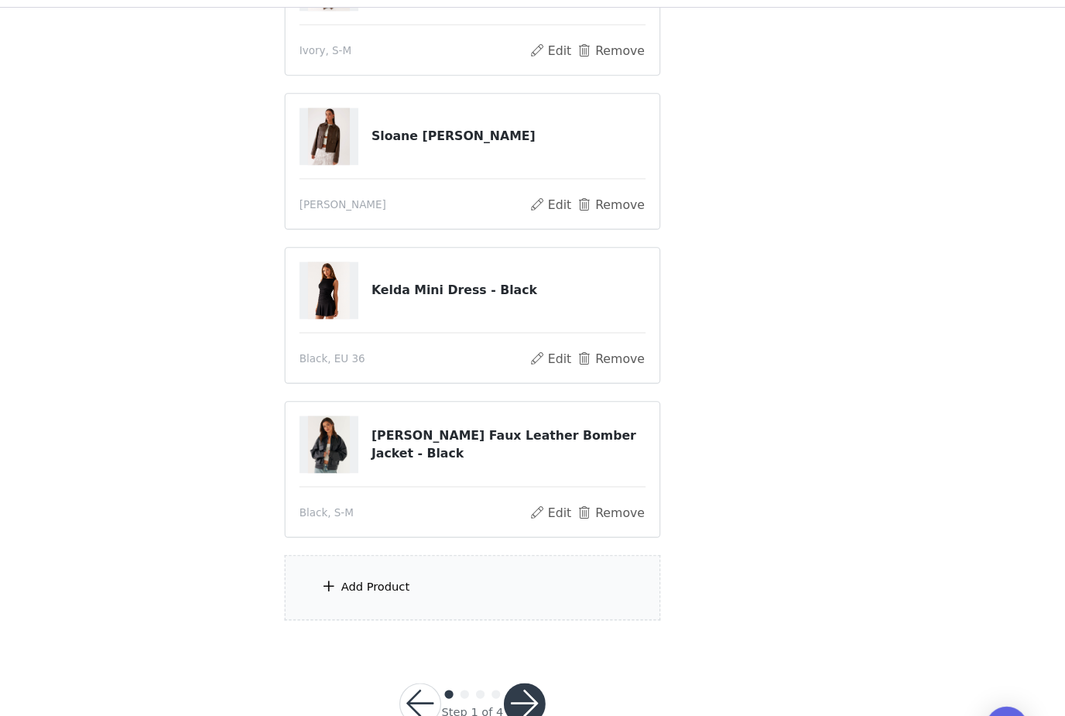
click at [397, 547] on span at bounding box center [404, 556] width 15 height 19
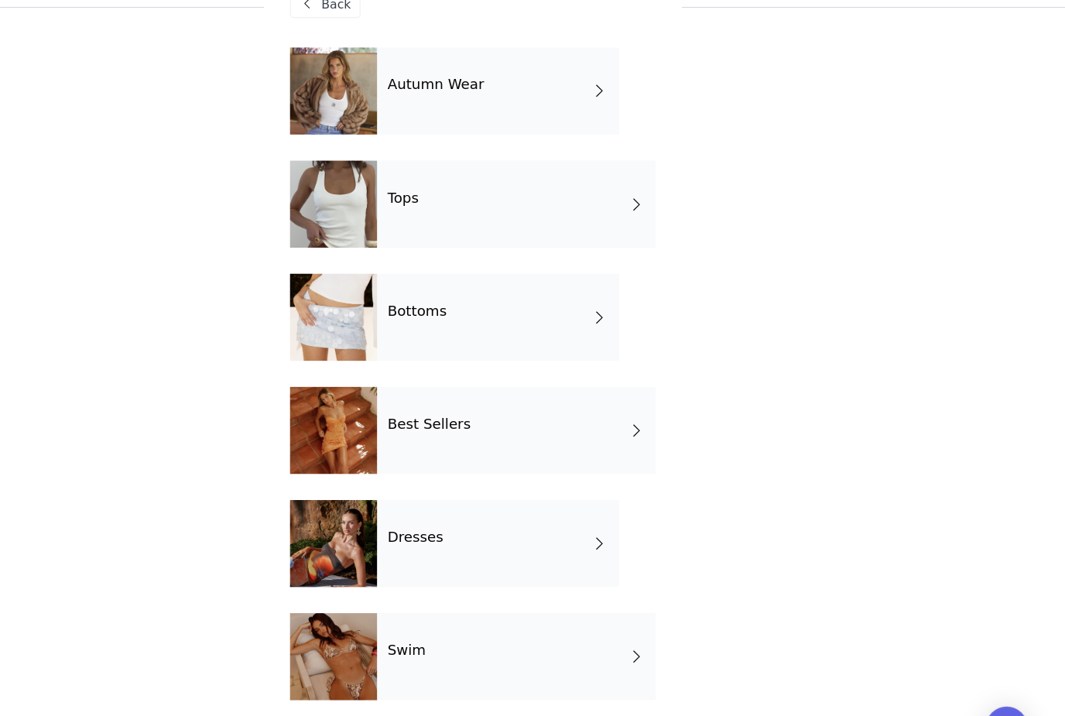
click at [370, 77] on div at bounding box center [408, 115] width 77 height 77
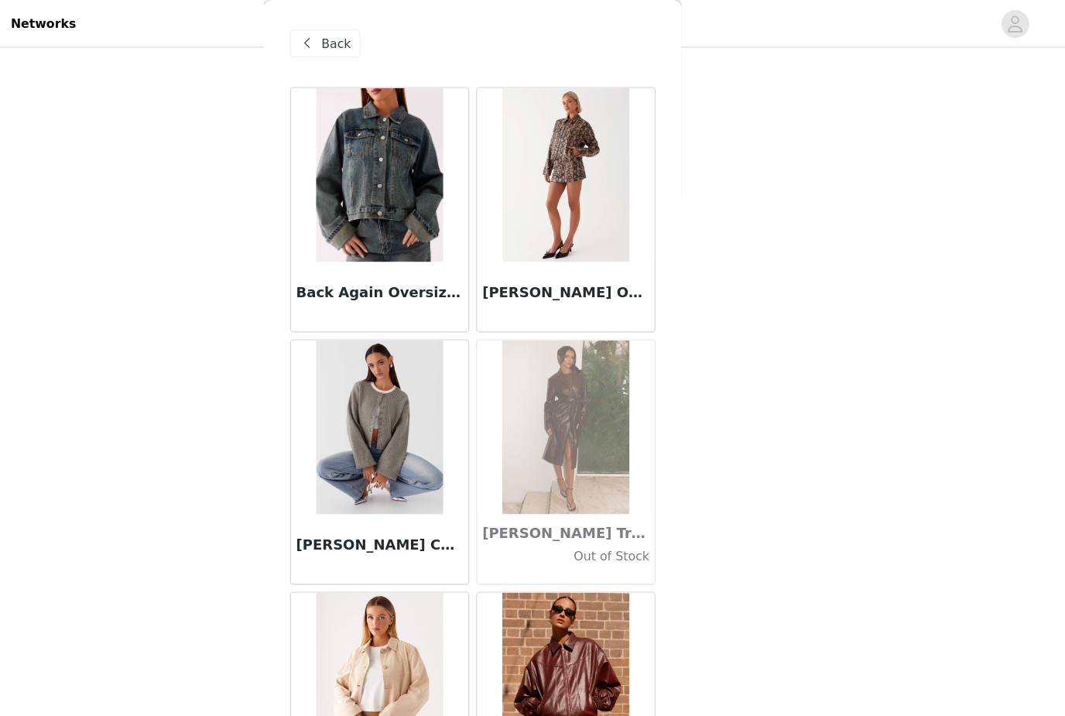
scroll to position [353, 0]
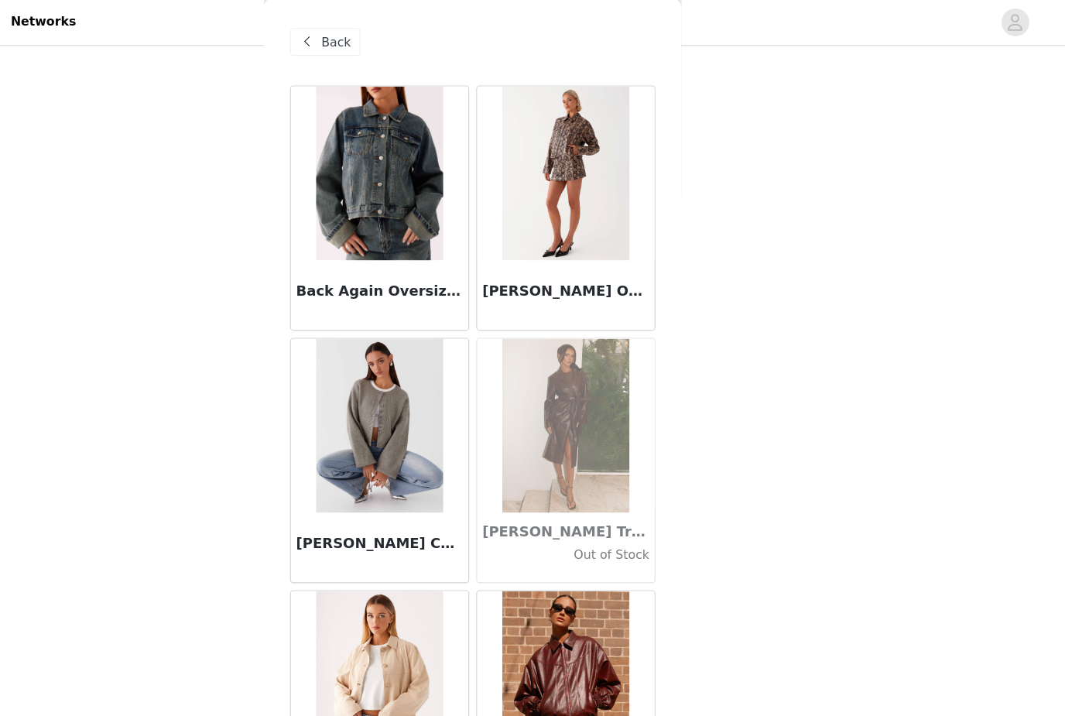
click at [376, 43] on span at bounding box center [385, 38] width 19 height 19
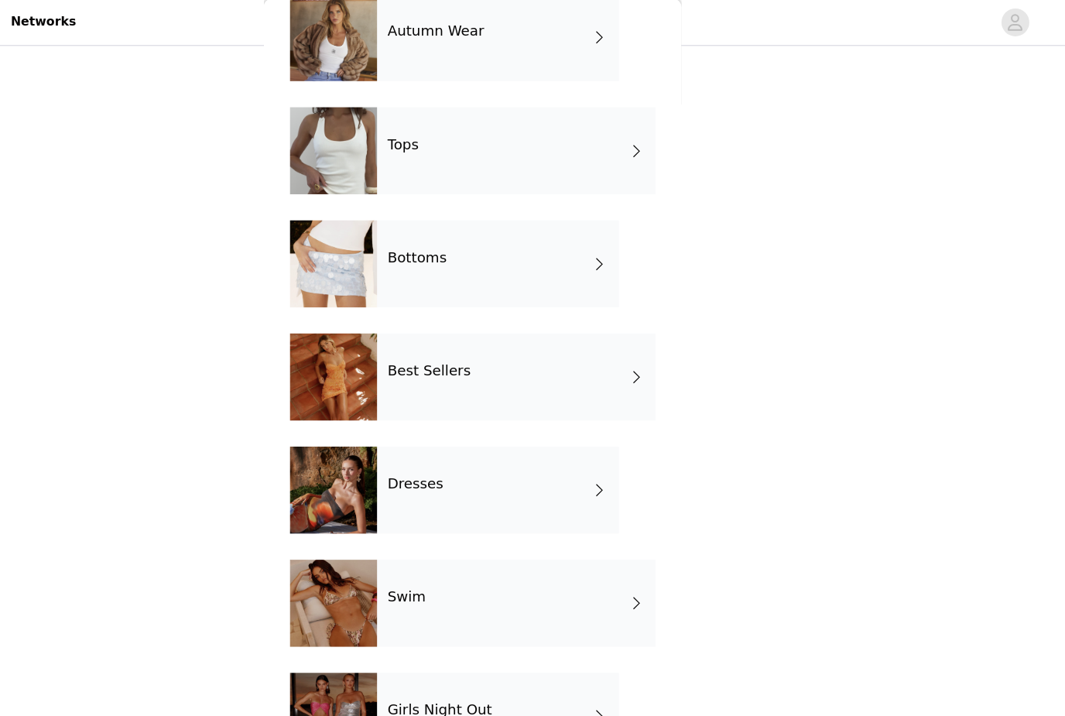
scroll to position [139, 0]
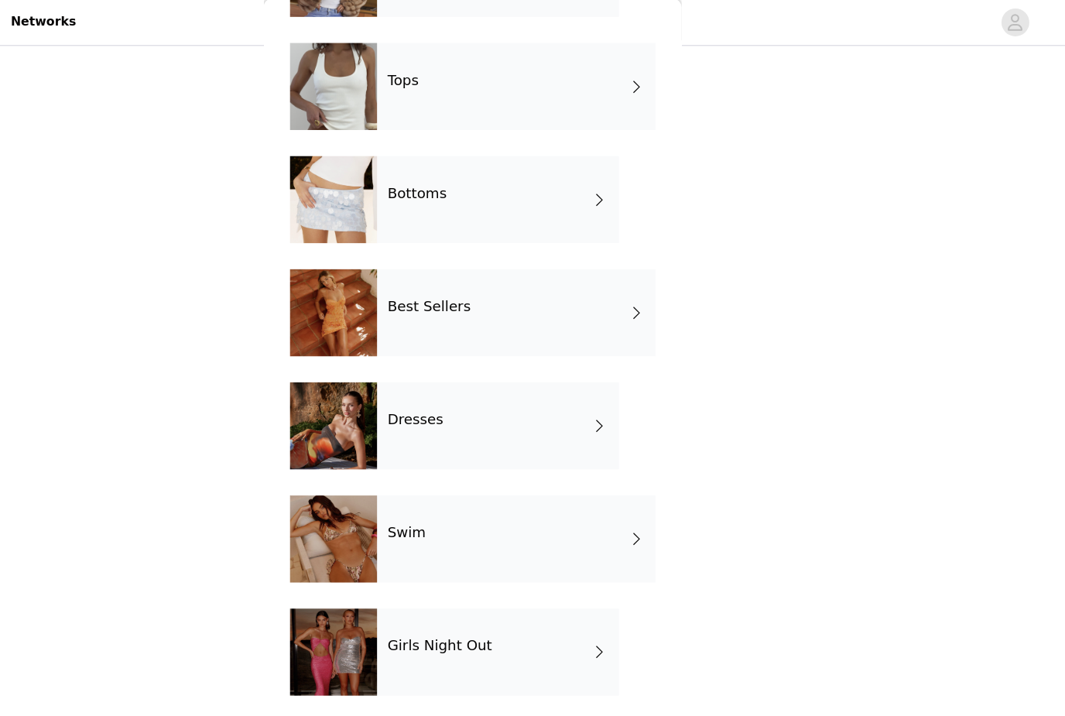
click at [447, 599] on div "Girls Night Out" at bounding box center [554, 581] width 215 height 77
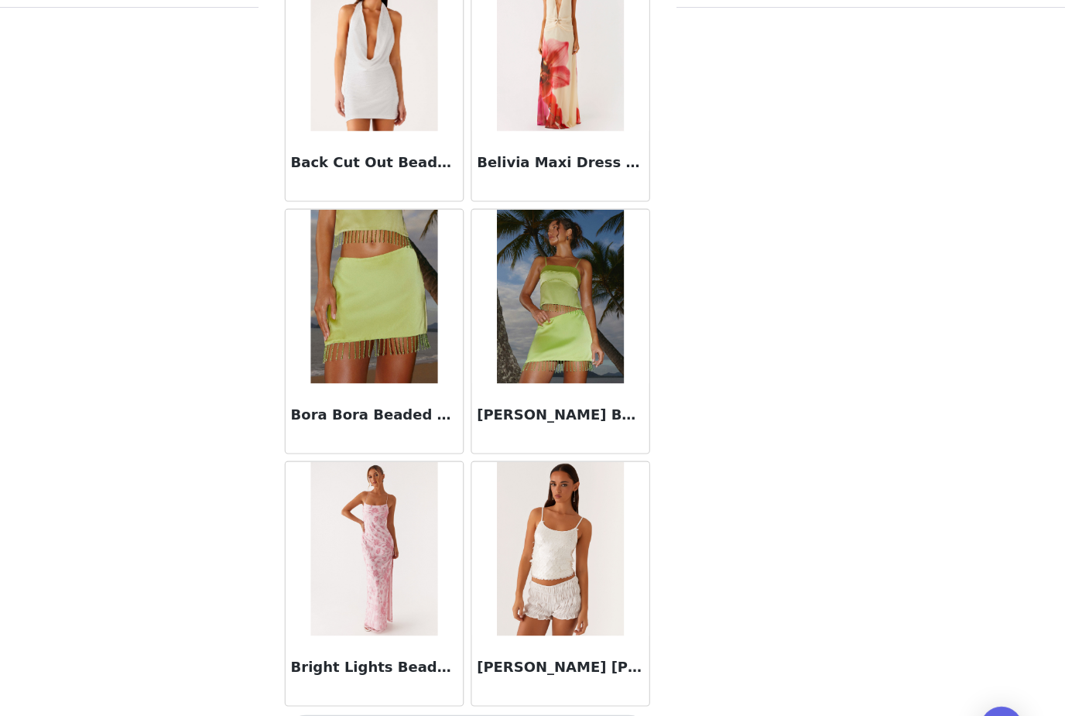
scroll to position [370, 0]
click at [409, 671] on button "Load More" at bounding box center [532, 689] width 325 height 37
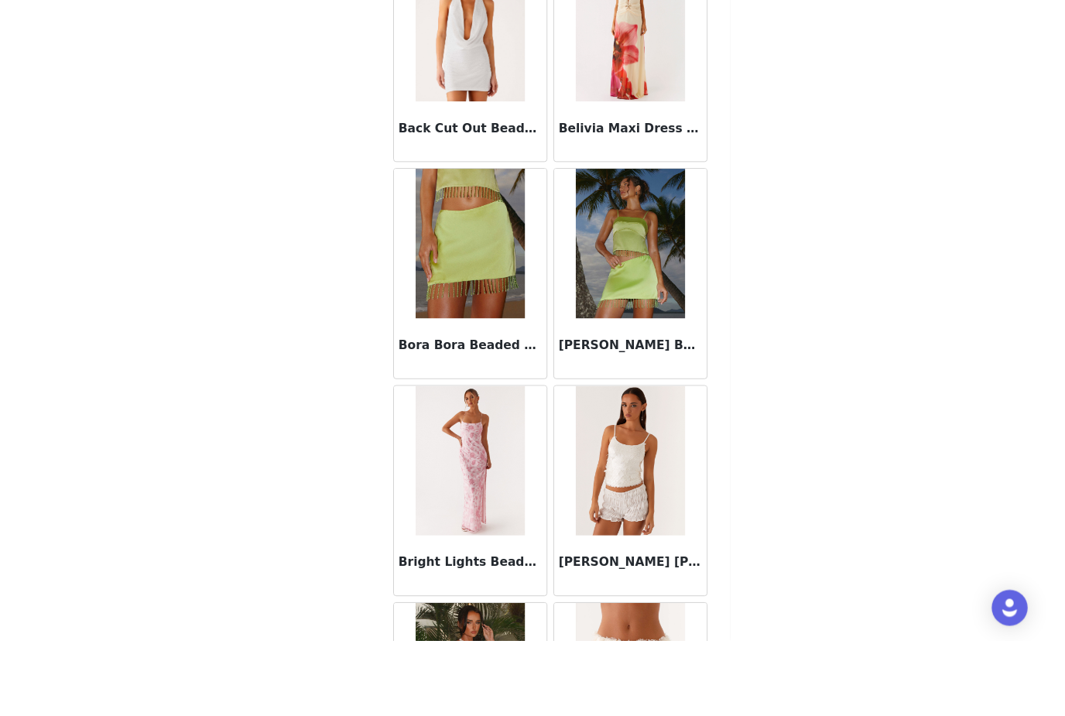
scroll to position [320, 0]
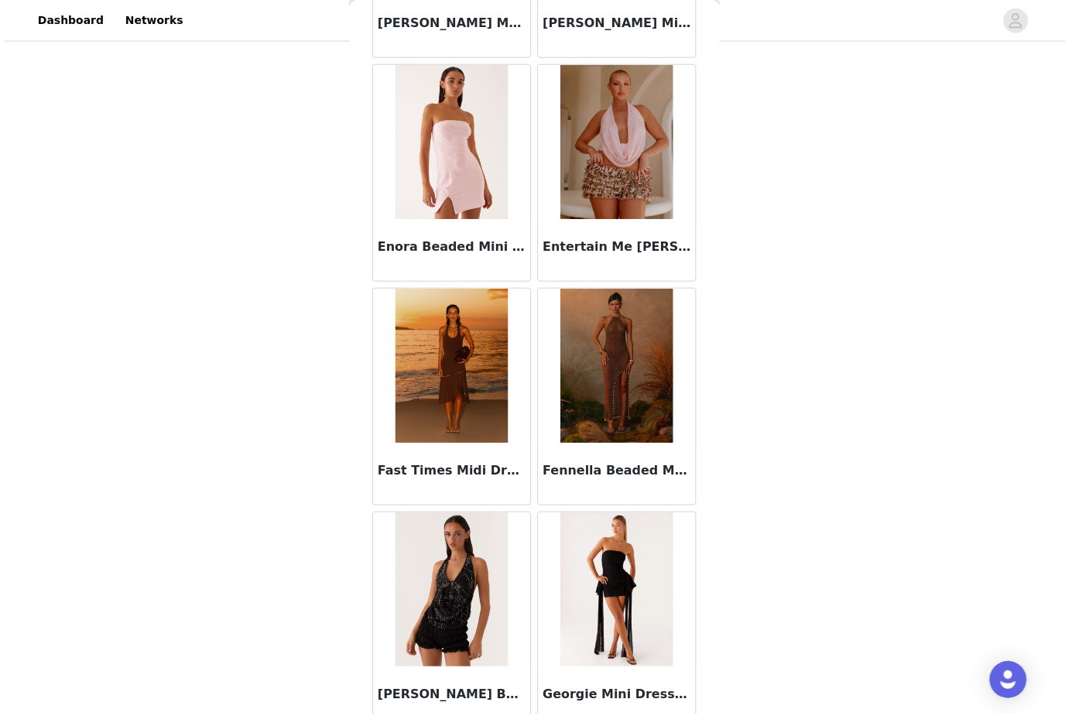
scroll to position [281, 0]
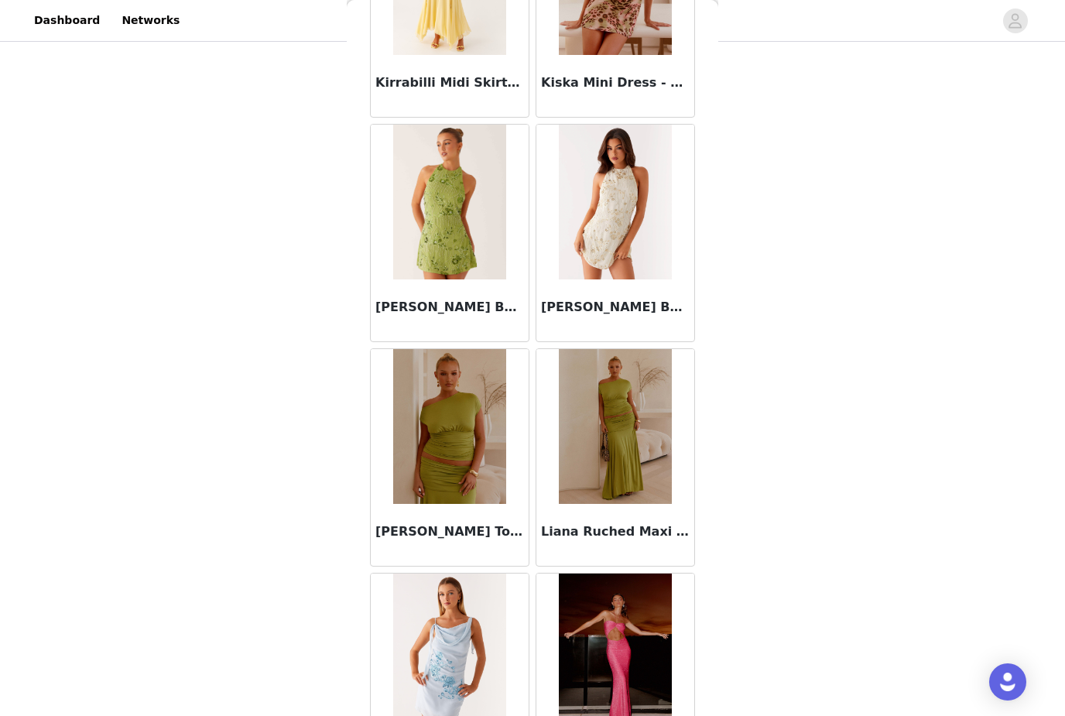
scroll to position [7587, 0]
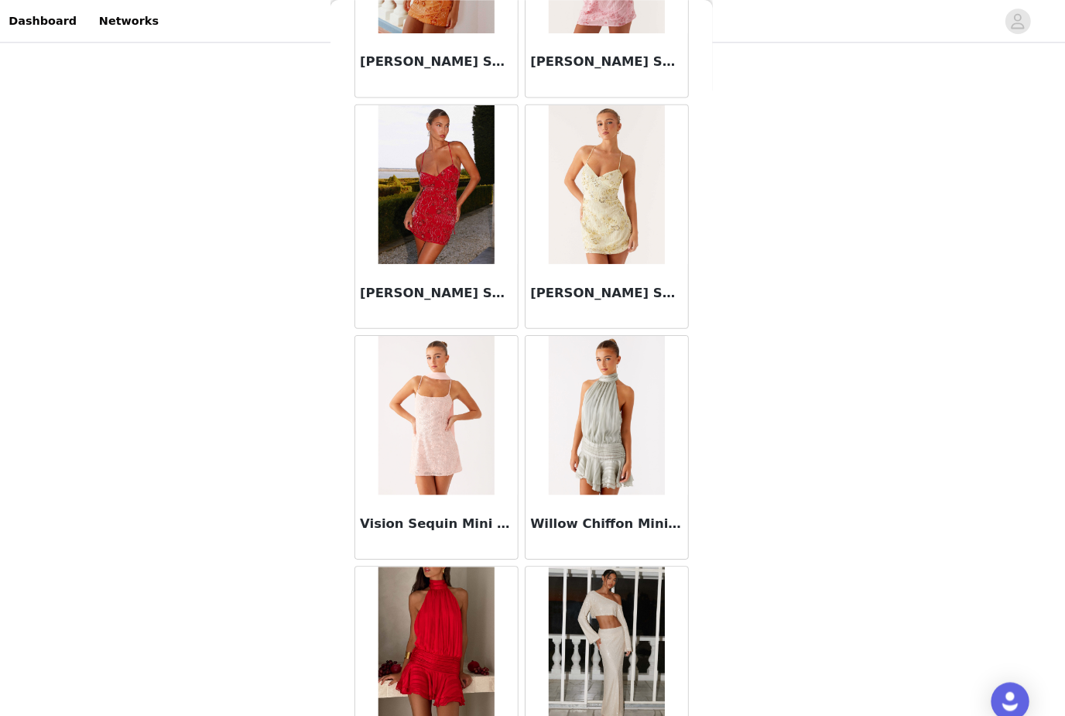
scroll to position [295, 0]
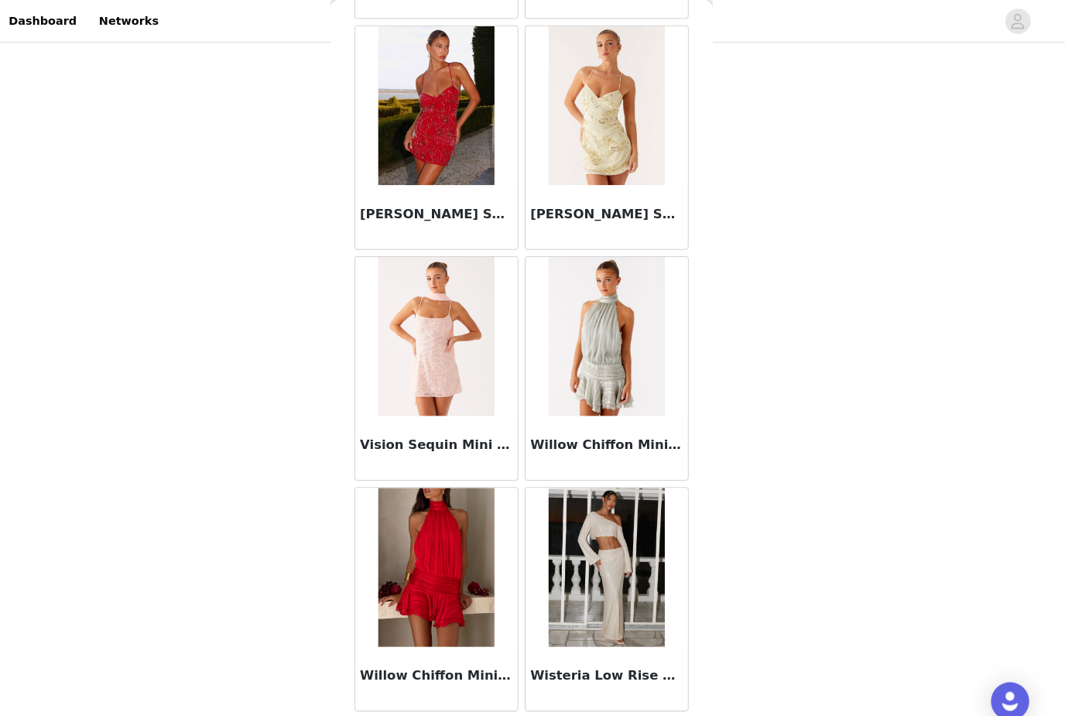
click at [393, 708] on button "Load More" at bounding box center [532, 718] width 325 height 37
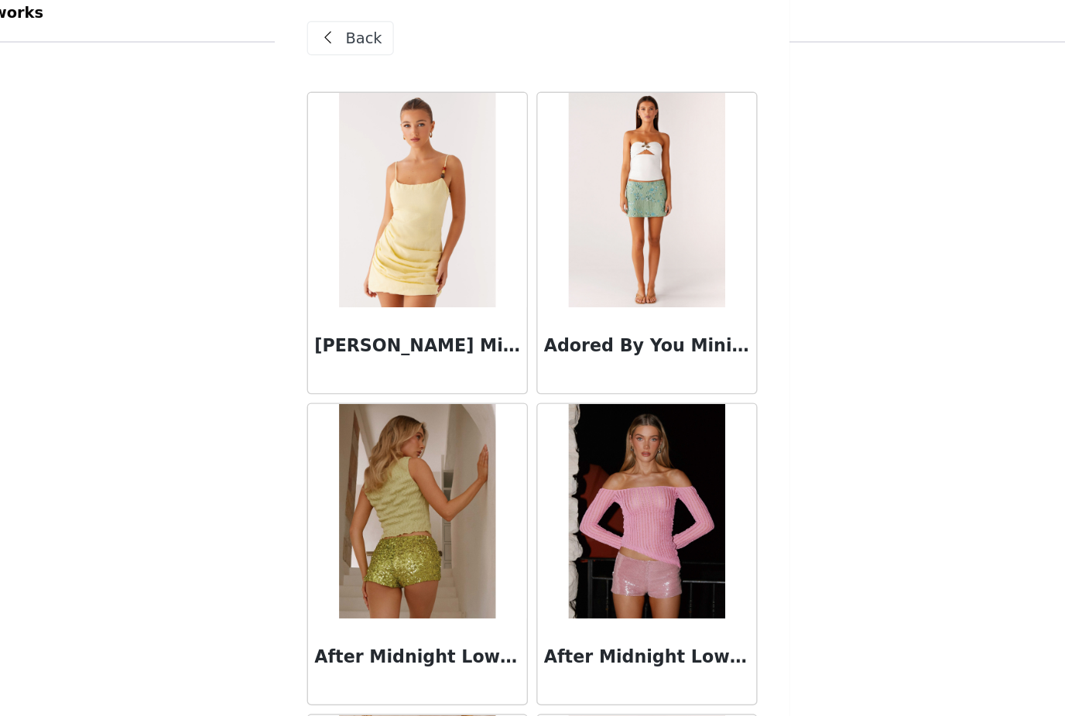
scroll to position [0, 0]
click at [370, 26] on div "Back" at bounding box center [401, 38] width 63 height 25
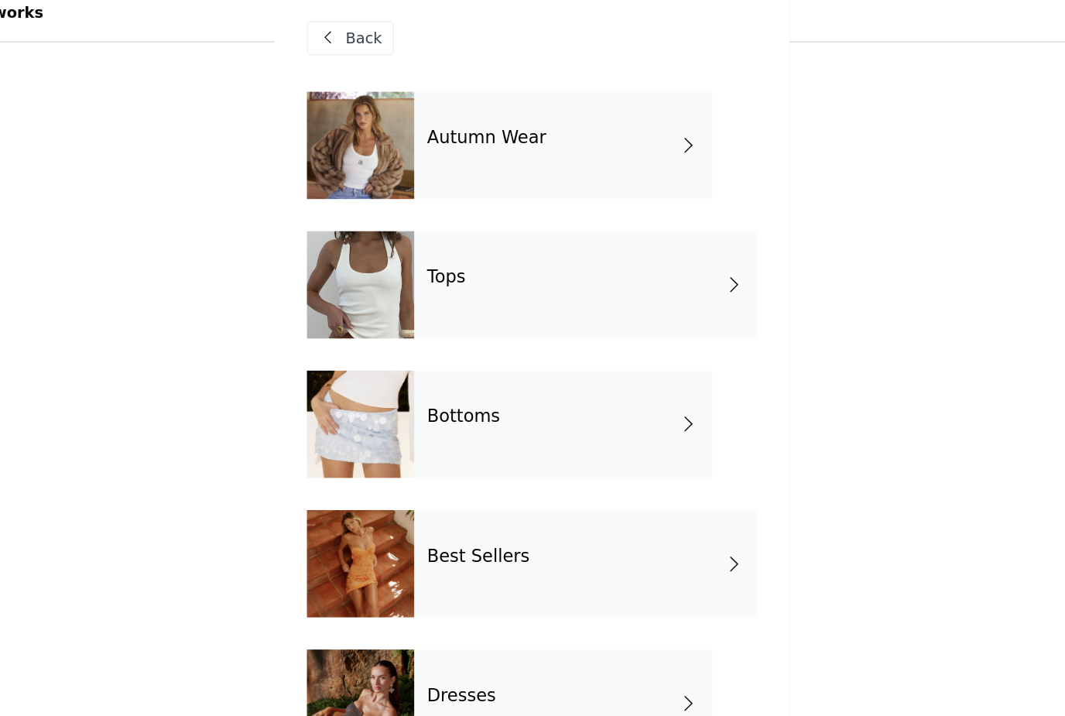
click at [447, 225] on div "Tops" at bounding box center [571, 216] width 248 height 77
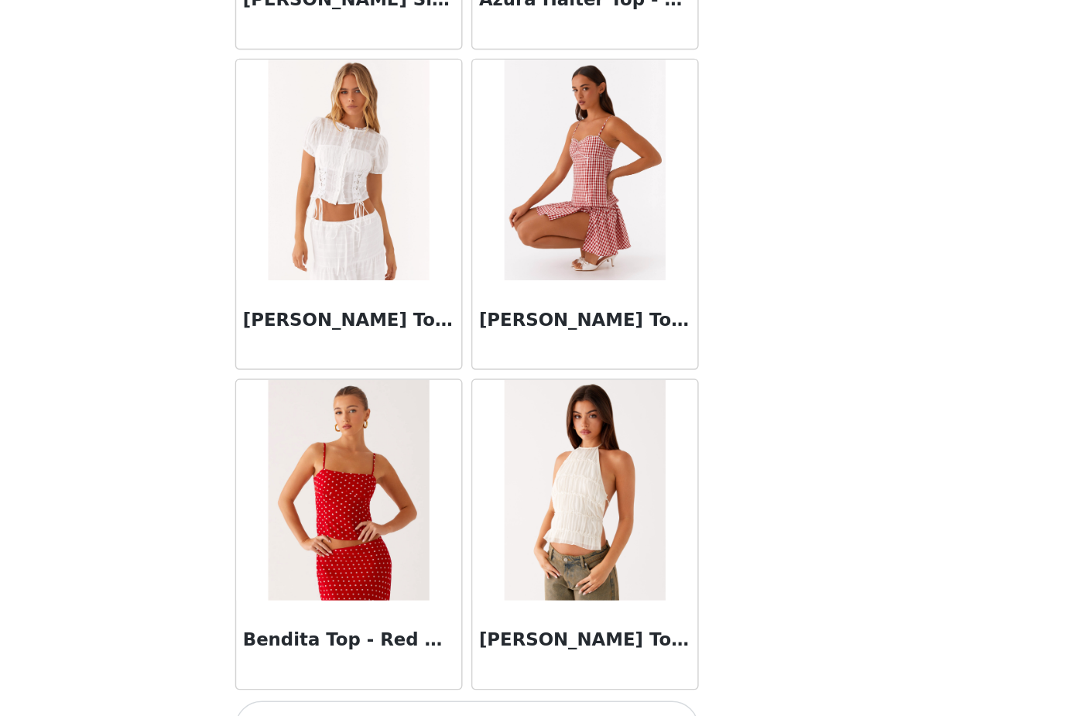
scroll to position [237, 0]
click at [370, 671] on button "Load More" at bounding box center [532, 689] width 325 height 37
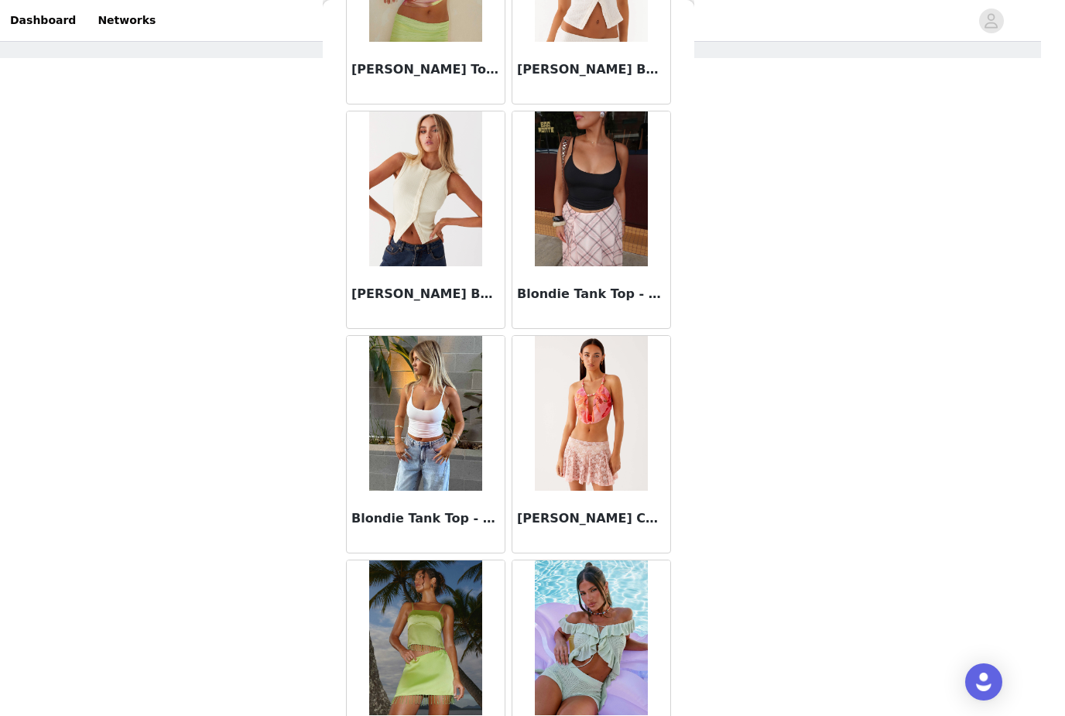
scroll to position [105, 0]
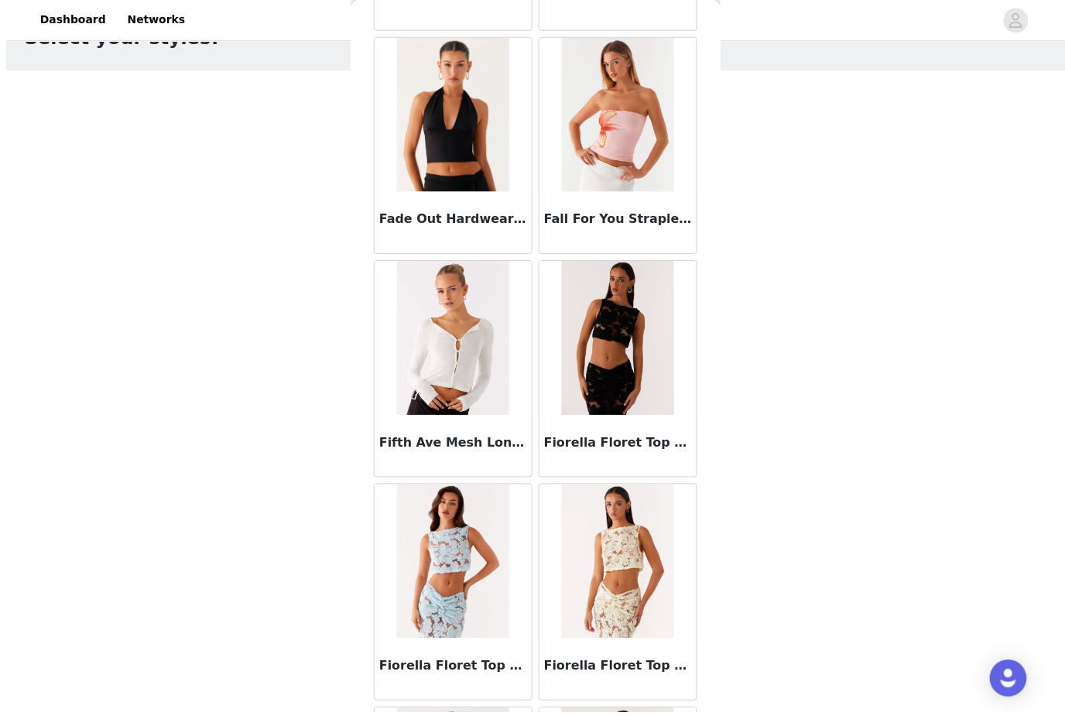
scroll to position [86, 0]
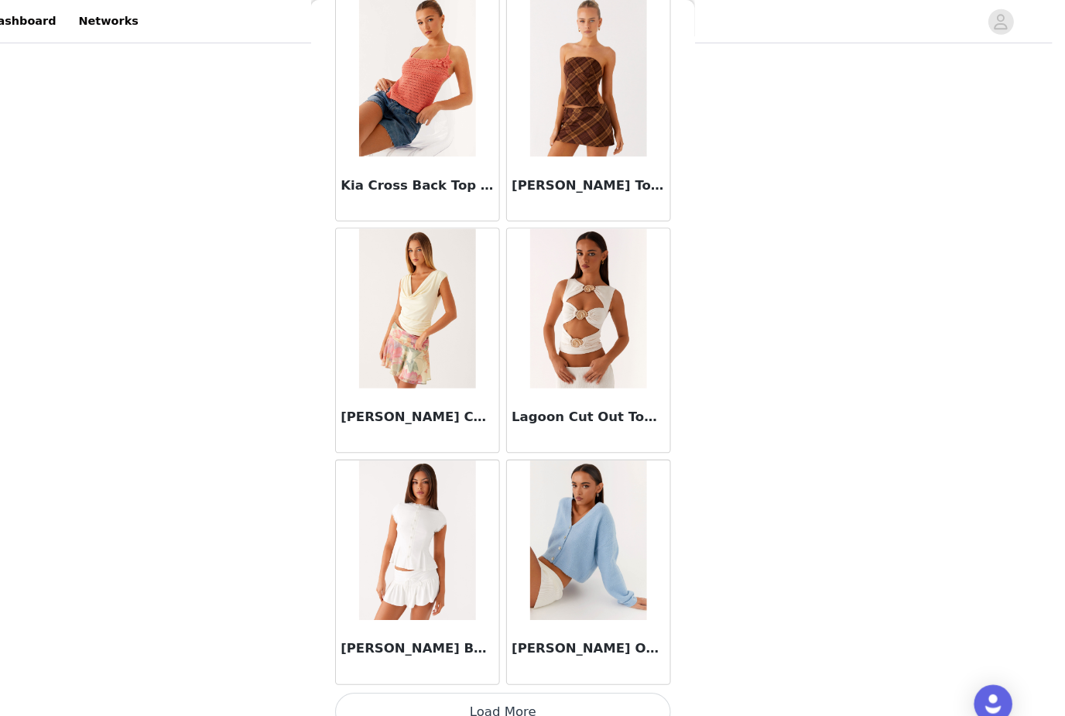
scroll to position [10600, 0]
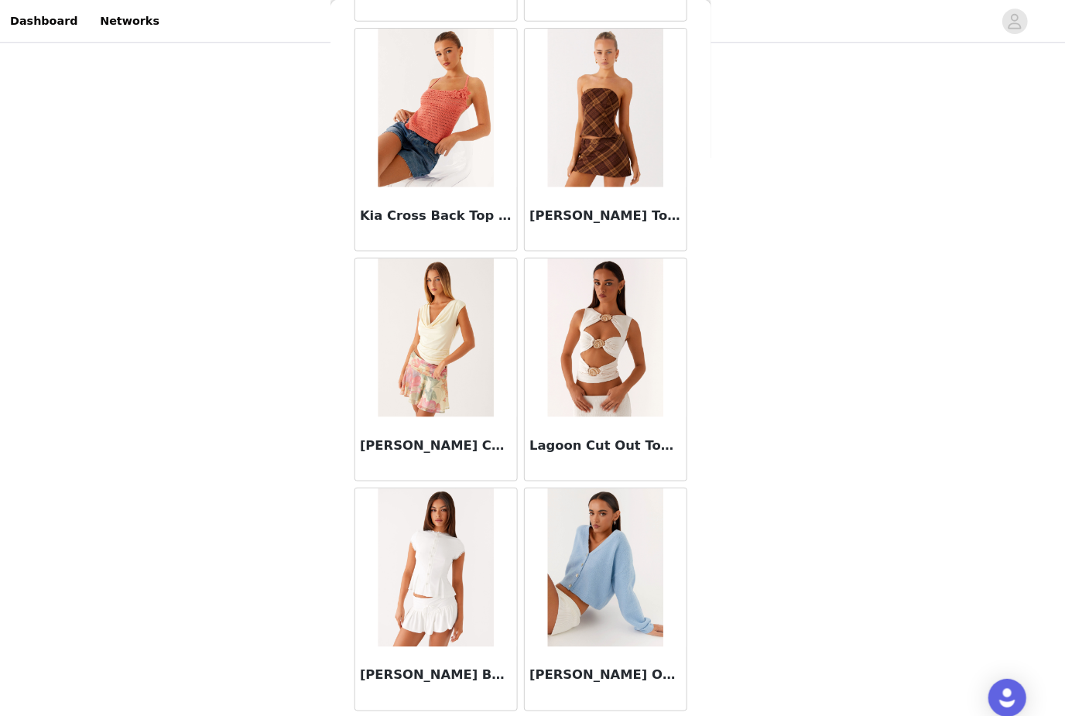
click at [470, 715] on button "Load More" at bounding box center [532, 721] width 325 height 37
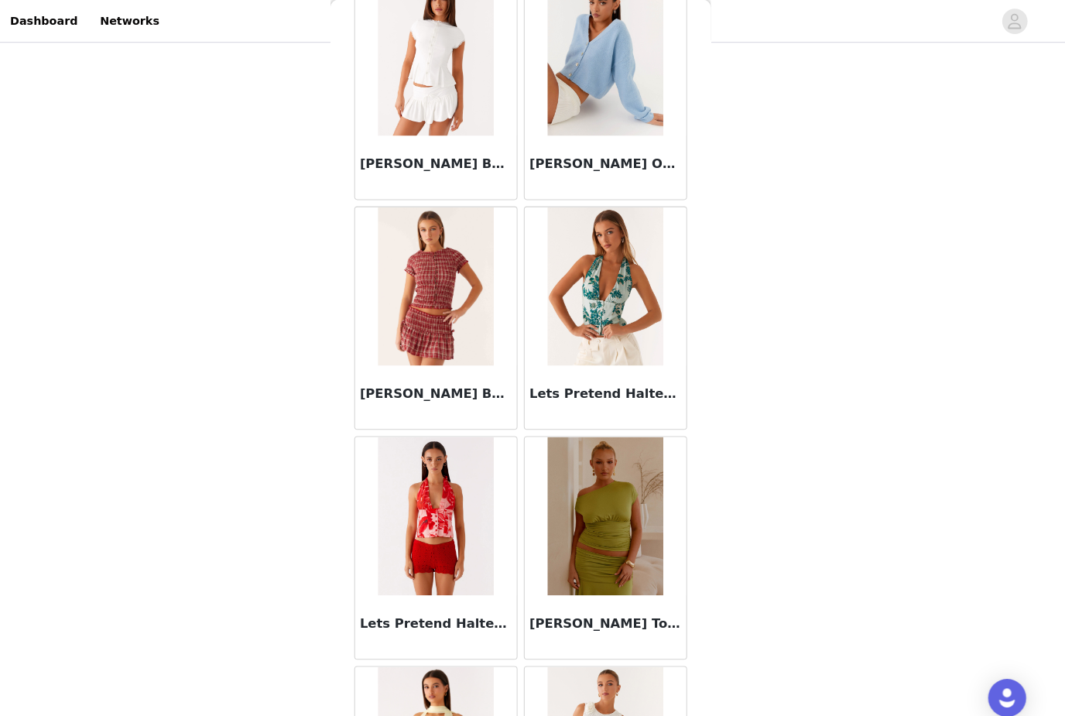
scroll to position [11116, 0]
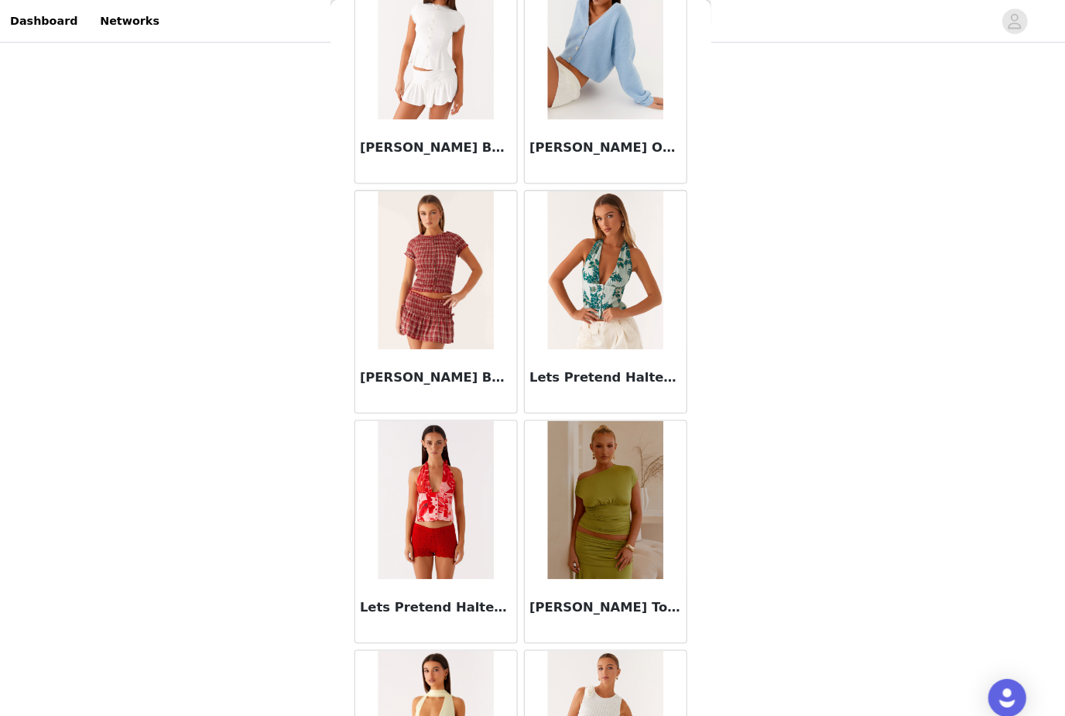
click at [46, 245] on div "STEP 1 OF 4 Select your styles! You will receive 7 products. 5/7 Selected [PERS…" at bounding box center [532, 188] width 1065 height 930
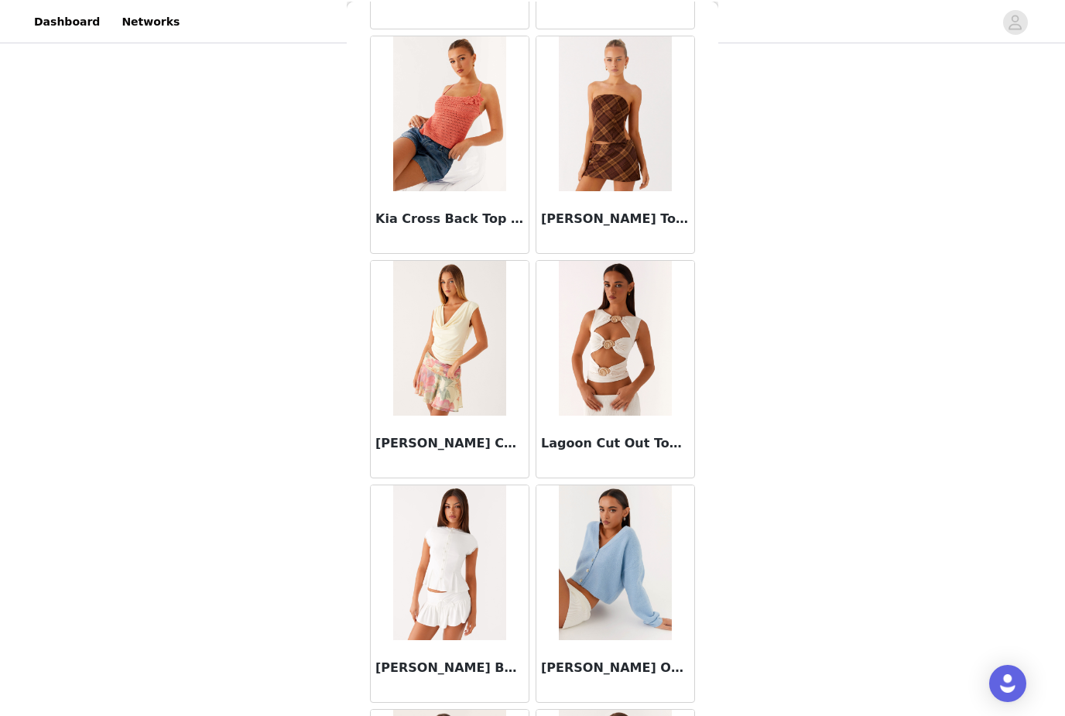
scroll to position [10575, 0]
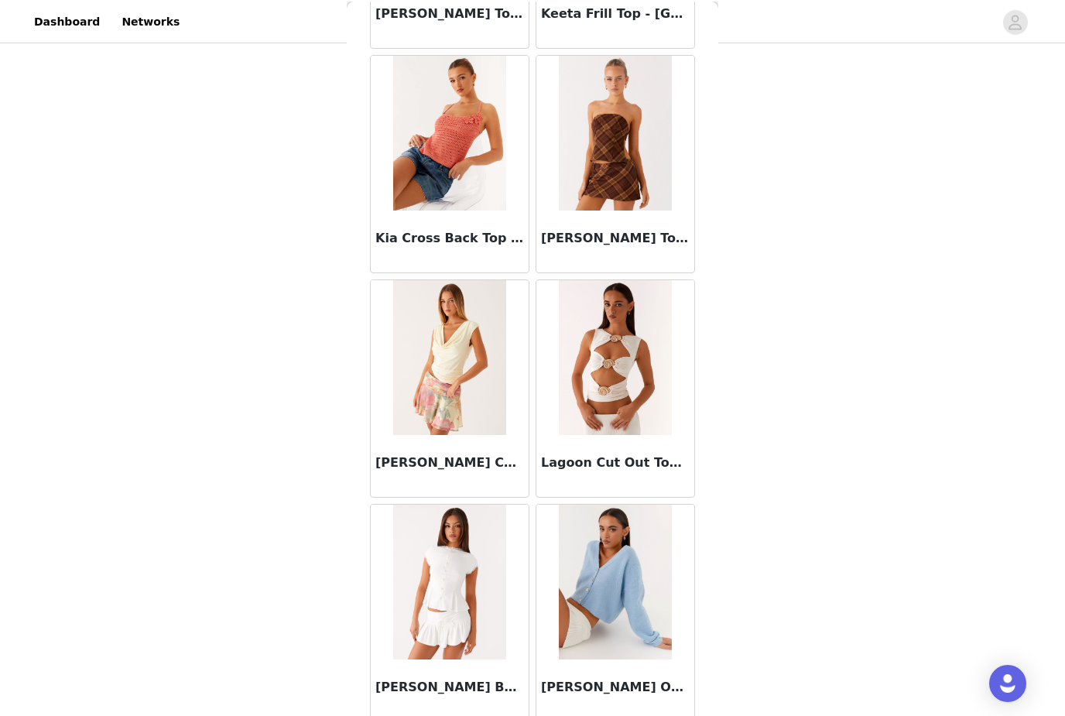
click at [620, 586] on img at bounding box center [615, 580] width 112 height 155
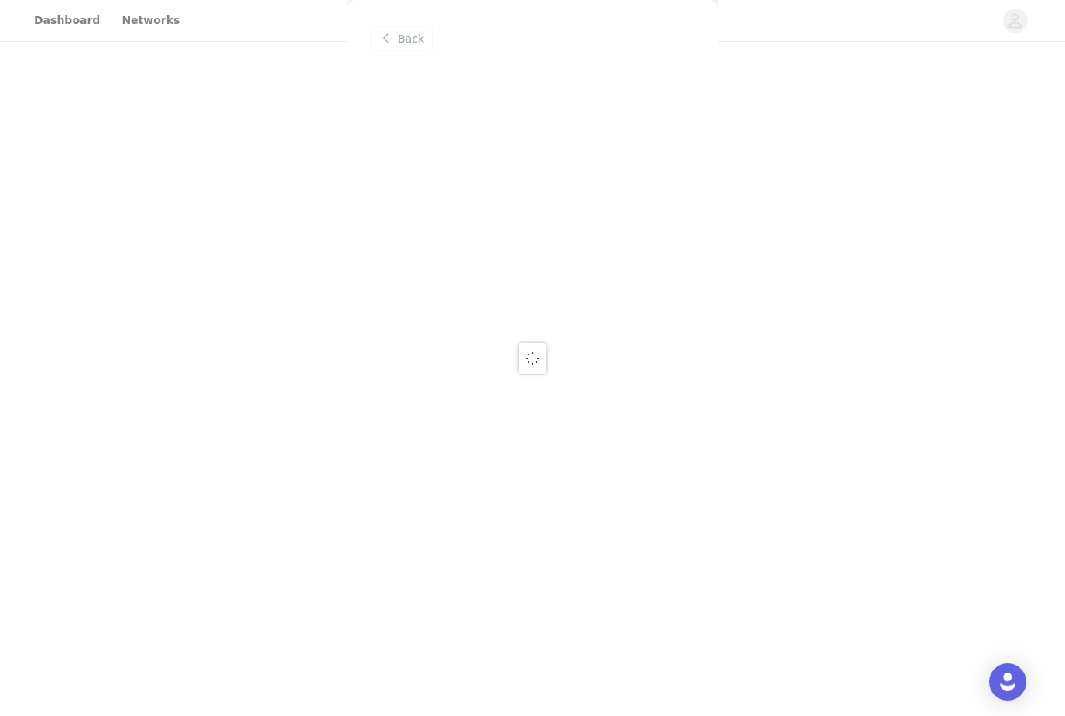
scroll to position [0, 0]
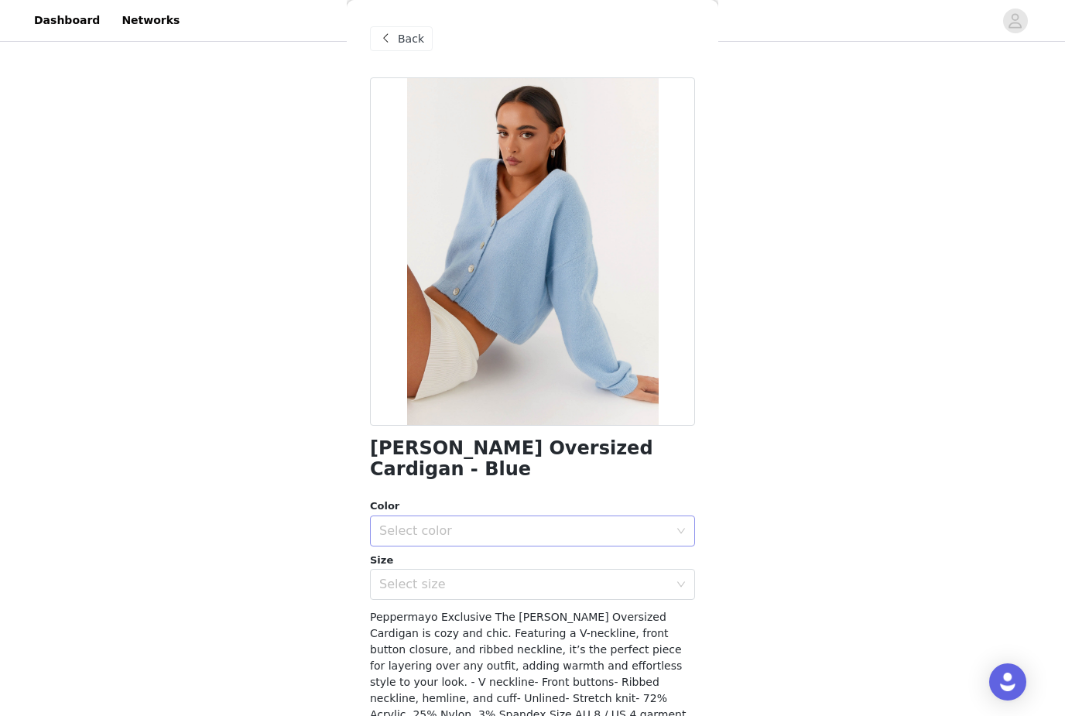
click at [382, 516] on div "Select color" at bounding box center [527, 530] width 296 height 29
click at [399, 554] on li "Blue" at bounding box center [532, 543] width 325 height 25
click at [397, 577] on div "Select size" at bounding box center [524, 584] width 290 height 15
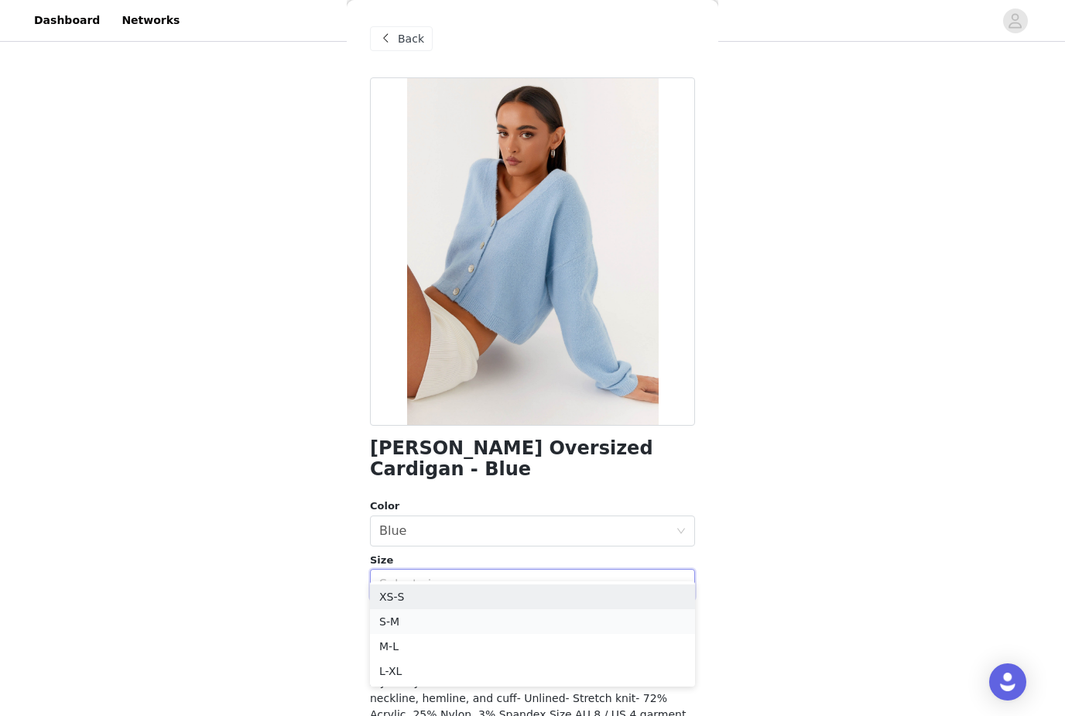
click at [381, 618] on li "S-M" at bounding box center [532, 621] width 325 height 25
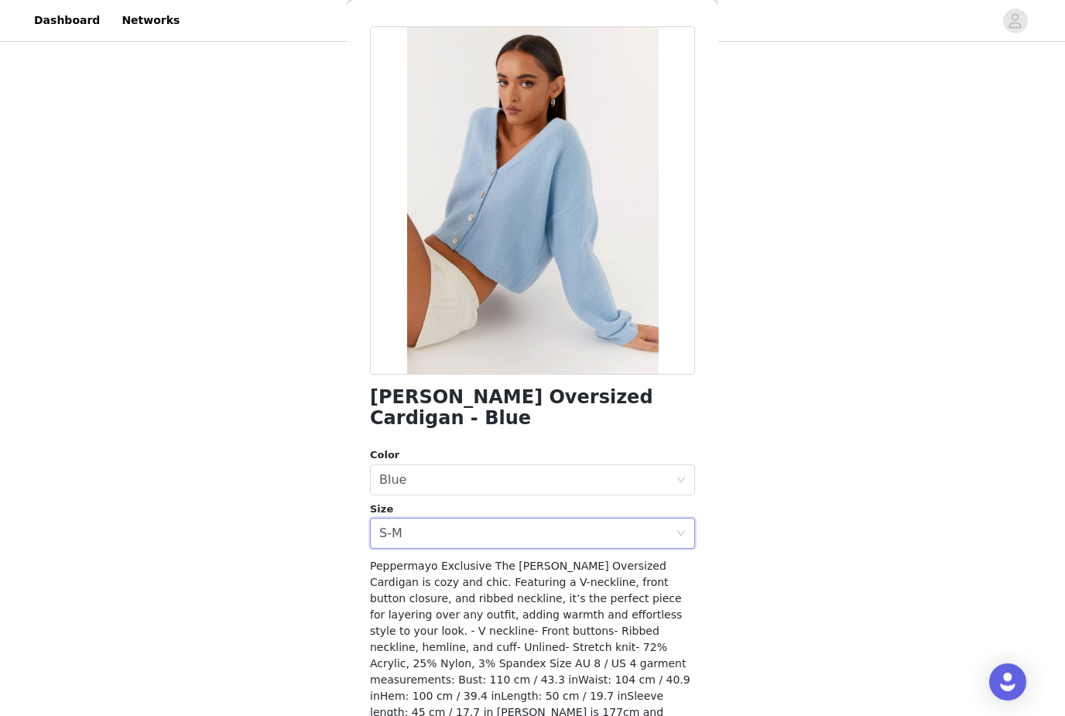
scroll to position [50, 0]
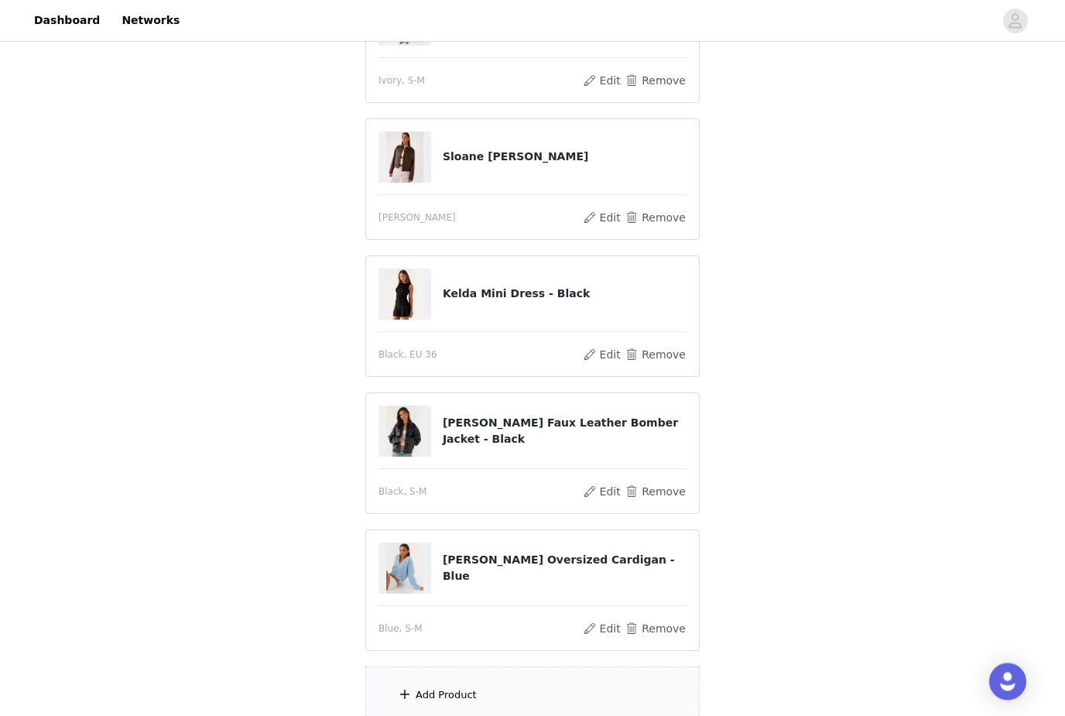
scroll to position [457, 0]
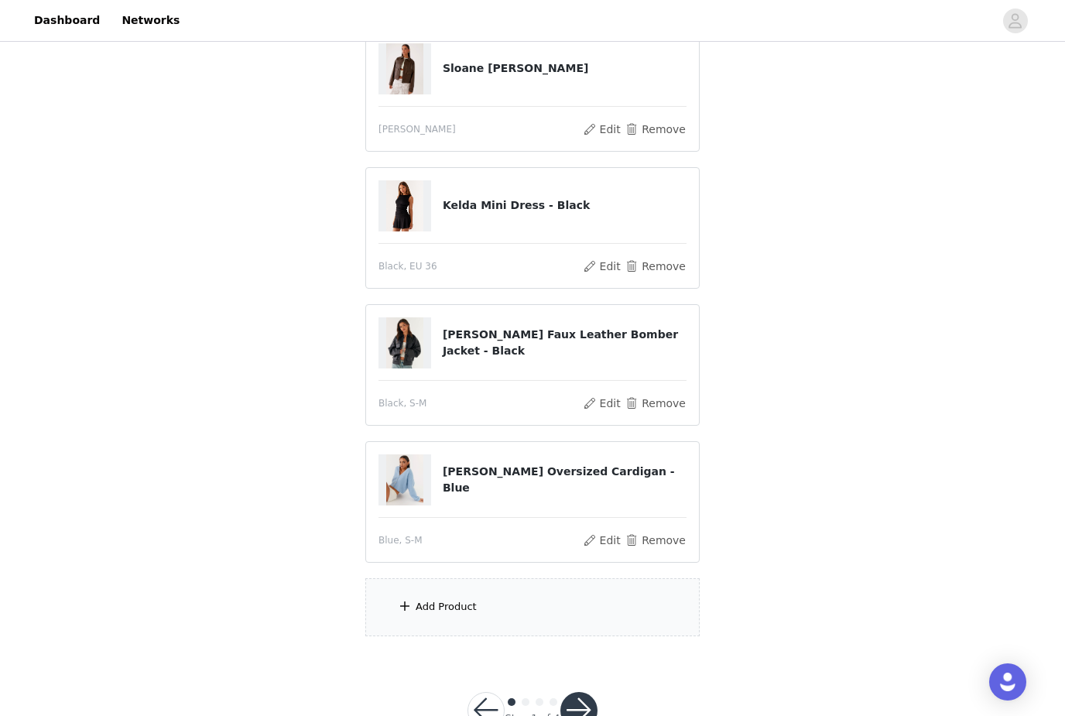
click at [416, 622] on div "Add Product" at bounding box center [532, 607] width 334 height 58
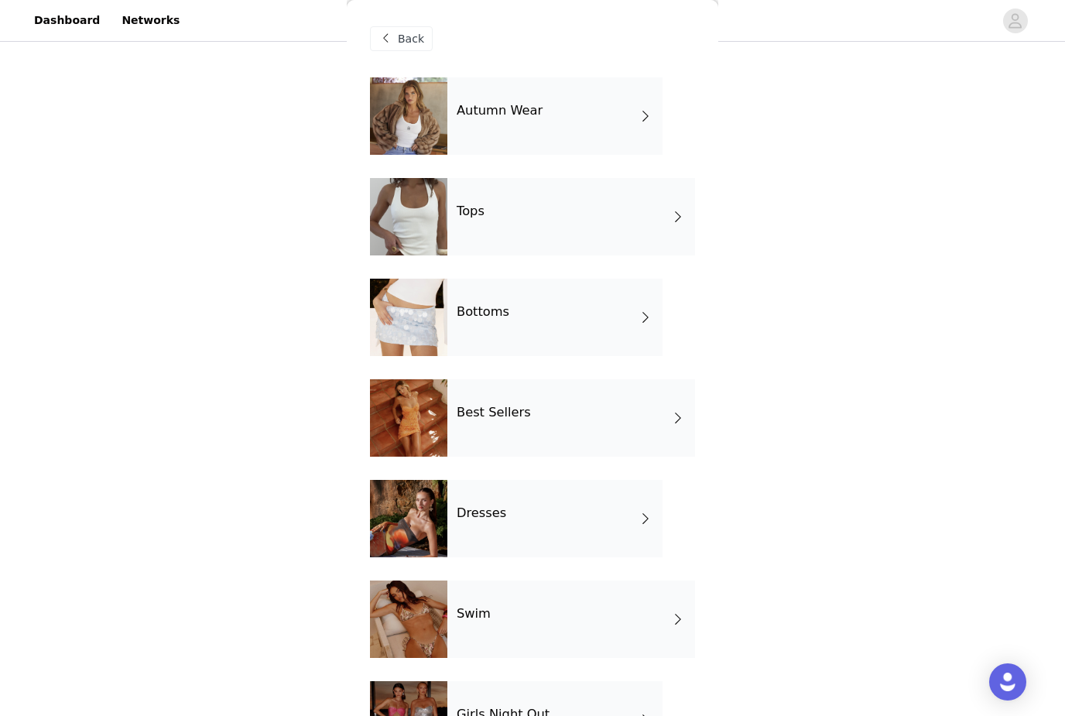
click at [473, 151] on div "Autumn Wear" at bounding box center [554, 115] width 215 height 77
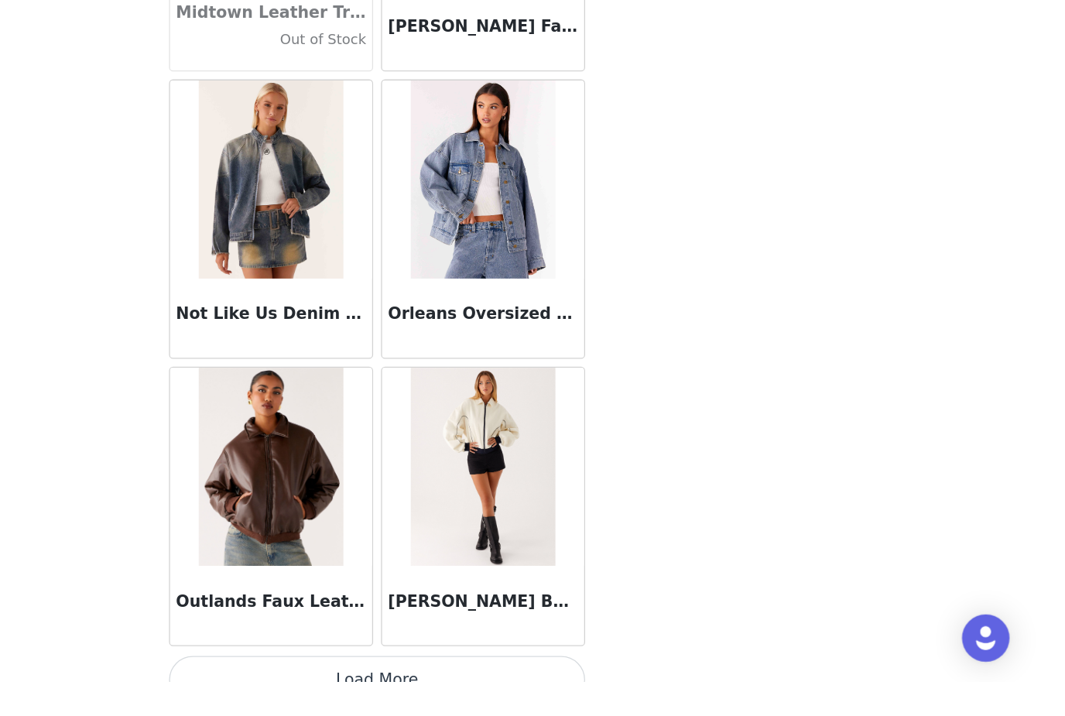
scroll to position [492, 49]
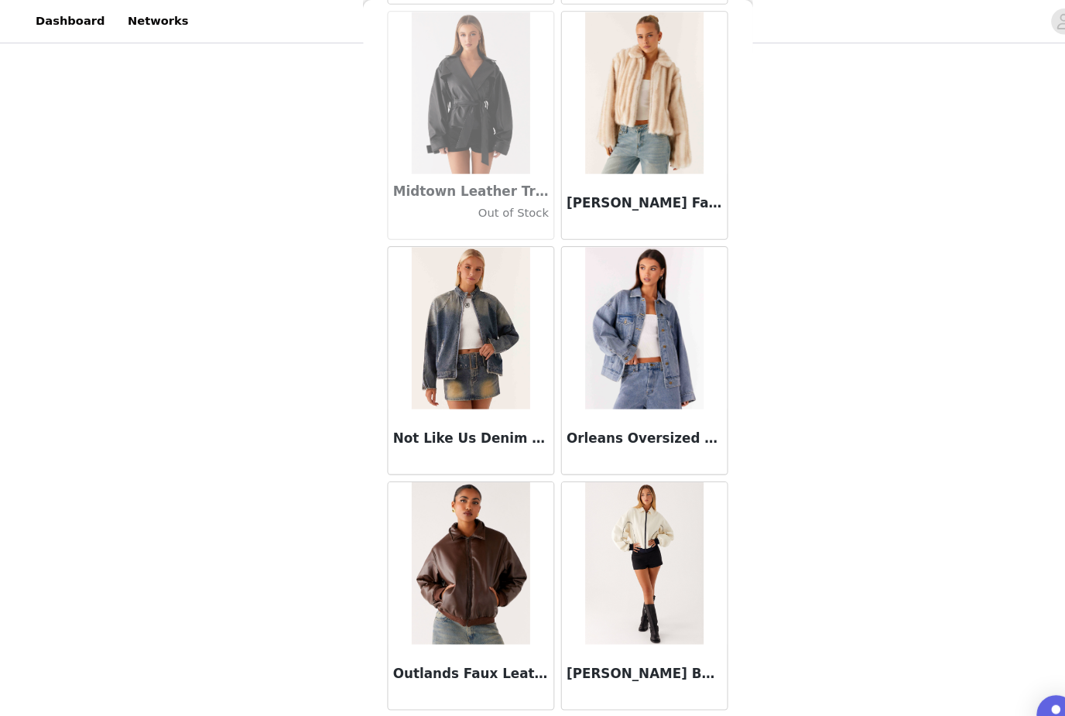
click at [483, 703] on button "Load More" at bounding box center [532, 704] width 325 height 37
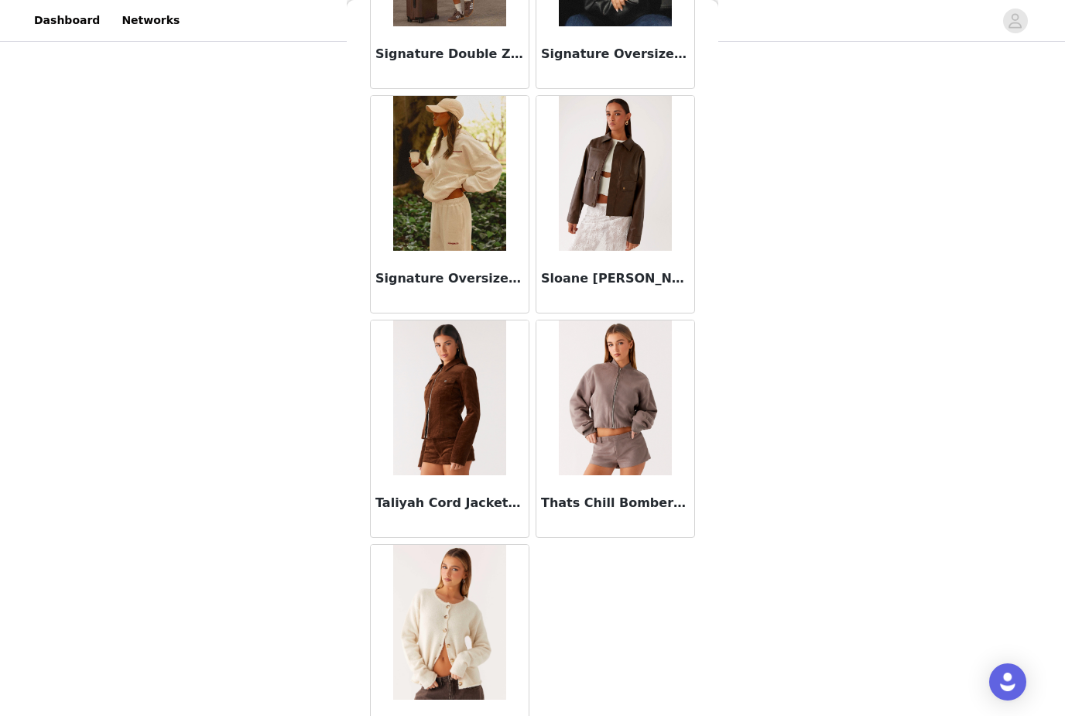
scroll to position [2452, 0]
click at [444, 610] on img at bounding box center [449, 622] width 112 height 155
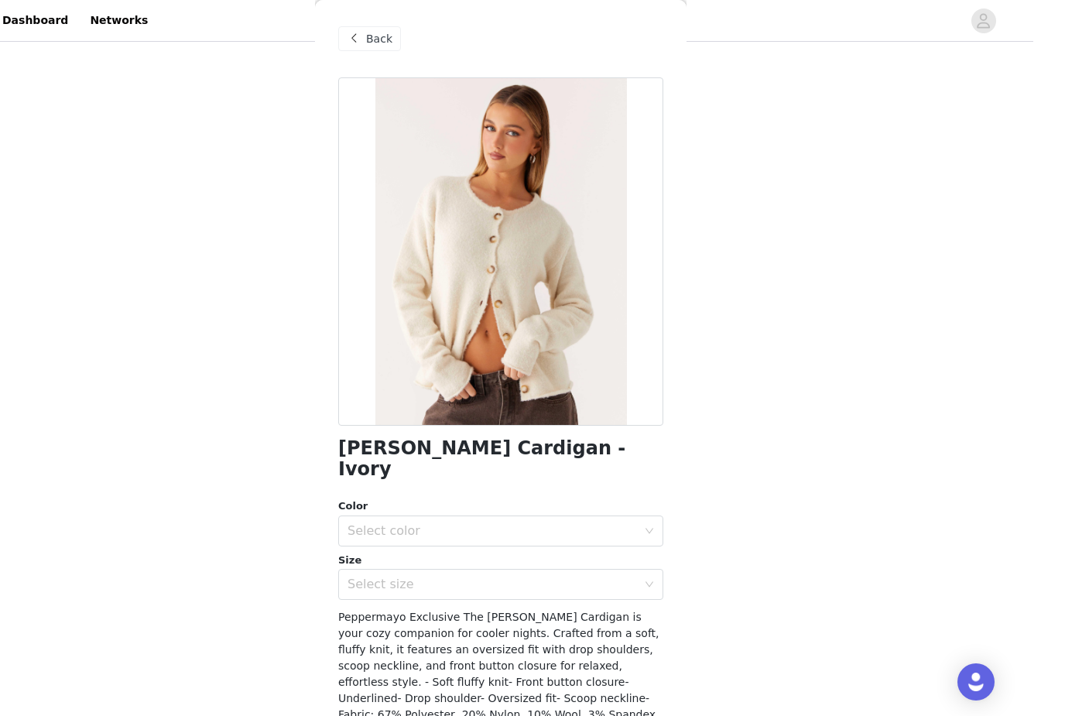
scroll to position [297, 0]
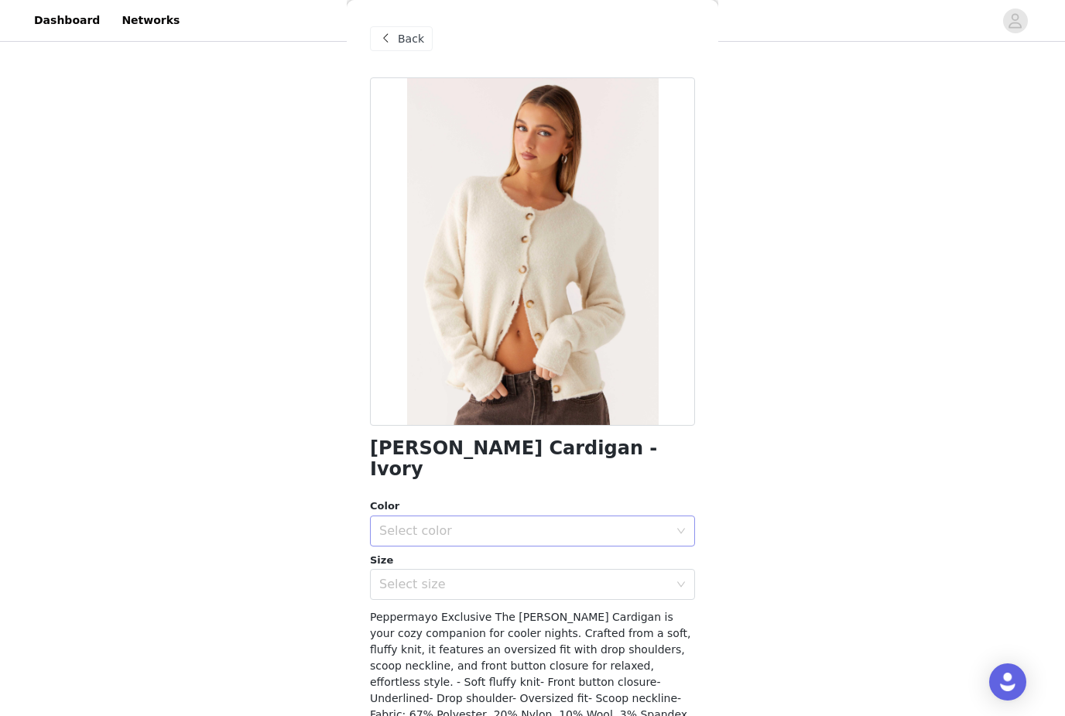
click at [388, 523] on div "Select color" at bounding box center [524, 530] width 290 height 15
click at [397, 548] on li "Ivory" at bounding box center [532, 543] width 325 height 25
click at [399, 577] on div "Select size" at bounding box center [524, 584] width 290 height 15
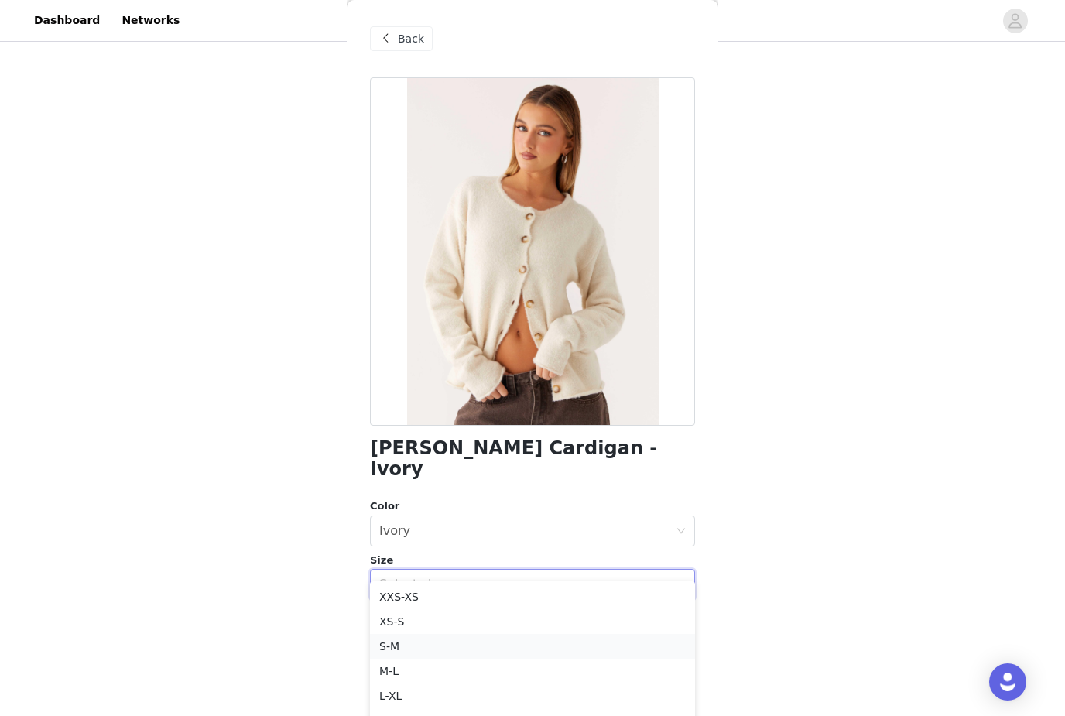
click at [399, 646] on li "S-M" at bounding box center [532, 646] width 325 height 25
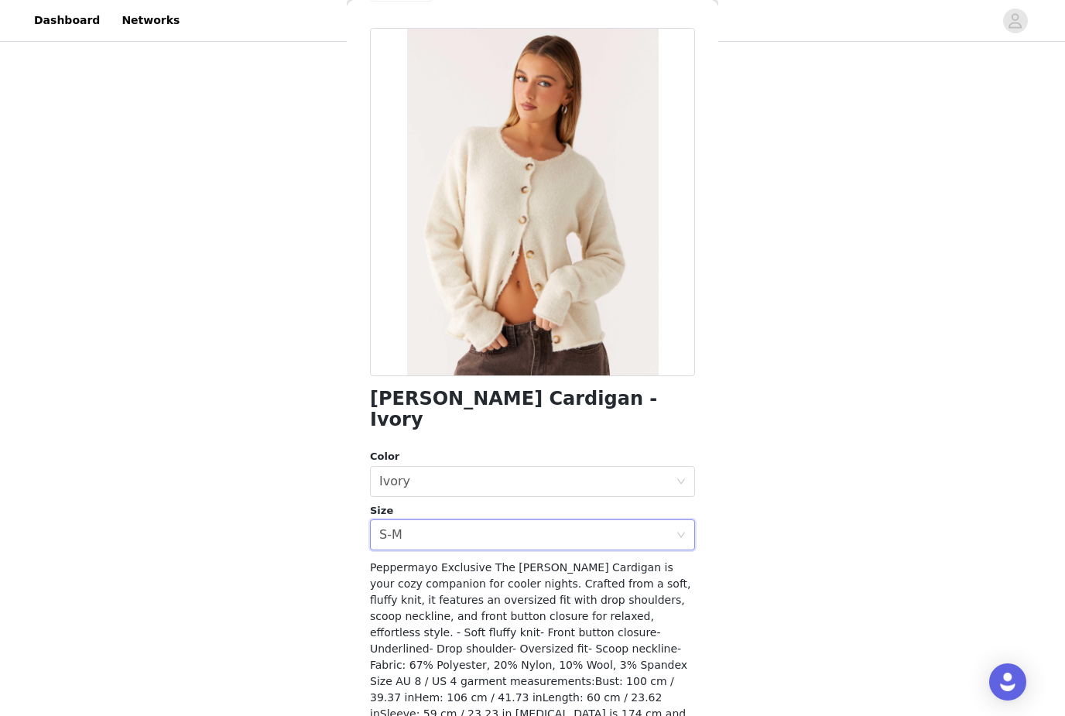
scroll to position [50, 0]
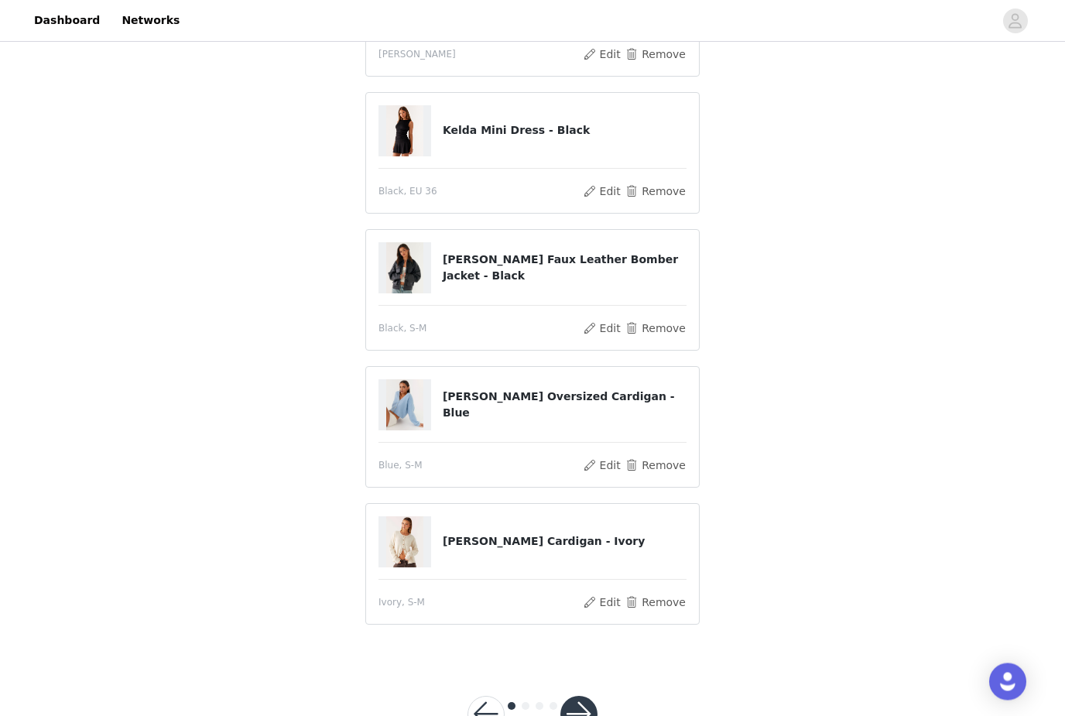
scroll to position [495, 0]
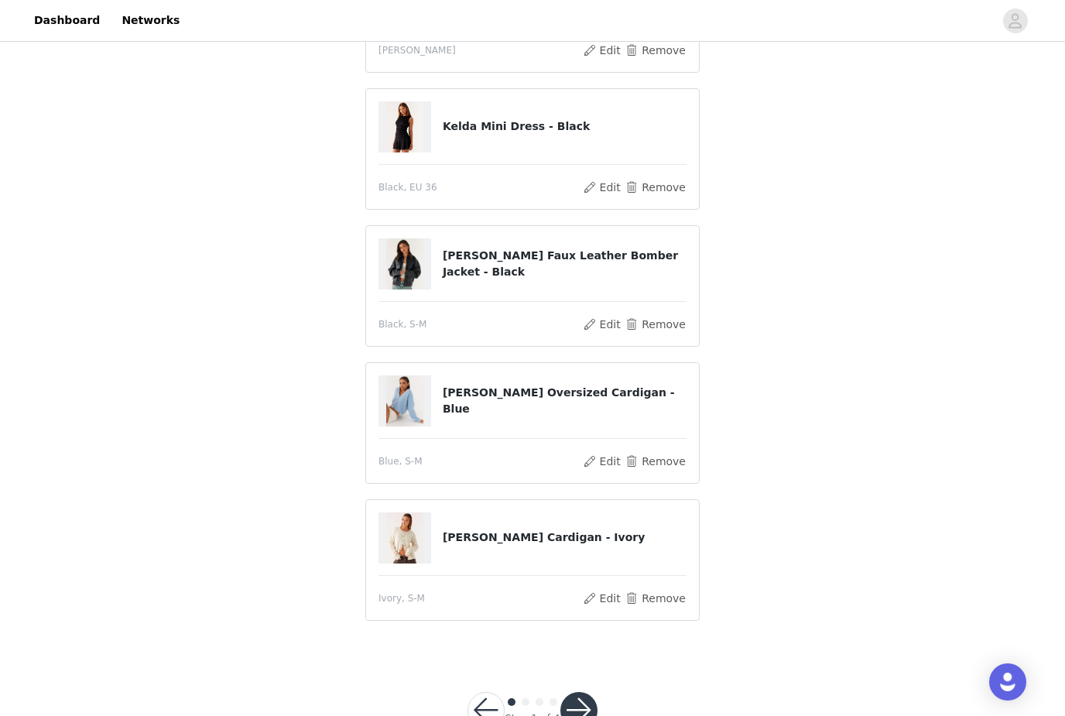
click at [588, 692] on div at bounding box center [578, 710] width 37 height 37
click at [585, 712] on button "button" at bounding box center [578, 710] width 37 height 37
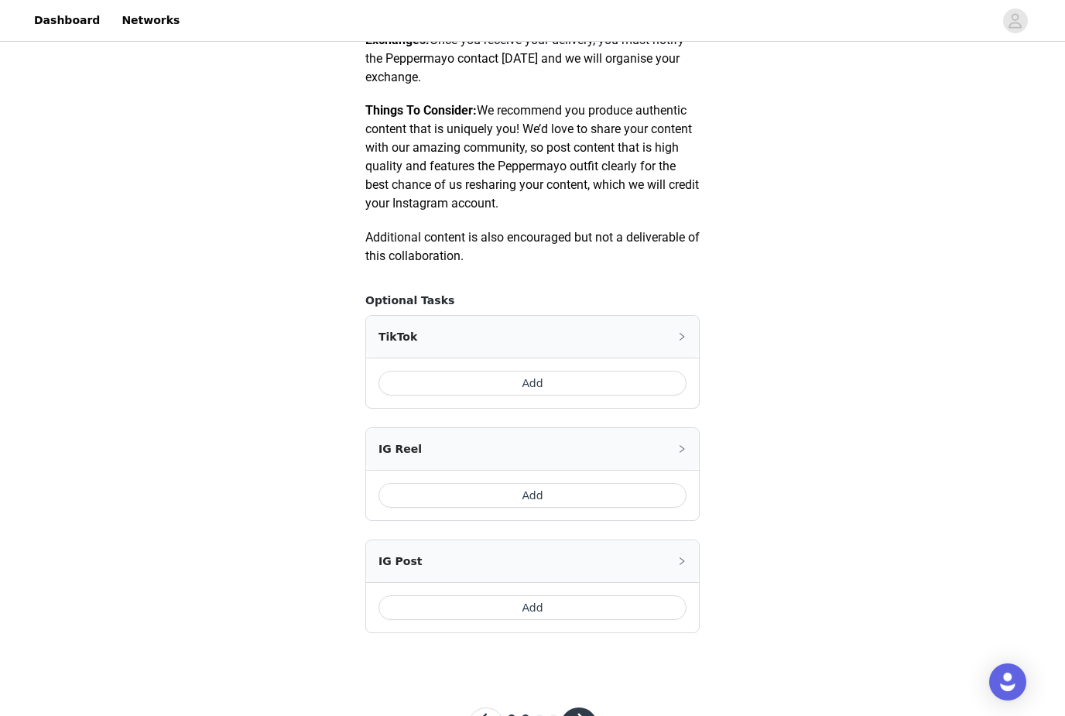
scroll to position [726, 0]
click at [412, 396] on button "Add" at bounding box center [533, 383] width 308 height 25
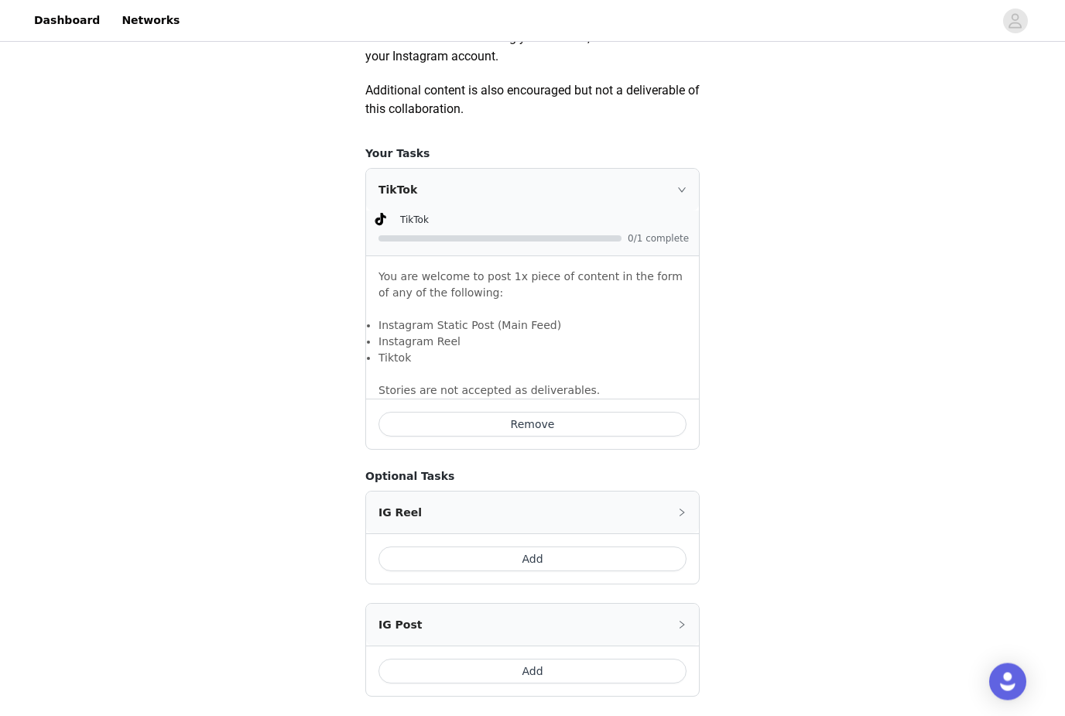
scroll to position [873, 0]
click at [420, 571] on button "Add" at bounding box center [533, 559] width 308 height 25
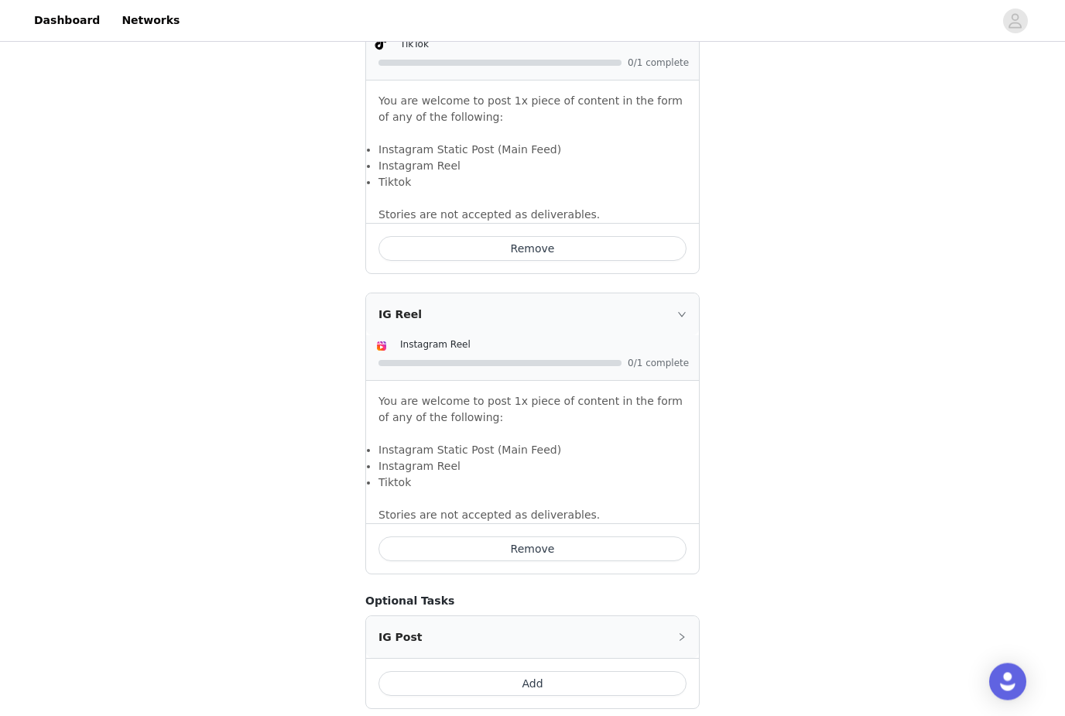
scroll to position [1156, 0]
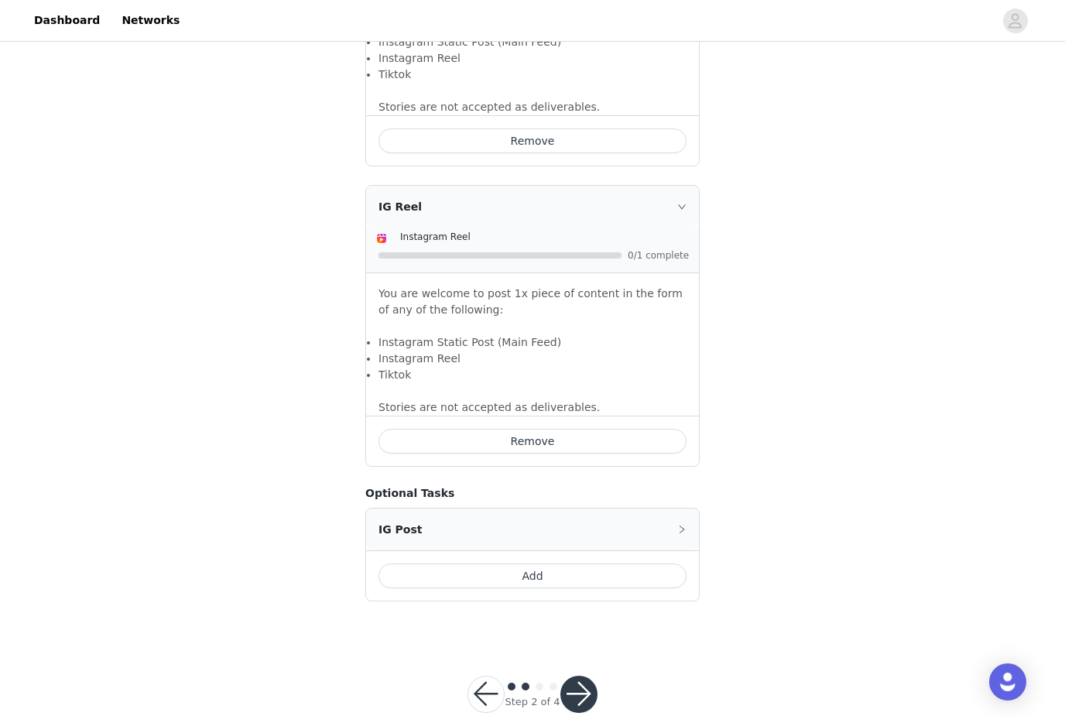
click at [585, 711] on button "button" at bounding box center [578, 694] width 37 height 37
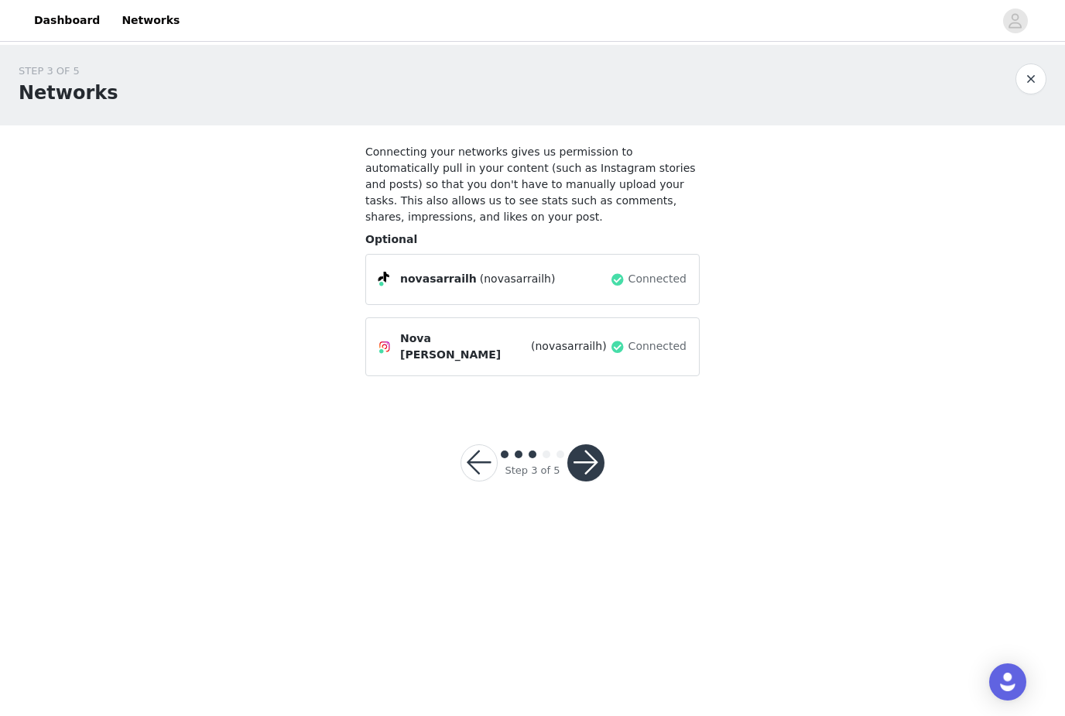
click at [586, 444] on button "button" at bounding box center [585, 462] width 37 height 37
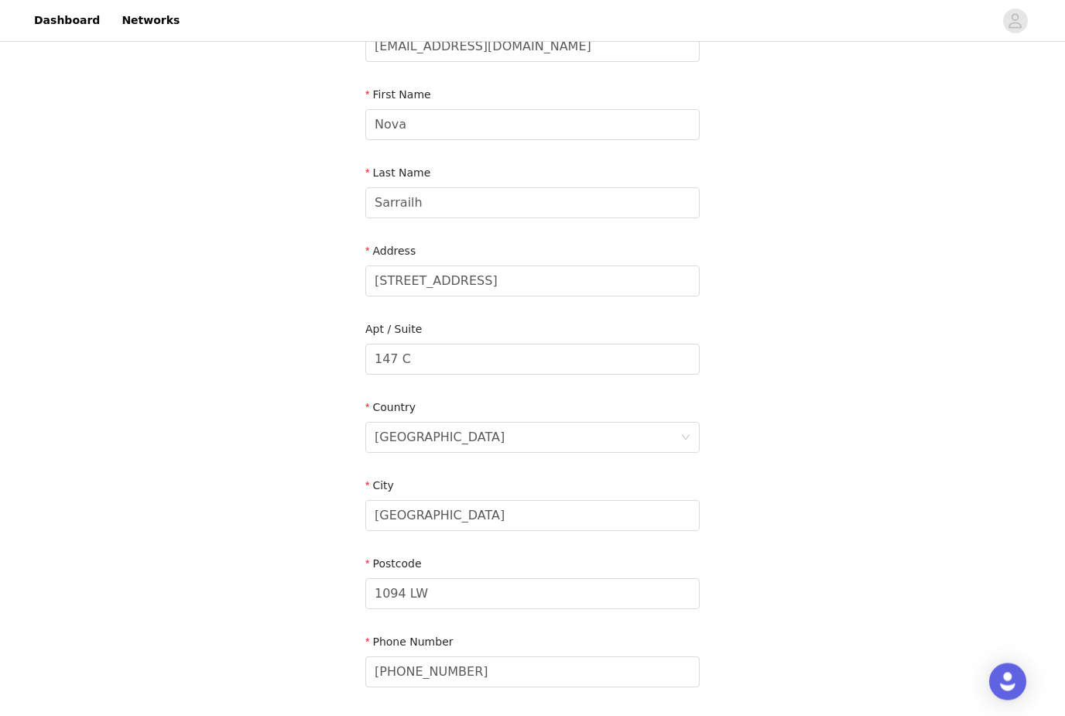
scroll to position [211, 0]
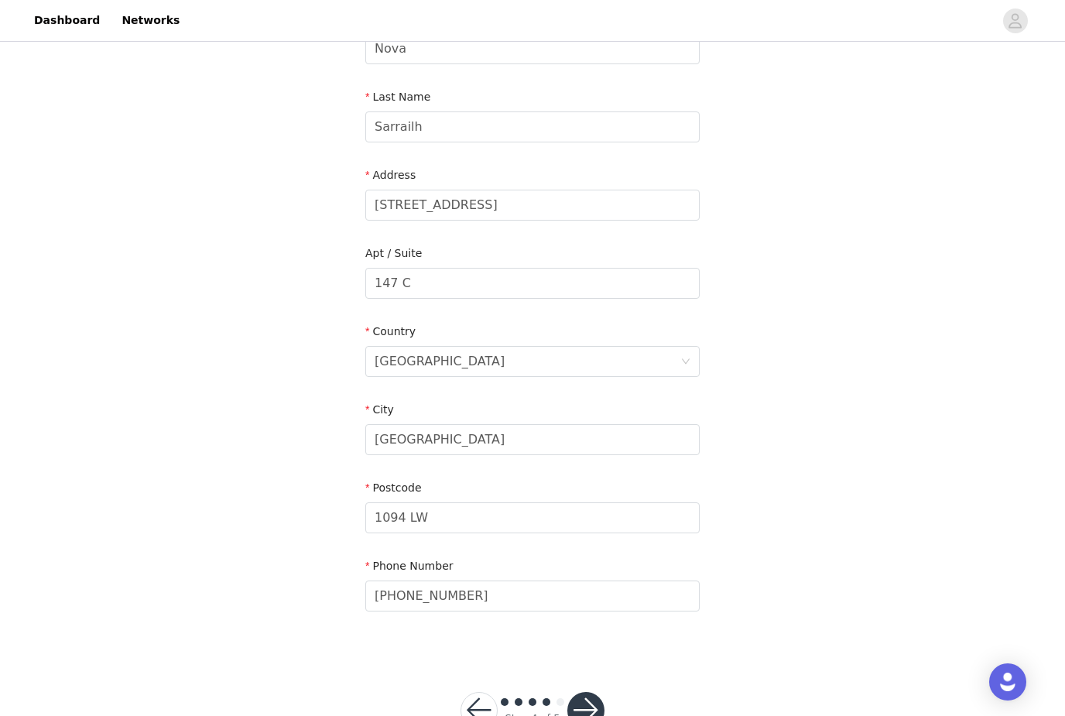
click at [584, 704] on button "button" at bounding box center [585, 710] width 37 height 37
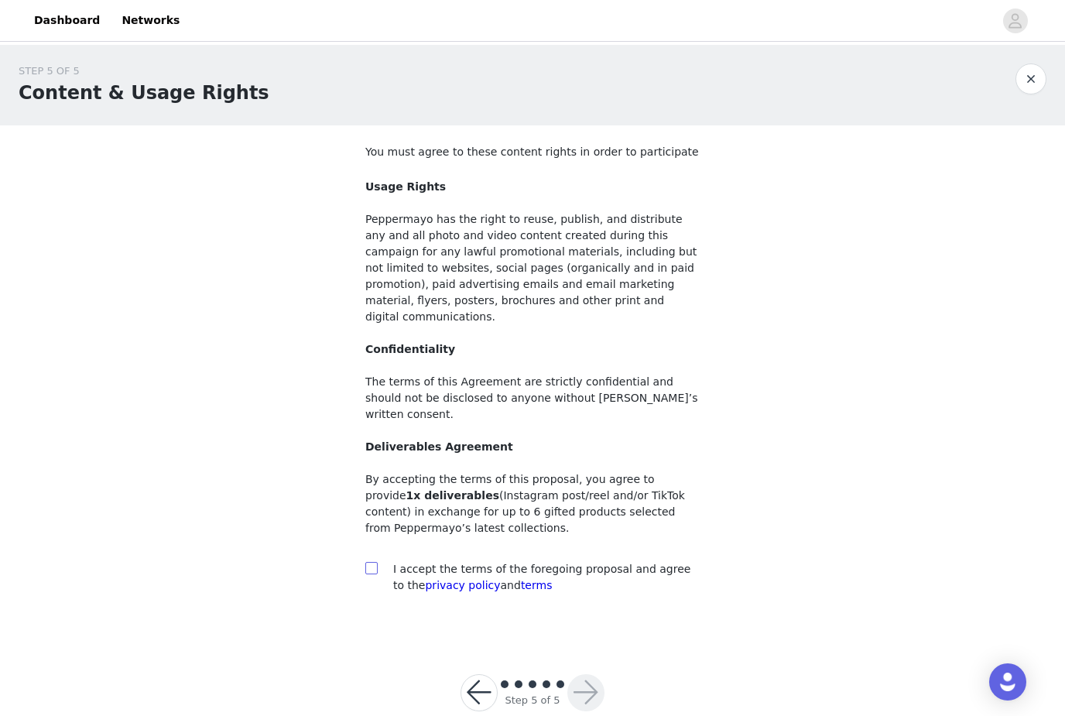
click at [368, 562] on input "checkbox" at bounding box center [370, 567] width 11 height 11
checkbox input "true"
click at [591, 674] on button "button" at bounding box center [585, 692] width 37 height 37
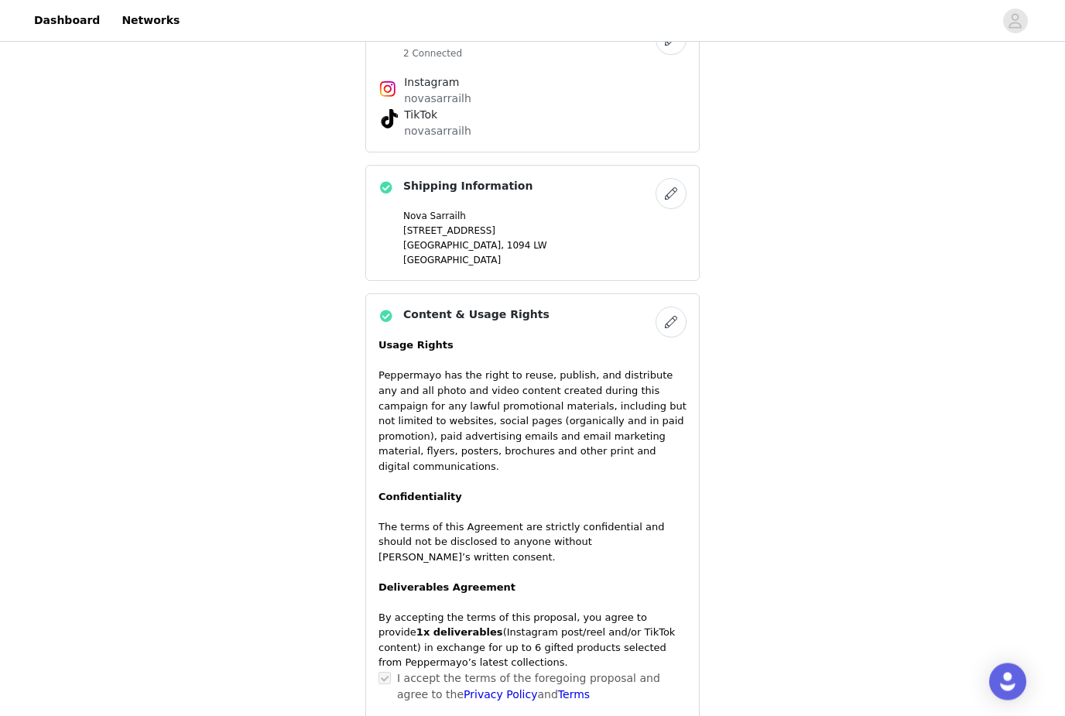
scroll to position [1207, 0]
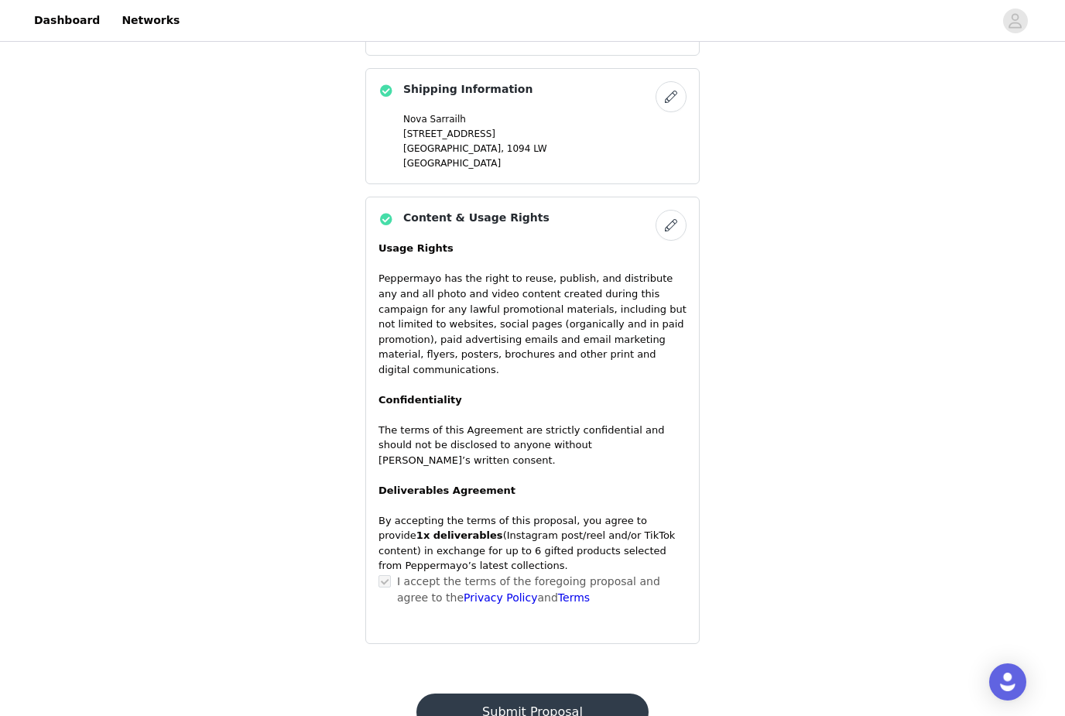
click at [475, 712] on button "Submit Proposal" at bounding box center [531, 712] width 231 height 37
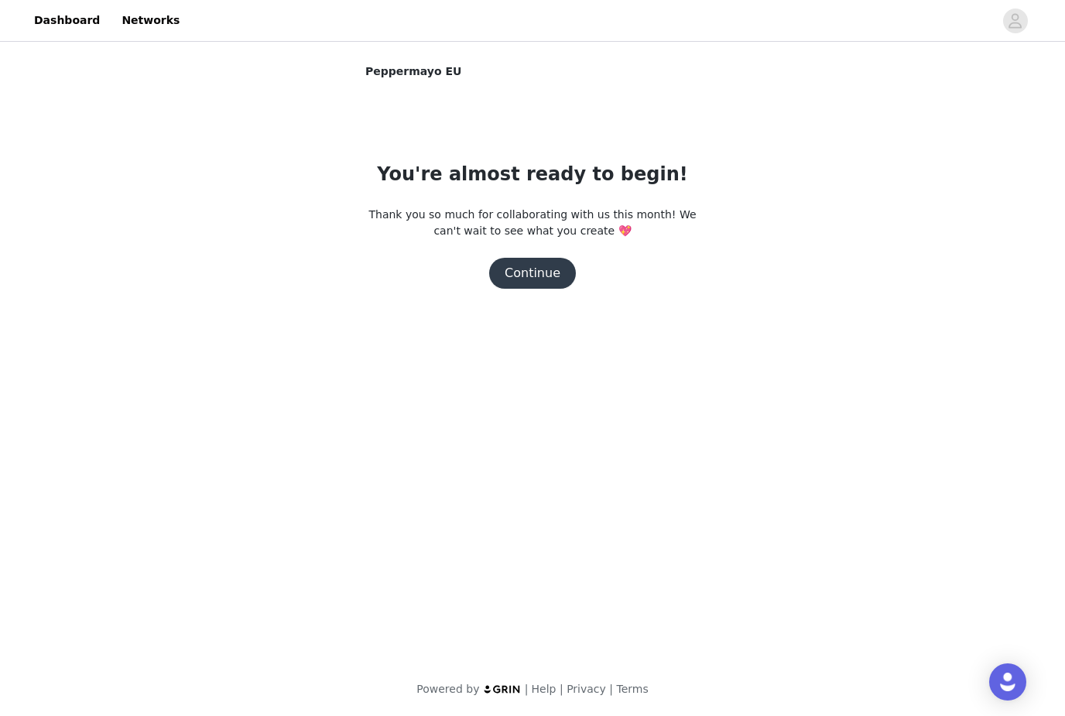
scroll to position [0, 0]
click at [509, 274] on button "Continue" at bounding box center [532, 273] width 87 height 31
